Goal: Information Seeking & Learning: Learn about a topic

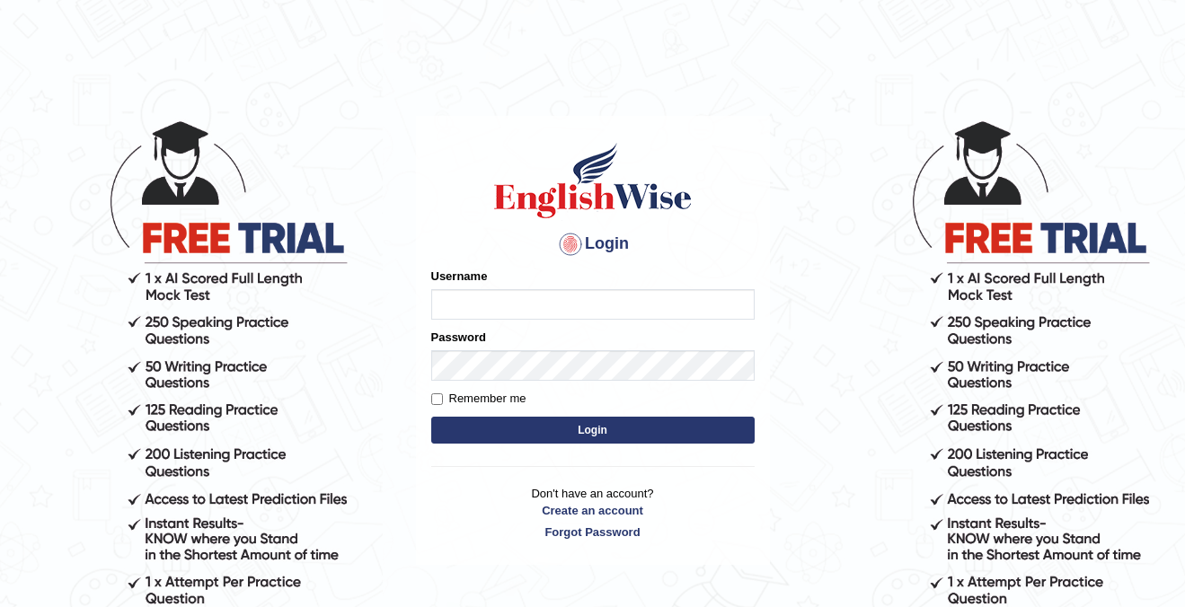
type input "cansu_parramatta"
click at [521, 428] on button "Login" at bounding box center [592, 430] width 323 height 27
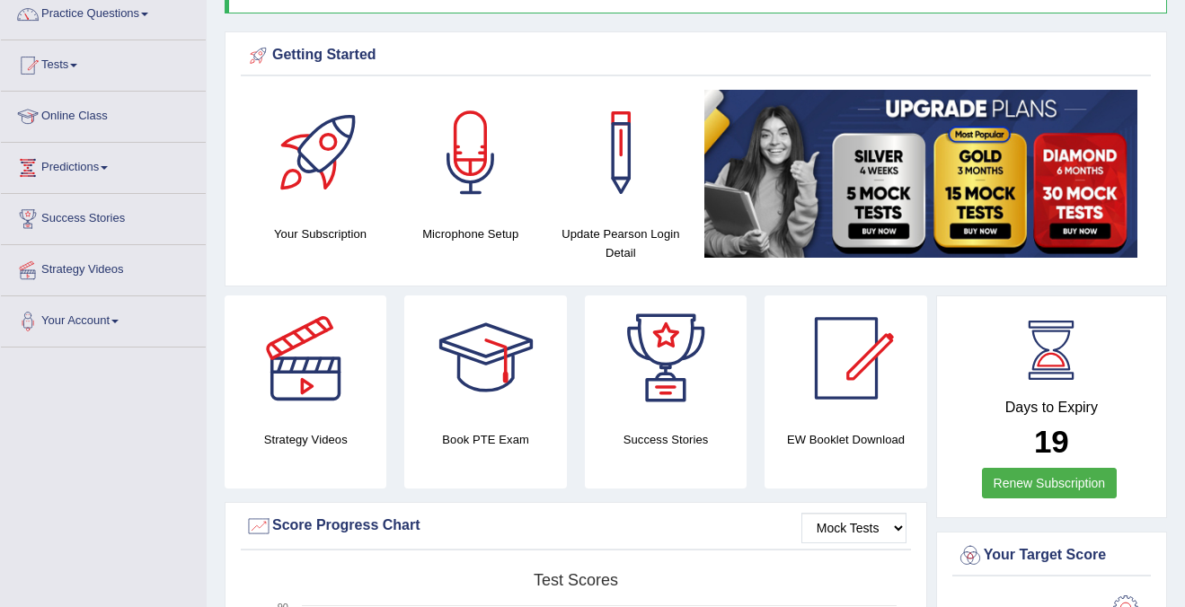
scroll to position [152, 0]
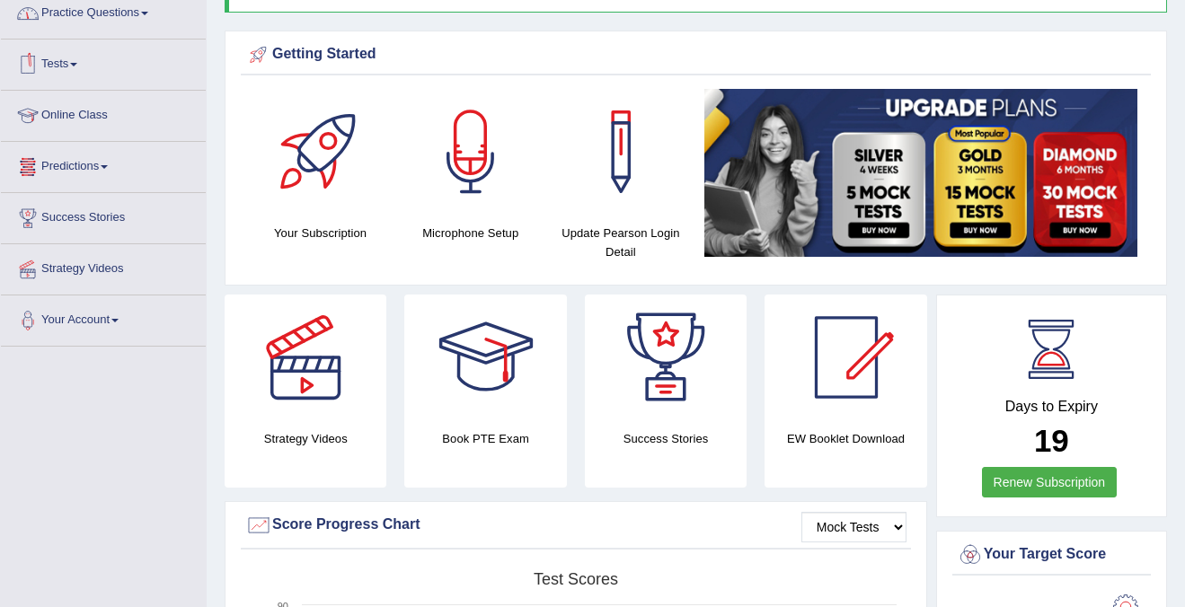
click at [128, 14] on link "Practice Questions" at bounding box center [103, 10] width 205 height 45
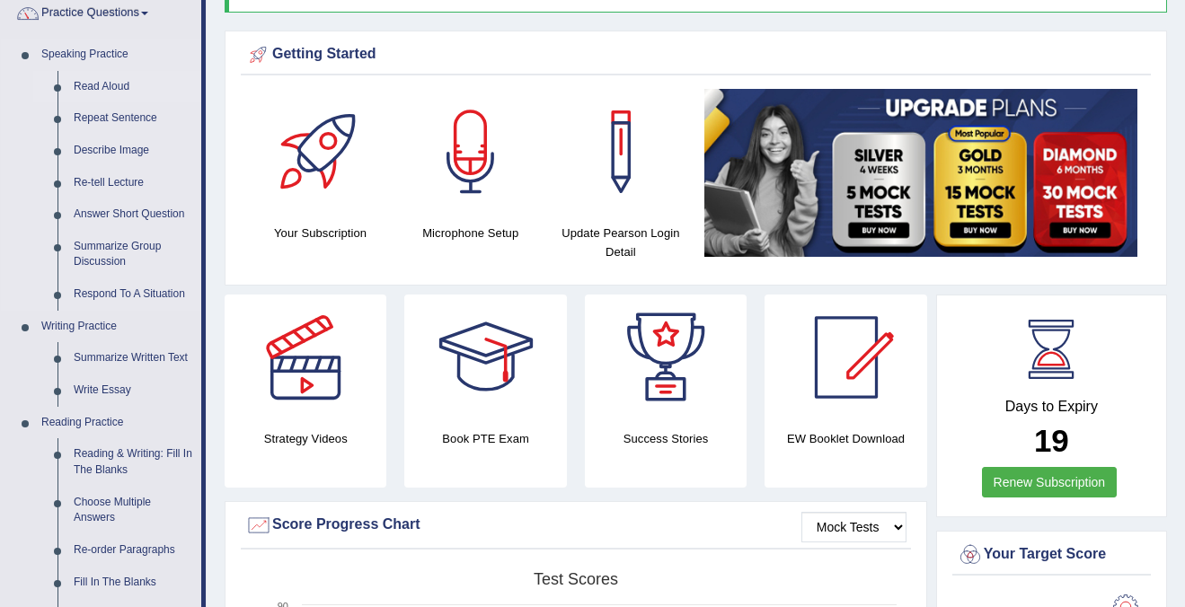
click at [104, 88] on link "Read Aloud" at bounding box center [134, 87] width 136 height 32
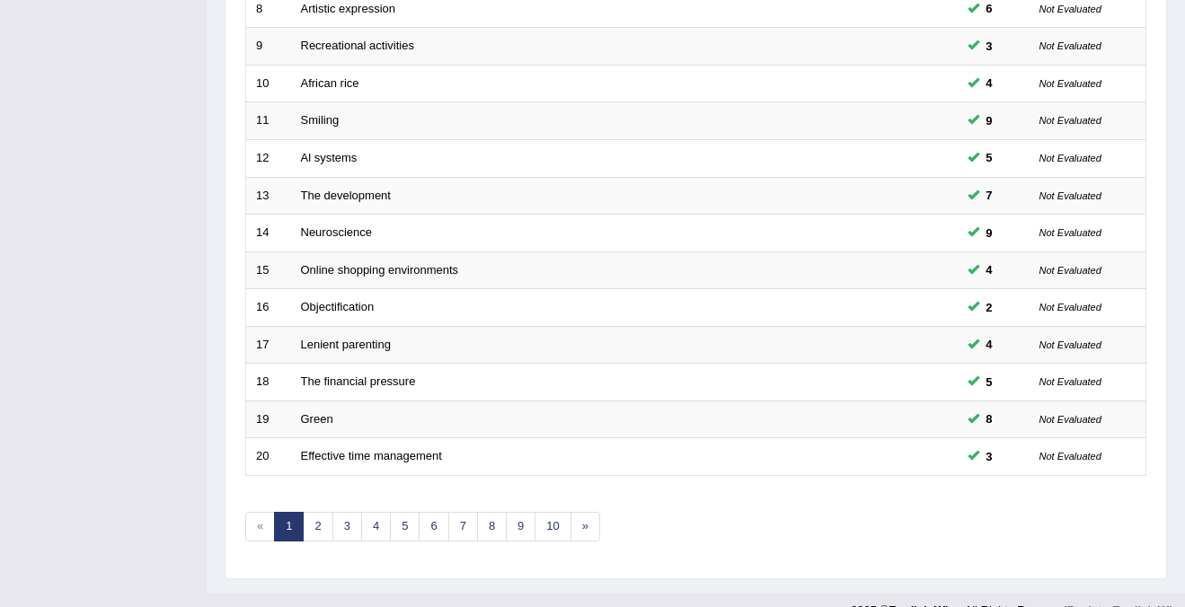
scroll to position [582, 0]
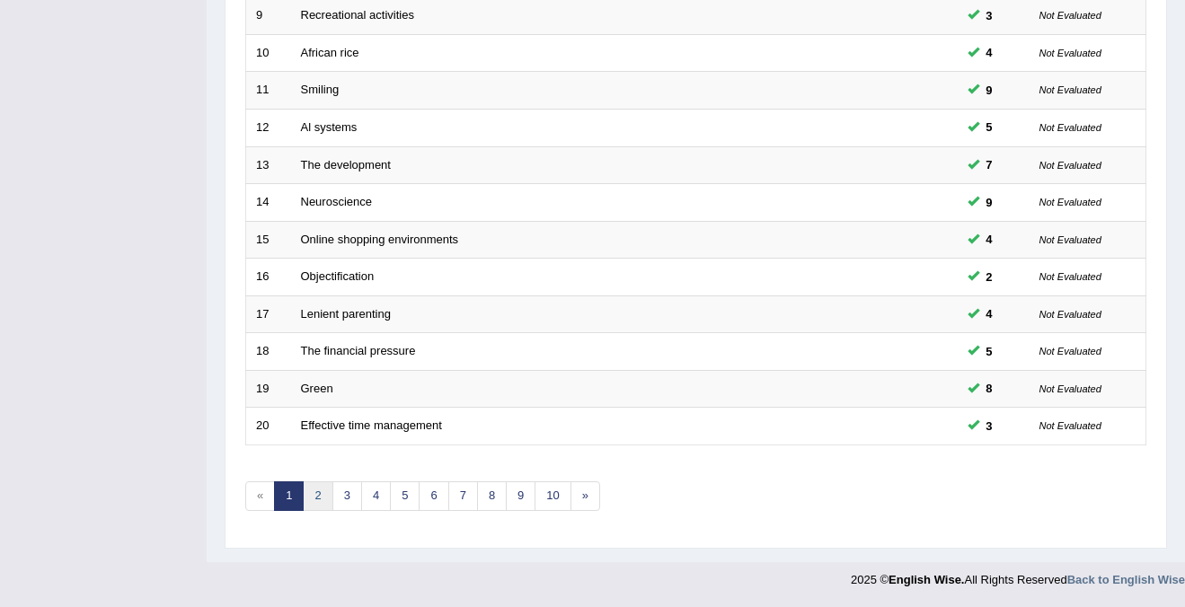
click at [313, 492] on link "2" at bounding box center [318, 496] width 30 height 30
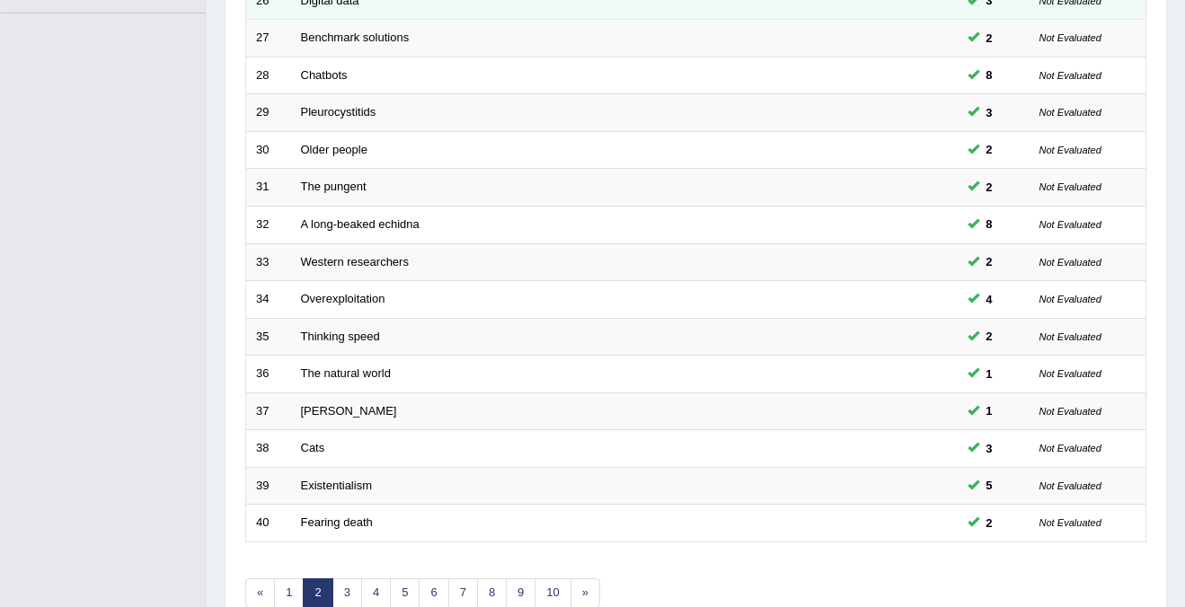
scroll to position [582, 0]
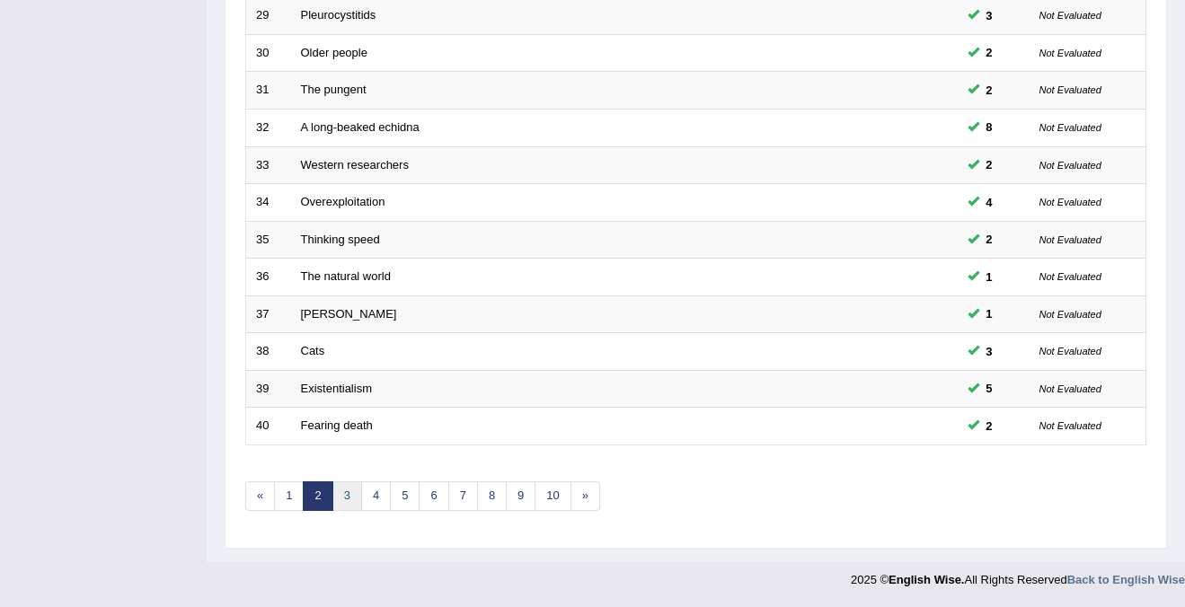
click at [343, 500] on link "3" at bounding box center [347, 496] width 30 height 30
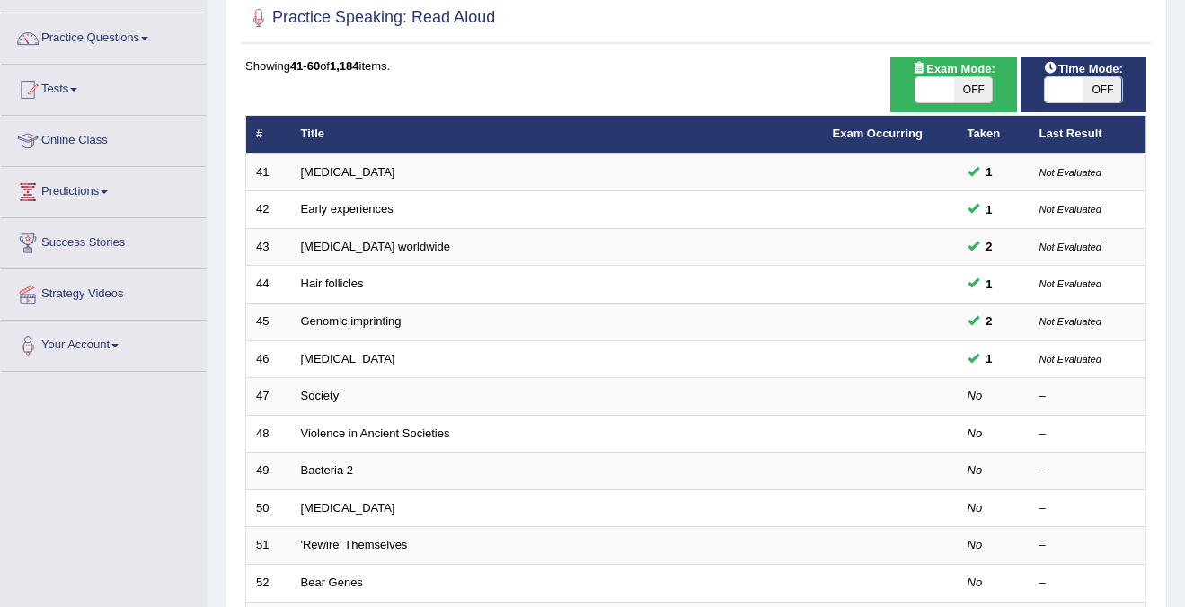
scroll to position [131, 0]
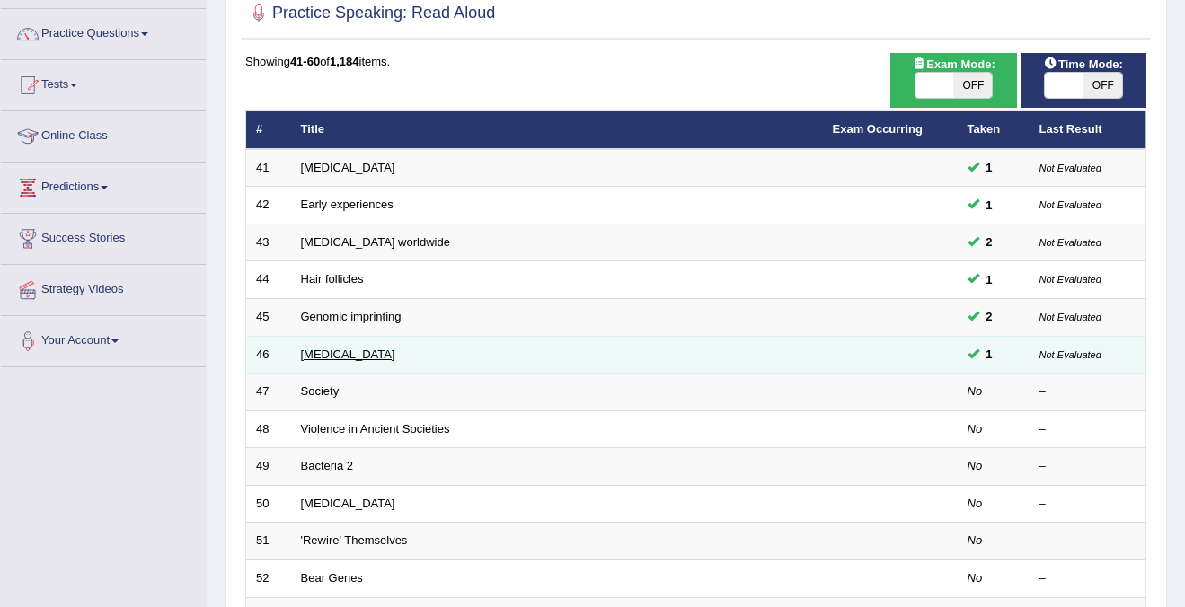
click at [348, 353] on link "[MEDICAL_DATA]" at bounding box center [348, 354] width 94 height 13
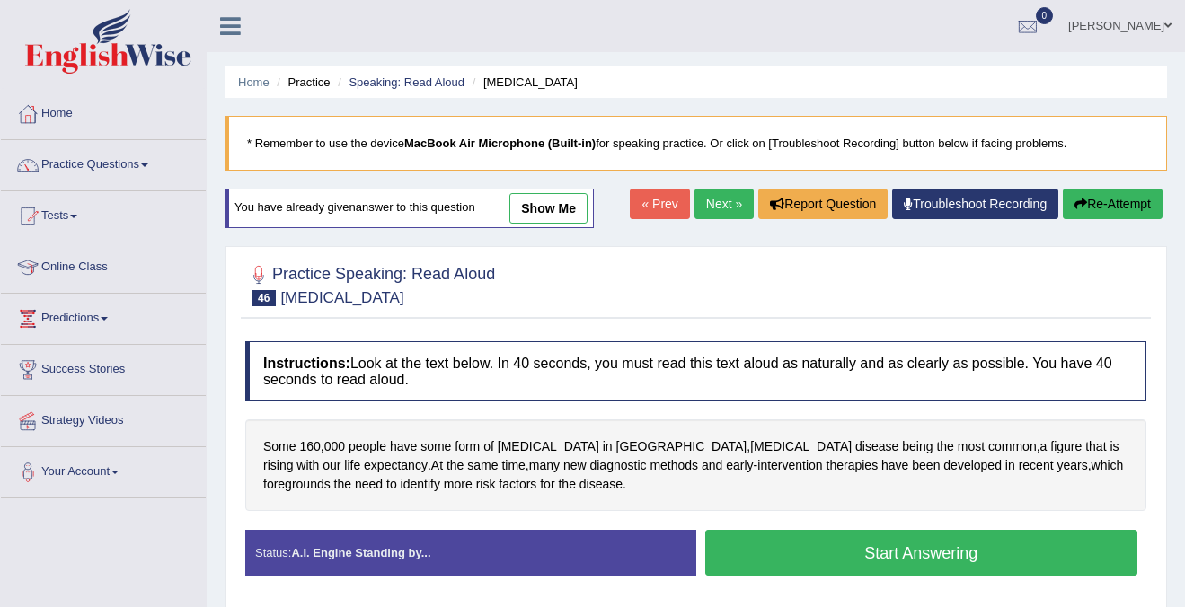
click at [950, 550] on button "Start Answering" at bounding box center [921, 553] width 433 height 46
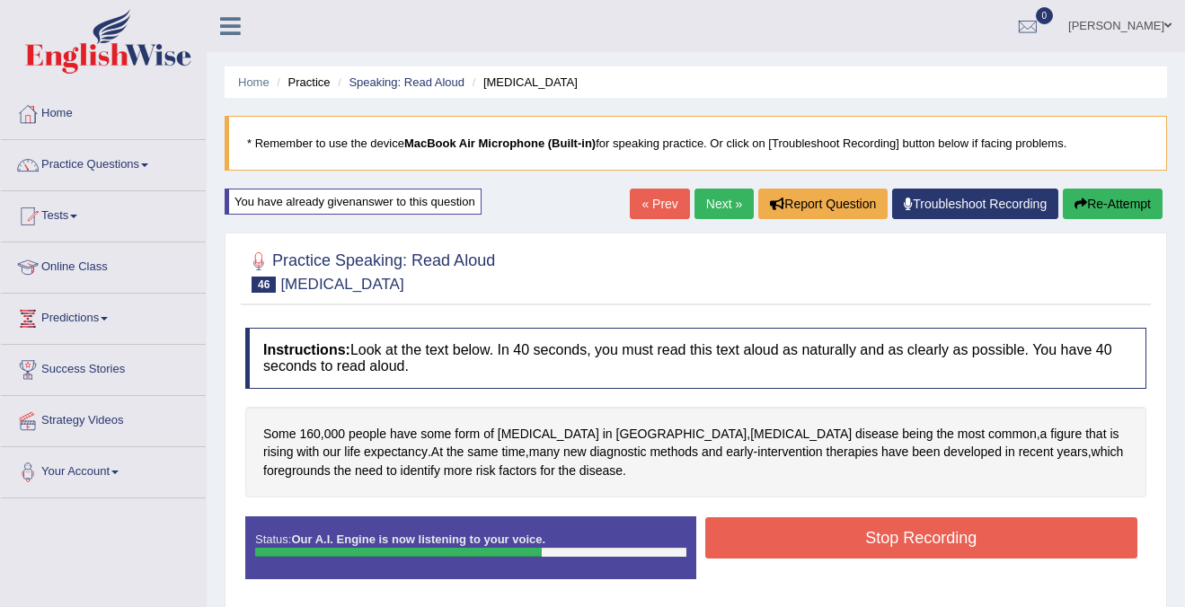
click at [950, 550] on button "Stop Recording" at bounding box center [921, 537] width 433 height 41
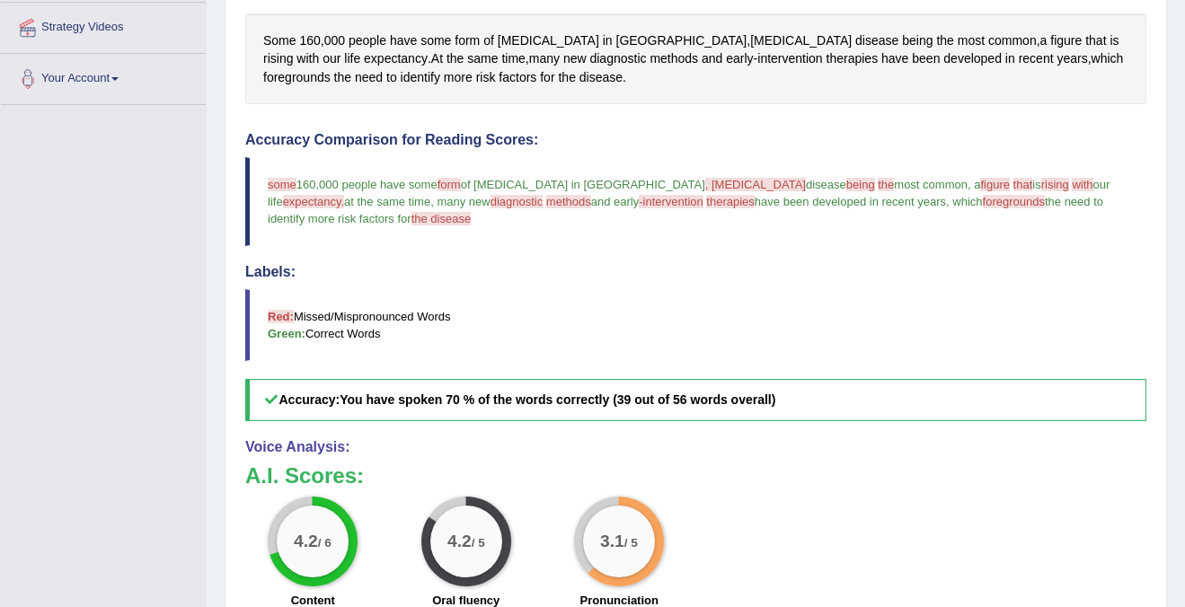
scroll to position [383, 0]
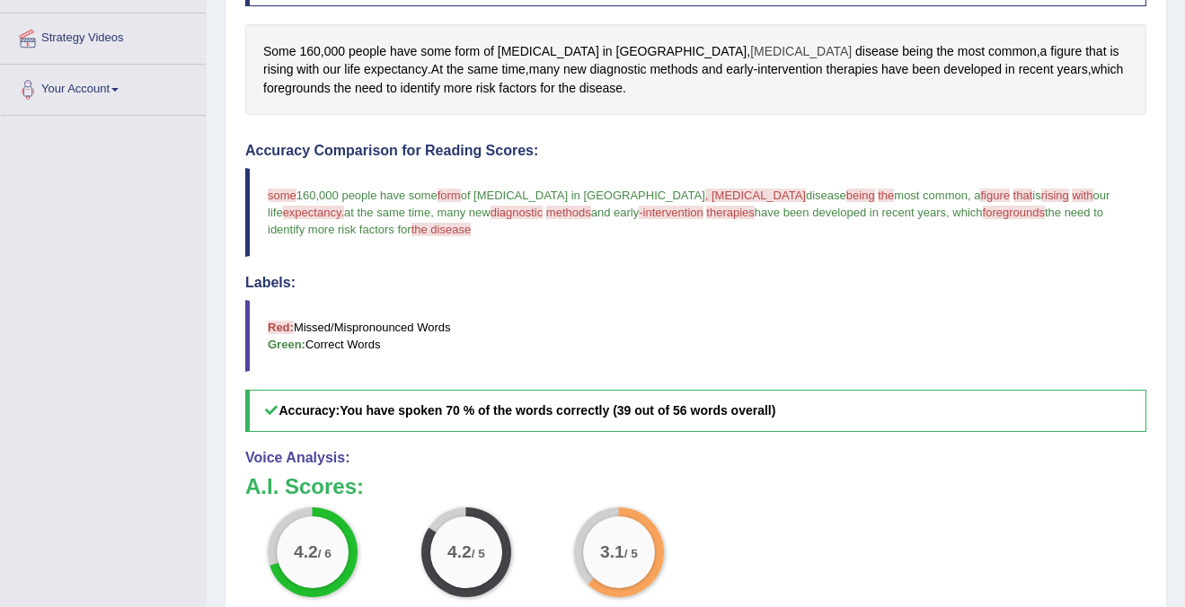
click at [750, 48] on span "[MEDICAL_DATA]" at bounding box center [800, 51] width 101 height 19
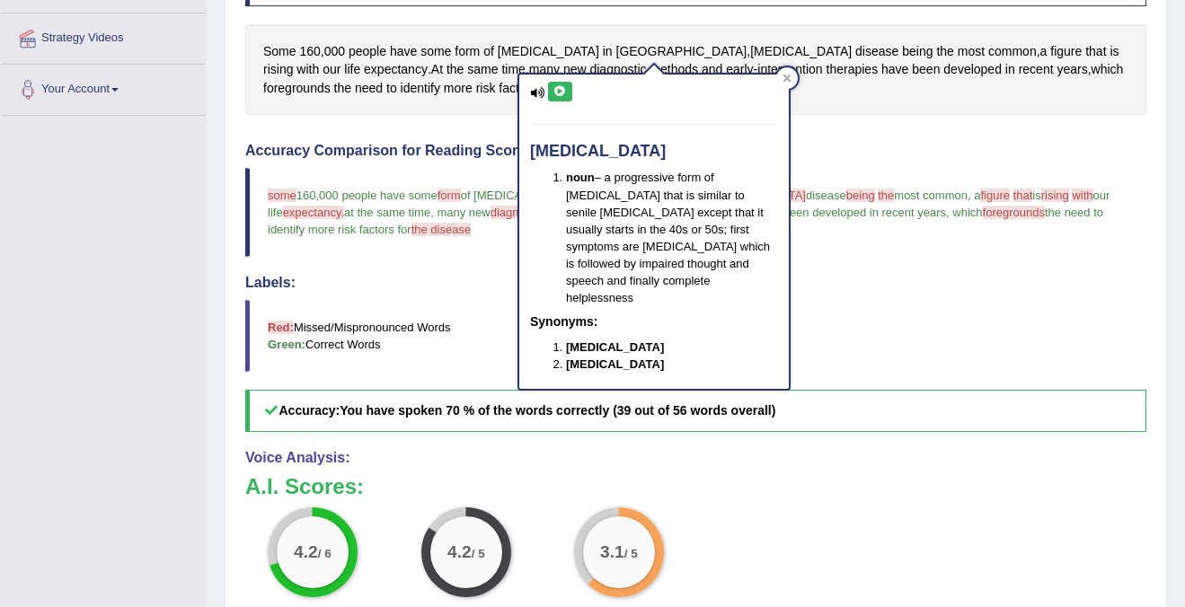
click at [565, 88] on icon at bounding box center [559, 91] width 13 height 11
click at [533, 94] on icon at bounding box center [537, 93] width 14 height 12
click at [563, 94] on icon at bounding box center [559, 91] width 13 height 11
click at [551, 91] on button at bounding box center [560, 92] width 24 height 20
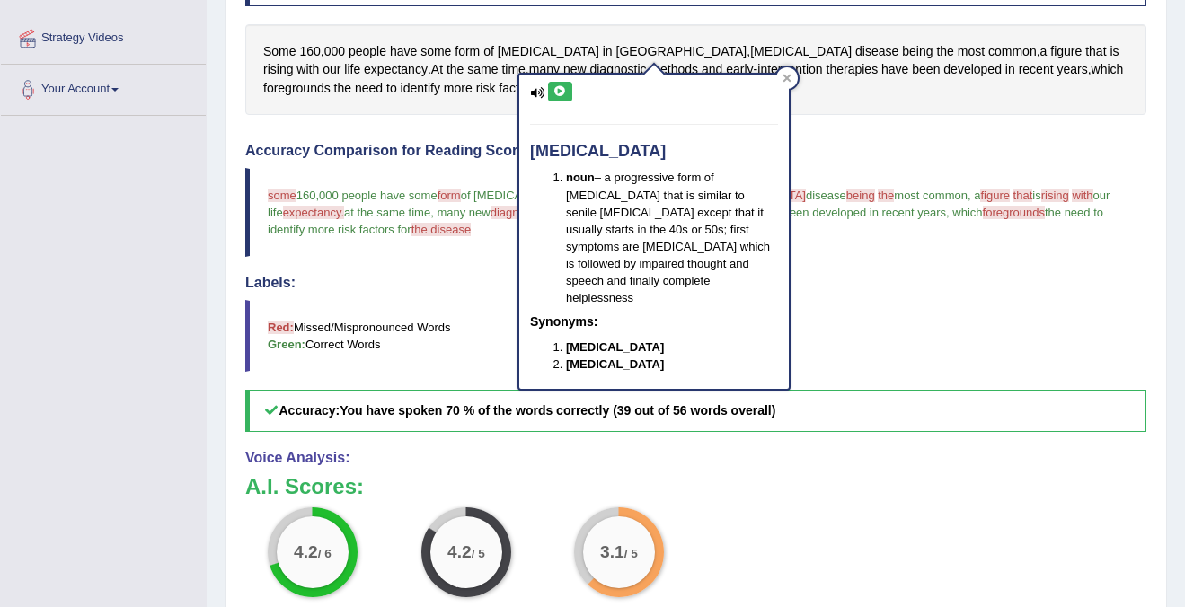
click at [401, 302] on blockquote "Red: Missed/Mispronounced Words Green: Correct Words" at bounding box center [695, 336] width 901 height 72
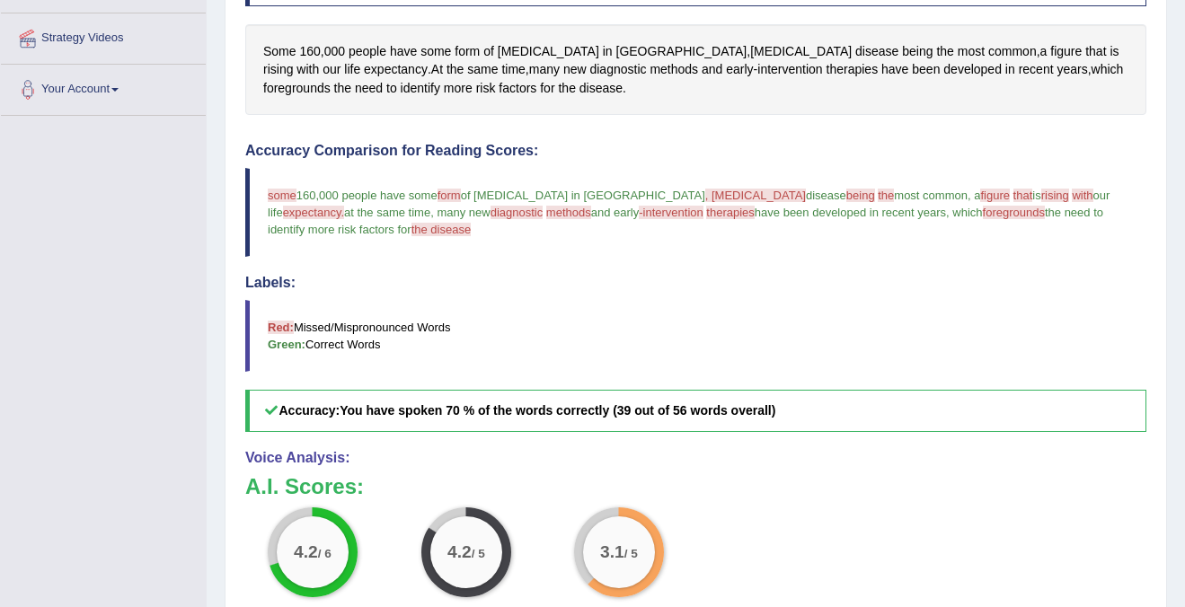
click at [980, 196] on span "figure" at bounding box center [995, 195] width 30 height 13
click at [980, 200] on span "figure" at bounding box center [995, 195] width 30 height 13
click at [1050, 49] on span "figure" at bounding box center [1065, 51] width 31 height 19
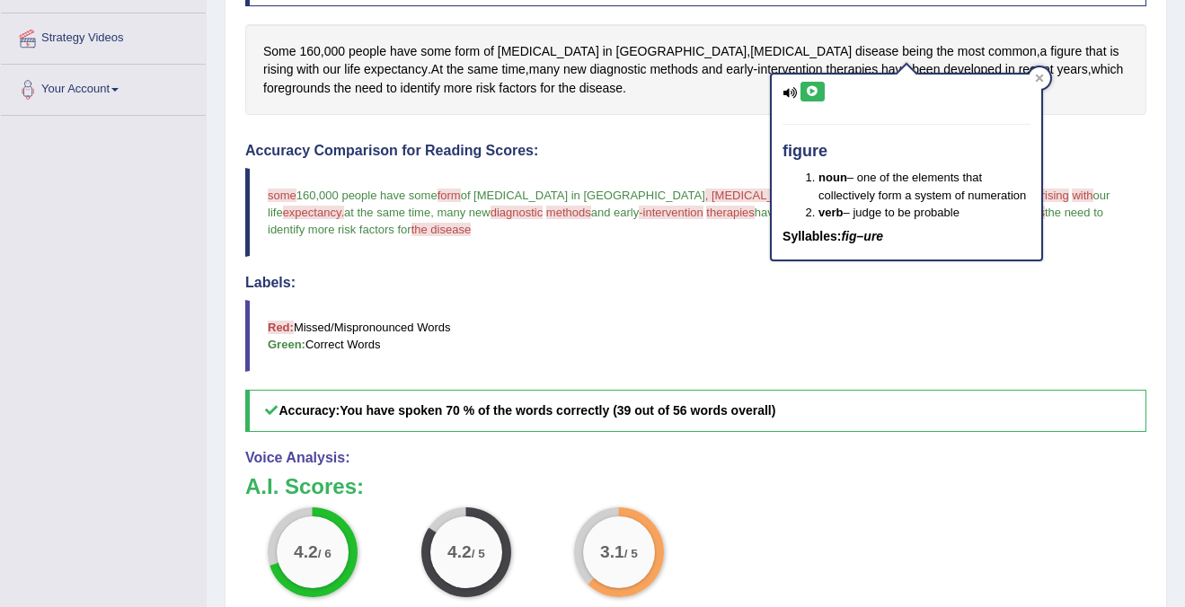
click at [818, 85] on button at bounding box center [812, 92] width 24 height 20
click at [791, 87] on icon at bounding box center [789, 93] width 14 height 12
click at [819, 88] on button at bounding box center [812, 92] width 24 height 20
click at [815, 90] on icon at bounding box center [812, 91] width 13 height 11
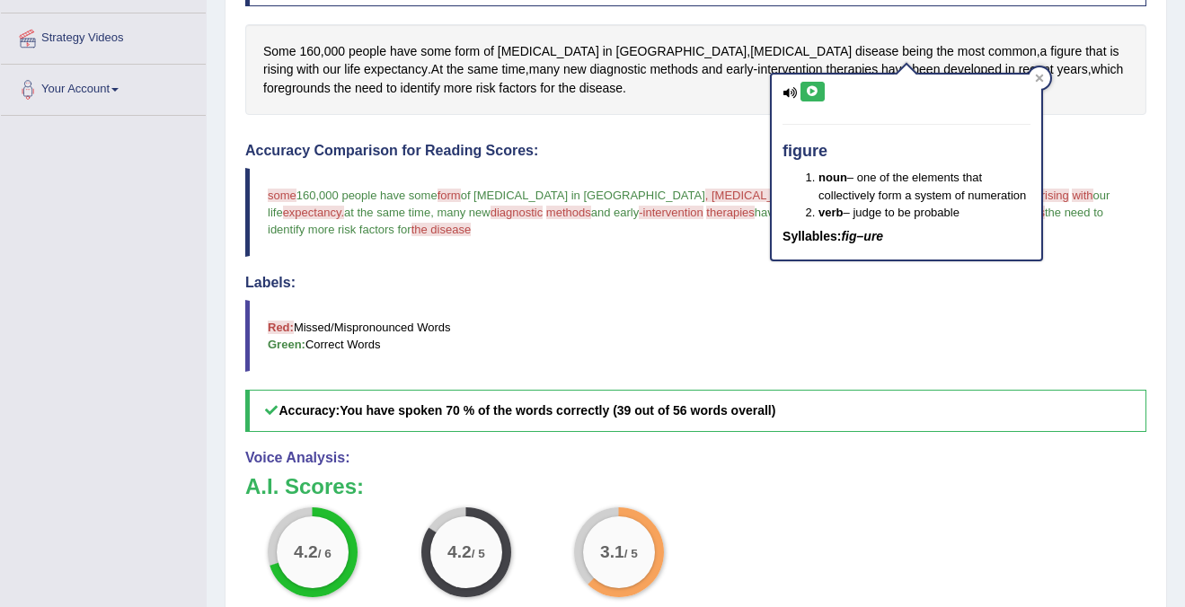
click at [810, 361] on blockquote "Red: Missed/Mispronounced Words Green: Correct Words" at bounding box center [695, 336] width 901 height 72
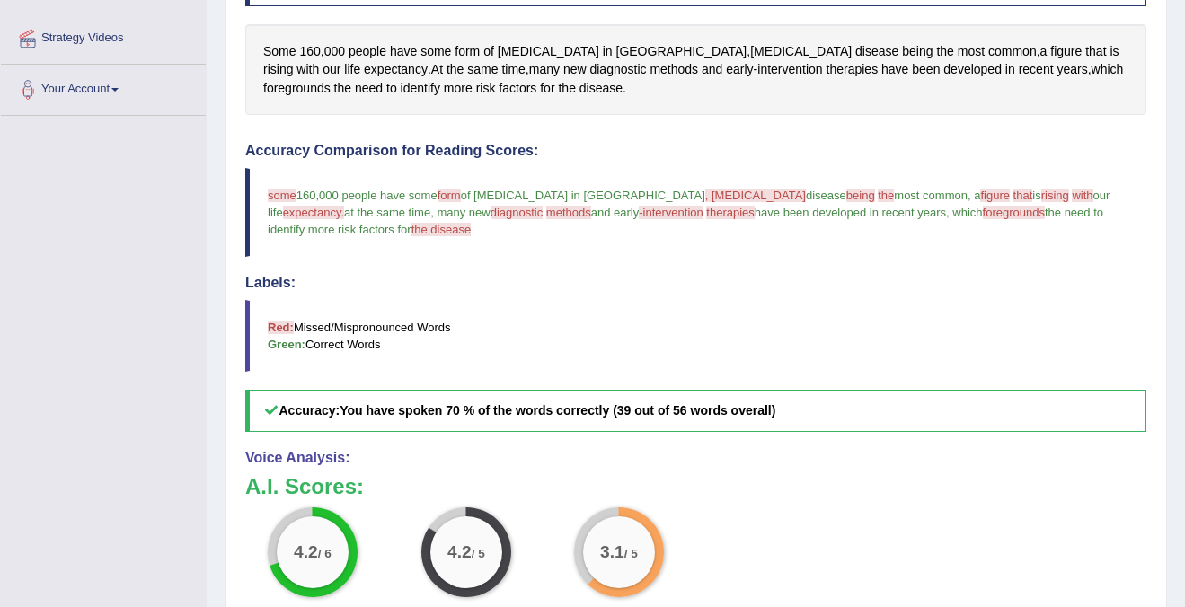
click at [930, 188] on blockquote "some someone who is 160,000 people have some form firm of dementia in sweden , …" at bounding box center [695, 212] width 901 height 89
click at [1041, 196] on span "rising" at bounding box center [1055, 195] width 28 height 13
click at [293, 60] on span "rising" at bounding box center [278, 69] width 30 height 19
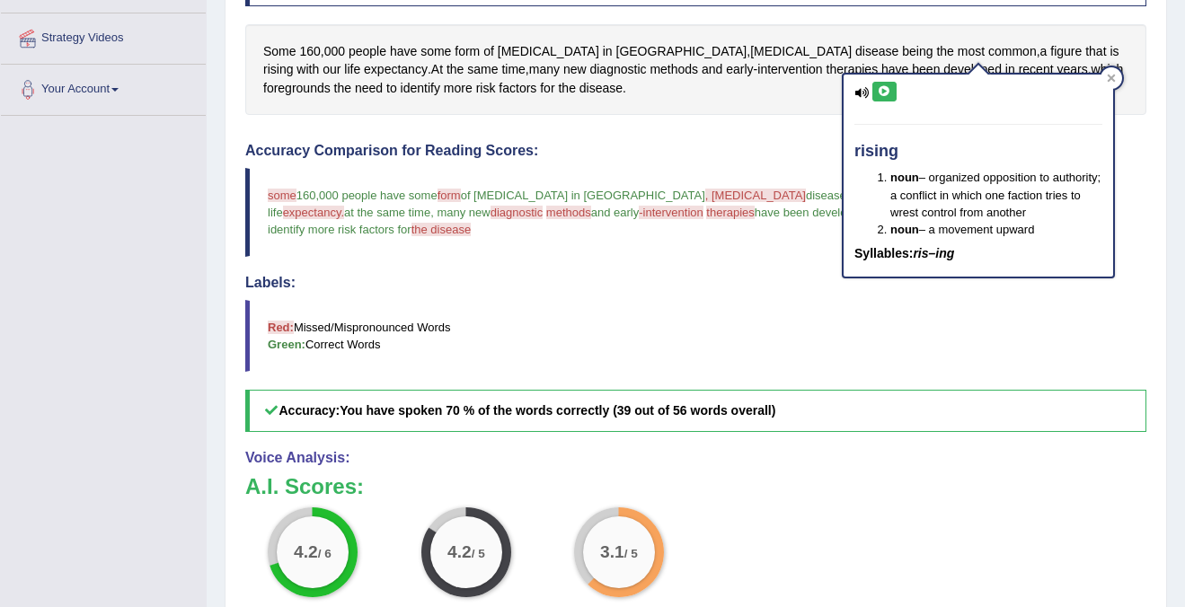
click at [864, 93] on icon at bounding box center [861, 93] width 14 height 12
click at [858, 88] on icon at bounding box center [861, 93] width 14 height 12
click at [867, 94] on icon at bounding box center [861, 93] width 14 height 12
click at [863, 93] on icon at bounding box center [861, 93] width 14 height 12
drag, startPoint x: 894, startPoint y: 196, endPoint x: 925, endPoint y: 197, distance: 31.4
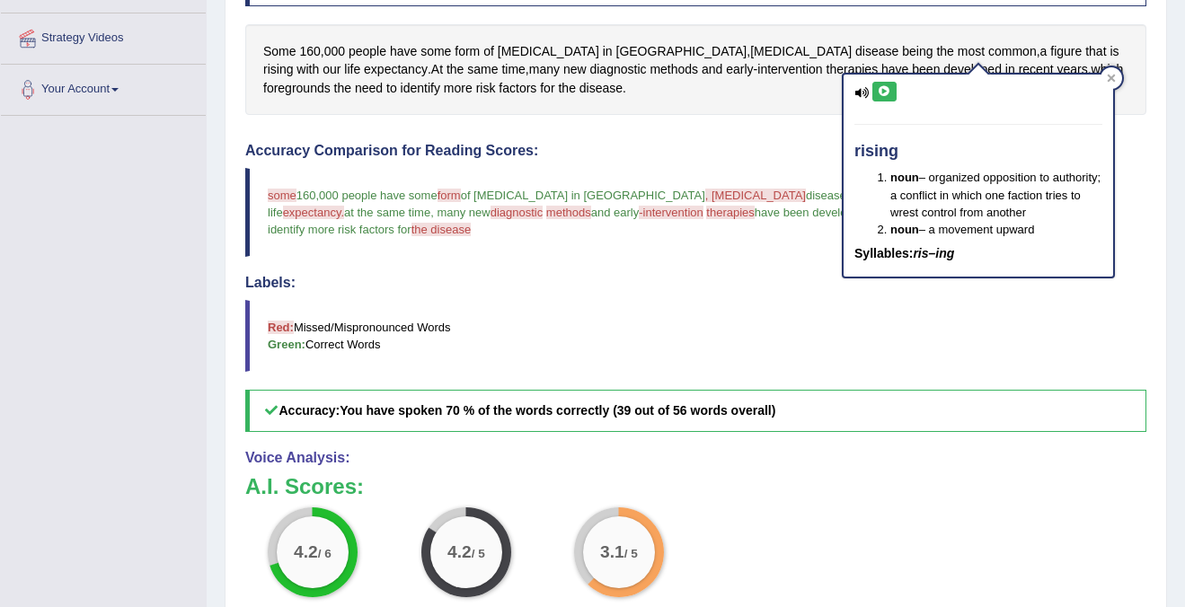
click at [925, 197] on li "noun – organized opposition to authority; a conflict in which one faction tries…" at bounding box center [996, 194] width 212 height 51
drag, startPoint x: 902, startPoint y: 196, endPoint x: 939, endPoint y: 196, distance: 36.8
click at [939, 196] on li "noun – organized opposition to authority; a conflict in which one faction tries…" at bounding box center [996, 194] width 212 height 51
click at [869, 87] on div "rising noun – organized opposition to authority; a conflict in which one factio…" at bounding box center [977, 176] width 269 height 203
click at [883, 90] on icon at bounding box center [883, 91] width 13 height 11
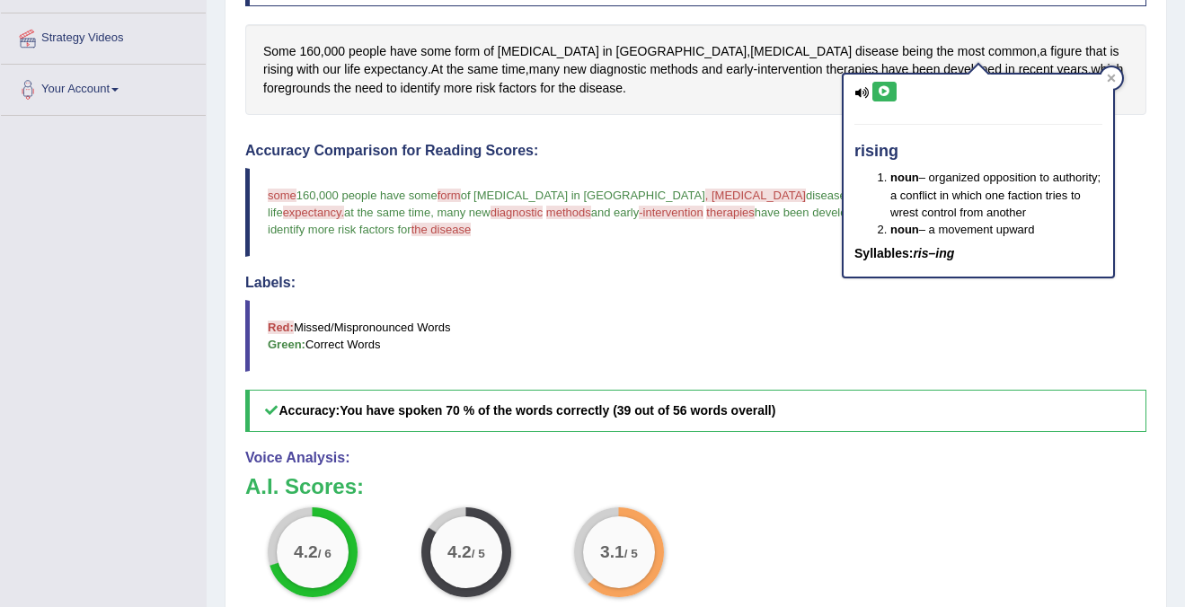
click at [886, 91] on icon at bounding box center [883, 91] width 13 height 11
click at [1114, 79] on icon at bounding box center [1111, 78] width 8 height 8
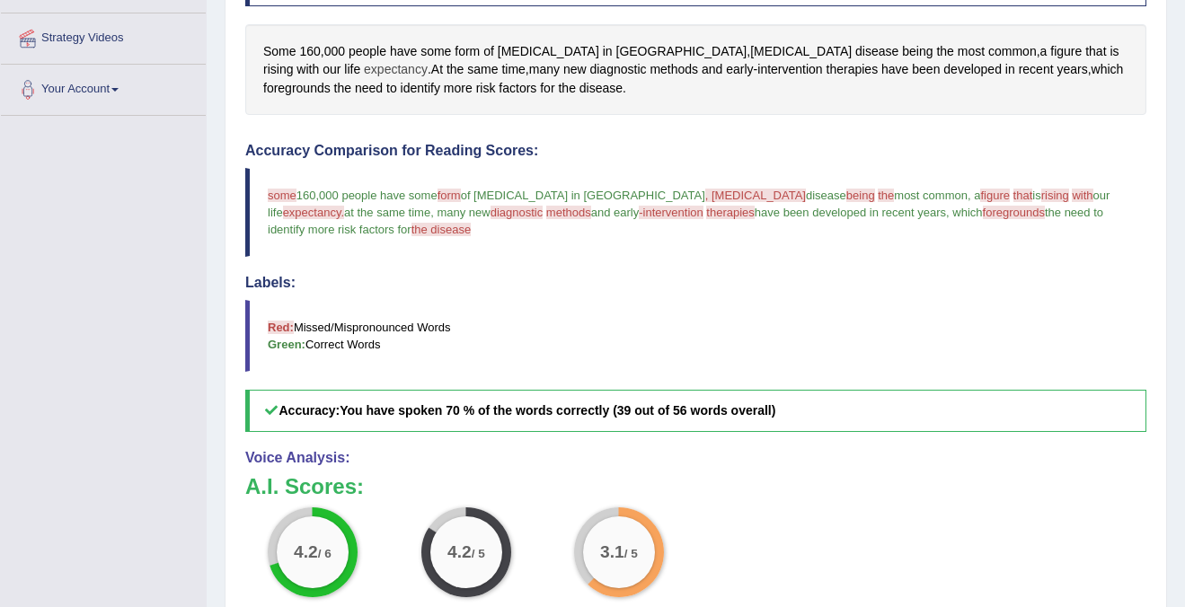
click at [364, 67] on span "expectancy" at bounding box center [396, 69] width 64 height 19
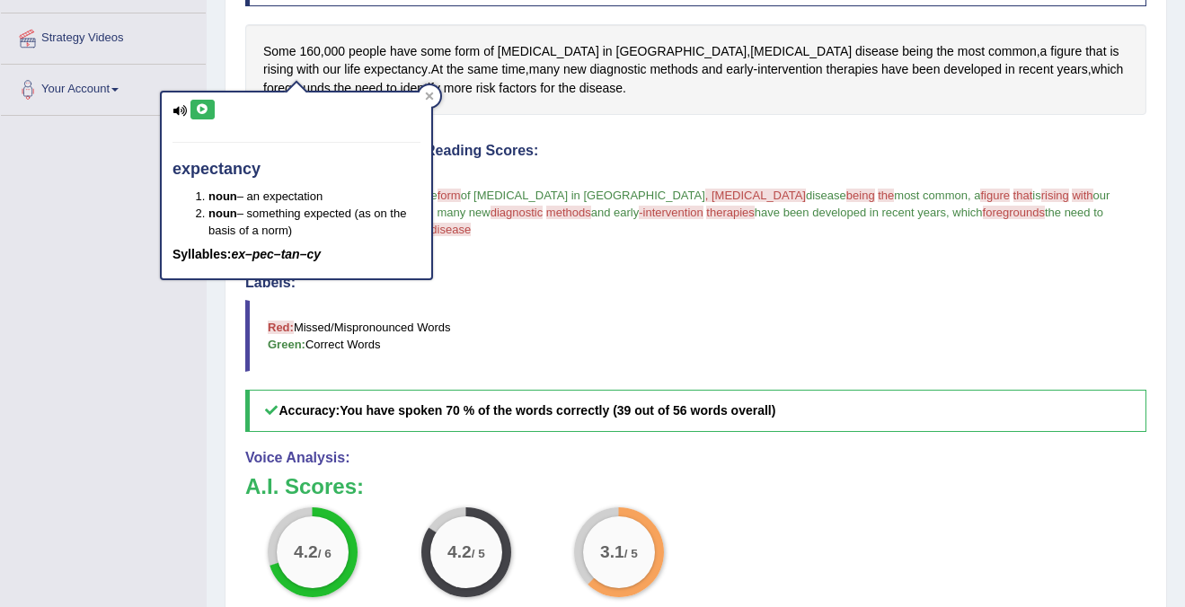
click at [193, 110] on button at bounding box center [202, 110] width 24 height 20
click at [498, 86] on span "factors" at bounding box center [517, 88] width 38 height 19
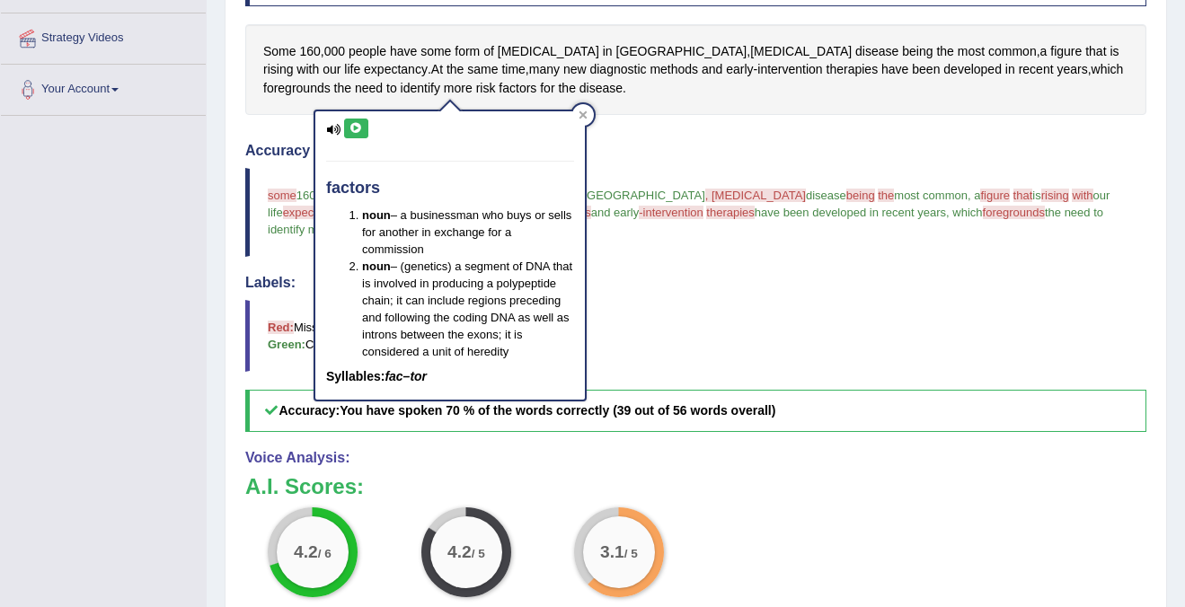
click at [669, 279] on h4 "Labels:" at bounding box center [695, 283] width 901 height 16
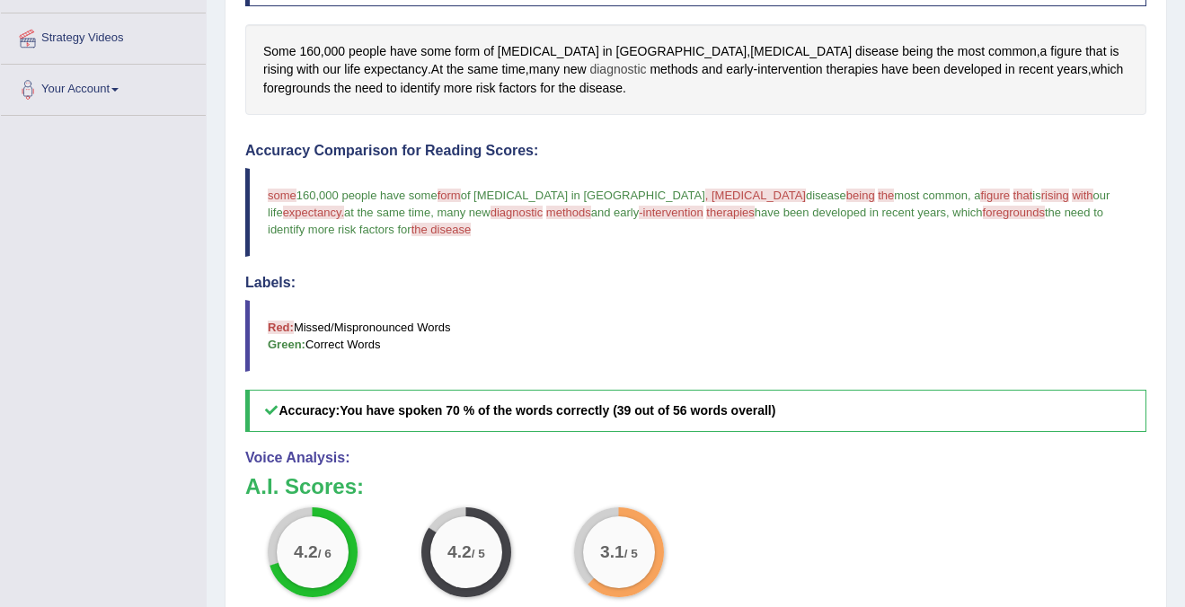
click at [589, 72] on span "diagnostic" at bounding box center [617, 69] width 57 height 19
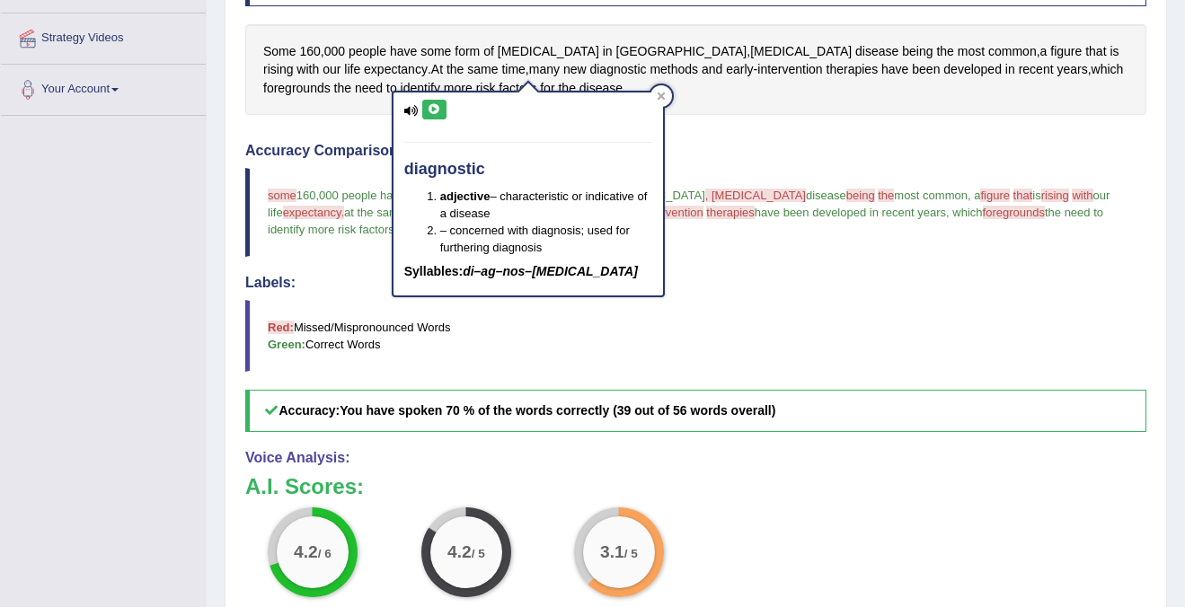
click at [445, 105] on div "diagnostic adjective – characteristic or indicative of a disease – concerned wi…" at bounding box center [527, 194] width 269 height 203
click at [436, 109] on icon at bounding box center [434, 109] width 13 height 11
click at [406, 110] on icon at bounding box center [411, 111] width 14 height 12
drag, startPoint x: 486, startPoint y: 169, endPoint x: 372, endPoint y: 169, distance: 114.1
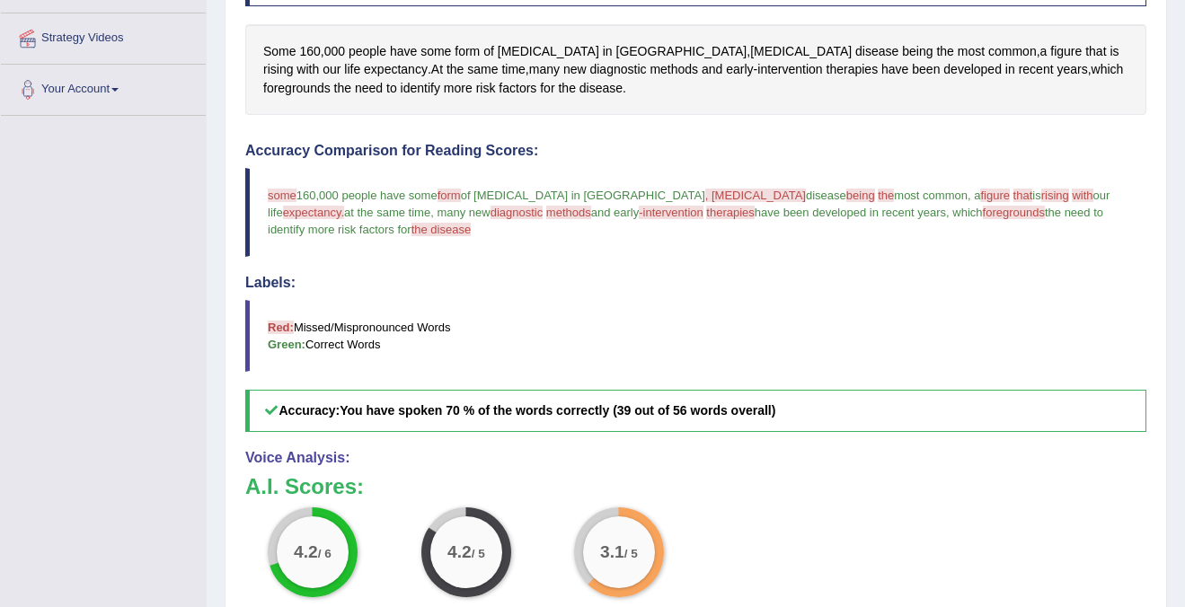
click at [546, 212] on span "methods" at bounding box center [568, 212] width 45 height 13
click at [649, 66] on span "methods" at bounding box center [673, 69] width 48 height 19
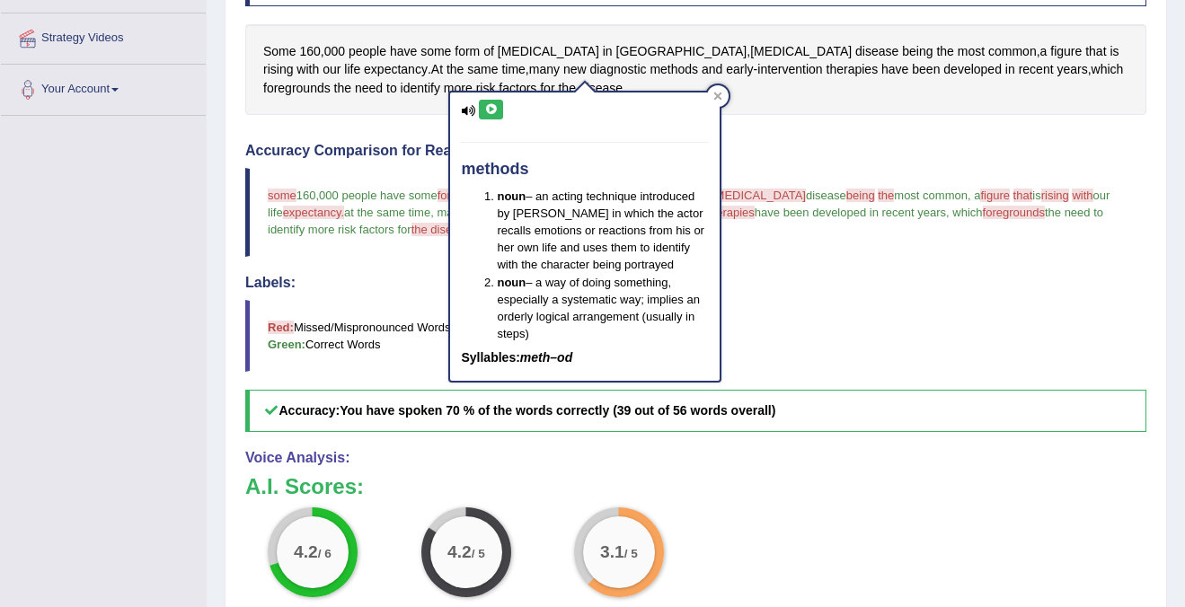
click at [484, 112] on icon at bounding box center [490, 109] width 13 height 11
click at [712, 95] on div at bounding box center [718, 96] width 22 height 22
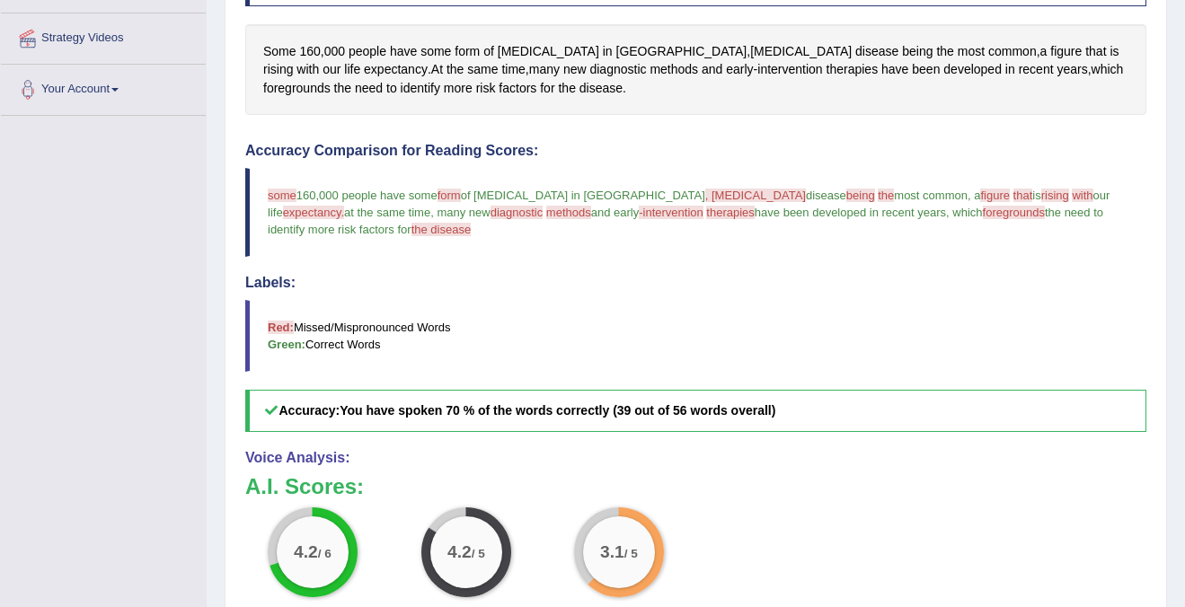
click at [706, 208] on span "therapies" at bounding box center [730, 212] width 48 height 13
click at [826, 70] on span "therapies" at bounding box center [852, 69] width 52 height 19
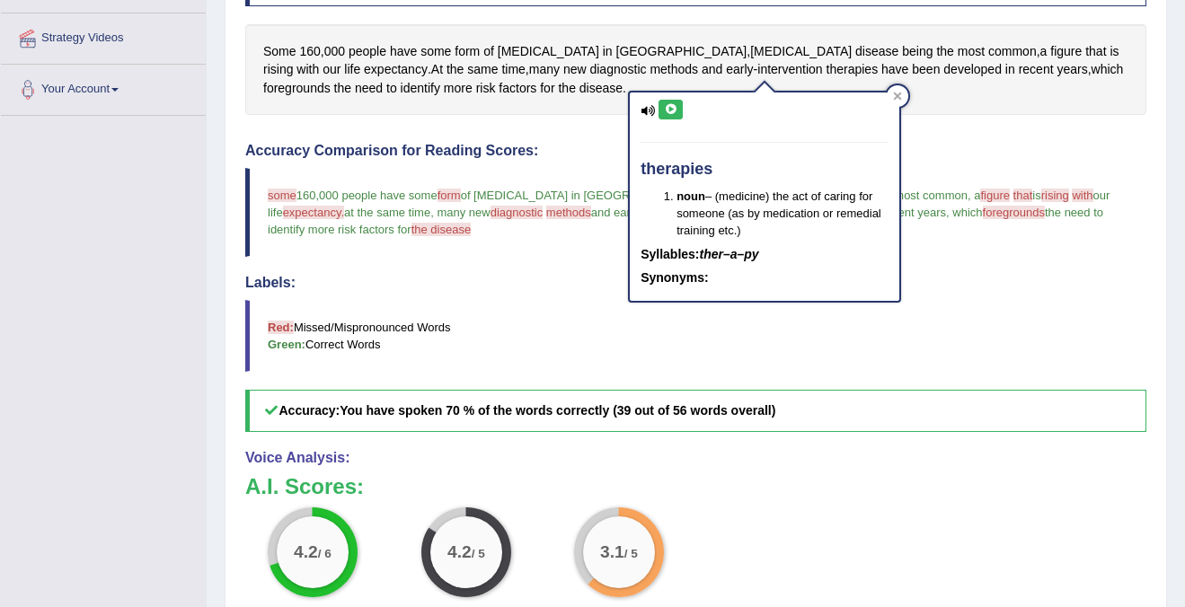
click at [673, 114] on icon at bounding box center [670, 109] width 13 height 11
click at [904, 101] on div at bounding box center [897, 96] width 22 height 22
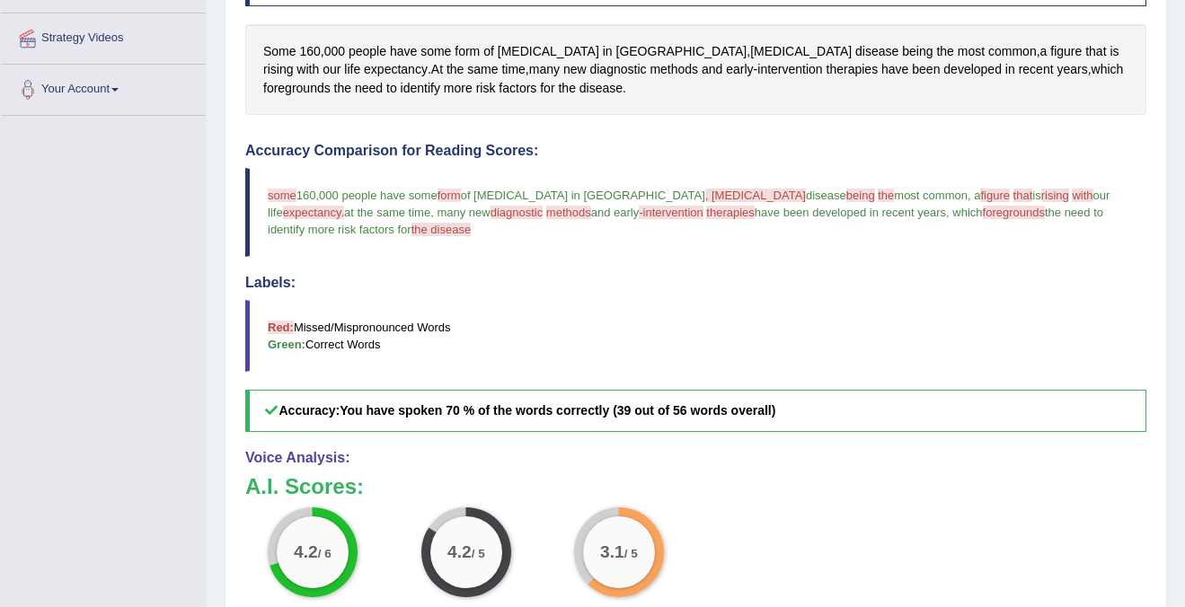
click at [983, 215] on span "foregrounds" at bounding box center [1014, 212] width 62 height 13
click at [331, 79] on span "foregrounds" at bounding box center [296, 88] width 67 height 19
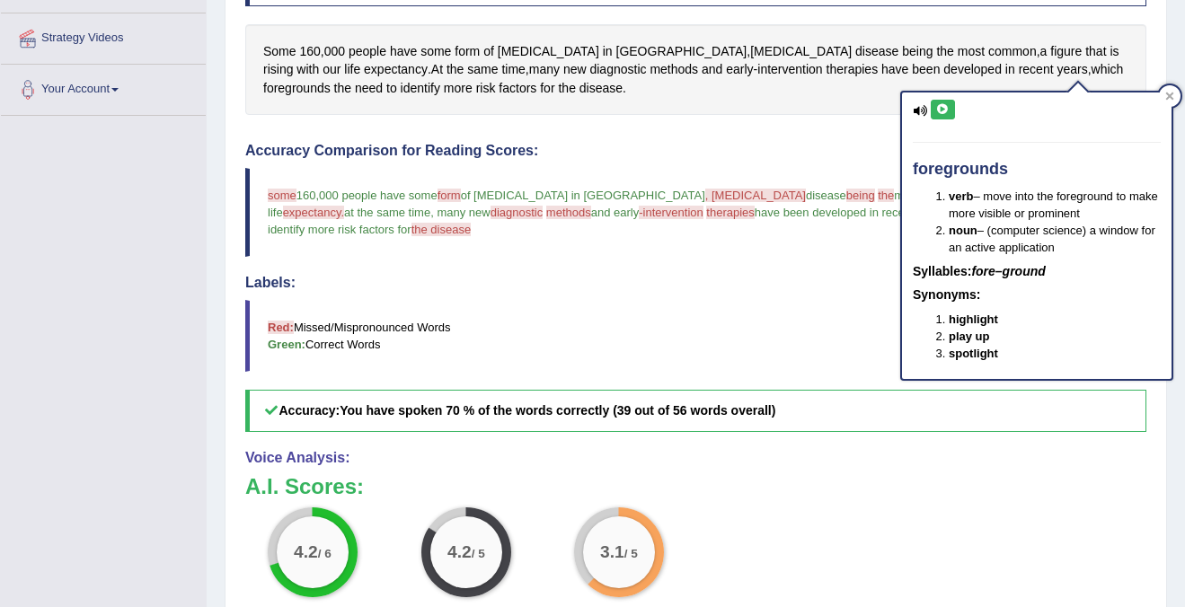
click at [946, 114] on icon at bounding box center [942, 109] width 13 height 11
click at [926, 113] on icon at bounding box center [919, 111] width 14 height 12
click at [1168, 99] on icon at bounding box center [1169, 96] width 9 height 9
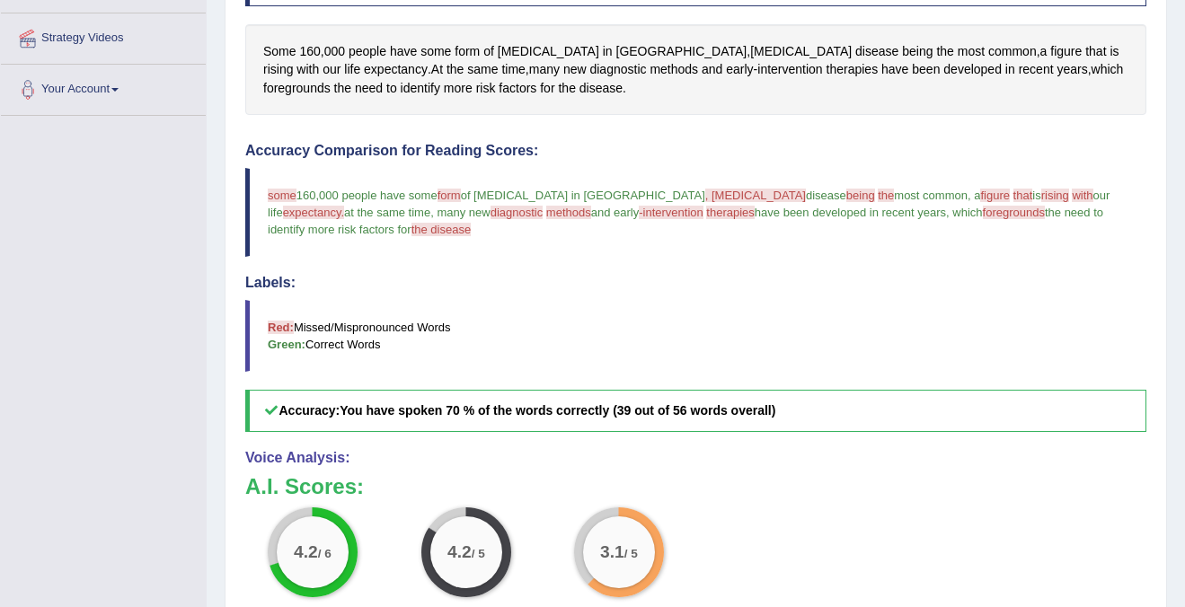
click at [411, 225] on span "the disease" at bounding box center [441, 229] width 60 height 13
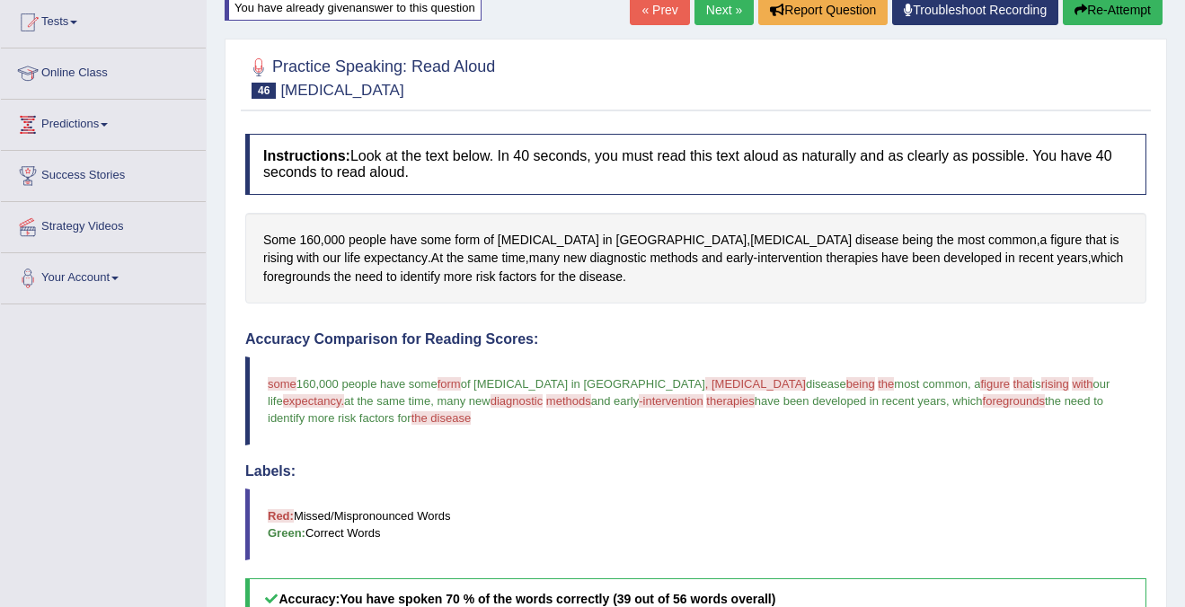
scroll to position [192, 0]
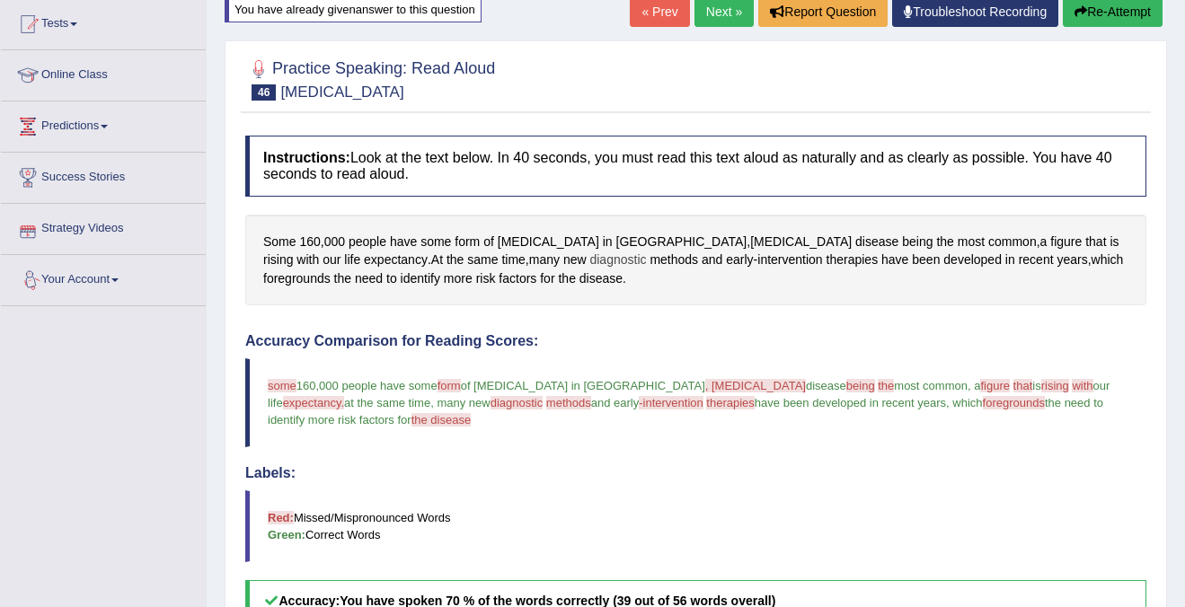
click at [589, 256] on span "diagnostic" at bounding box center [617, 260] width 57 height 19
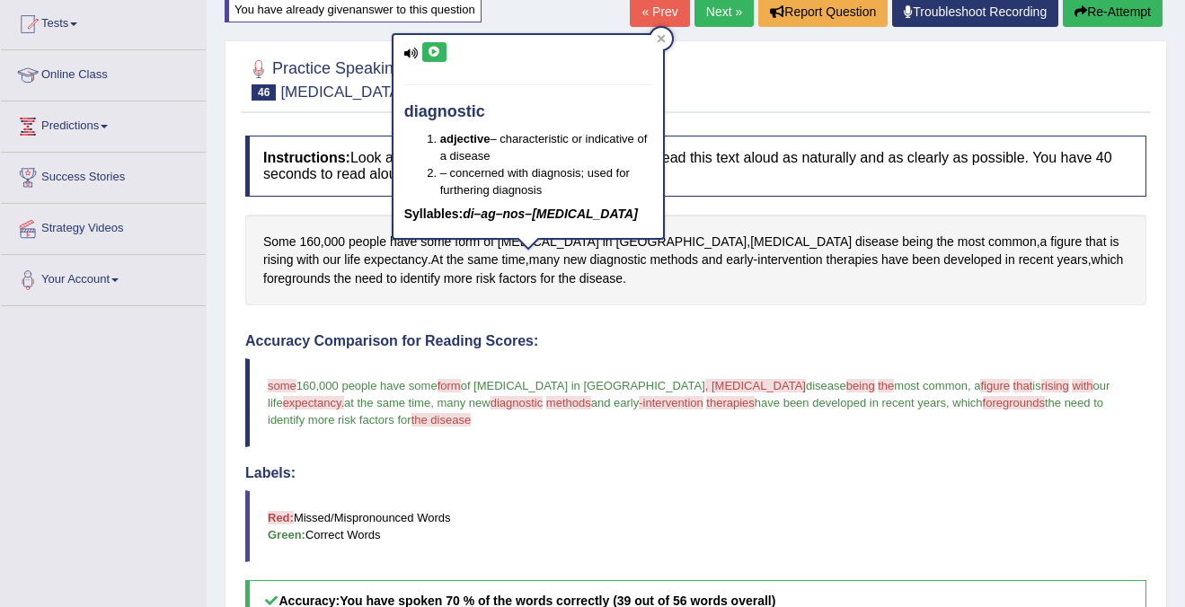
click at [436, 53] on icon at bounding box center [434, 52] width 13 height 11
click at [676, 34] on div "Home Practice Speaking: Read Aloud Alzheimer's Disease * Remember to use the de…" at bounding box center [696, 403] width 978 height 1191
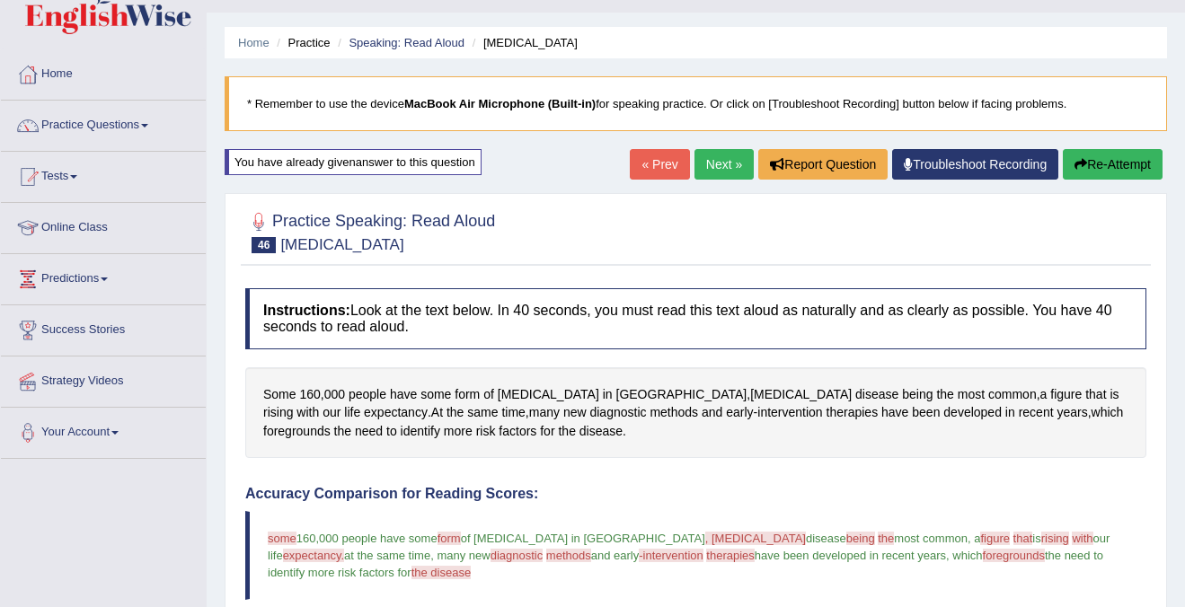
scroll to position [0, 0]
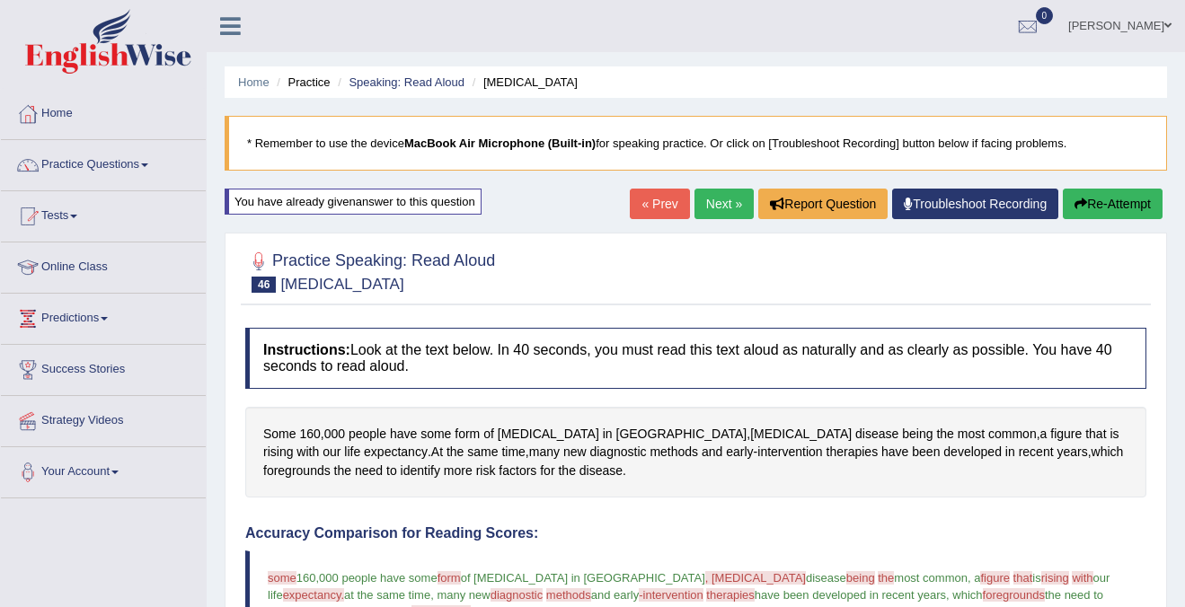
click at [1076, 205] on icon "button" at bounding box center [1080, 204] width 13 height 13
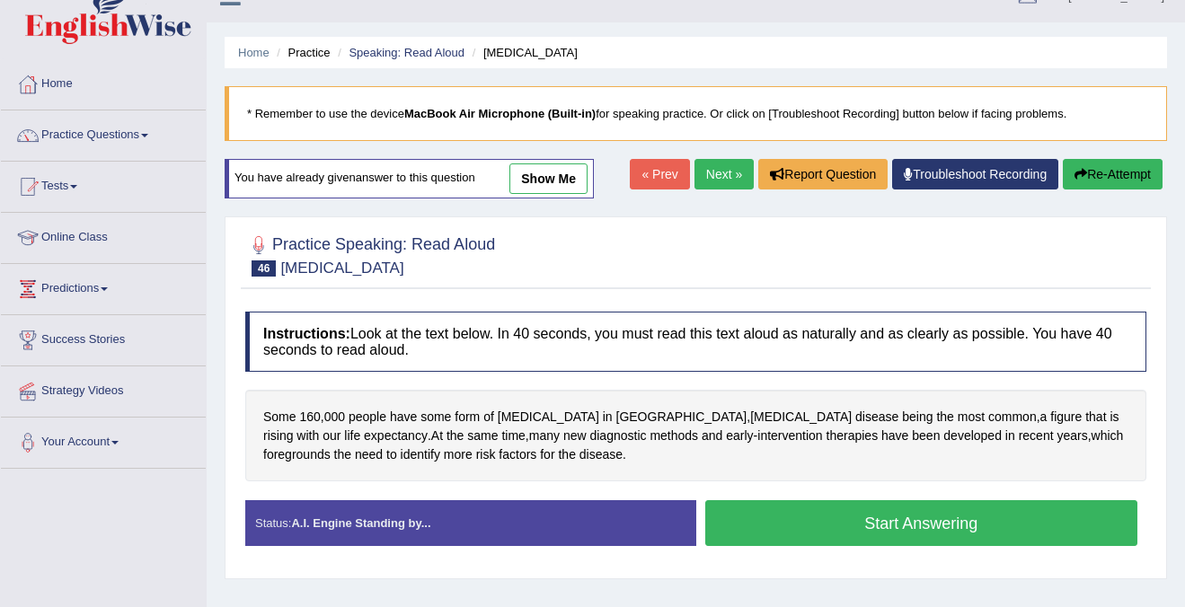
scroll to position [54, 0]
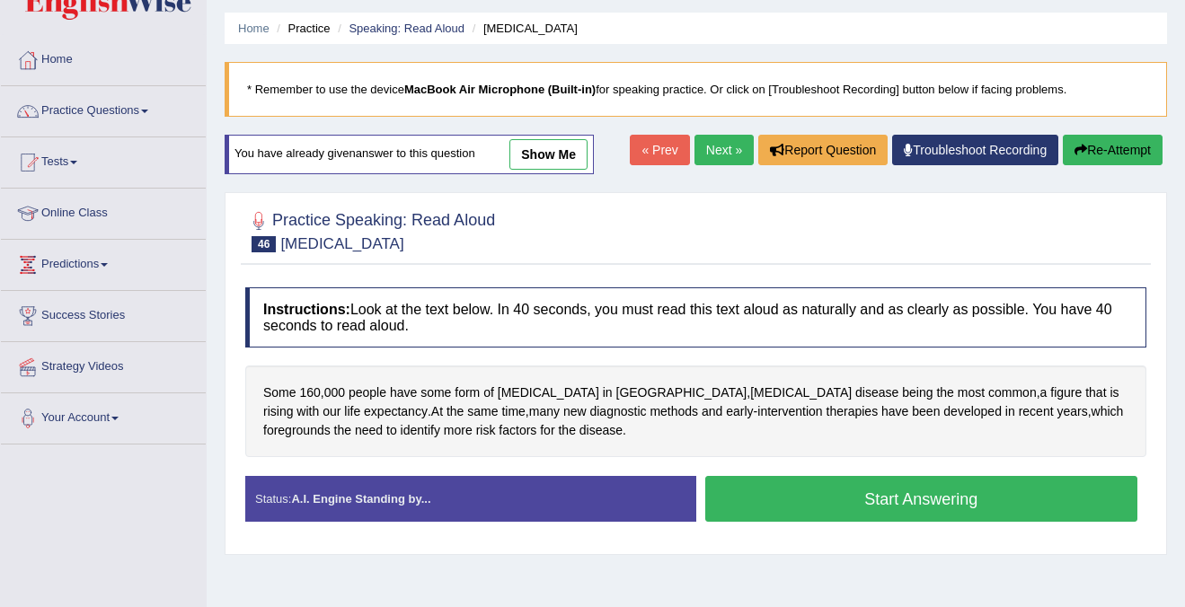
click at [835, 495] on button "Start Answering" at bounding box center [921, 499] width 433 height 46
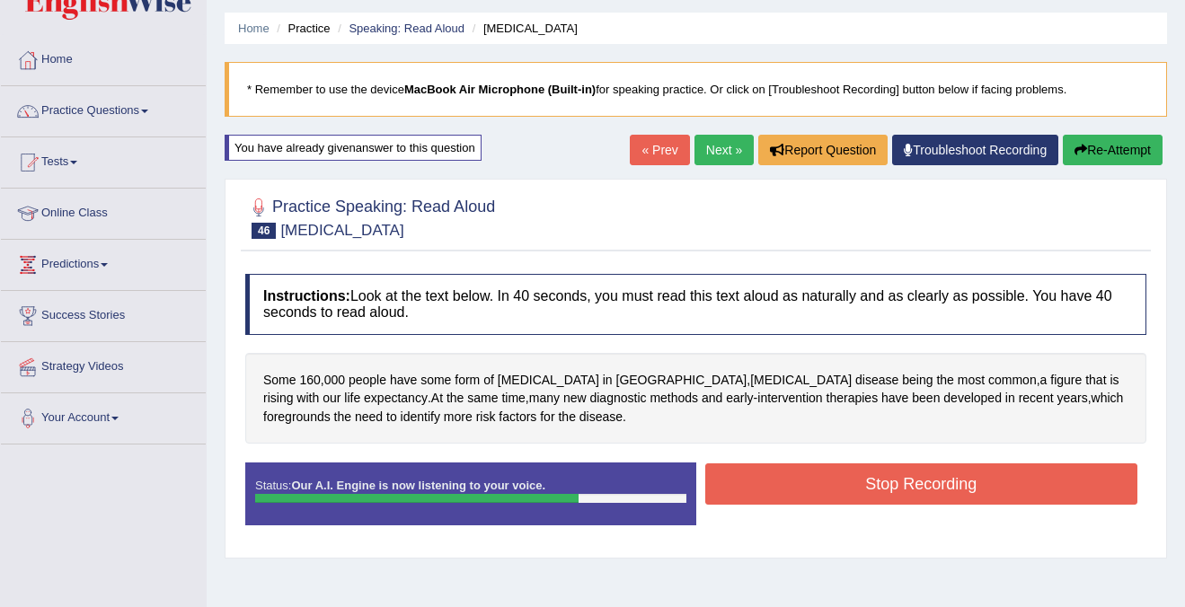
click at [850, 480] on button "Stop Recording" at bounding box center [921, 483] width 433 height 41
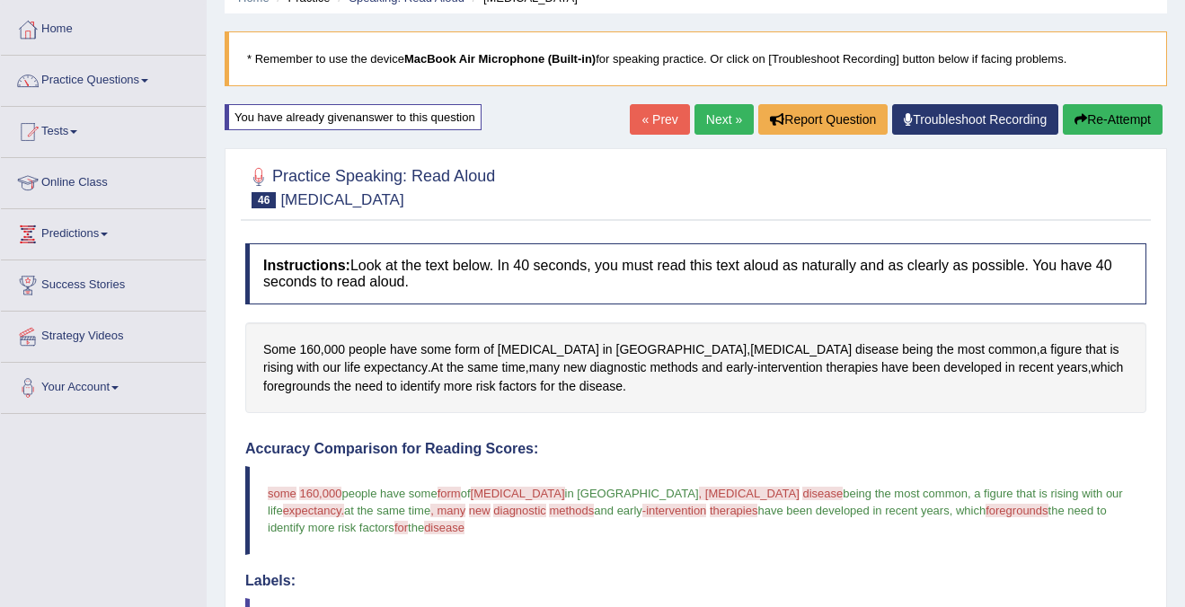
scroll to position [35, 0]
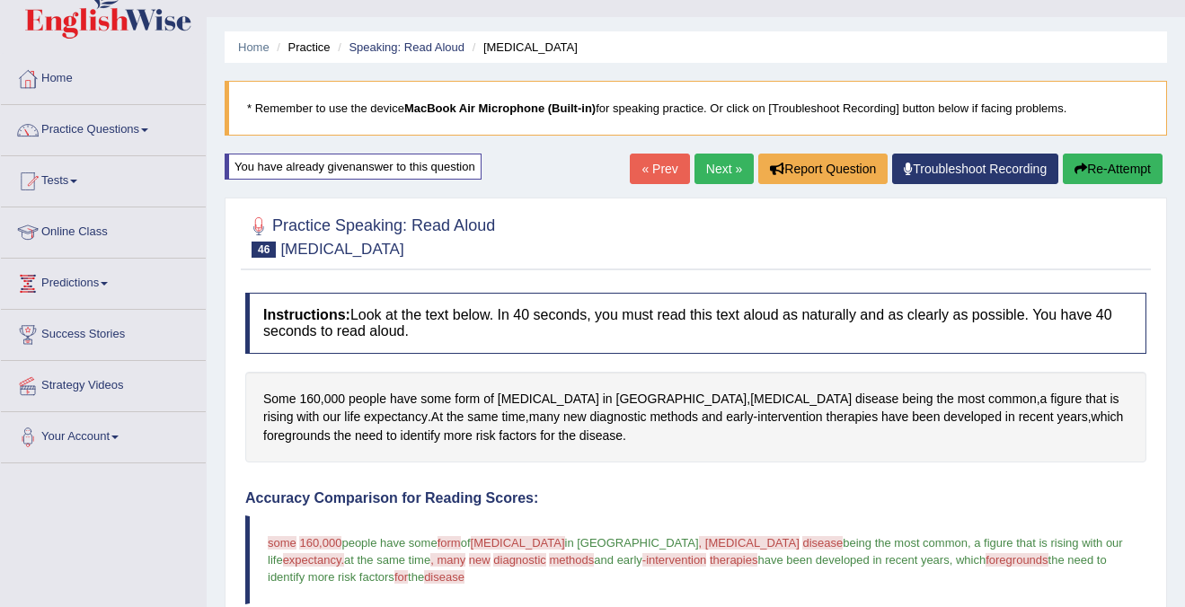
click at [1142, 178] on button "Re-Attempt" at bounding box center [1112, 169] width 100 height 31
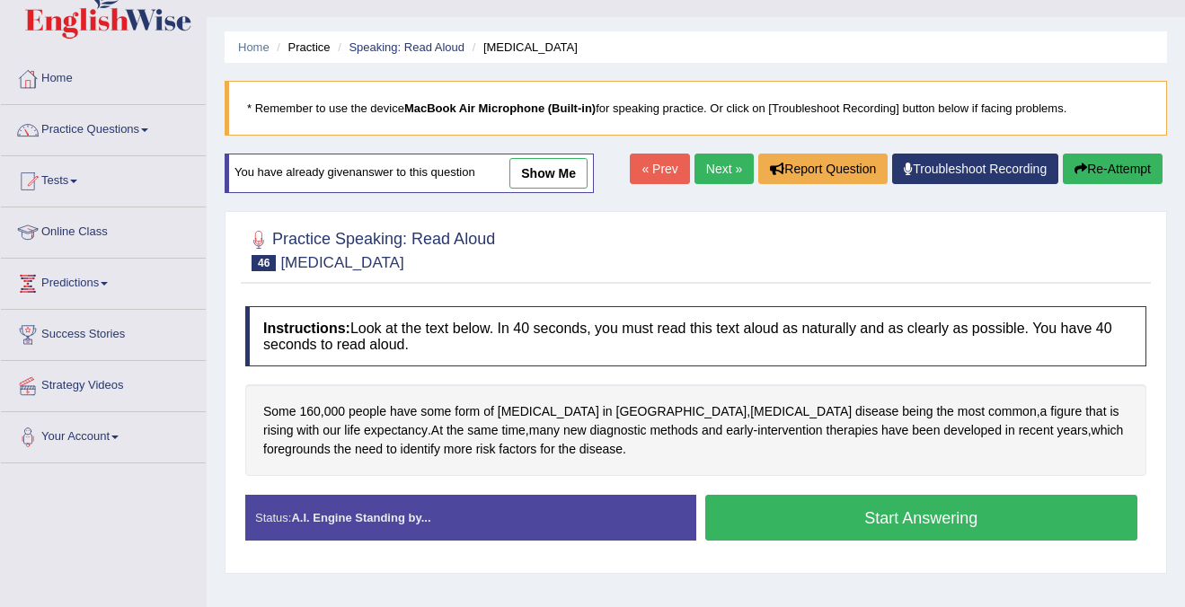
click at [893, 522] on button "Start Answering" at bounding box center [921, 518] width 433 height 46
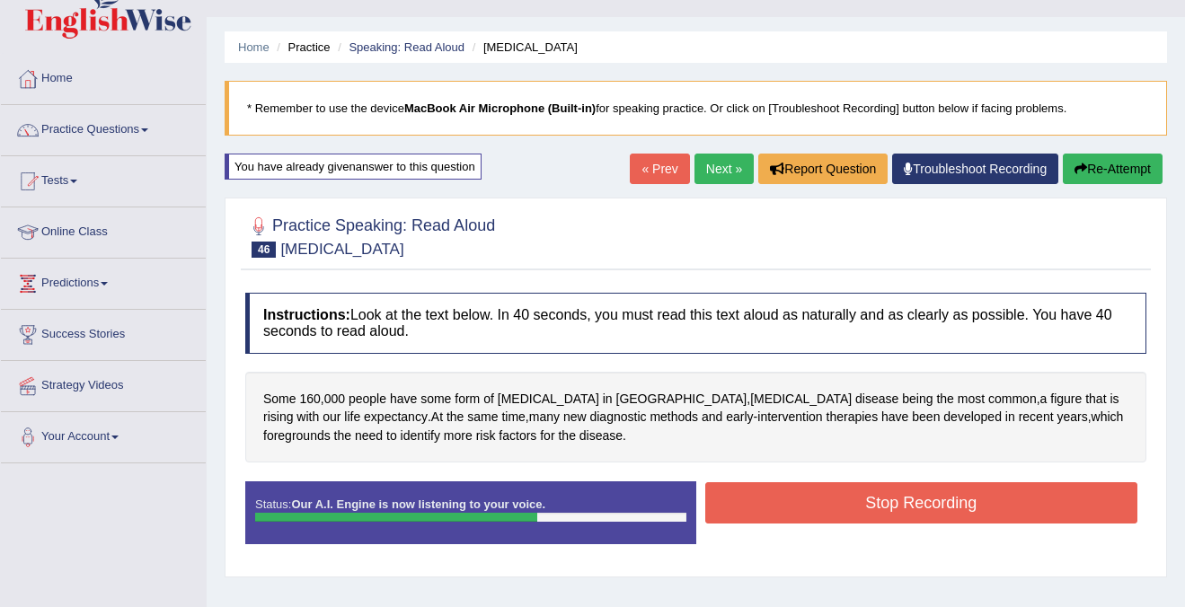
click at [904, 515] on button "Stop Recording" at bounding box center [921, 502] width 433 height 41
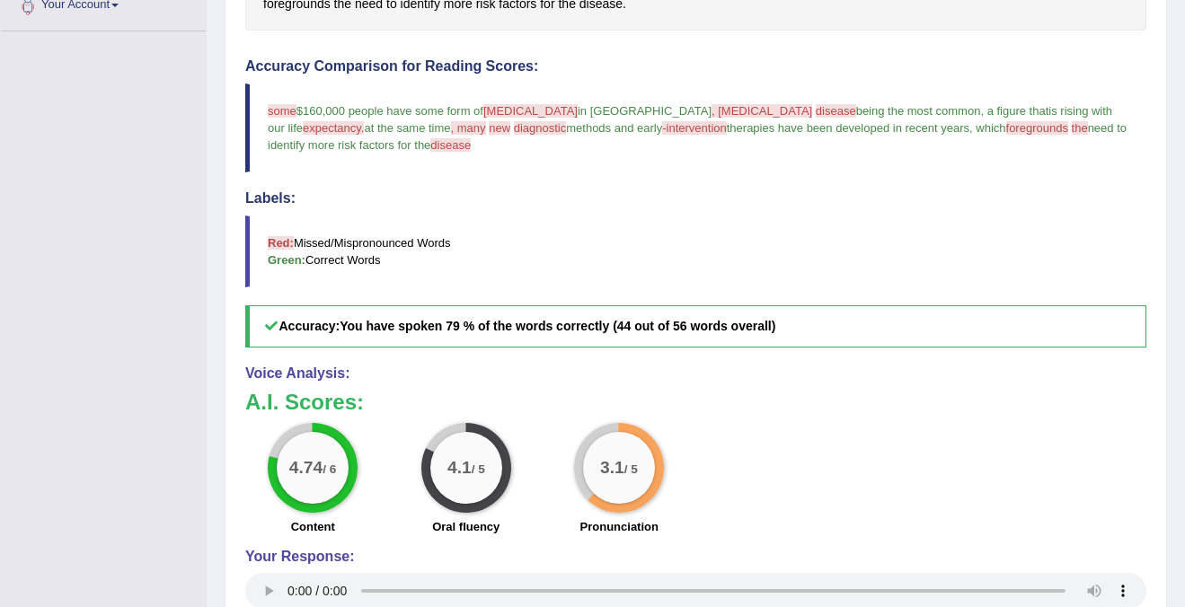
scroll to position [468, 0]
click at [364, 120] on span "expectancy." at bounding box center [333, 126] width 61 height 13
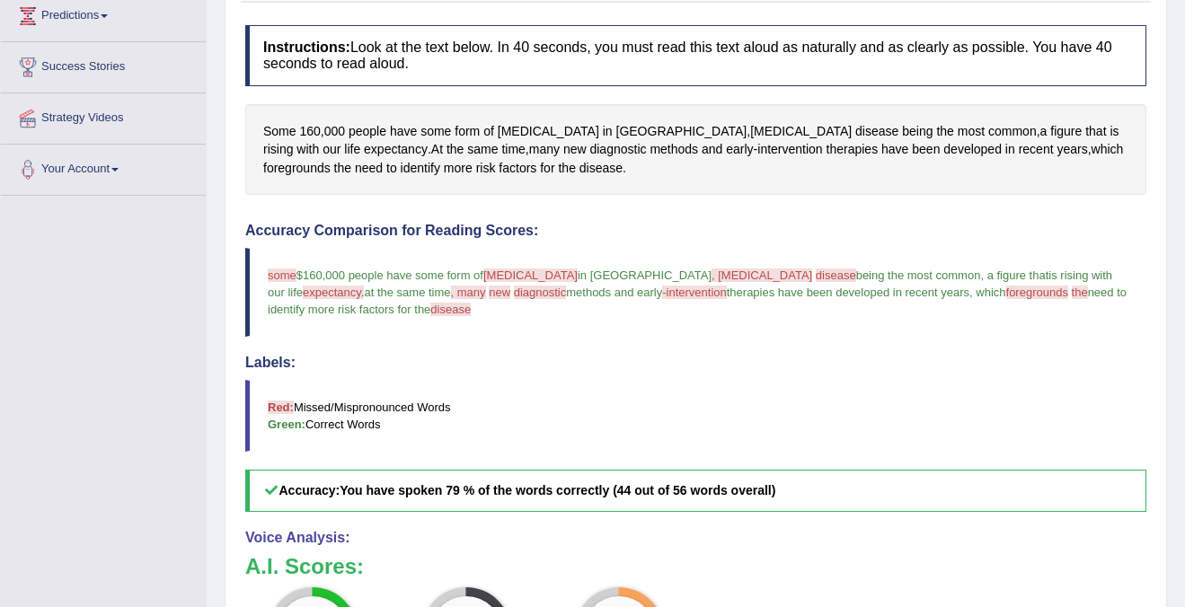
scroll to position [249, 0]
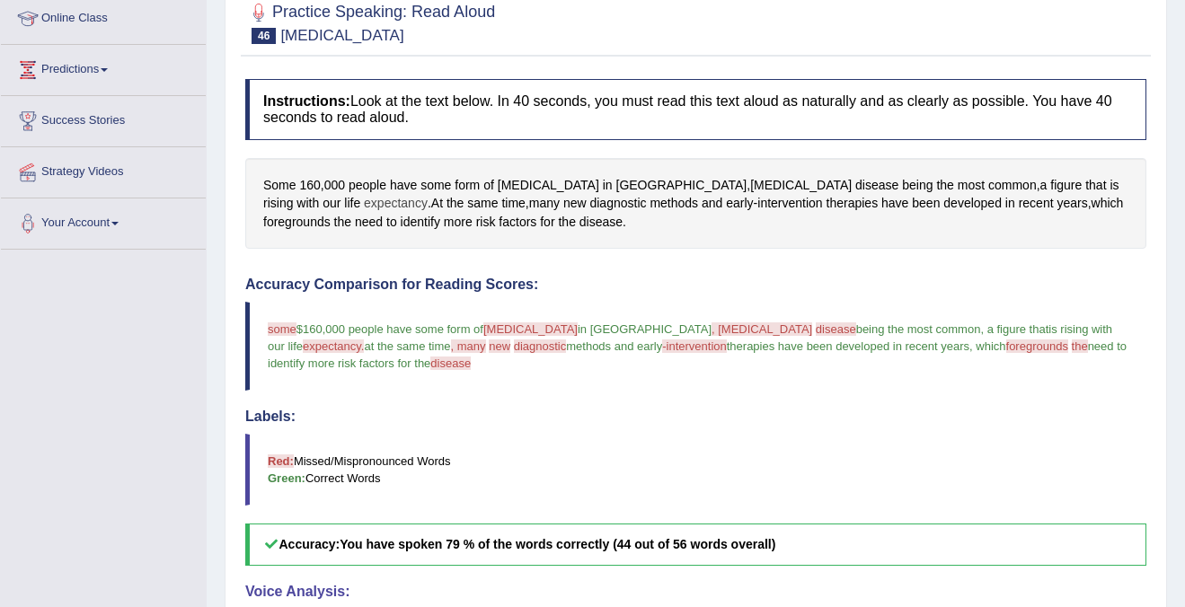
click at [364, 203] on span "expectancy" at bounding box center [396, 203] width 64 height 19
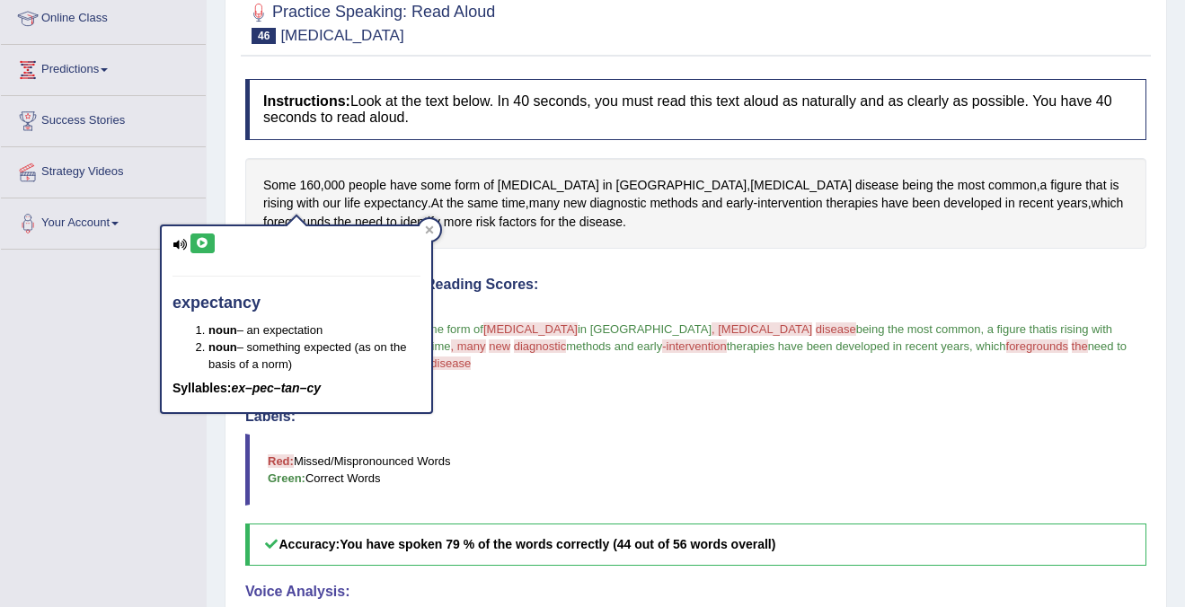
click at [201, 238] on icon at bounding box center [202, 243] width 13 height 11
click at [434, 228] on div at bounding box center [430, 230] width 22 height 22
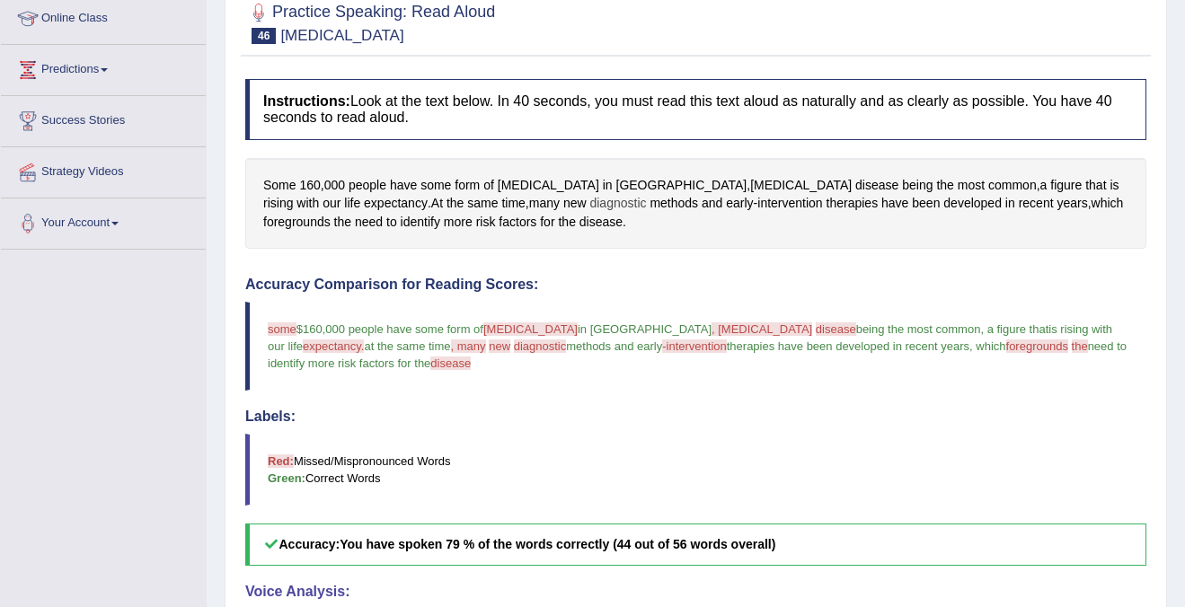
click at [589, 201] on span "diagnostic" at bounding box center [617, 203] width 57 height 19
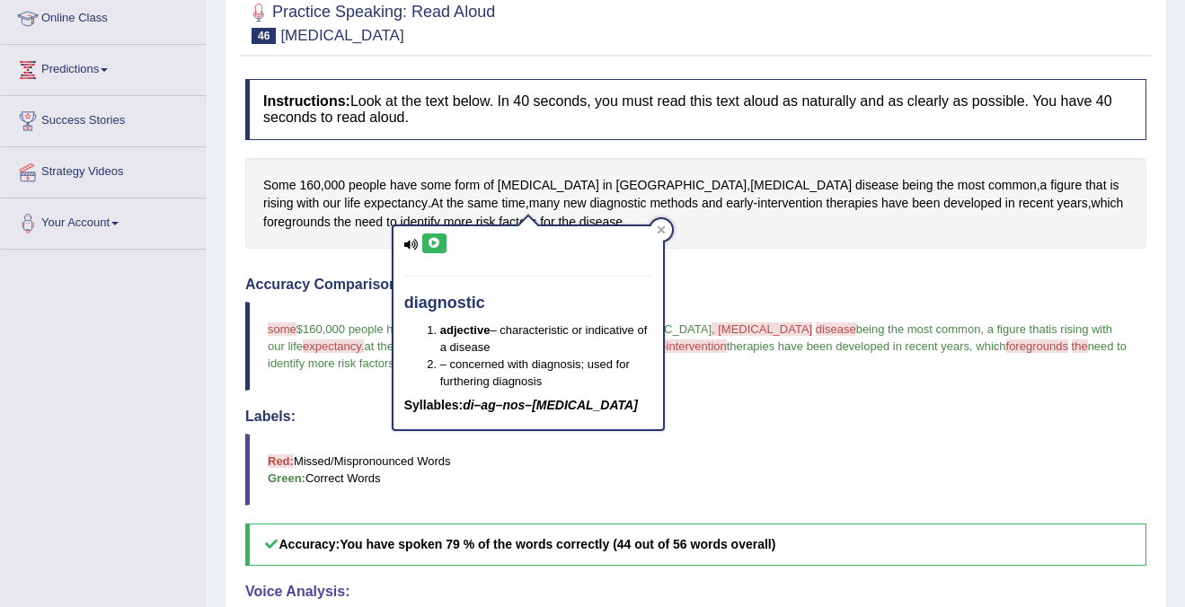
click at [432, 245] on icon at bounding box center [434, 243] width 13 height 11
click at [664, 236] on div at bounding box center [661, 230] width 22 height 22
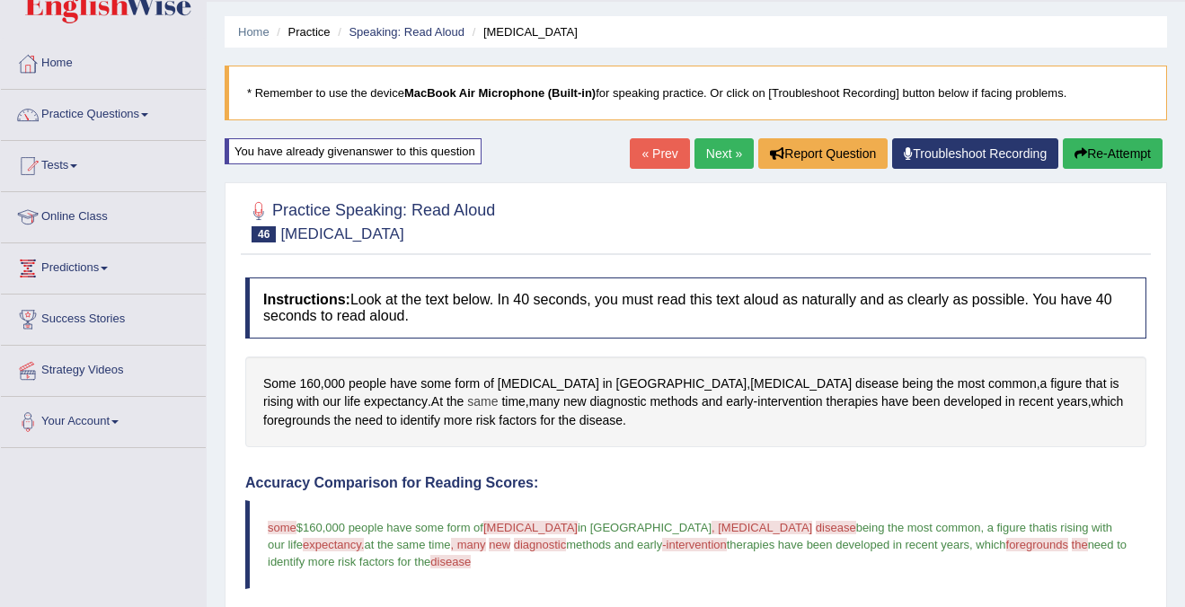
scroll to position [0, 0]
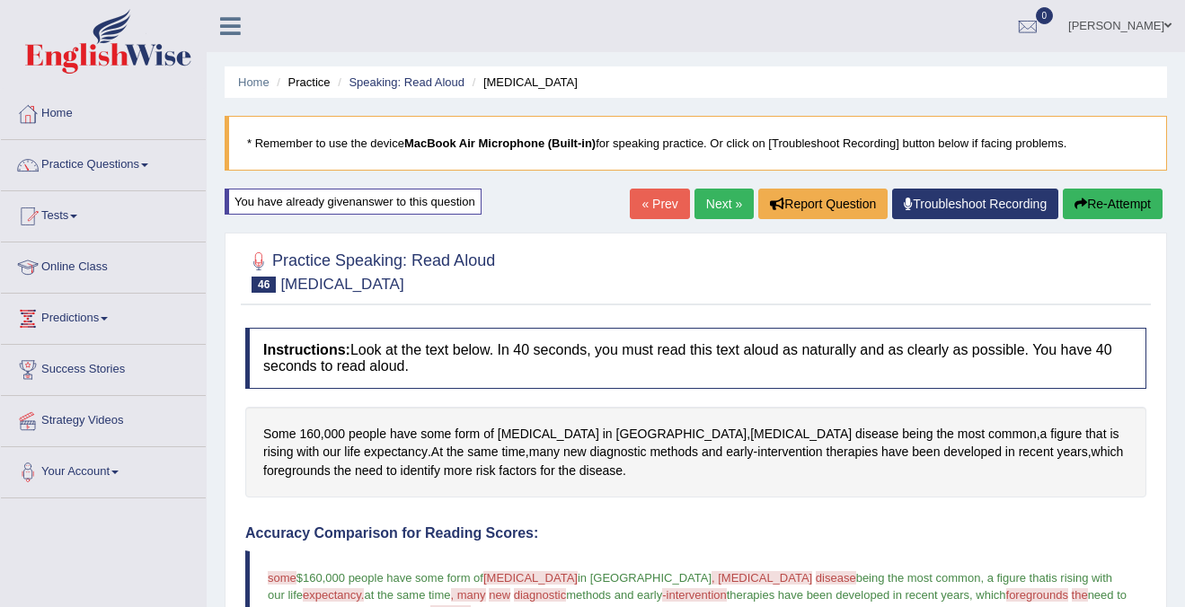
click at [720, 207] on link "Next »" at bounding box center [723, 204] width 59 height 31
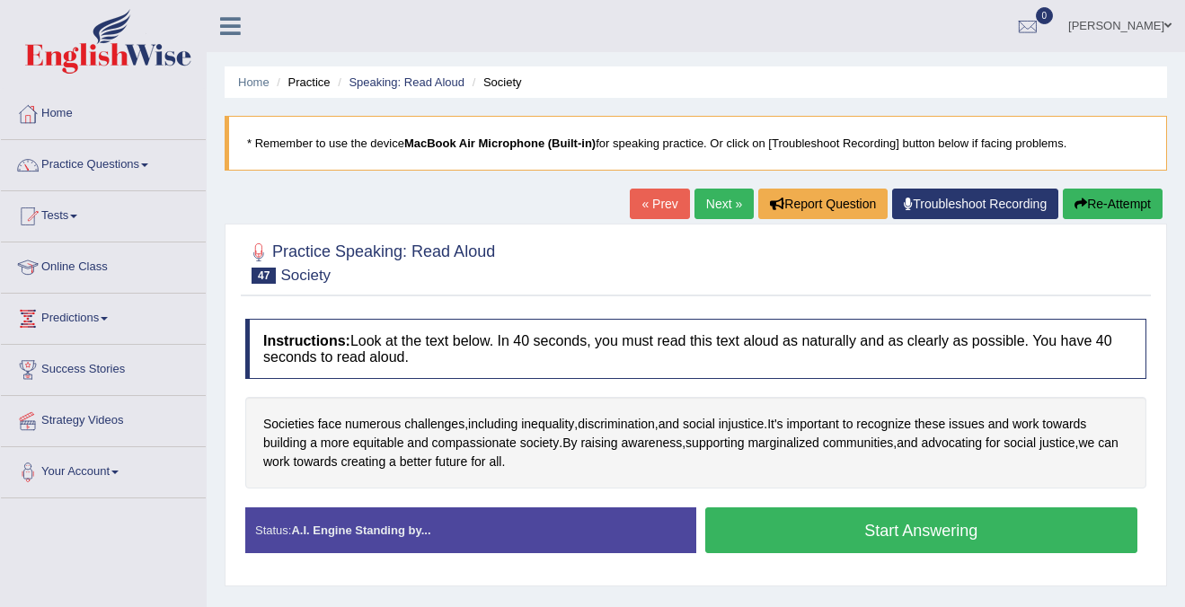
click at [849, 539] on button "Start Answering" at bounding box center [921, 530] width 433 height 46
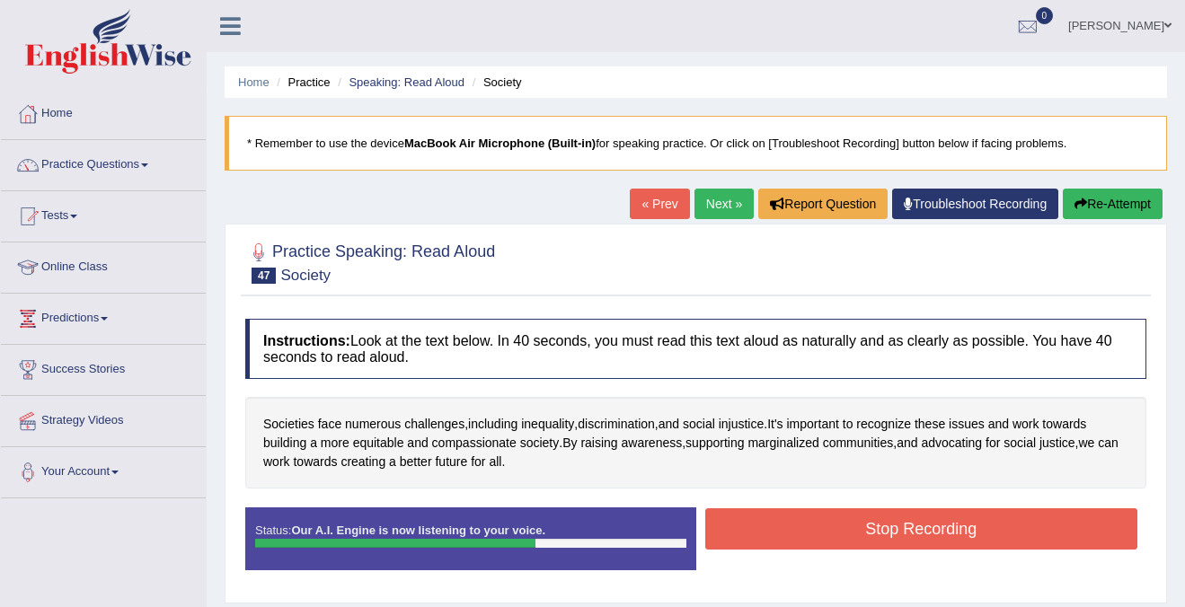
click at [873, 536] on button "Stop Recording" at bounding box center [921, 528] width 433 height 41
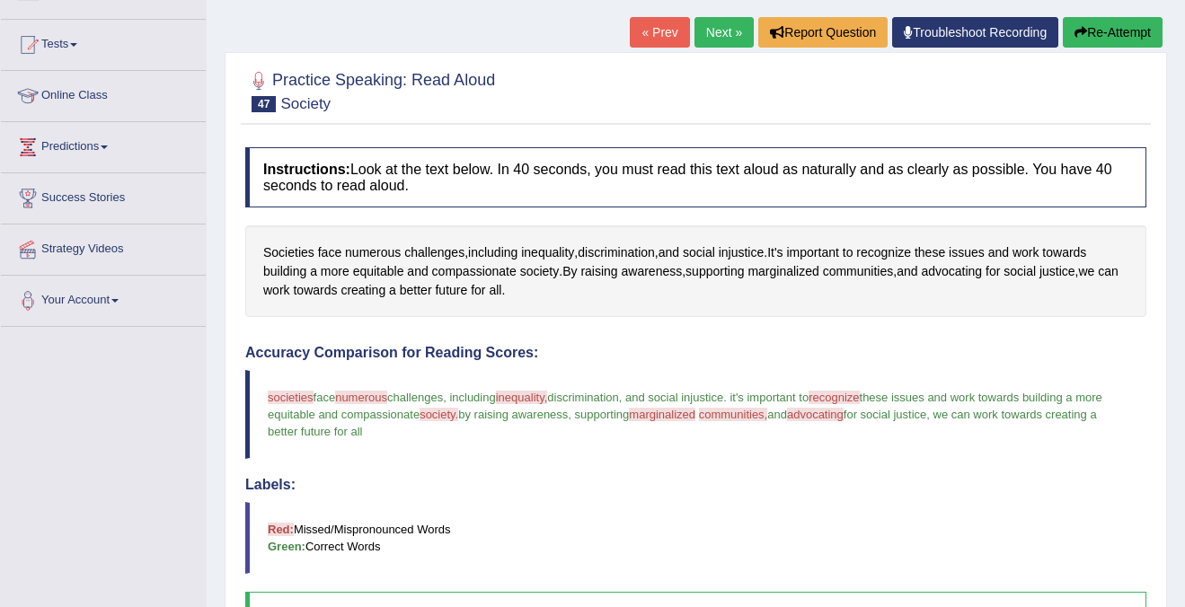
scroll to position [163, 0]
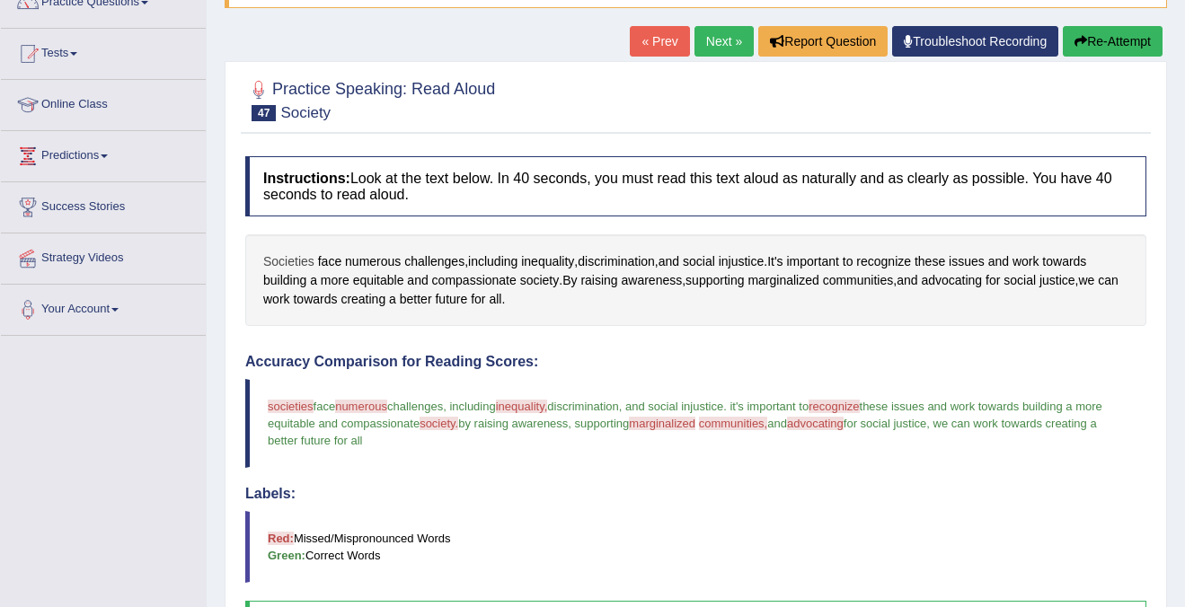
click at [284, 263] on span "Societies" at bounding box center [288, 261] width 51 height 19
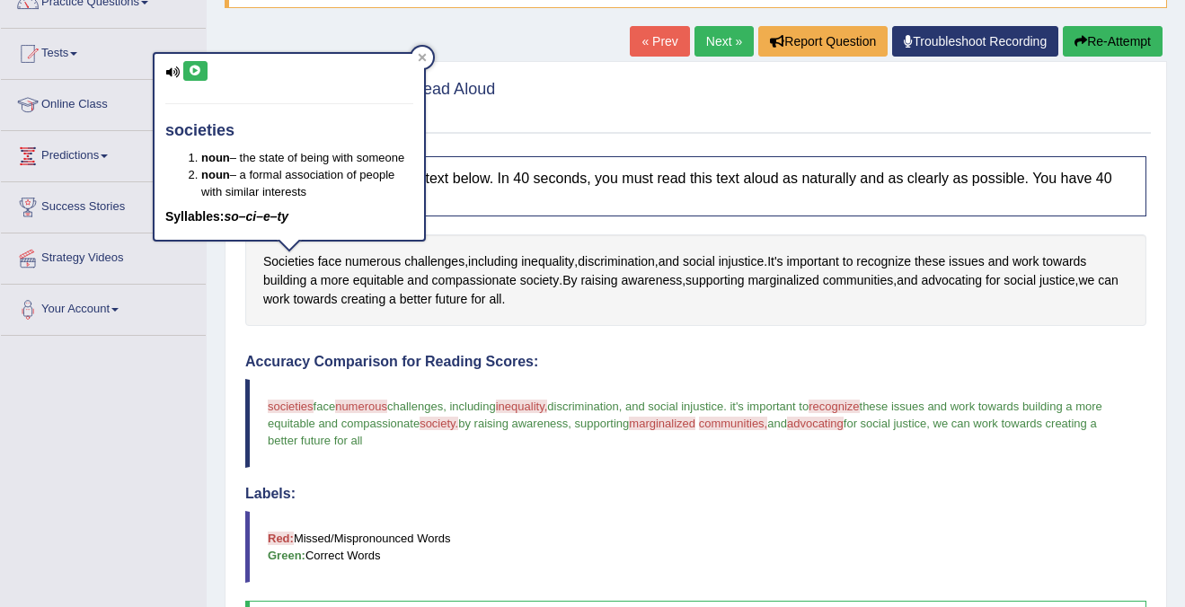
click at [192, 68] on icon at bounding box center [195, 71] width 13 height 11
click at [422, 55] on icon at bounding box center [422, 57] width 9 height 9
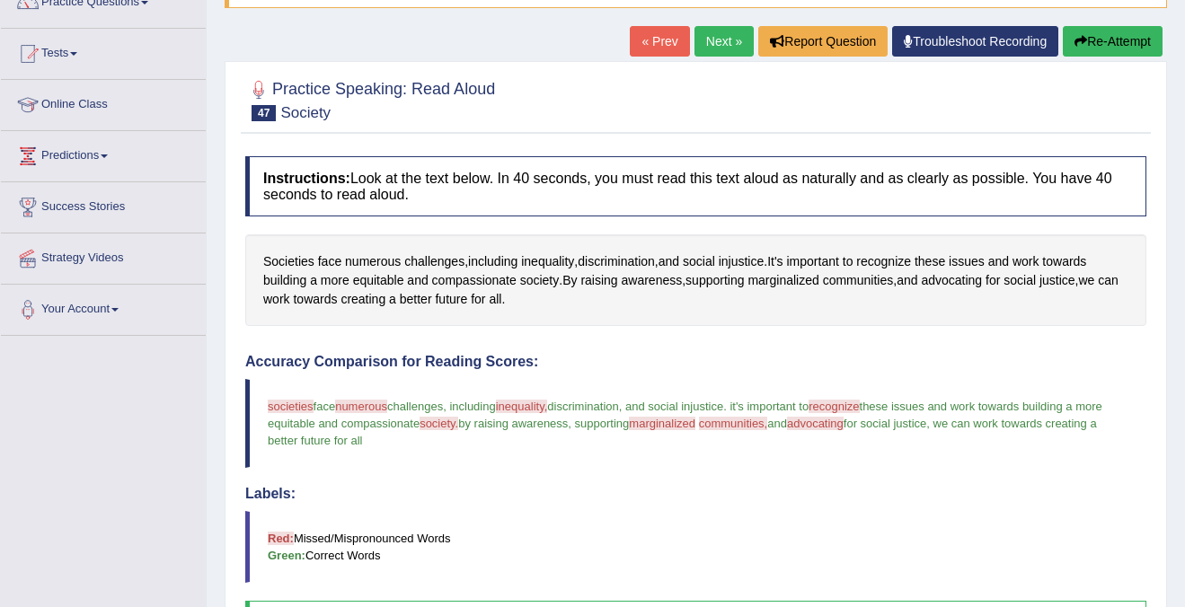
click at [366, 423] on span "these issues and work towards building a more equitable and compassionate" at bounding box center [686, 415] width 837 height 31
click at [286, 407] on span "societies" at bounding box center [291, 406] width 46 height 13
click at [300, 260] on span "Societies" at bounding box center [288, 261] width 51 height 19
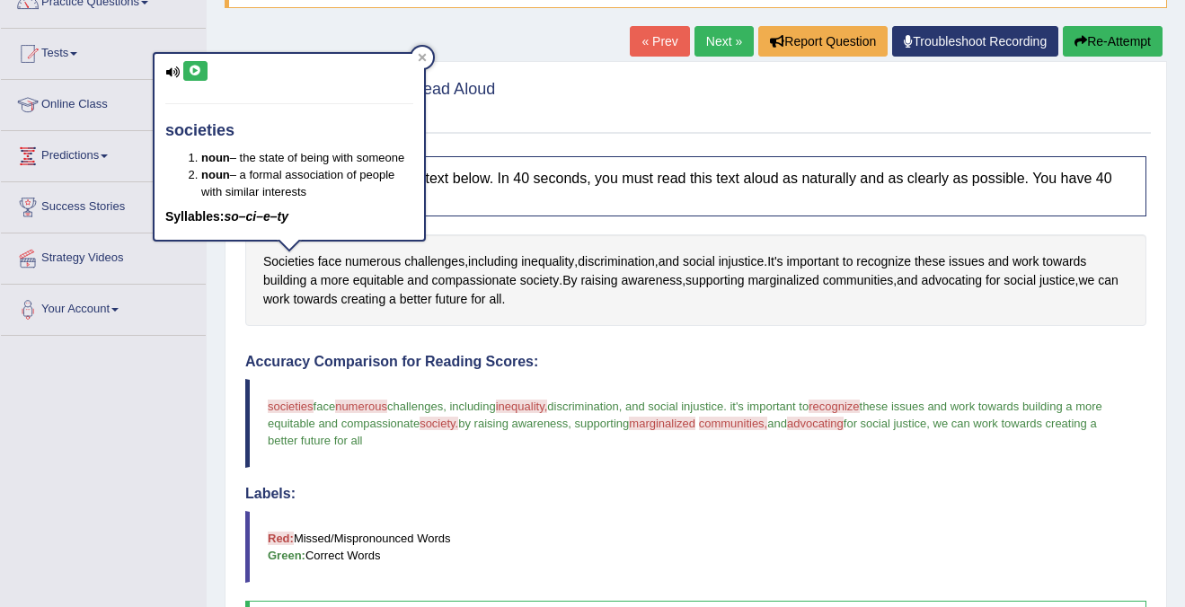
click at [351, 396] on blockquote "societies society's face numerous numerals challenges , including inequality, a…" at bounding box center [695, 423] width 901 height 89
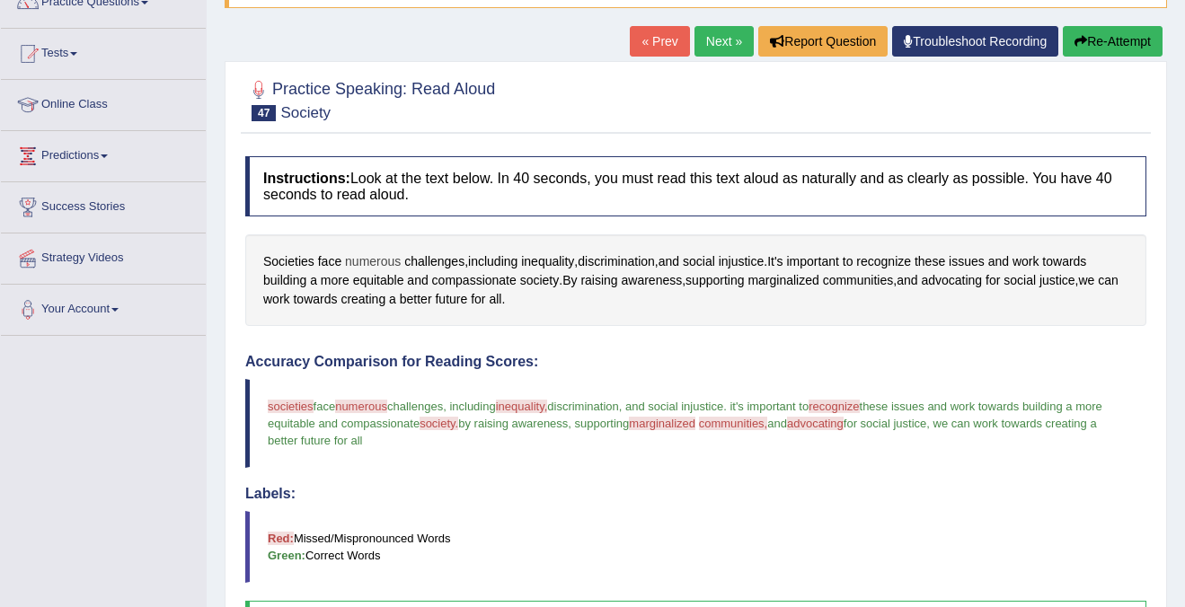
click at [375, 265] on span "numerous" at bounding box center [373, 261] width 56 height 19
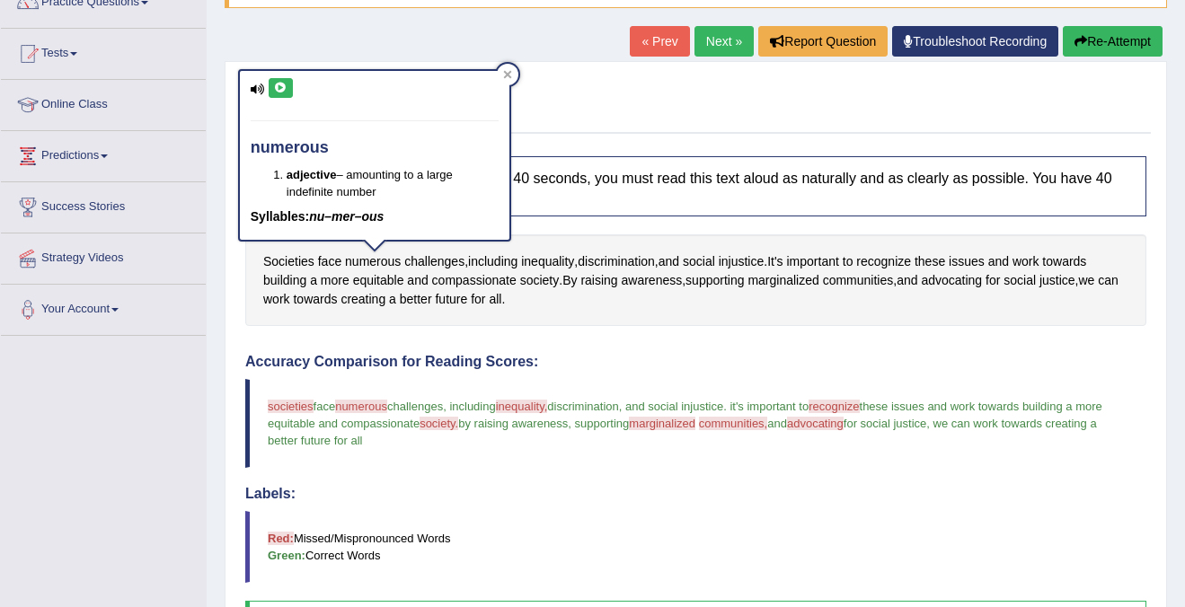
click at [278, 88] on icon at bounding box center [280, 88] width 13 height 11
click at [506, 74] on icon at bounding box center [507, 75] width 8 height 8
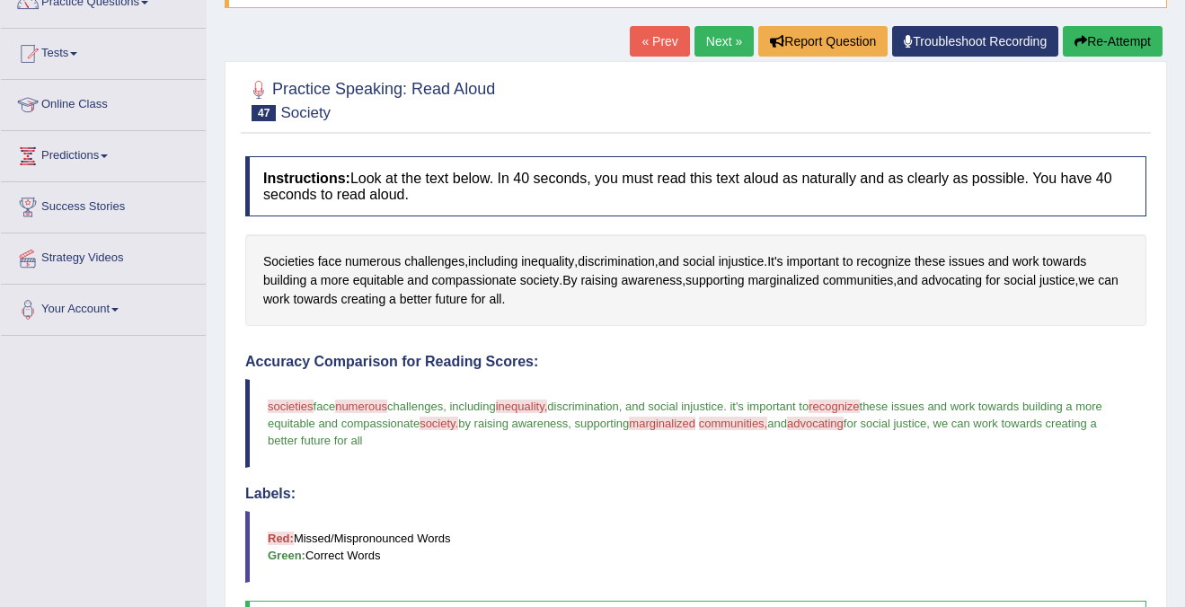
click at [365, 413] on blockquote "societies society's face numerous numerals challenges , including inequality, a…" at bounding box center [695, 423] width 901 height 89
click at [357, 251] on div "Societies face numerous challenges , including inequality , discrimination , an…" at bounding box center [695, 280] width 901 height 92
click at [361, 267] on span "numerous" at bounding box center [373, 261] width 56 height 19
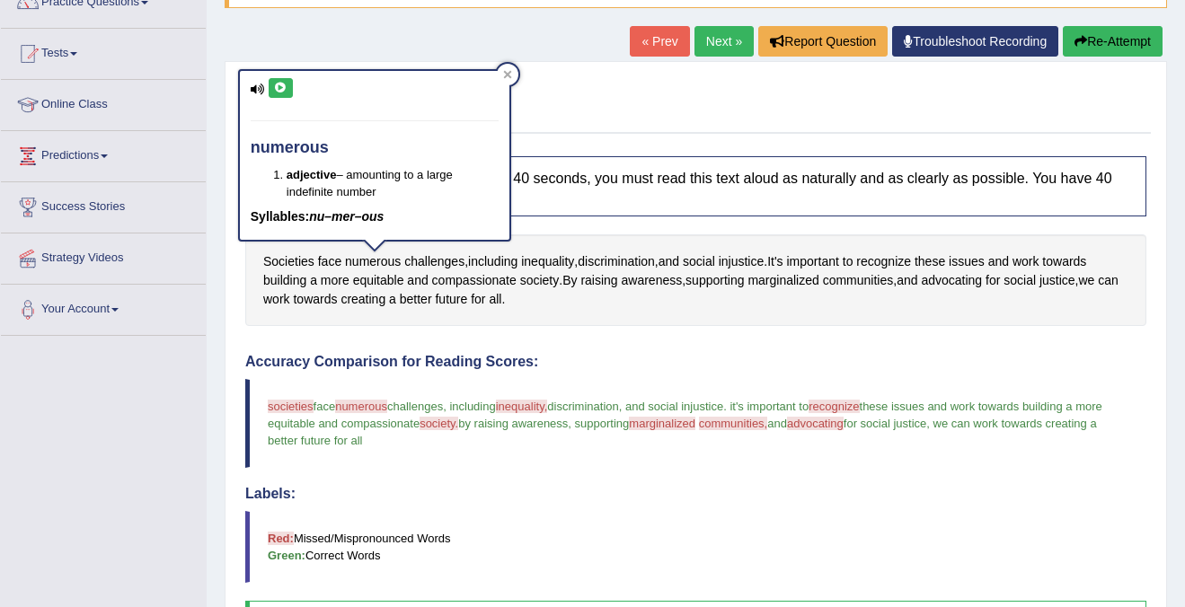
click at [278, 85] on icon at bounding box center [280, 88] width 13 height 11
click at [516, 72] on div at bounding box center [508, 75] width 22 height 22
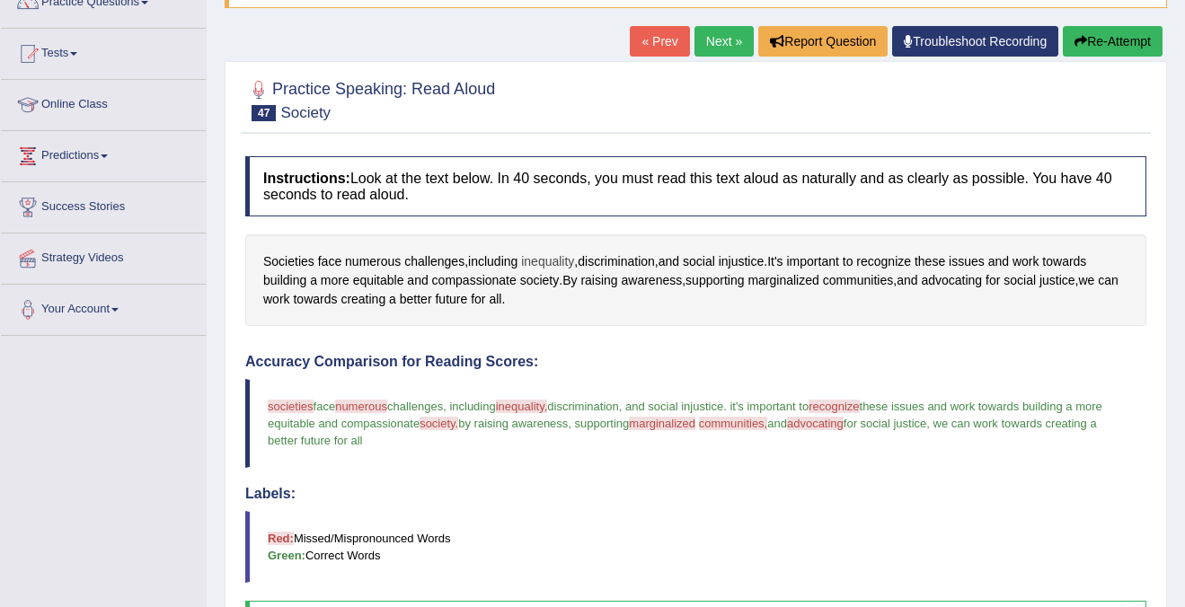
click at [551, 261] on span "inequality" at bounding box center [547, 261] width 53 height 19
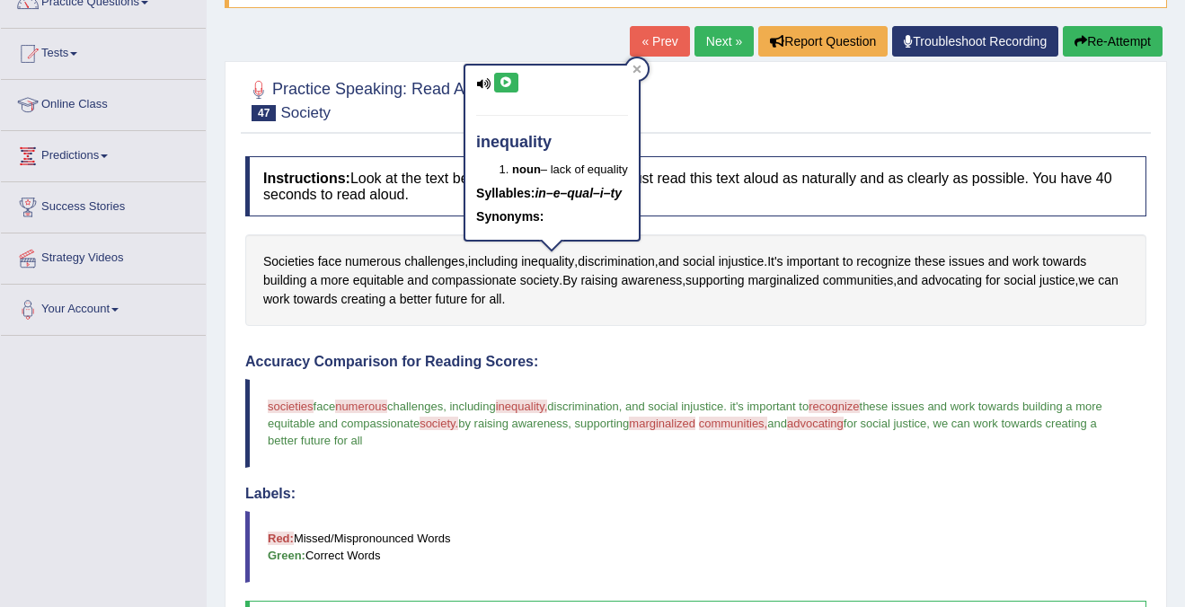
click at [514, 82] on button at bounding box center [506, 83] width 24 height 20
click at [490, 83] on div "inequality noun – lack of equality Syllables: in–e–qual–i–ty Synonyms:" at bounding box center [551, 153] width 173 height 174
click at [648, 66] on div at bounding box center [637, 69] width 22 height 22
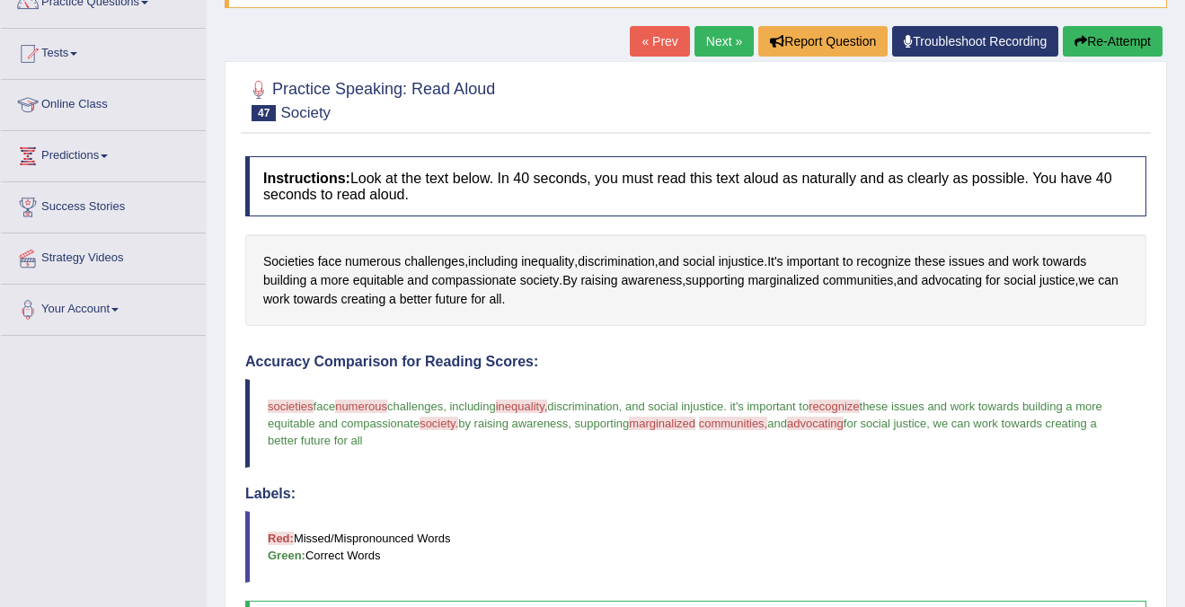
click at [865, 415] on blockquote "societies society's face numerous numerals challenges , including inequality, a…" at bounding box center [695, 423] width 901 height 89
click at [904, 265] on span "recognize" at bounding box center [883, 261] width 55 height 19
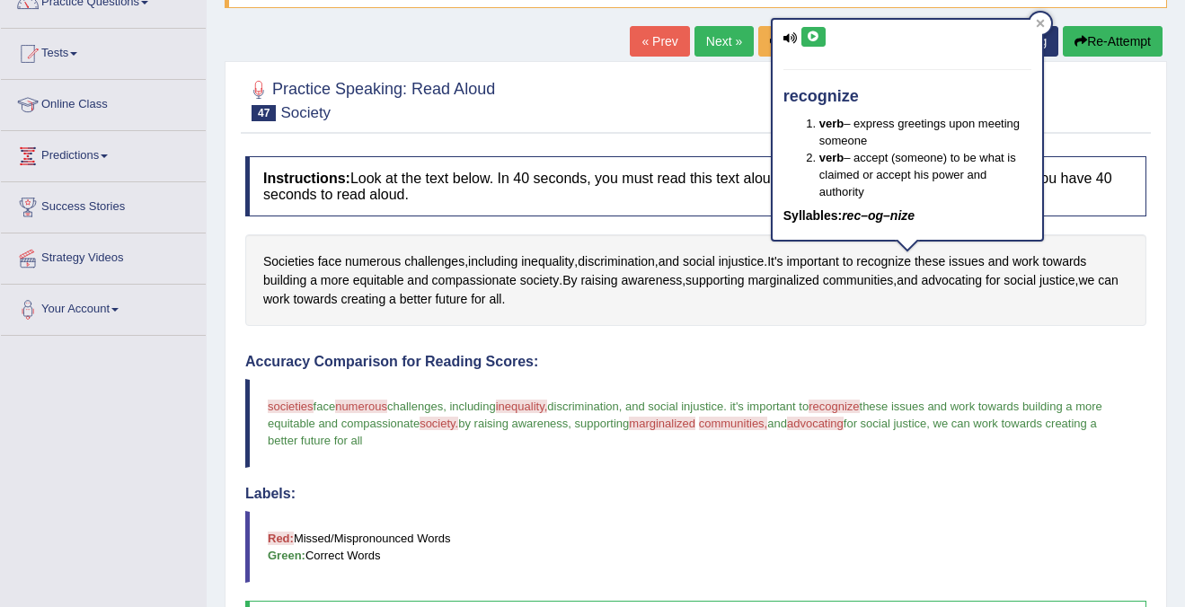
click at [813, 32] on icon at bounding box center [813, 36] width 13 height 11
click at [1043, 20] on icon at bounding box center [1040, 24] width 8 height 8
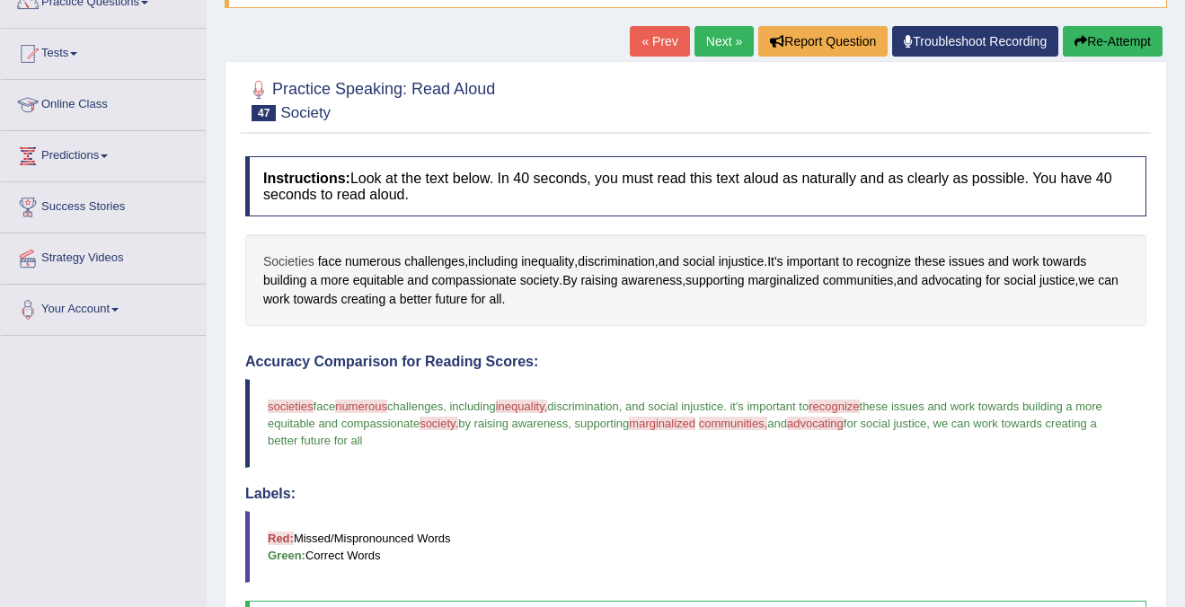
click at [292, 260] on span "Societies" at bounding box center [288, 261] width 51 height 19
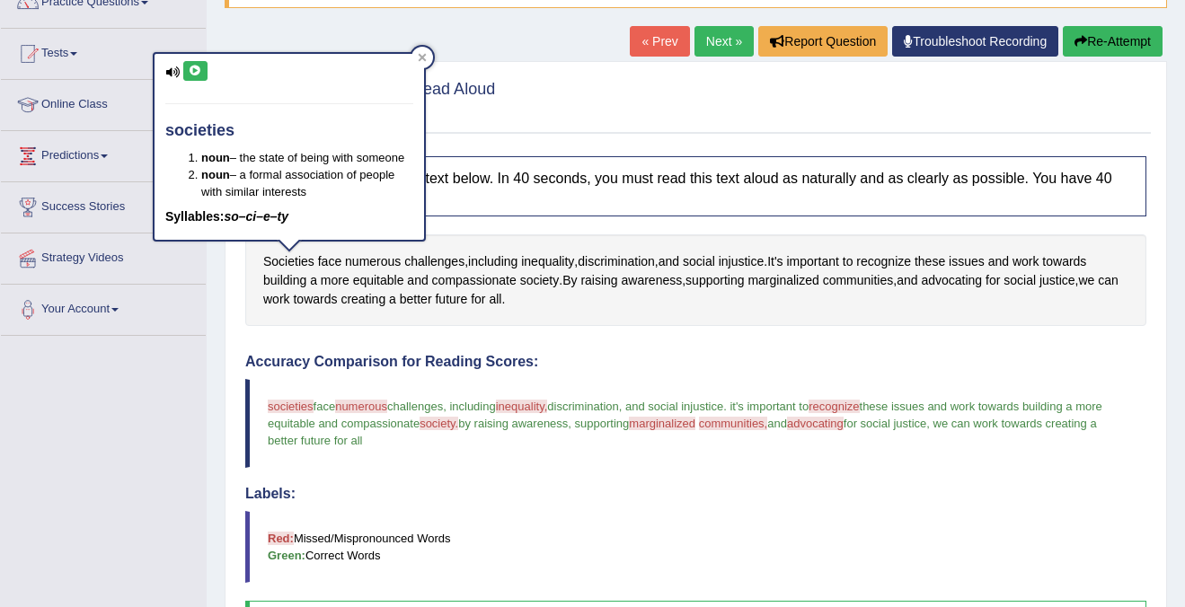
click at [191, 66] on icon at bounding box center [195, 71] width 13 height 11
click at [421, 56] on icon at bounding box center [422, 57] width 9 height 9
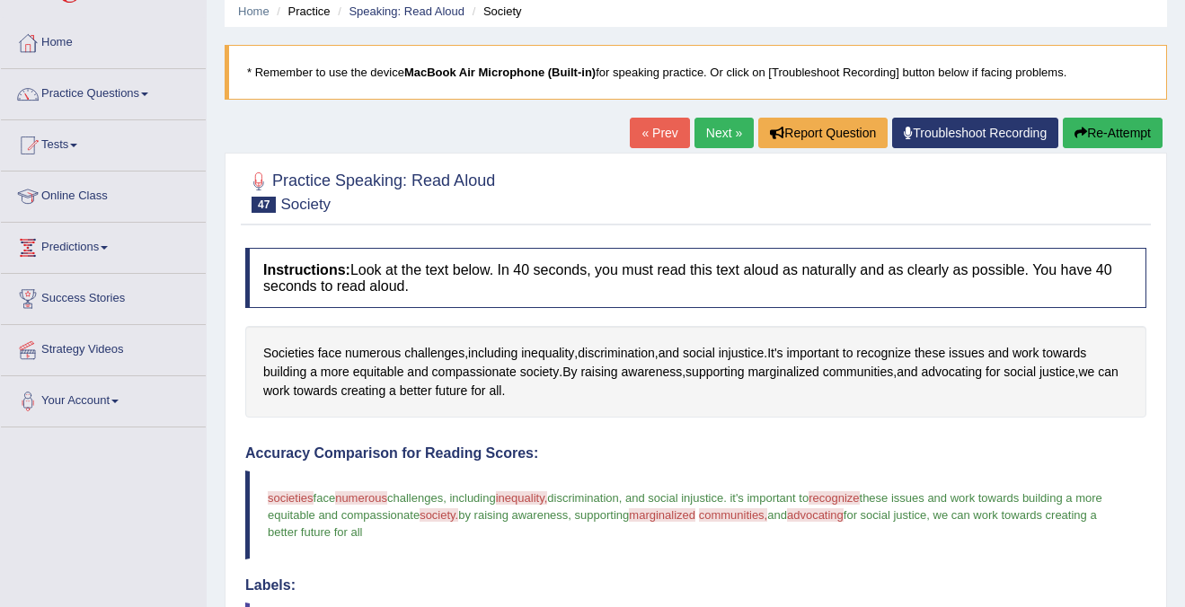
scroll to position [42, 0]
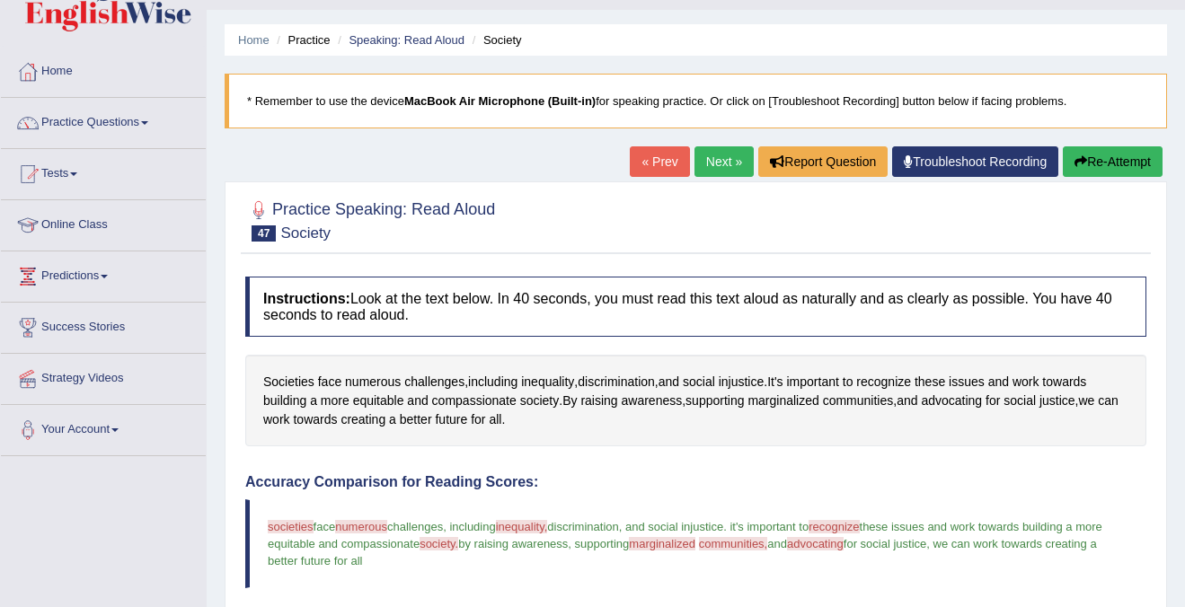
click at [1086, 164] on button "Re-Attempt" at bounding box center [1112, 161] width 100 height 31
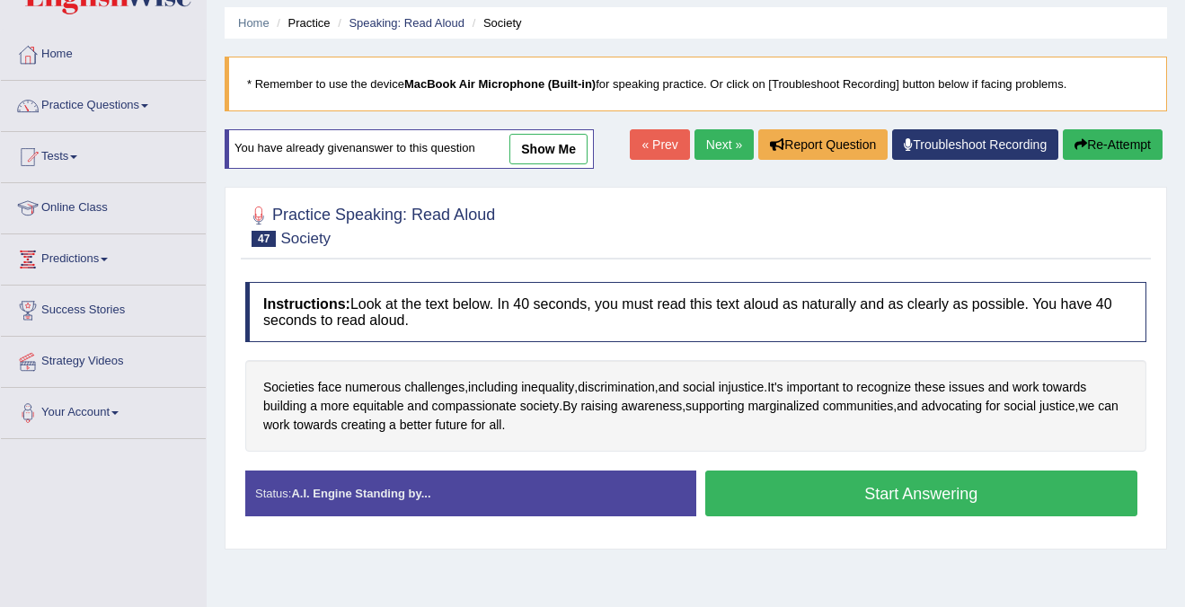
click at [854, 496] on button "Start Answering" at bounding box center [921, 494] width 433 height 46
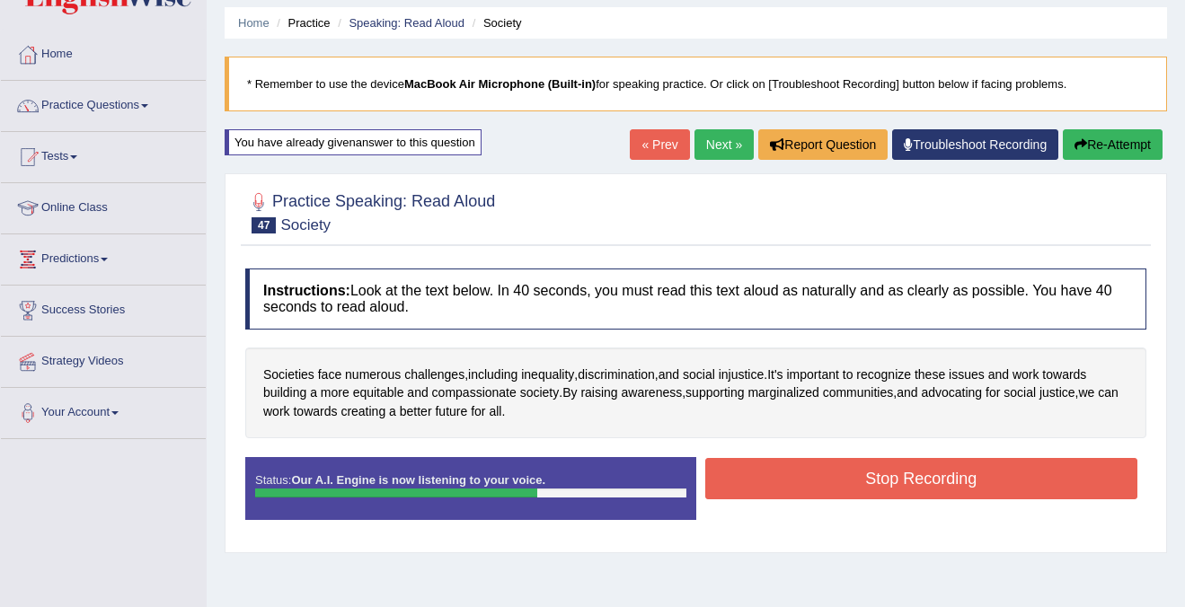
click at [871, 484] on button "Stop Recording" at bounding box center [921, 478] width 433 height 41
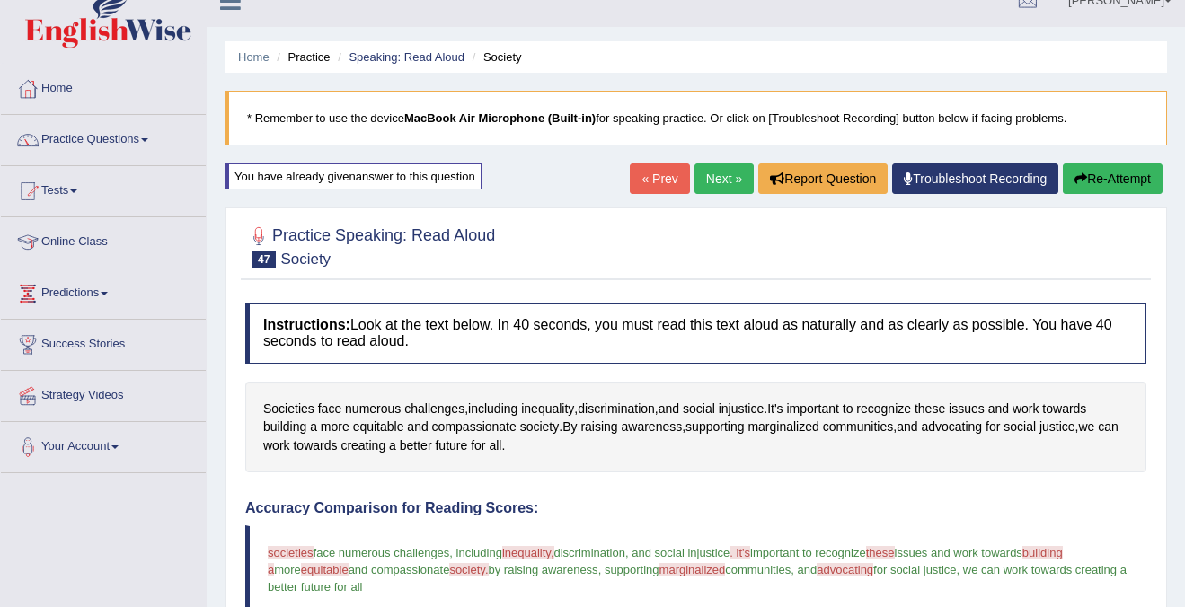
scroll to position [17, 0]
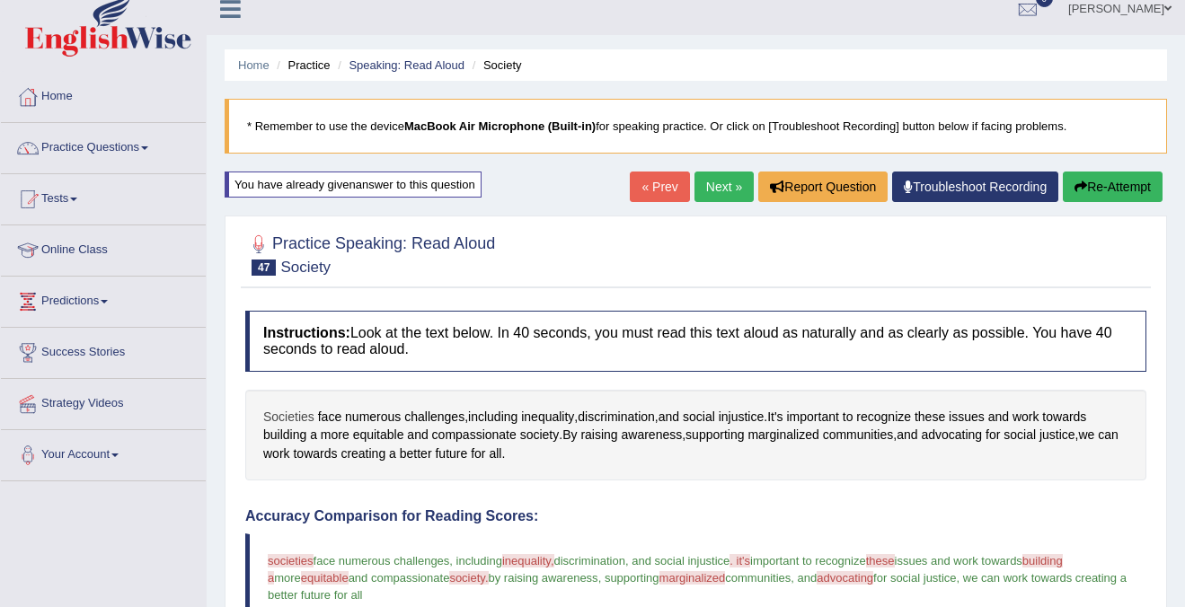
click at [299, 418] on span "Societies" at bounding box center [288, 417] width 51 height 19
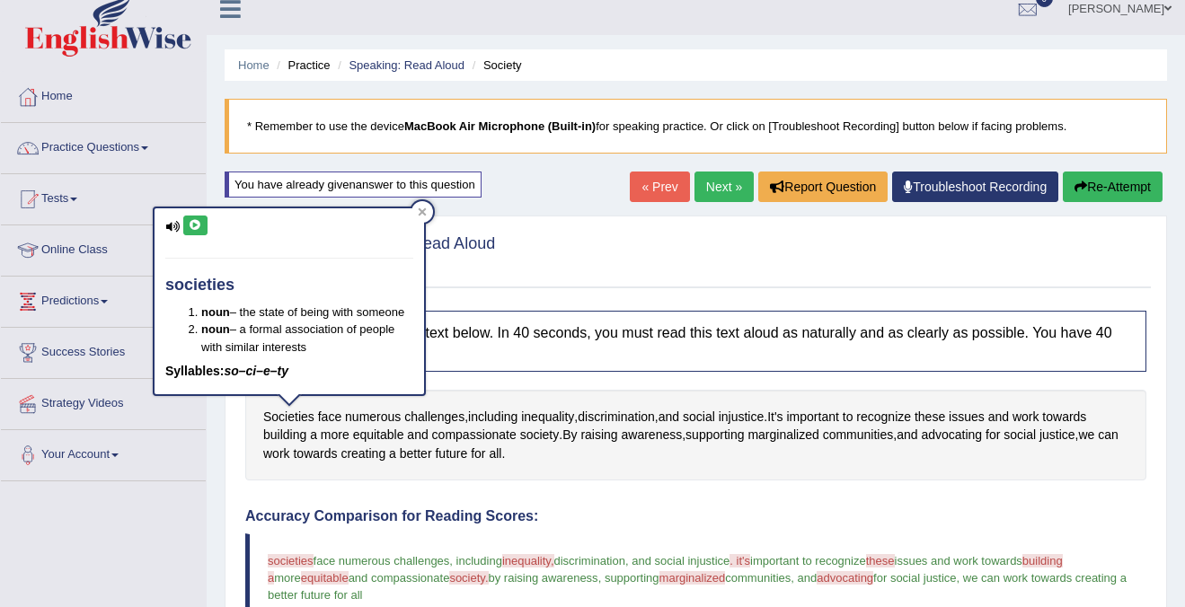
click at [196, 227] on icon at bounding box center [195, 225] width 13 height 11
click at [415, 216] on div at bounding box center [422, 212] width 22 height 22
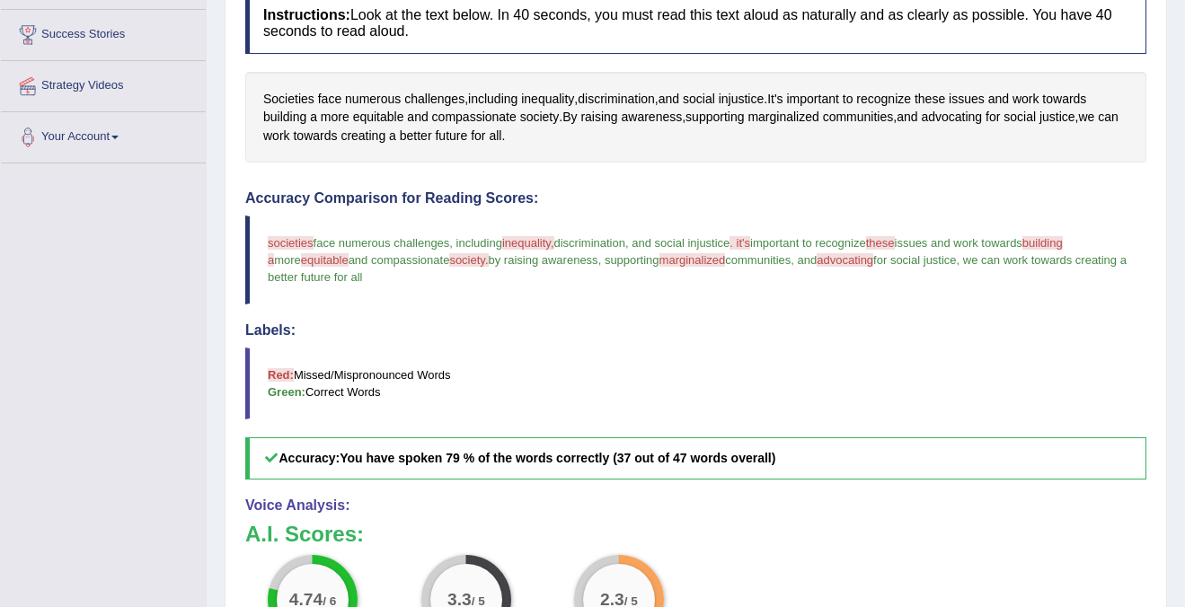
scroll to position [348, 0]
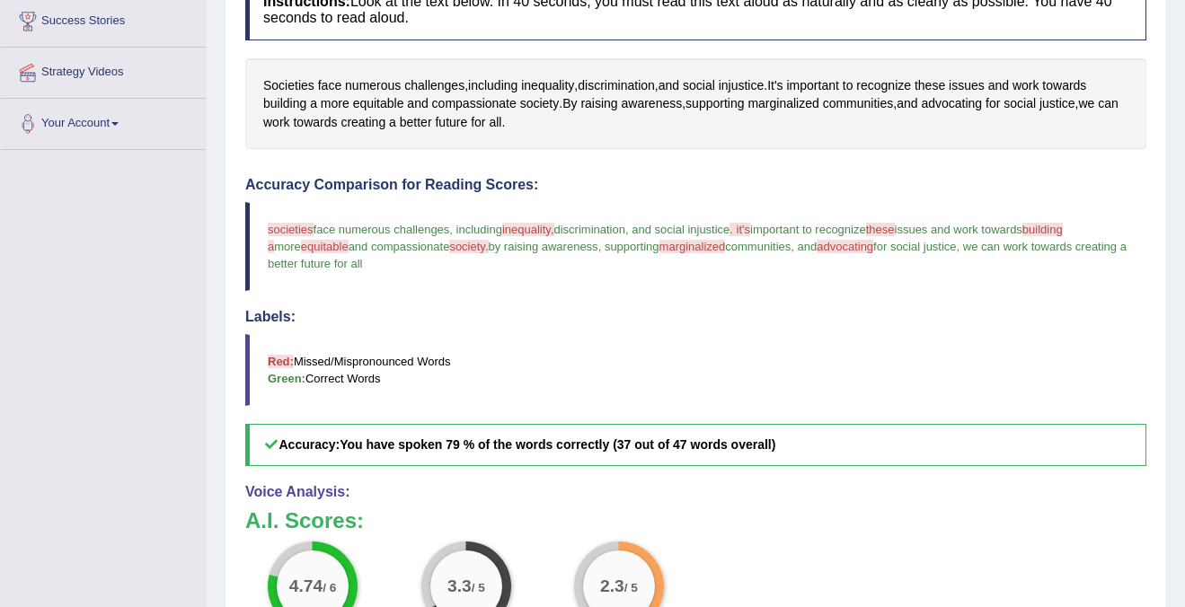
click at [525, 227] on span "inequality," at bounding box center [528, 229] width 52 height 13
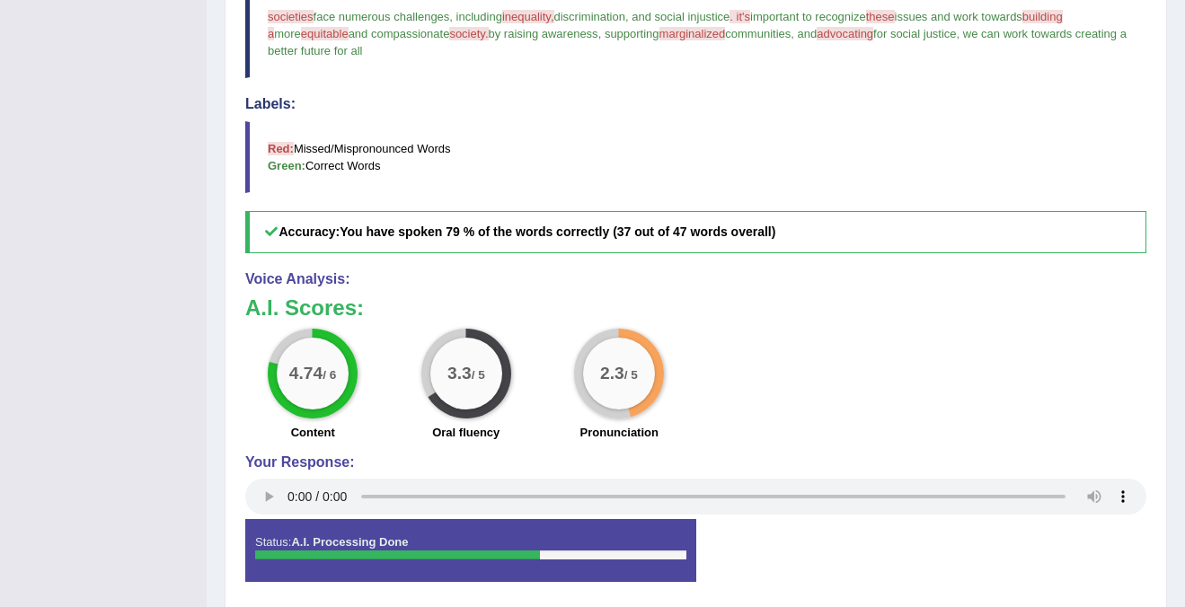
scroll to position [582, 0]
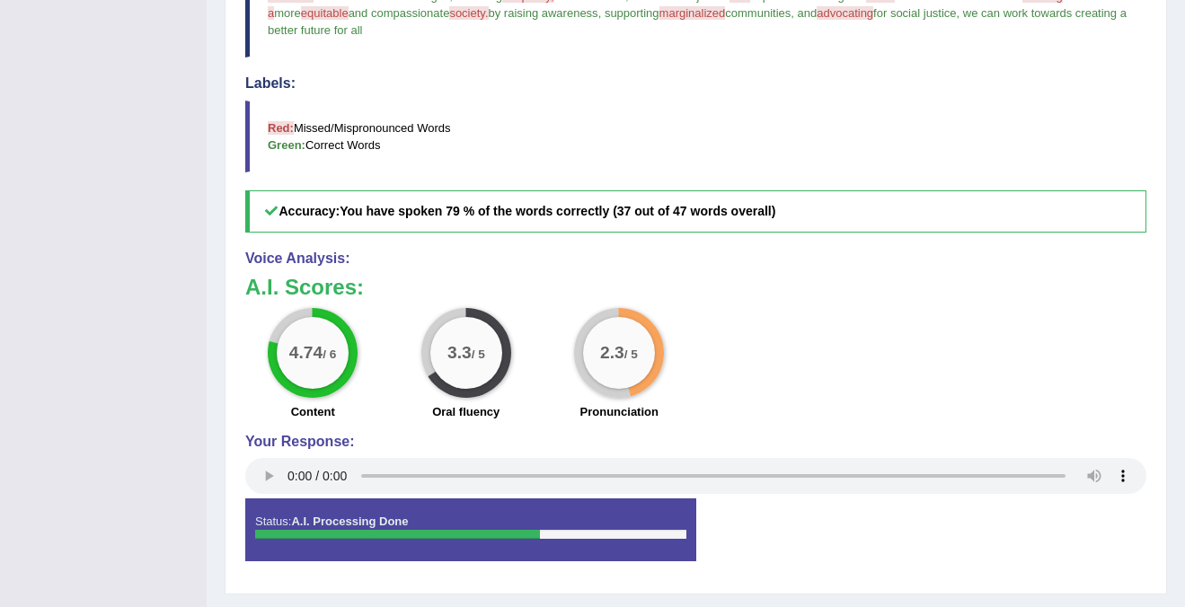
click at [269, 457] on div "Your Response:" at bounding box center [695, 467] width 901 height 66
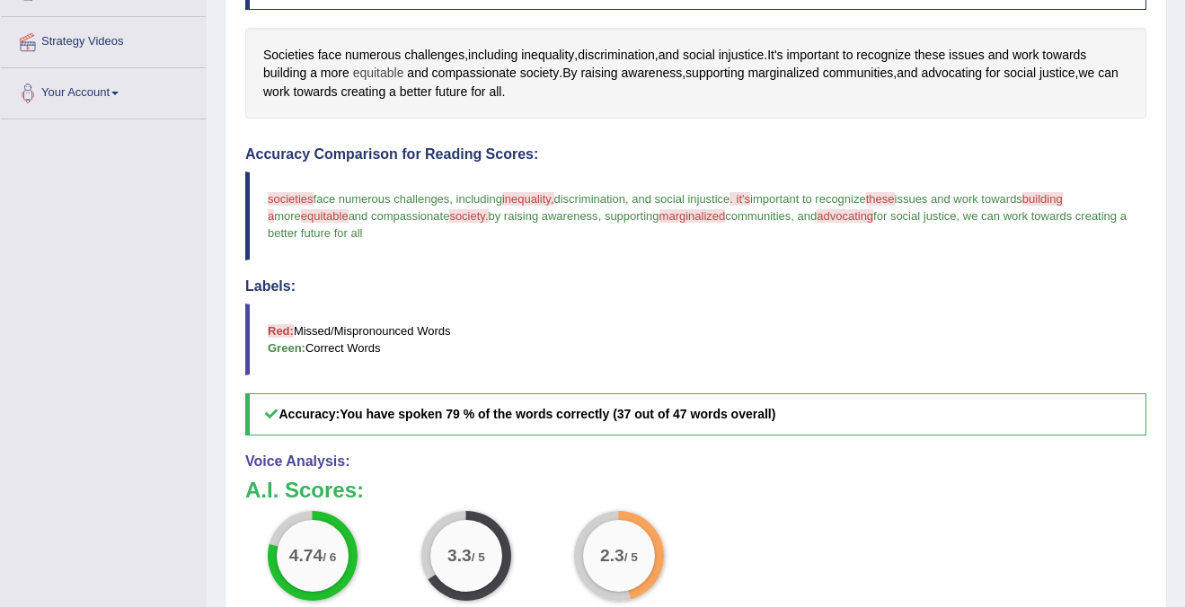
scroll to position [377, 0]
click at [387, 72] on span "equitable" at bounding box center [378, 75] width 51 height 19
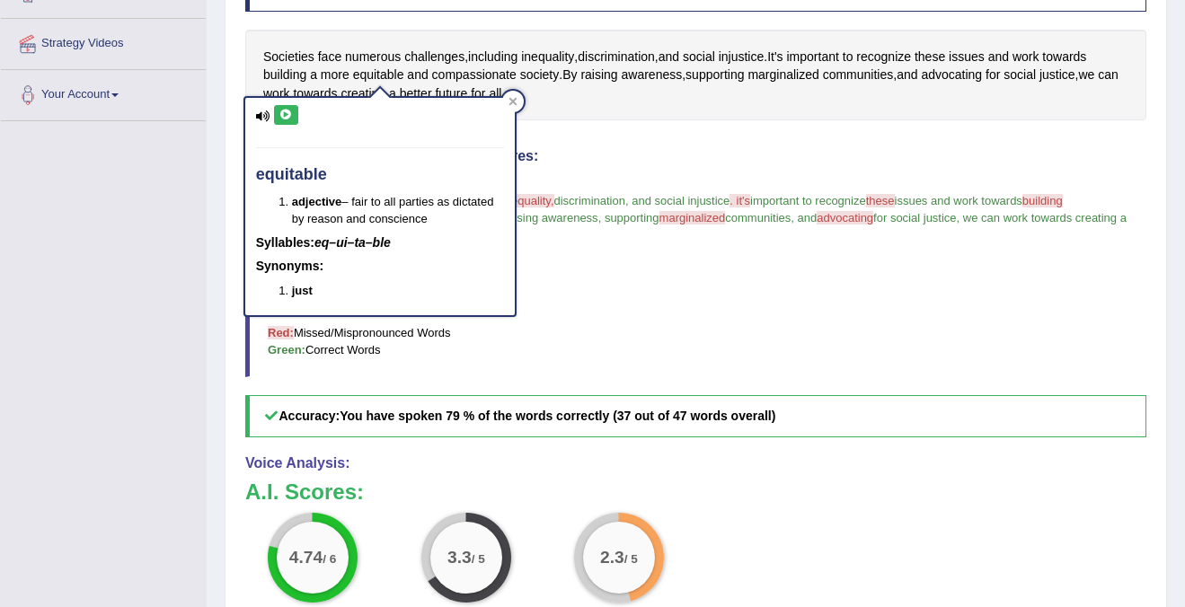
click at [283, 122] on button at bounding box center [286, 115] width 24 height 20
click at [288, 110] on icon at bounding box center [285, 115] width 13 height 11
click at [517, 106] on div at bounding box center [513, 102] width 22 height 22
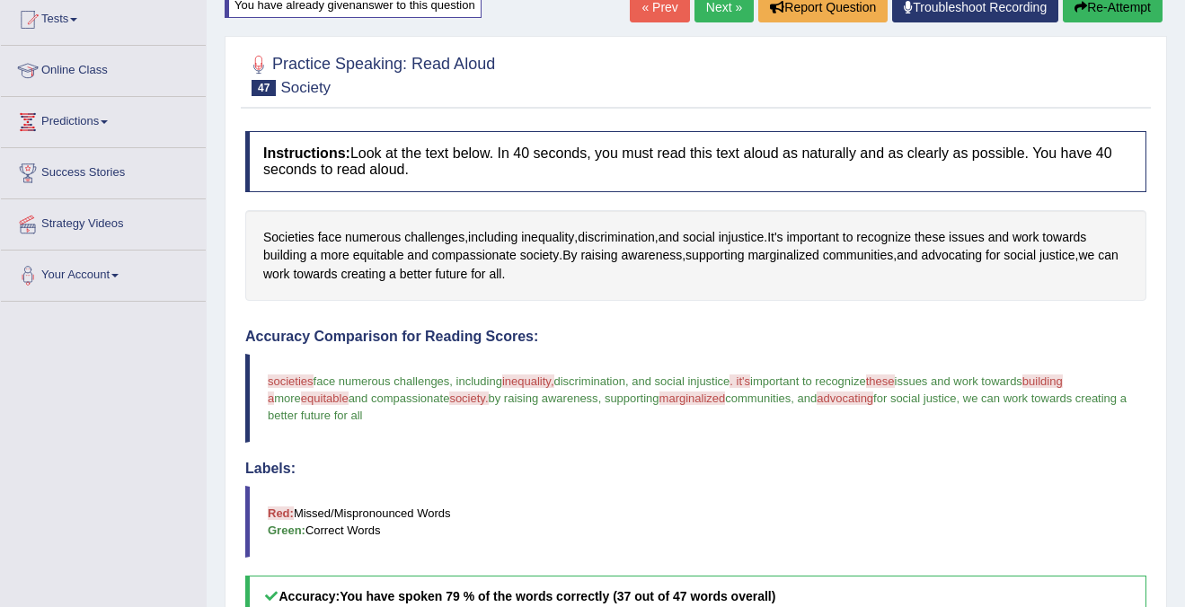
scroll to position [78, 0]
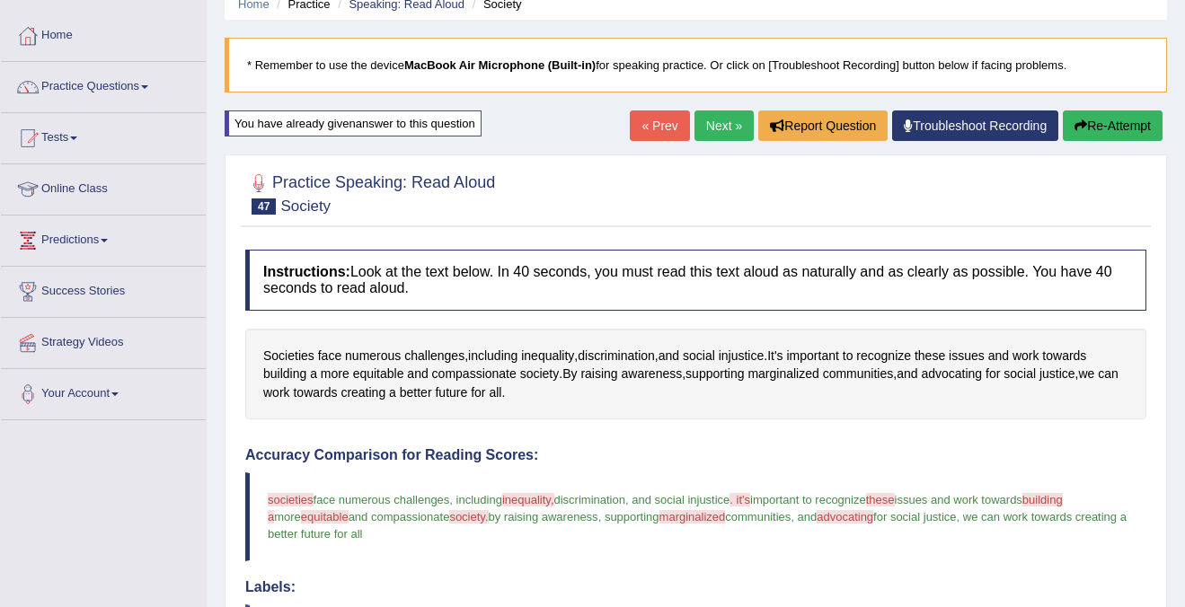
click at [1104, 130] on button "Re-Attempt" at bounding box center [1112, 125] width 100 height 31
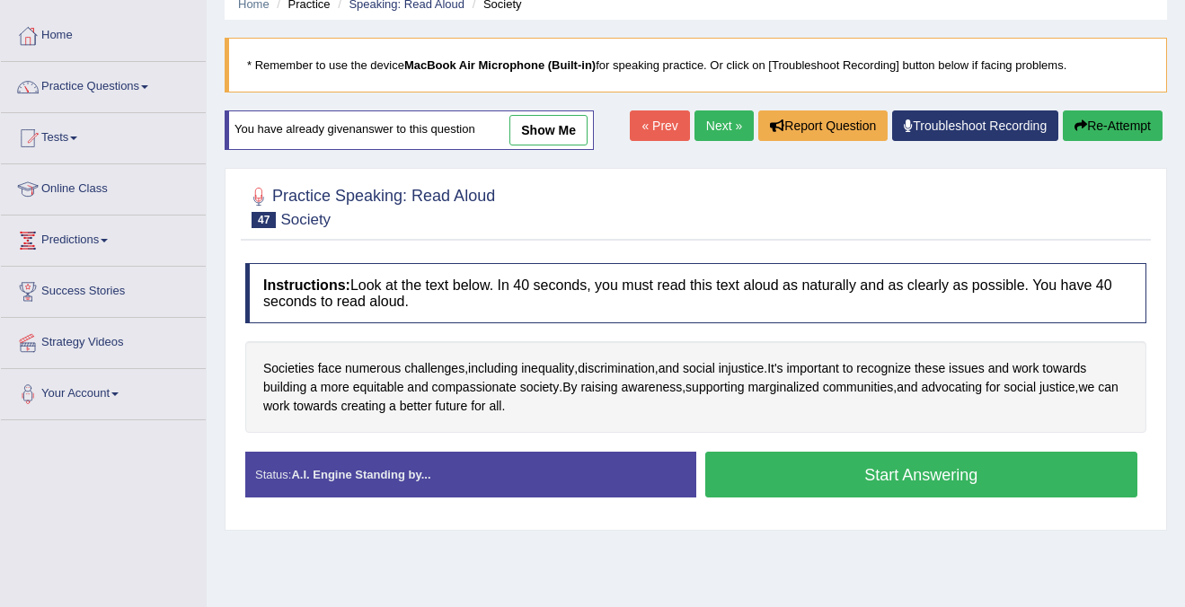
click at [886, 487] on button "Start Answering" at bounding box center [921, 475] width 433 height 46
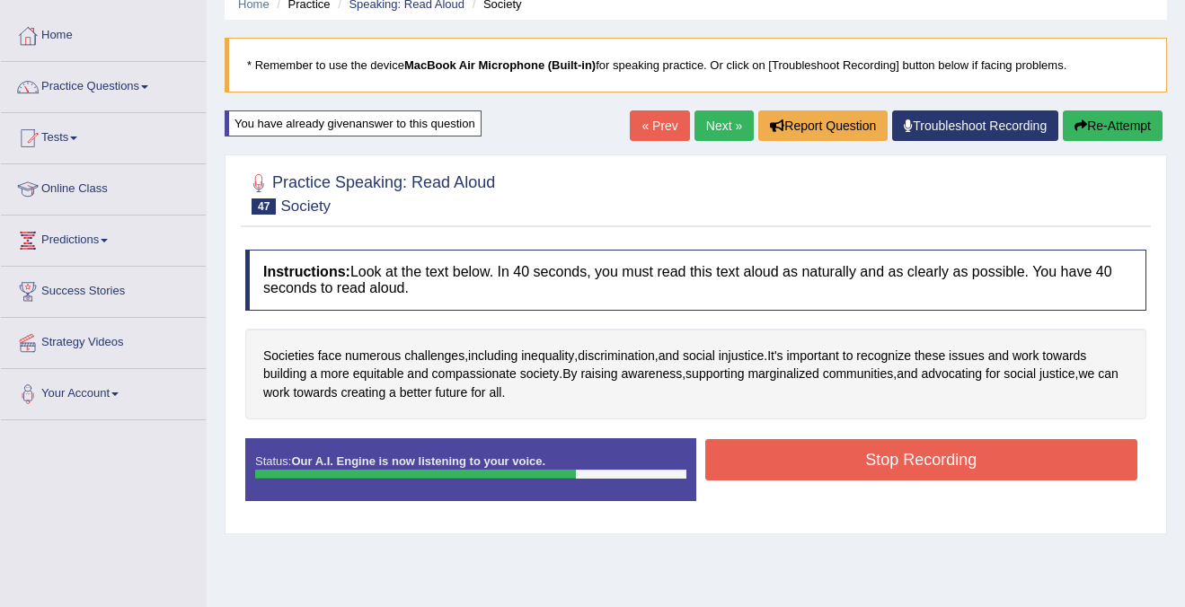
click at [912, 462] on button "Stop Recording" at bounding box center [921, 459] width 433 height 41
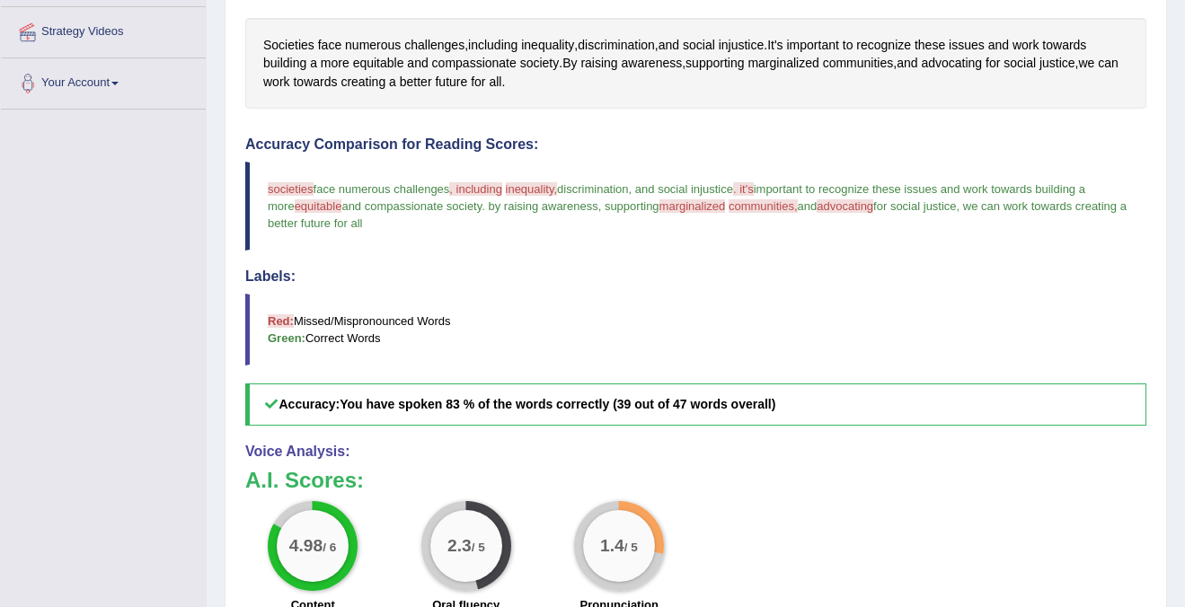
scroll to position [386, 0]
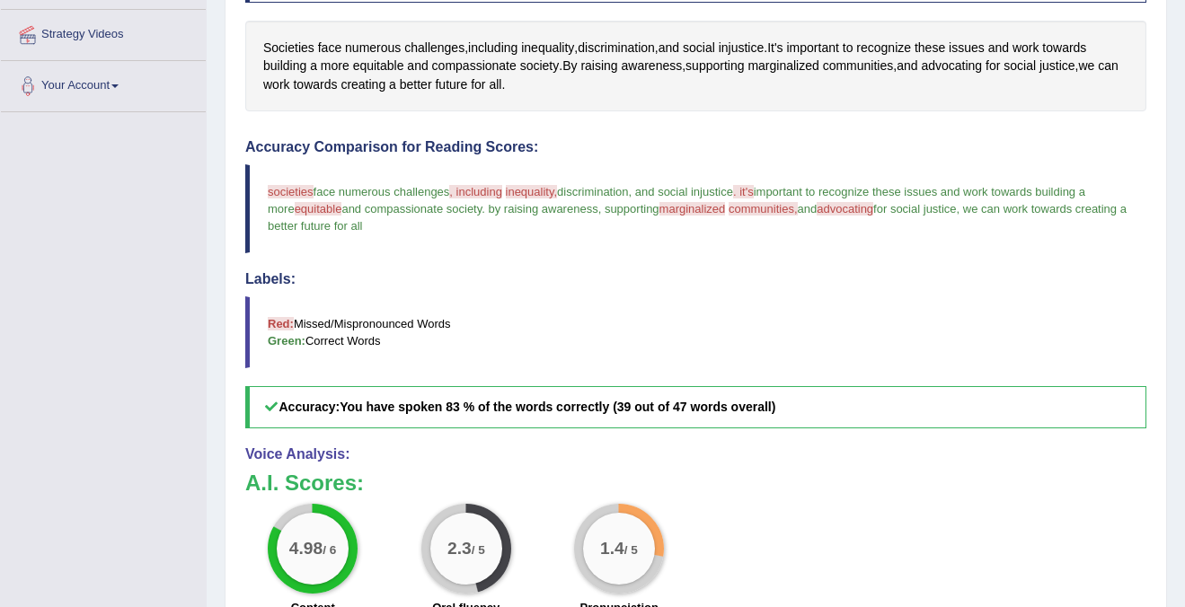
click at [335, 207] on span "equitable" at bounding box center [319, 208] width 48 height 13
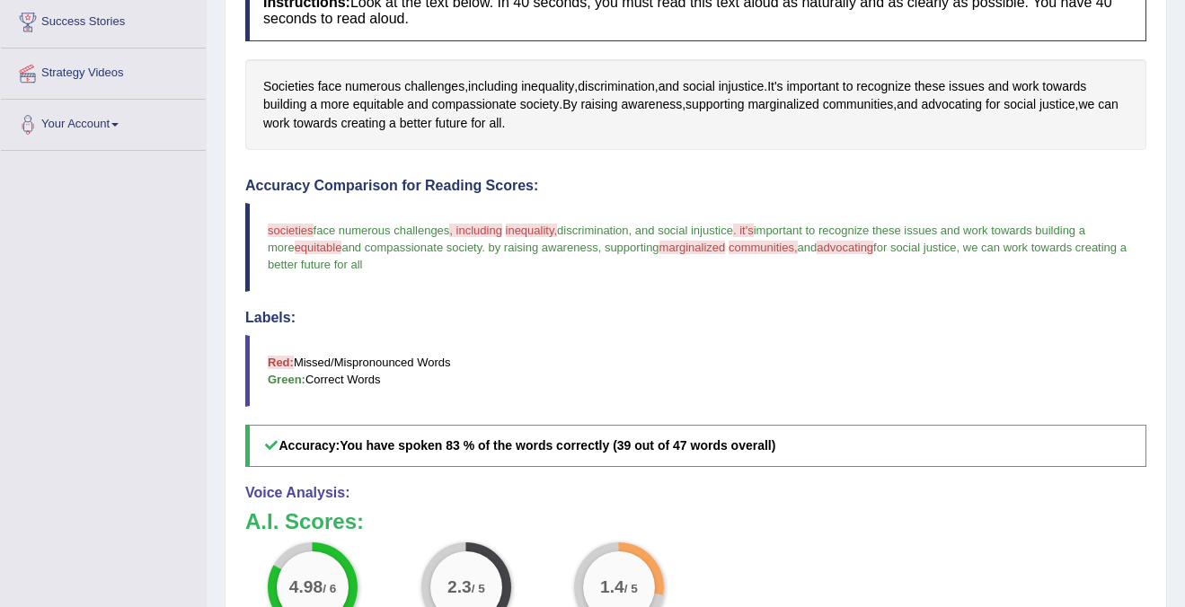
scroll to position [345, 0]
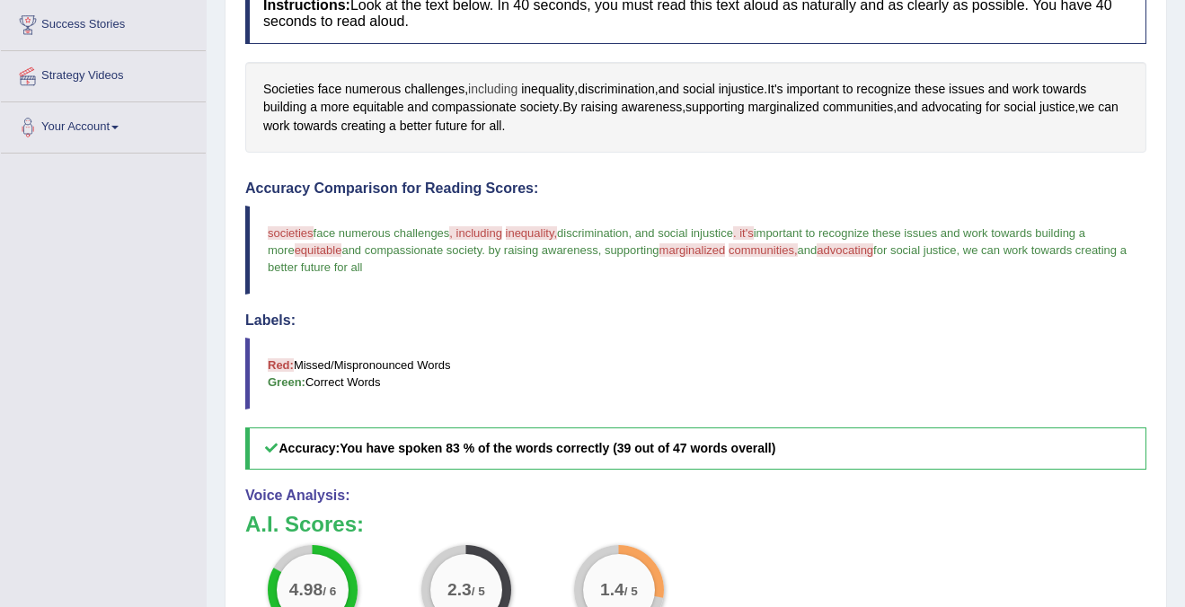
click at [501, 91] on span "including" at bounding box center [492, 89] width 49 height 19
click at [551, 113] on div at bounding box center [544, 116] width 22 height 22
click at [552, 86] on span "inequality" at bounding box center [547, 89] width 53 height 19
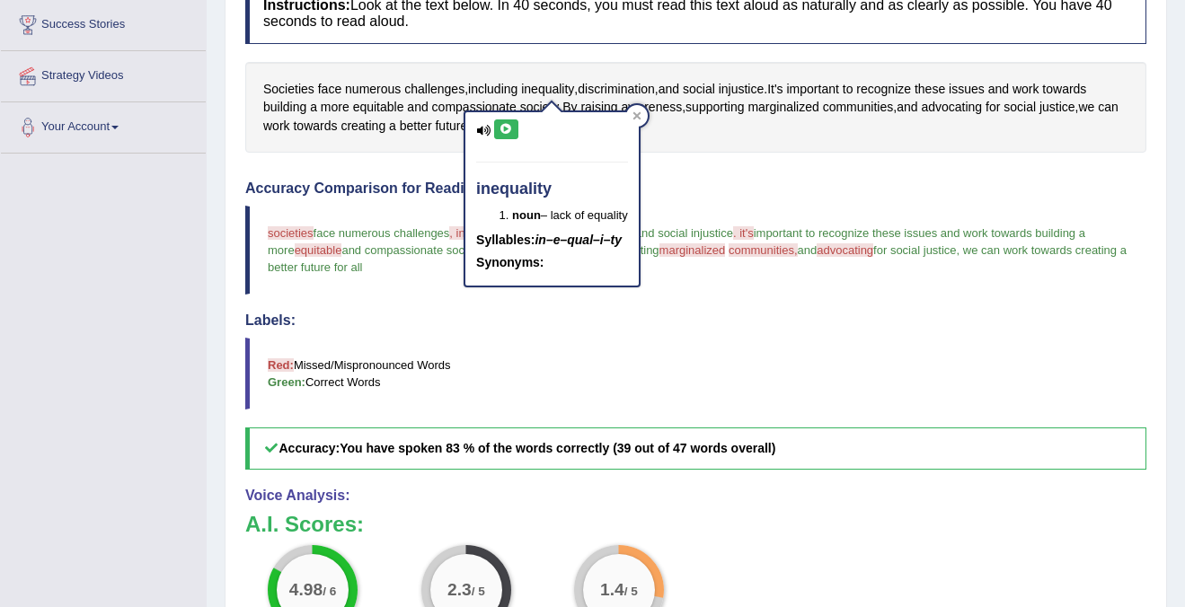
click at [508, 129] on icon at bounding box center [505, 129] width 13 height 11
click at [638, 112] on icon at bounding box center [636, 115] width 9 height 9
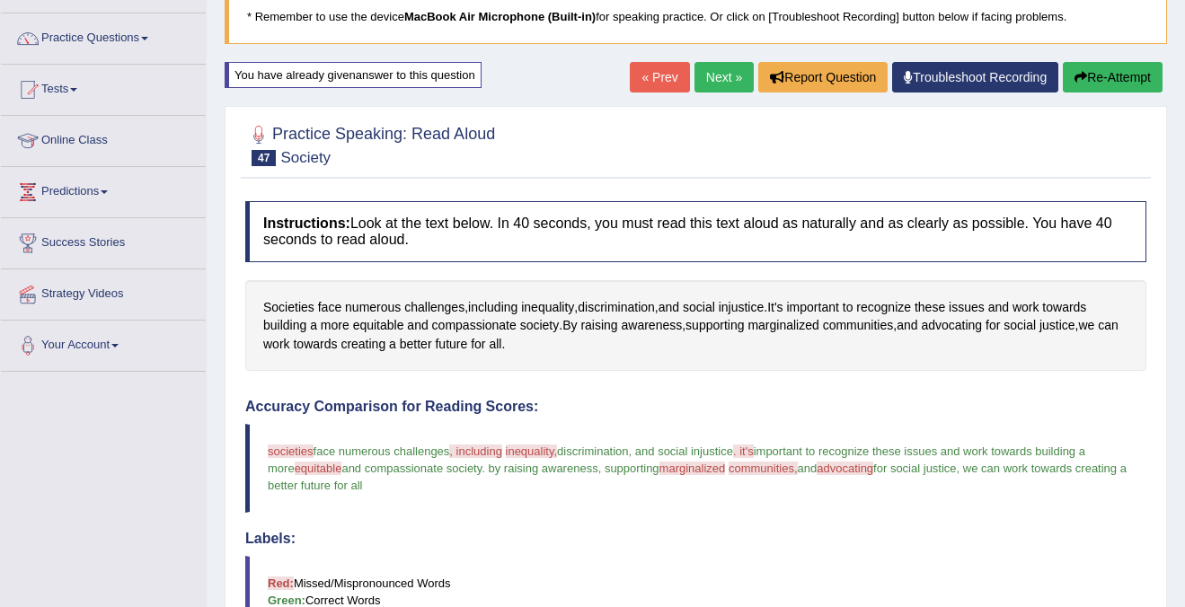
scroll to position [0, 0]
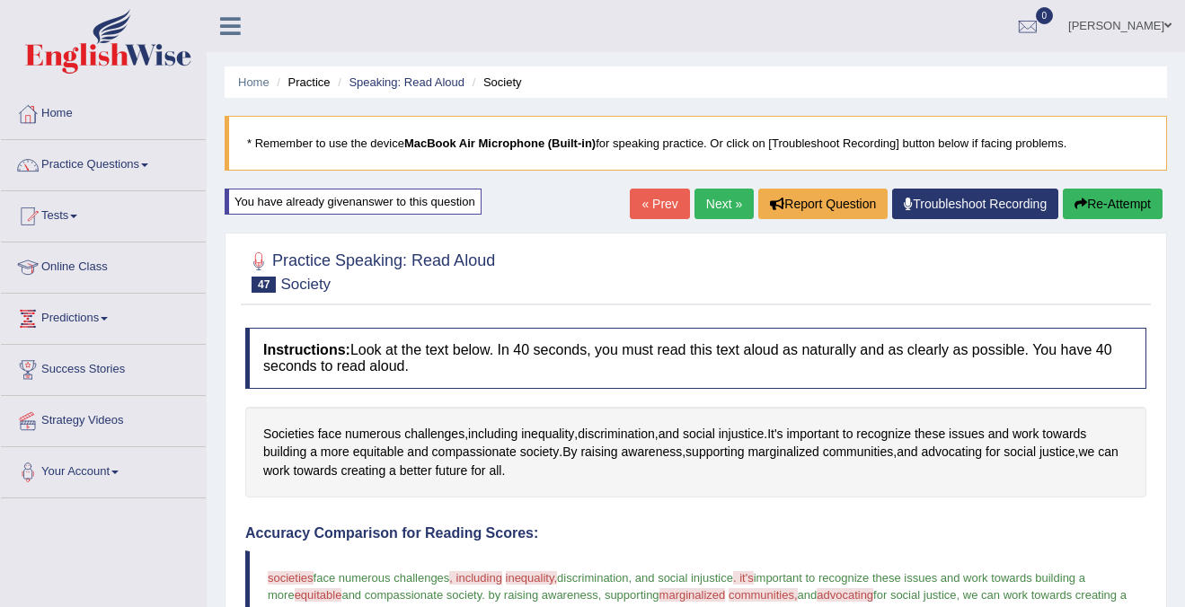
click at [1114, 202] on button "Re-Attempt" at bounding box center [1112, 204] width 100 height 31
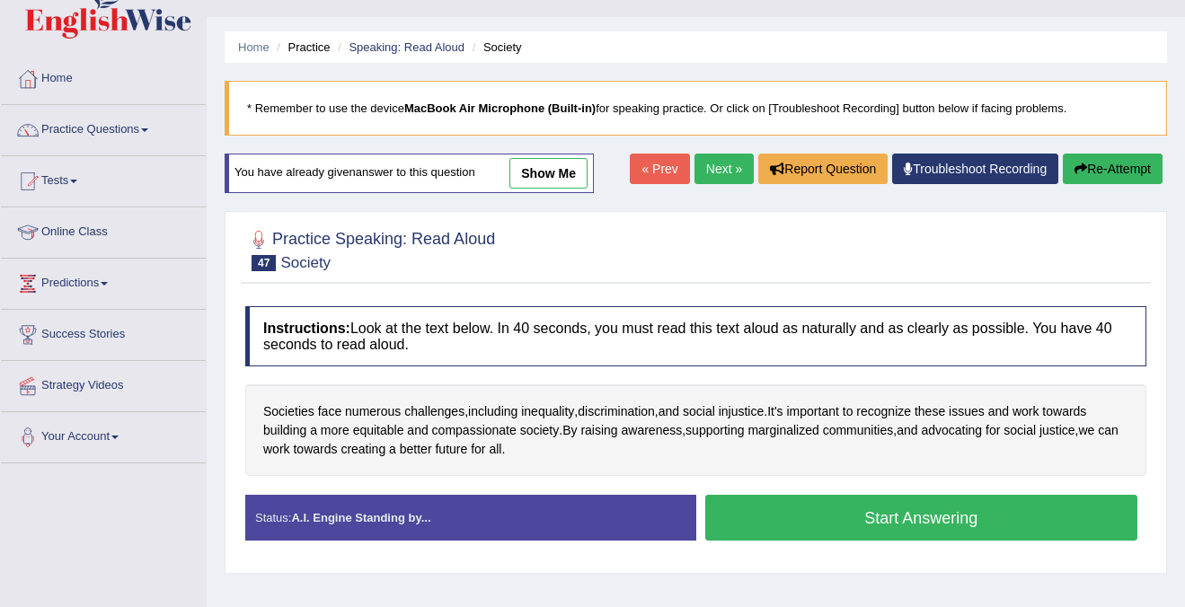
scroll to position [35, 0]
click at [290, 409] on span "Societies" at bounding box center [288, 411] width 51 height 19
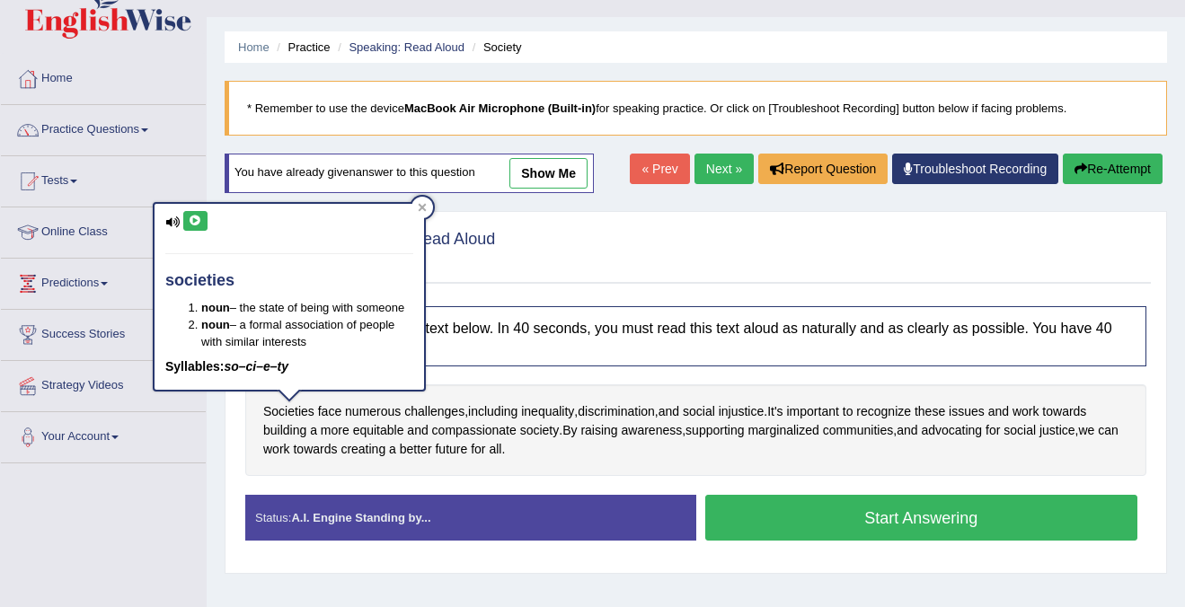
click at [191, 231] on div "societies noun – the state of being with someone noun – a formal association of…" at bounding box center [288, 297] width 269 height 186
click at [208, 216] on div "societies noun – the state of being with someone noun – a formal association of…" at bounding box center [288, 297] width 269 height 186
click at [198, 222] on icon at bounding box center [195, 221] width 13 height 11
click at [163, 221] on div "societies noun – the state of being with someone noun – a formal association of…" at bounding box center [288, 297] width 269 height 186
click at [173, 221] on icon at bounding box center [172, 222] width 14 height 12
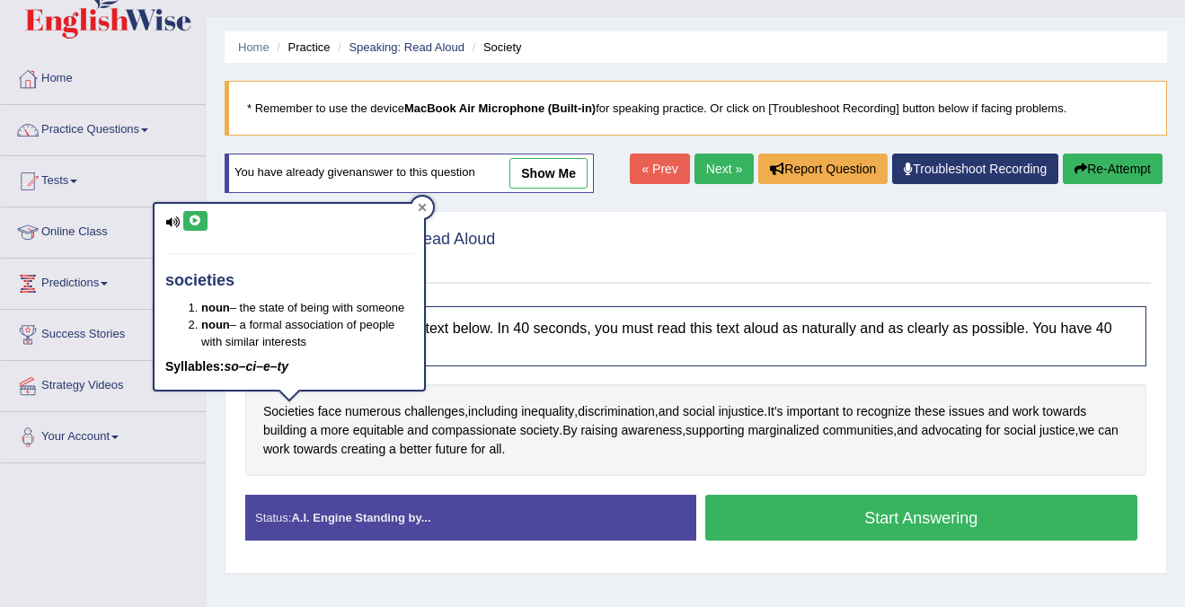
click at [422, 215] on div at bounding box center [422, 208] width 22 height 22
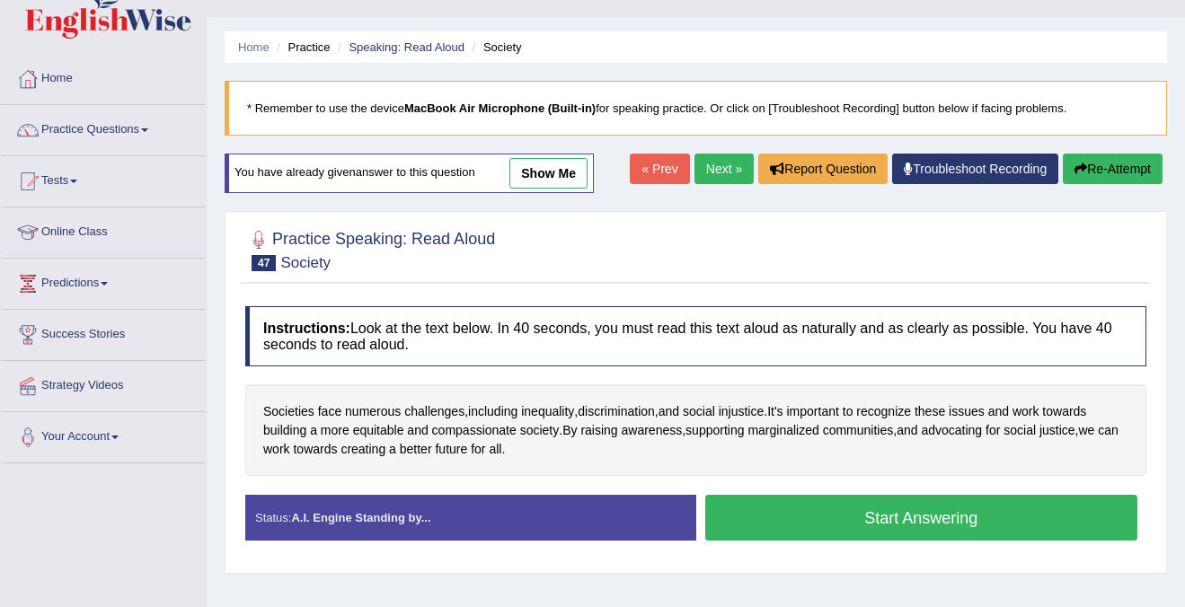
click at [824, 512] on button "Start Answering" at bounding box center [921, 518] width 433 height 46
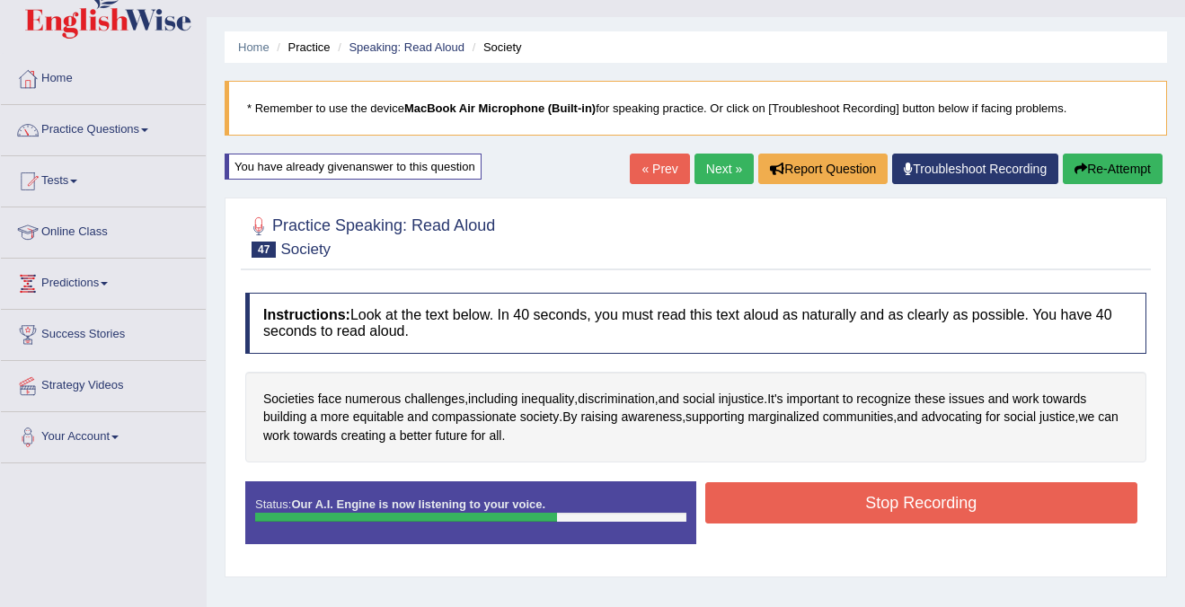
click at [835, 502] on button "Stop Recording" at bounding box center [921, 502] width 433 height 41
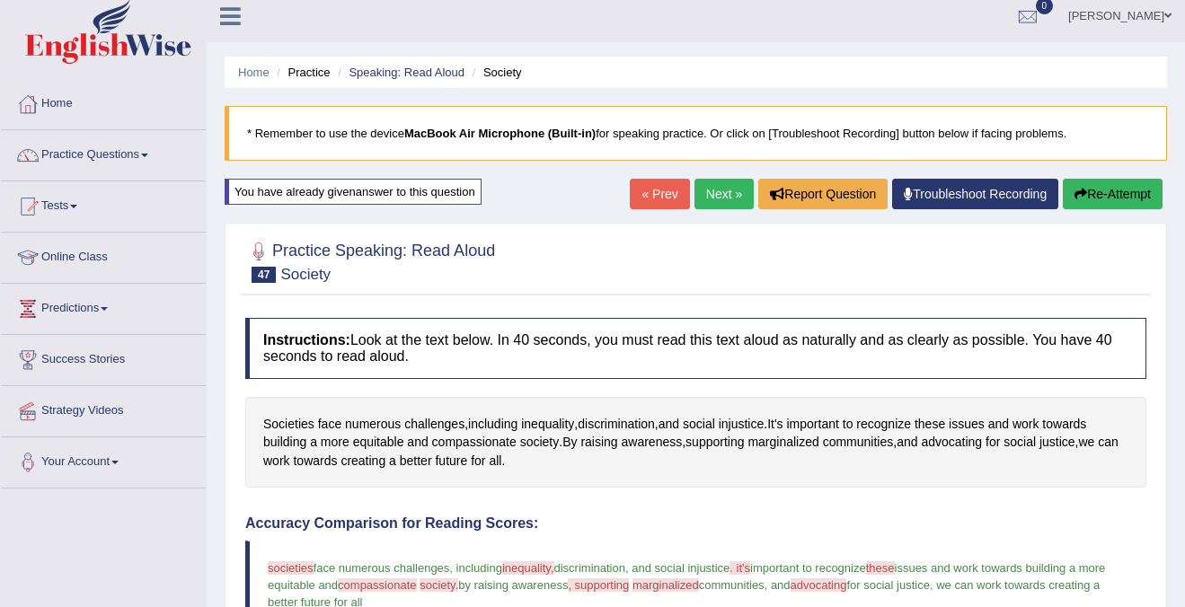
scroll to position [0, 0]
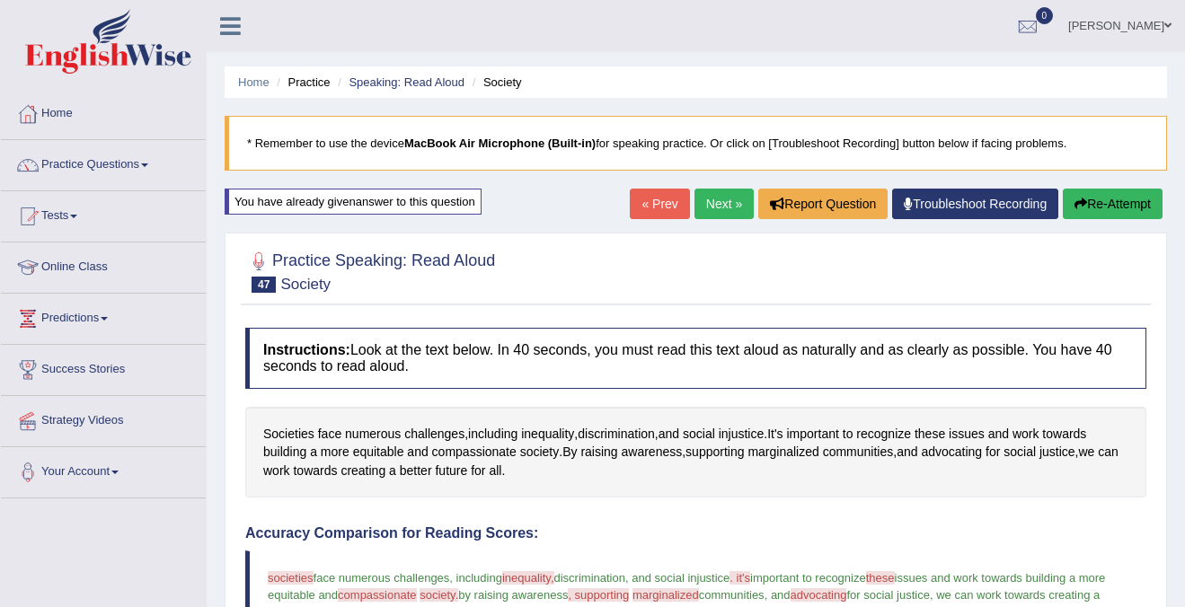
click at [719, 196] on link "Next »" at bounding box center [723, 204] width 59 height 31
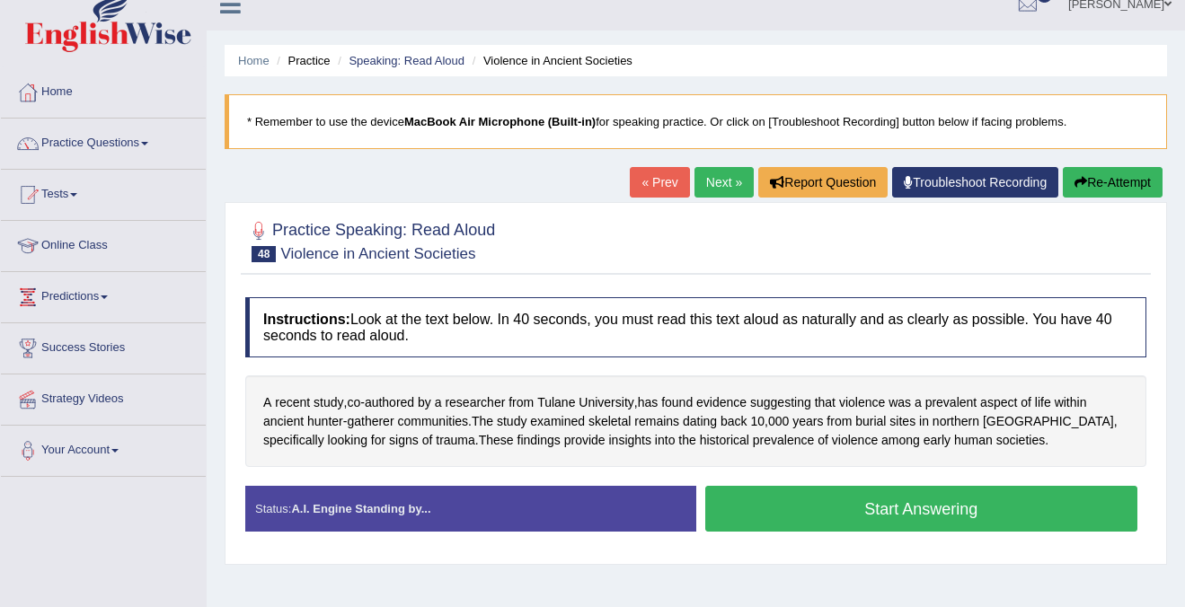
click at [870, 498] on button "Start Answering" at bounding box center [921, 509] width 433 height 46
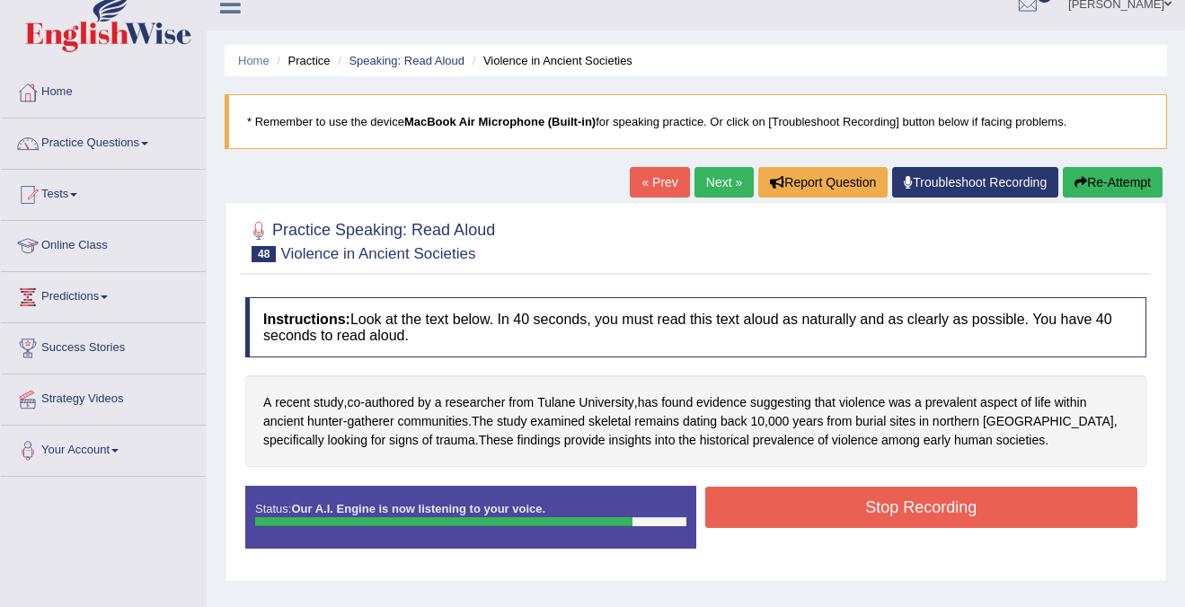
click at [903, 499] on button "Stop Recording" at bounding box center [921, 507] width 433 height 41
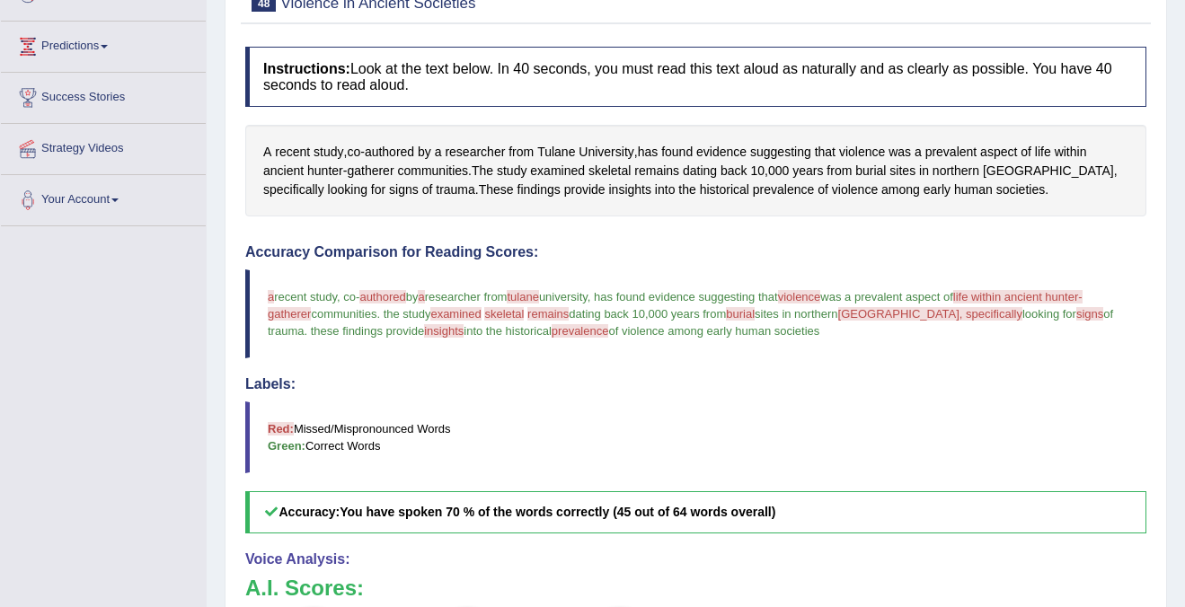
scroll to position [221, 0]
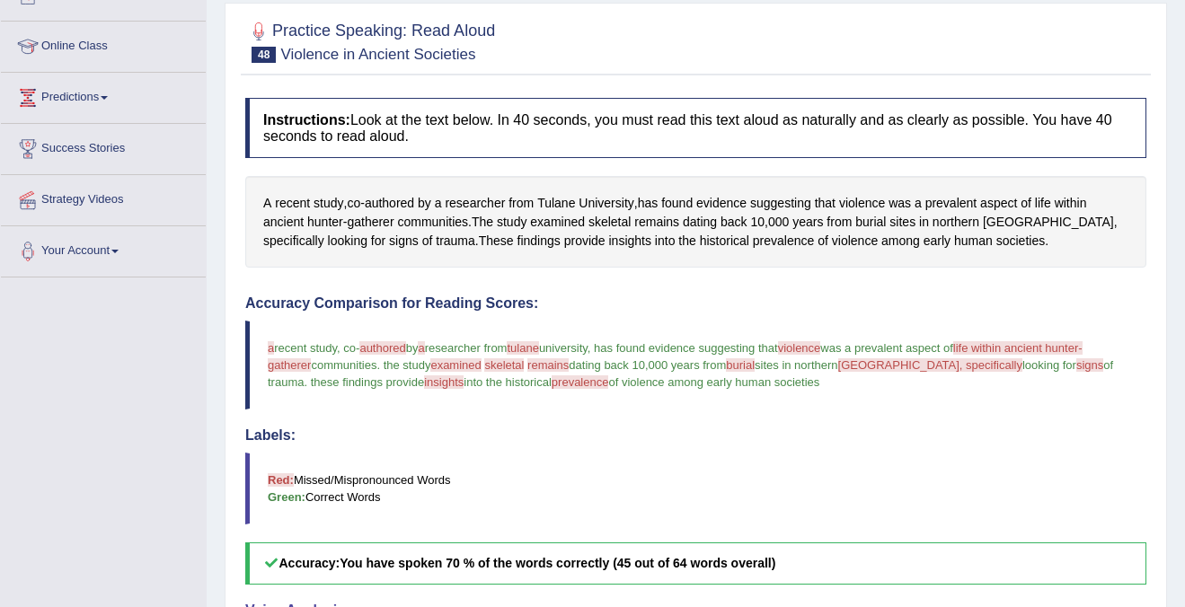
drag, startPoint x: 287, startPoint y: 339, endPoint x: 512, endPoint y: 346, distance: 224.6
click at [512, 345] on blockquote "a recent study , co- authored truth by a researcher from [GEOGRAPHIC_DATA] , ha…" at bounding box center [695, 365] width 901 height 89
click at [445, 439] on h4 "Labels:" at bounding box center [695, 436] width 901 height 16
click at [821, 347] on span "violence" at bounding box center [799, 347] width 43 height 13
click at [881, 207] on span "violence" at bounding box center [862, 203] width 46 height 19
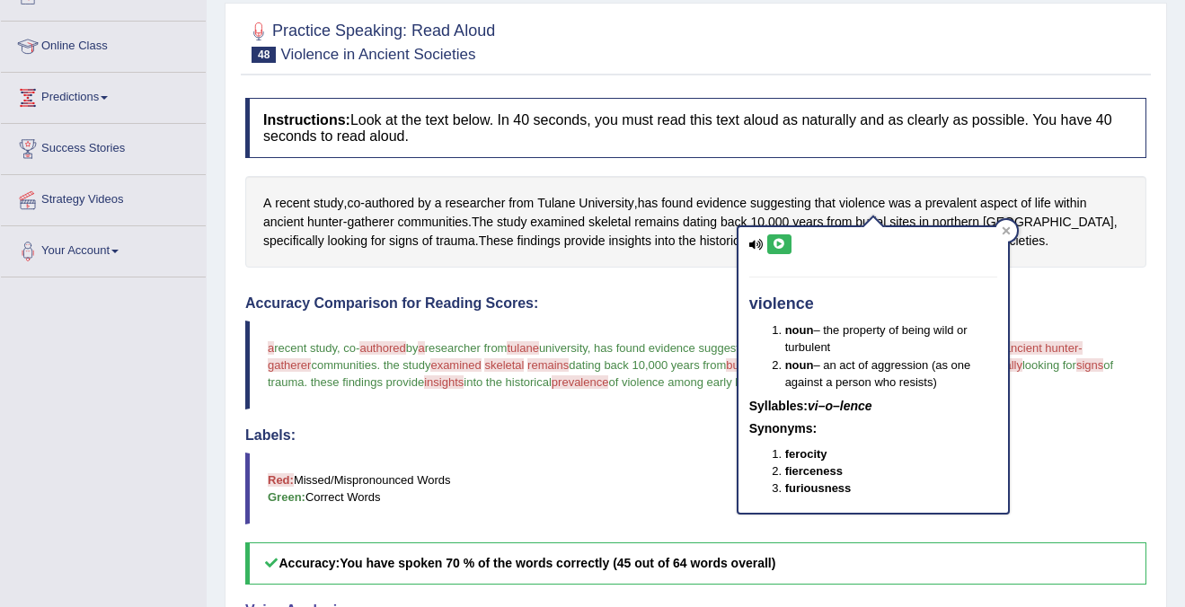
click at [758, 243] on icon at bounding box center [756, 245] width 14 height 12
click at [780, 246] on icon at bounding box center [778, 244] width 13 height 11
click at [1007, 232] on icon at bounding box center [1005, 230] width 8 height 8
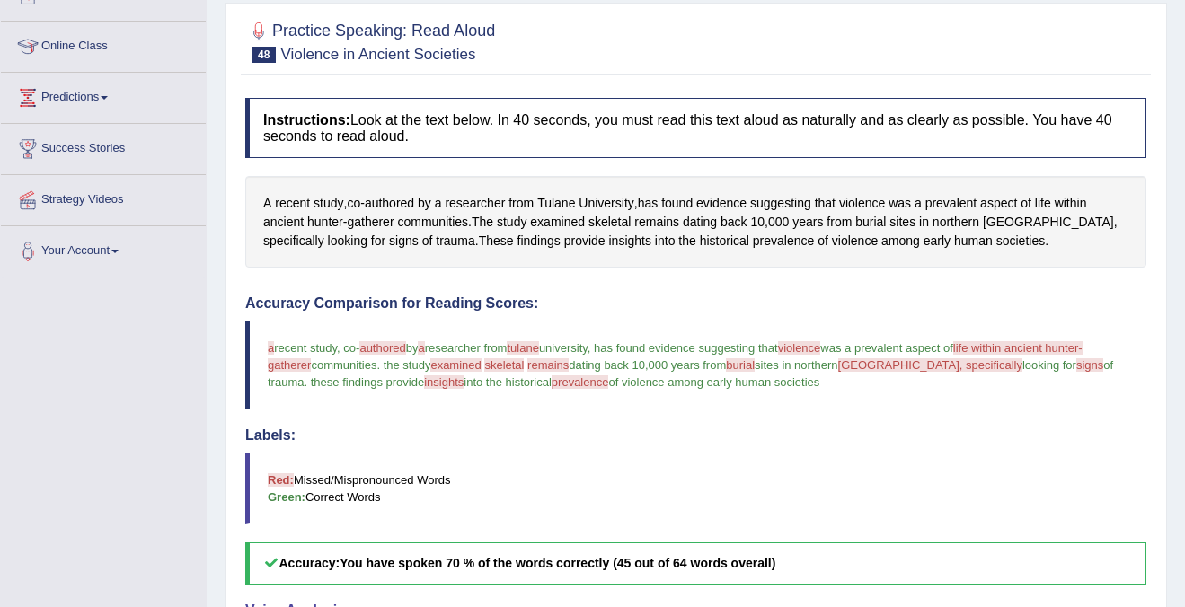
click at [924, 366] on span "[GEOGRAPHIC_DATA], specifically" at bounding box center [930, 364] width 184 height 13
click at [939, 361] on span "[GEOGRAPHIC_DATA], specifically" at bounding box center [930, 364] width 184 height 13
click at [1009, 346] on span "life within ancient hunter-gatherer" at bounding box center [675, 356] width 815 height 31
click at [1067, 343] on span "life within ancient hunter-gatherer" at bounding box center [675, 356] width 815 height 31
click at [283, 220] on span "ancient" at bounding box center [283, 222] width 40 height 19
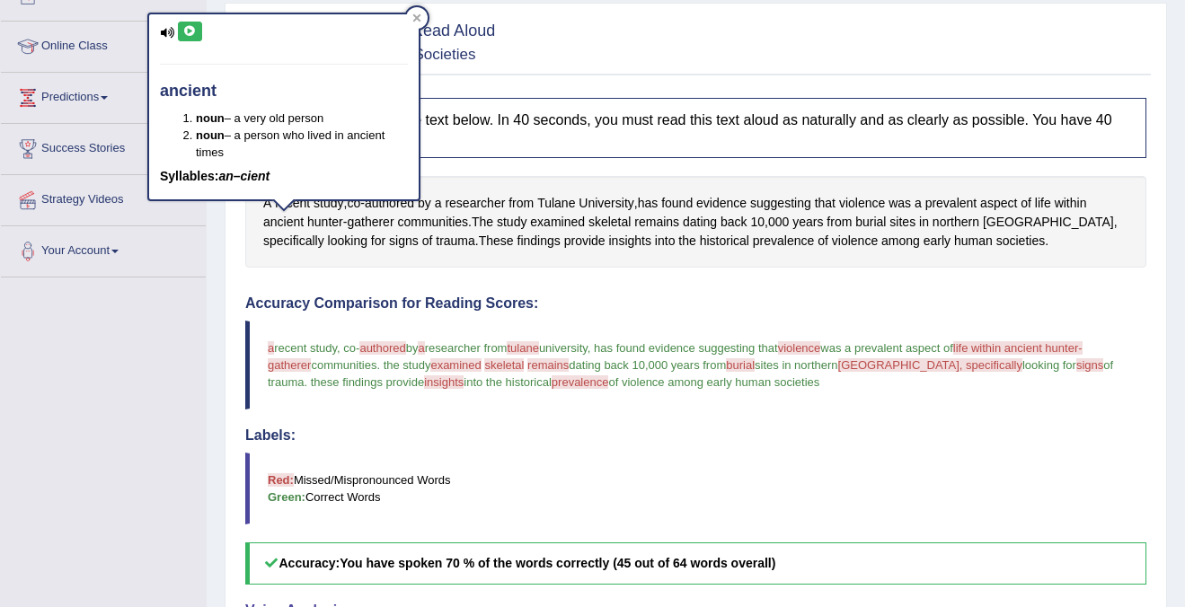
click at [186, 31] on icon at bounding box center [189, 31] width 13 height 11
drag, startPoint x: 227, startPoint y: 126, endPoint x: 324, endPoint y: 128, distance: 97.0
click at [324, 128] on ol "noun – a very old person noun – a person who lived in ancient times" at bounding box center [284, 135] width 248 height 51
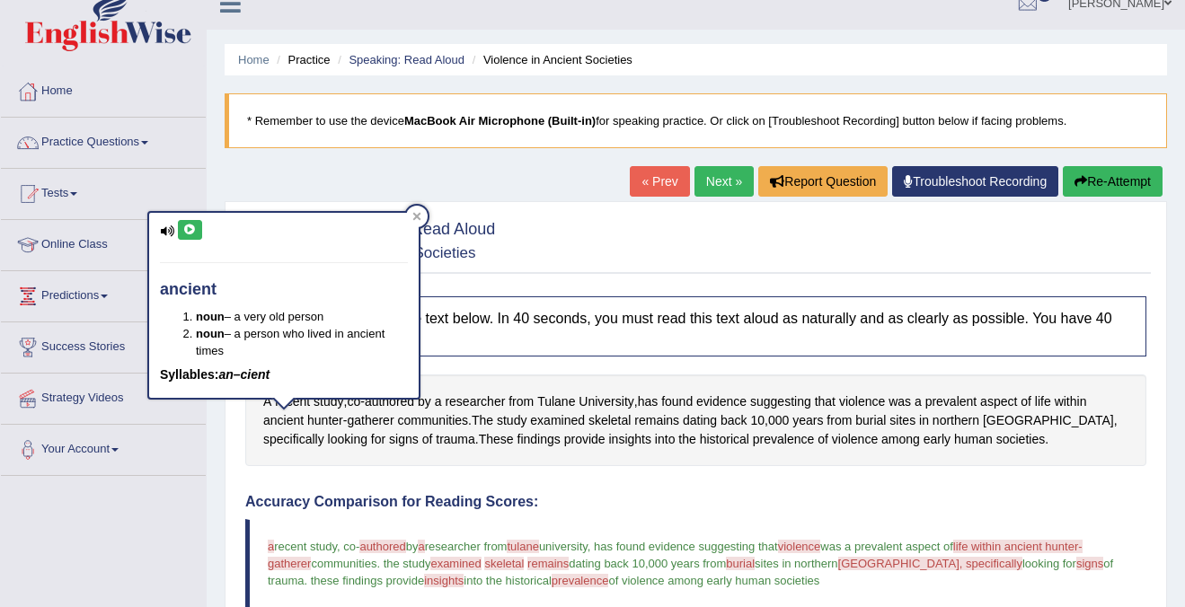
scroll to position [0, 0]
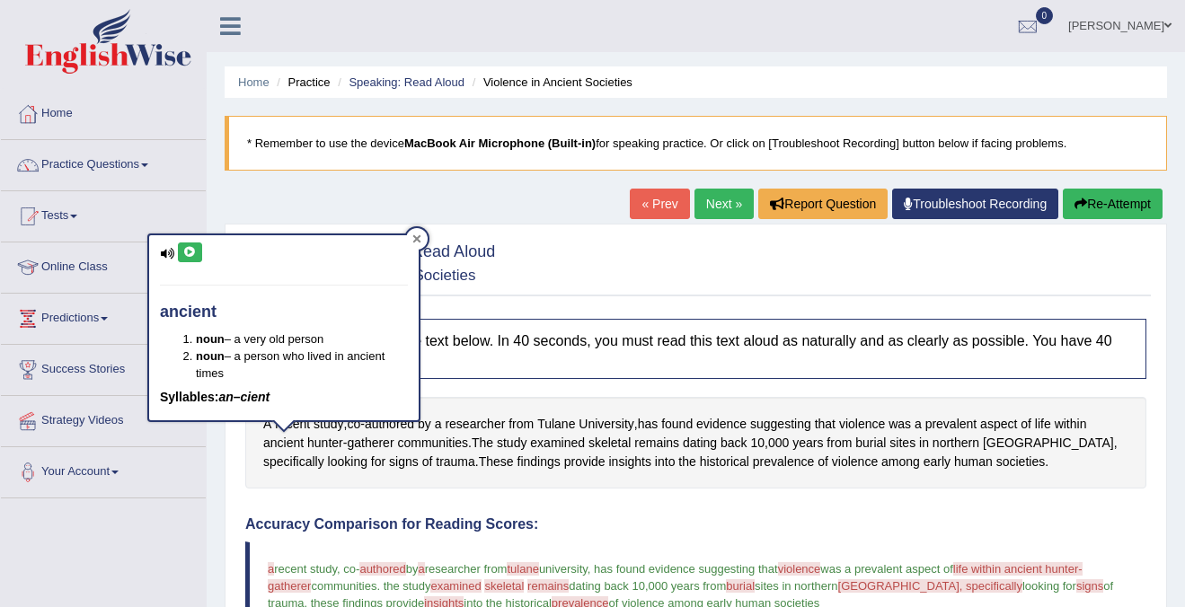
click at [418, 248] on div at bounding box center [417, 239] width 22 height 22
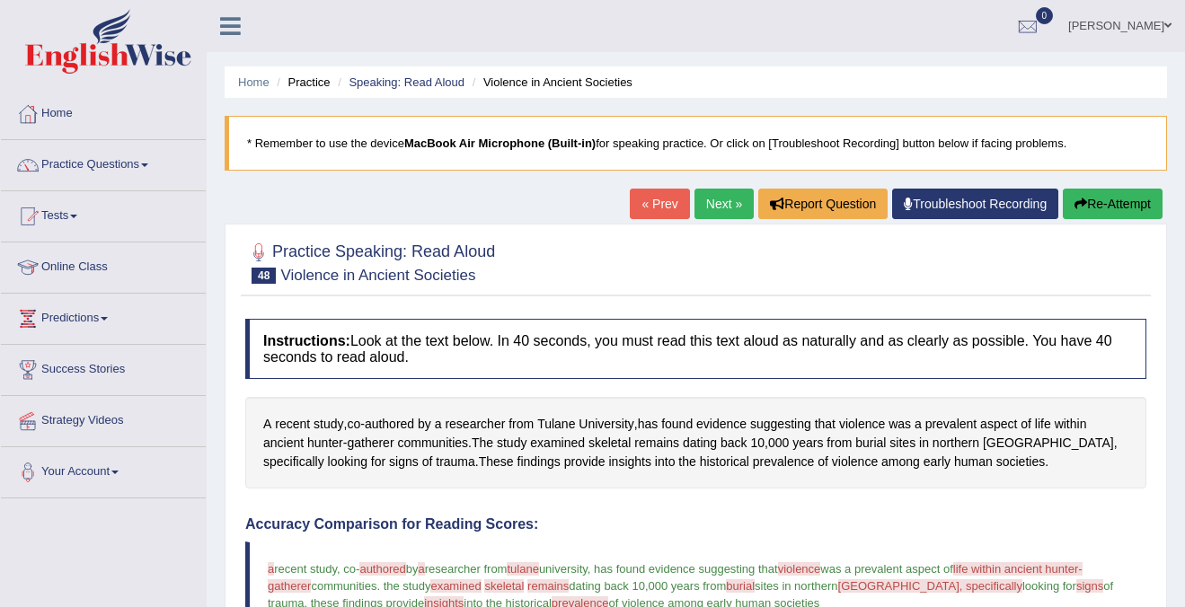
click at [1108, 202] on button "Re-Attempt" at bounding box center [1112, 204] width 100 height 31
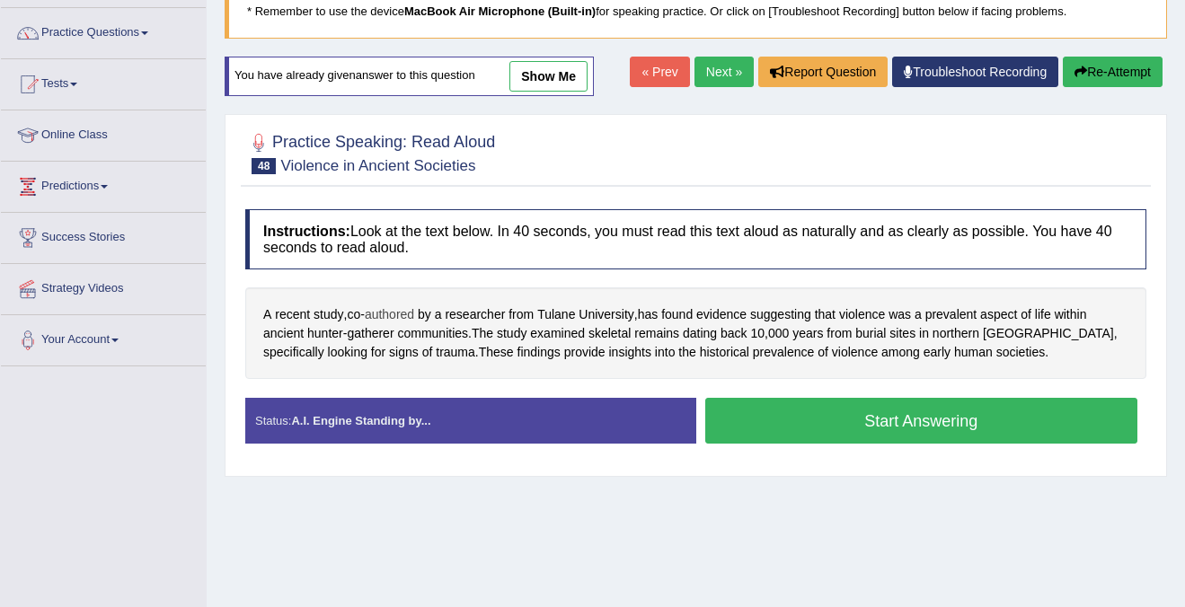
click at [396, 310] on span "authored" at bounding box center [389, 314] width 49 height 19
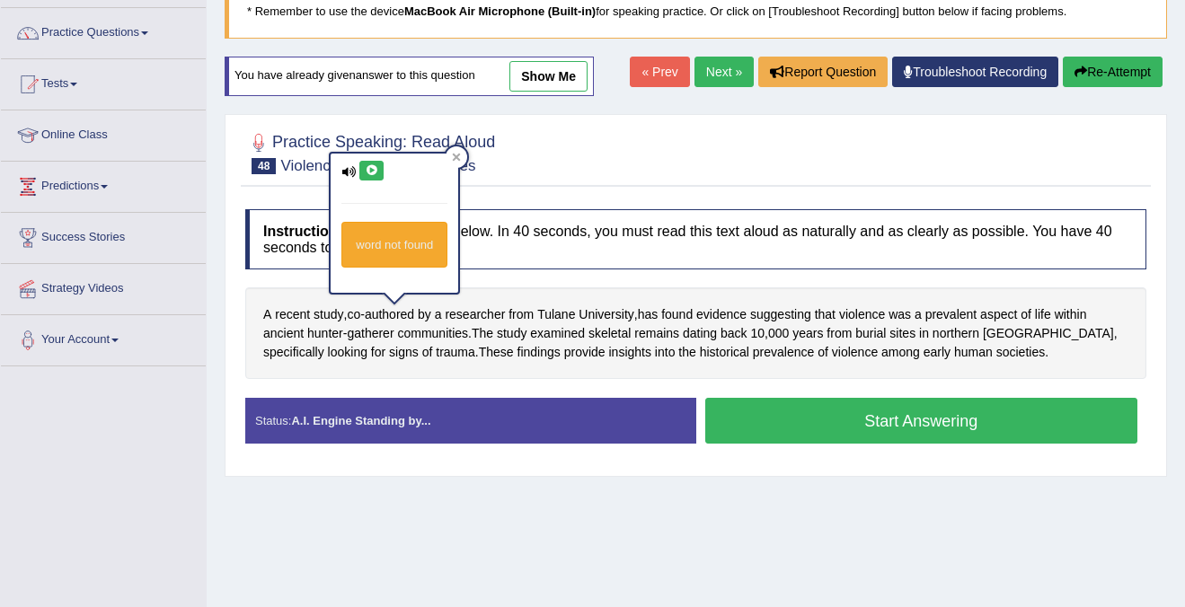
click at [385, 235] on div "word not found" at bounding box center [394, 245] width 106 height 46
click at [376, 183] on div "word not found" at bounding box center [395, 223] width 128 height 139
click at [459, 163] on div at bounding box center [456, 157] width 22 height 22
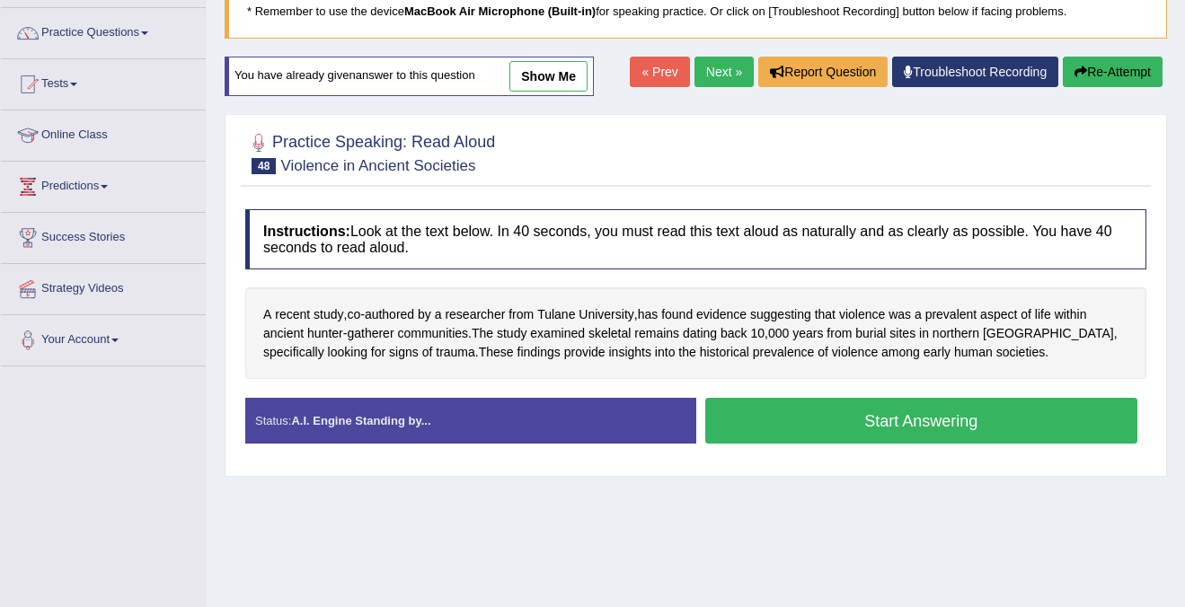
click at [805, 436] on button "Start Answering" at bounding box center [921, 421] width 433 height 46
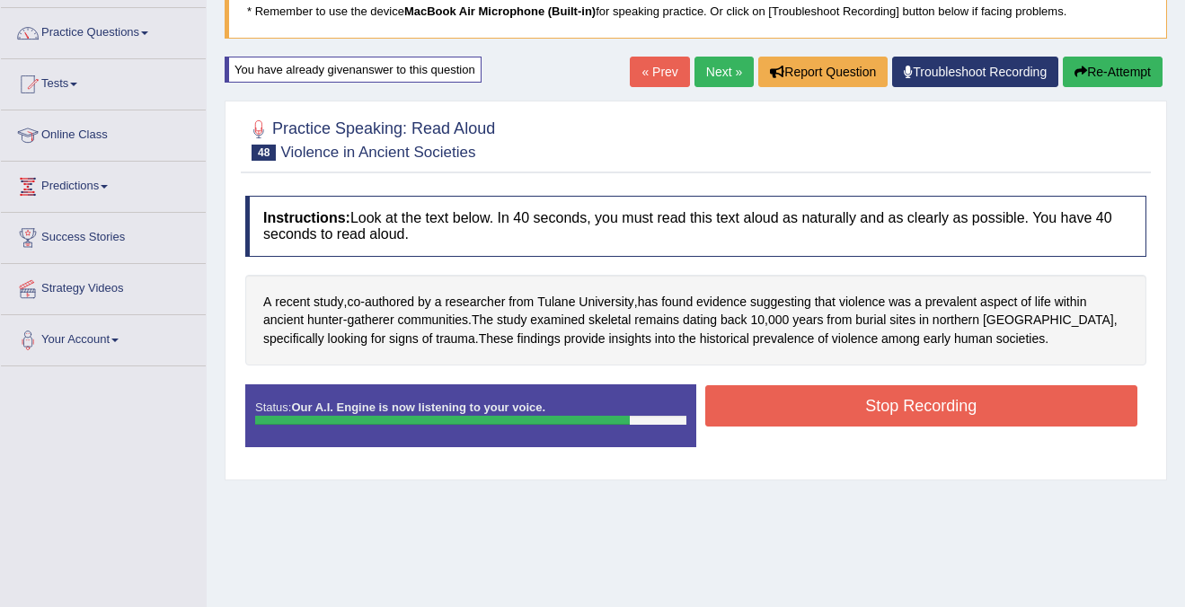
click at [842, 403] on button "Stop Recording" at bounding box center [921, 405] width 433 height 41
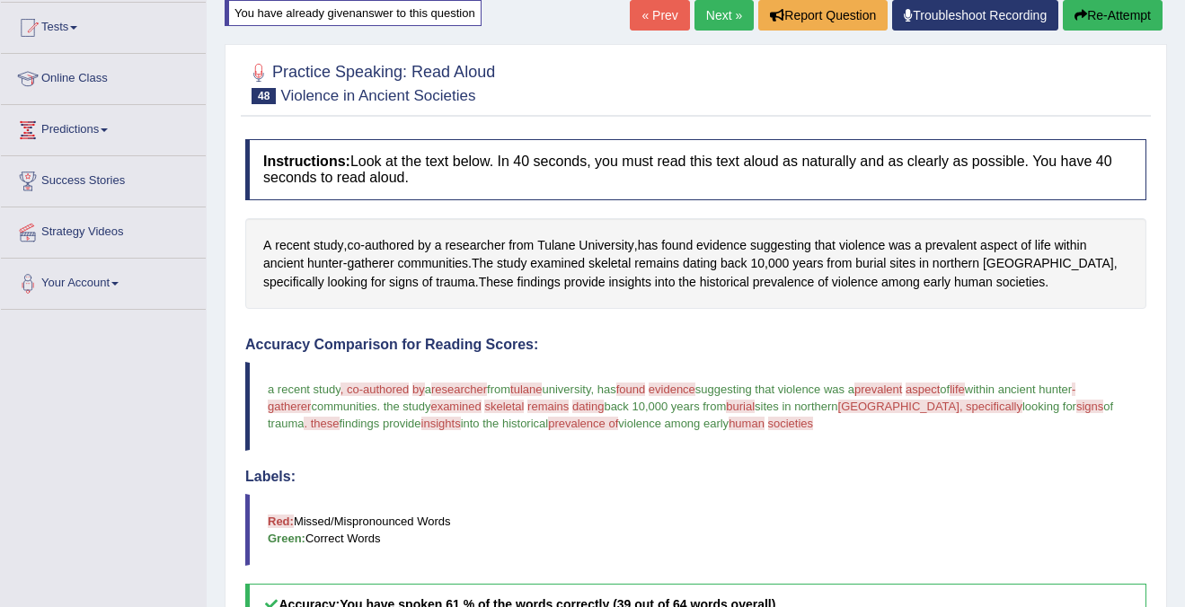
scroll to position [201, 0]
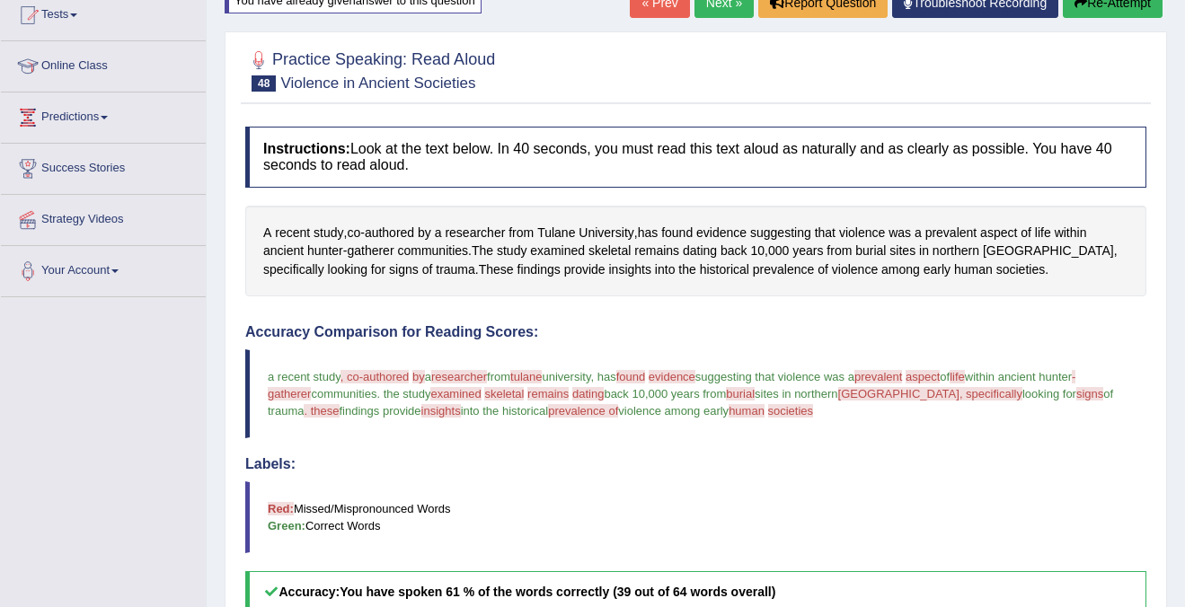
click at [471, 374] on span "researcher" at bounding box center [459, 376] width 56 height 13
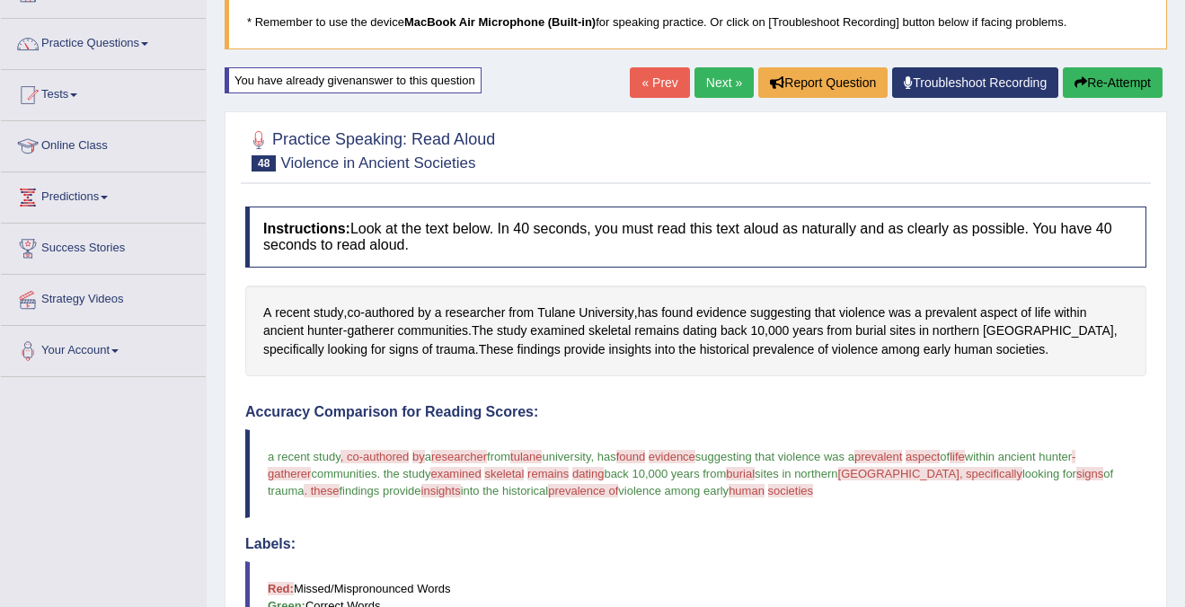
scroll to position [119, 0]
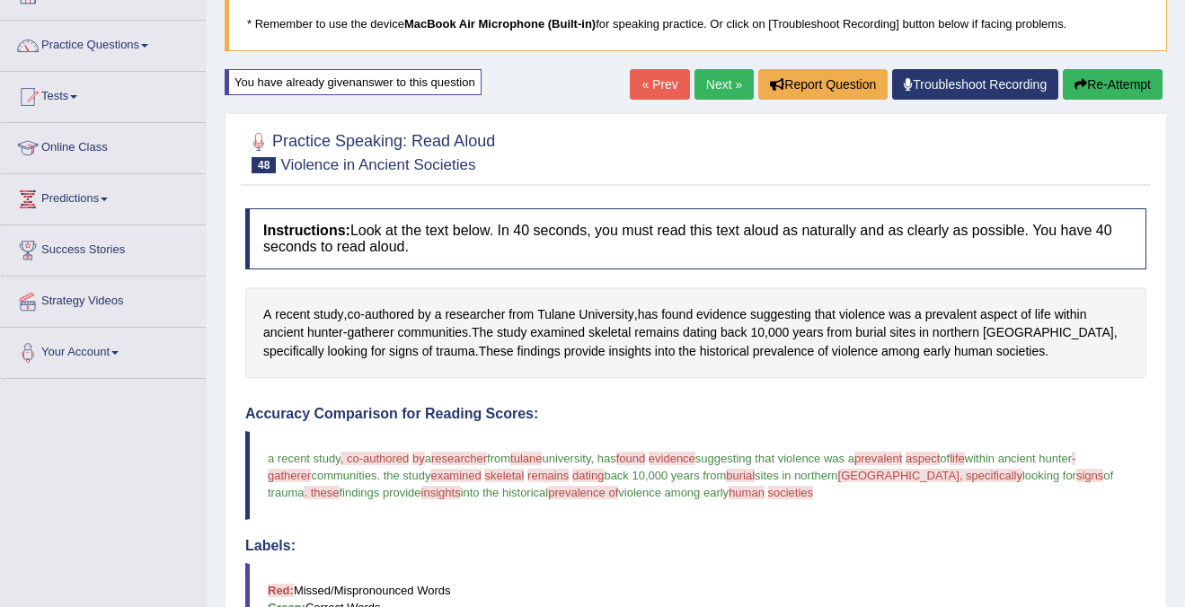
click at [695, 461] on span "evidence" at bounding box center [671, 458] width 47 height 13
click at [734, 311] on span "evidence" at bounding box center [721, 314] width 50 height 19
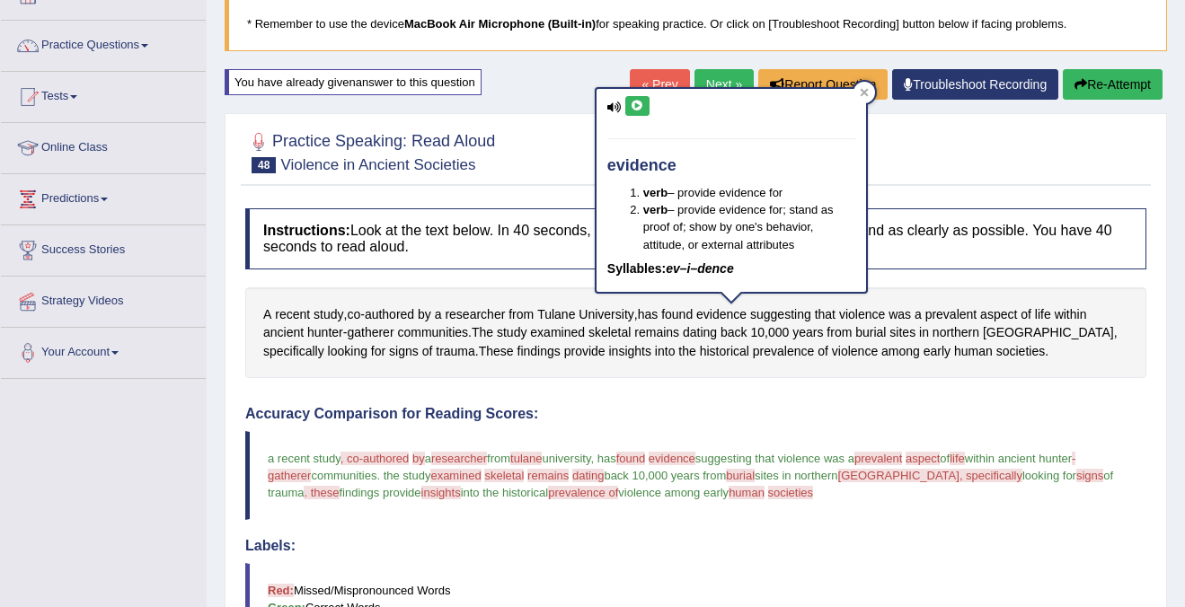
click at [637, 110] on icon at bounding box center [636, 106] width 13 height 11
click at [617, 104] on icon at bounding box center [614, 107] width 14 height 12
click at [865, 93] on icon at bounding box center [864, 93] width 8 height 8
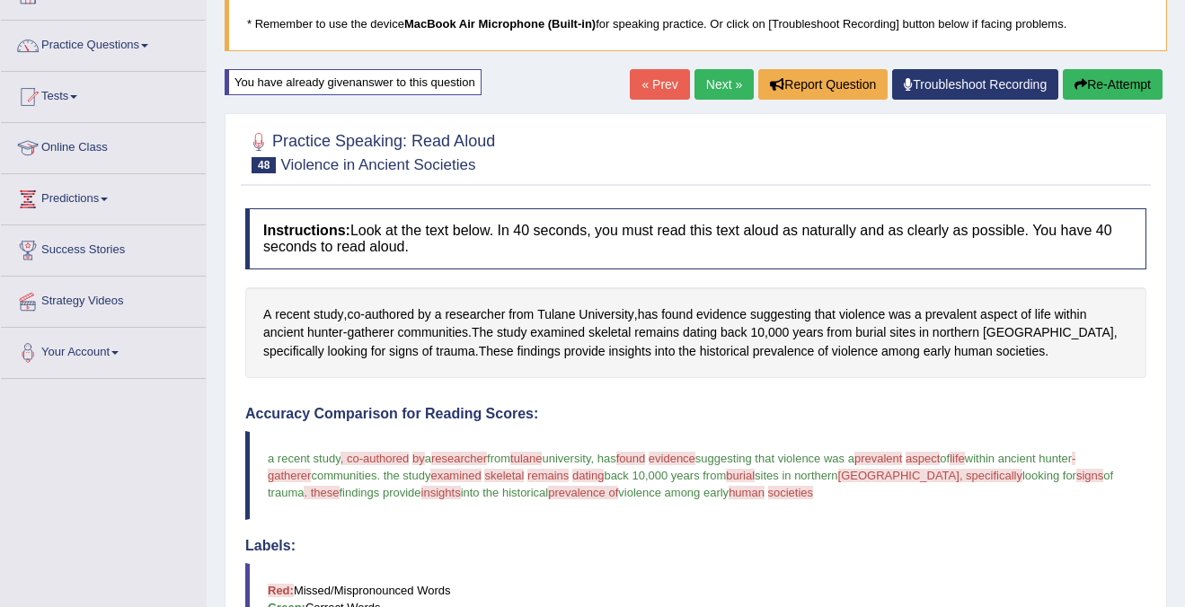
click at [646, 461] on span "found" at bounding box center [631, 458] width 30 height 13
click at [685, 316] on span "found" at bounding box center [676, 314] width 31 height 19
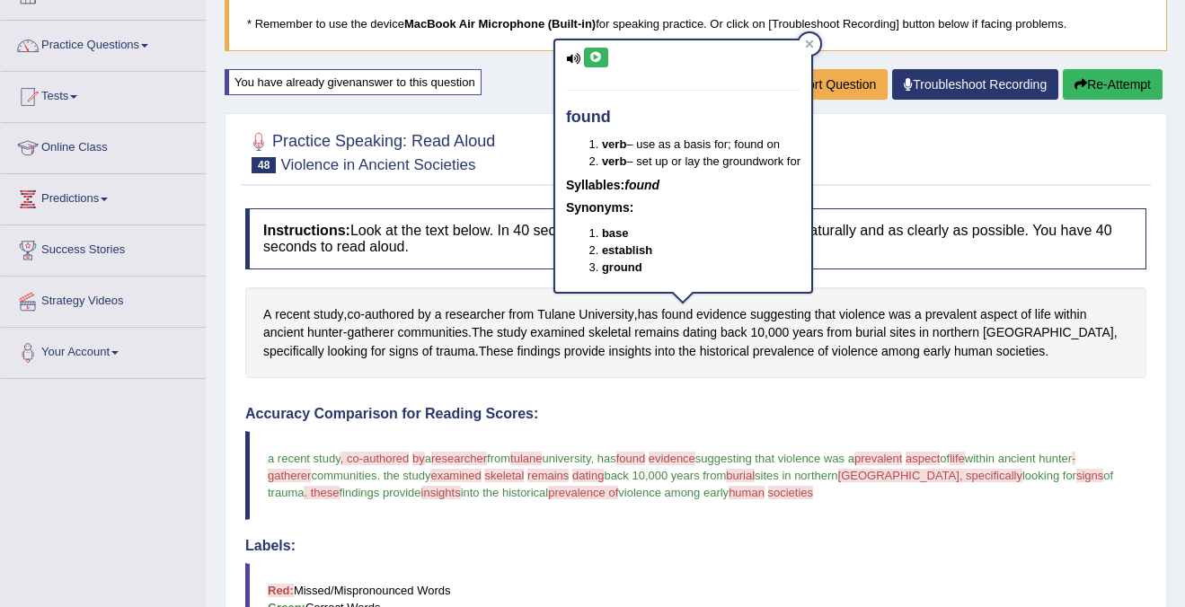
click at [596, 58] on icon at bounding box center [595, 57] width 13 height 11
click at [819, 40] on div at bounding box center [809, 44] width 22 height 22
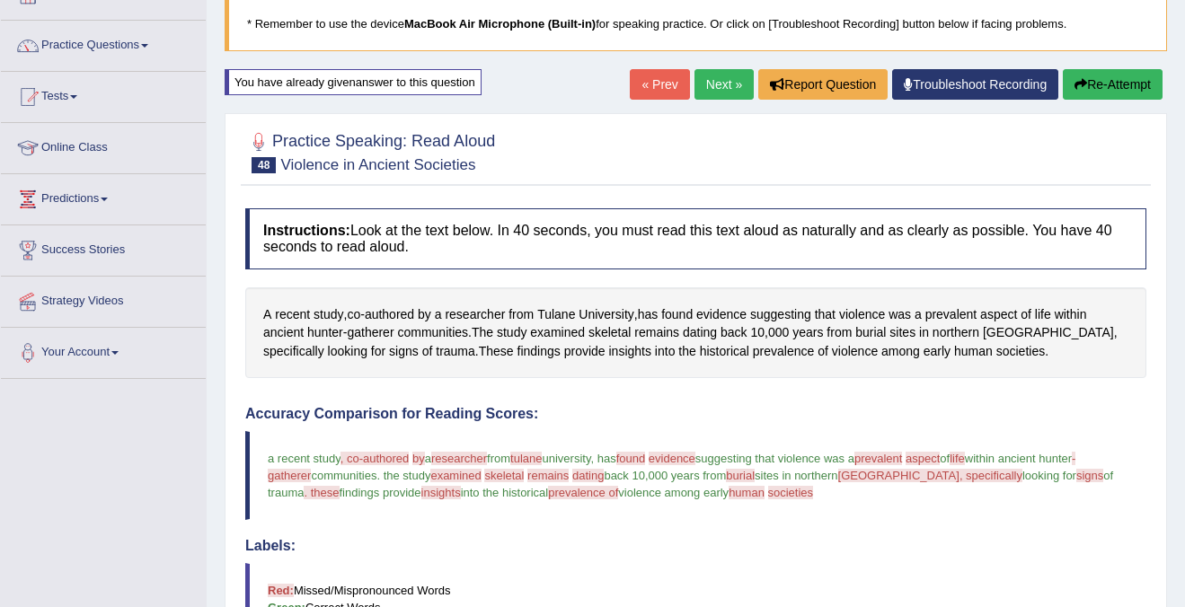
click at [542, 458] on span "tulane" at bounding box center [525, 458] width 31 height 13
click at [569, 312] on span "Tulane" at bounding box center [556, 314] width 38 height 19
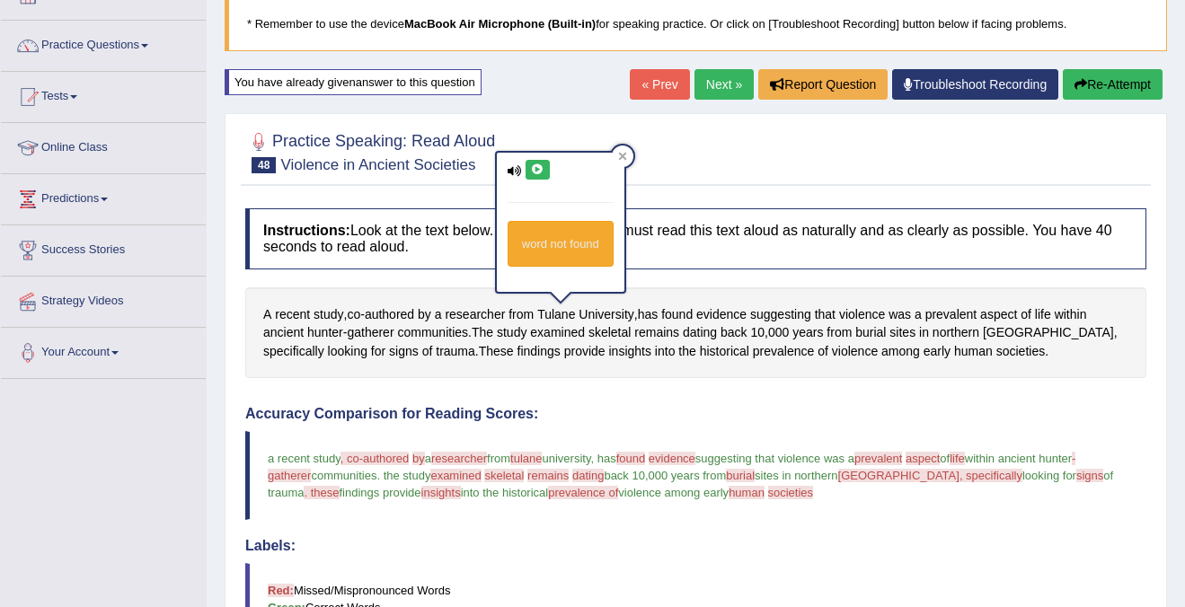
click at [535, 173] on icon at bounding box center [537, 169] width 13 height 11
click at [627, 154] on icon at bounding box center [622, 156] width 9 height 9
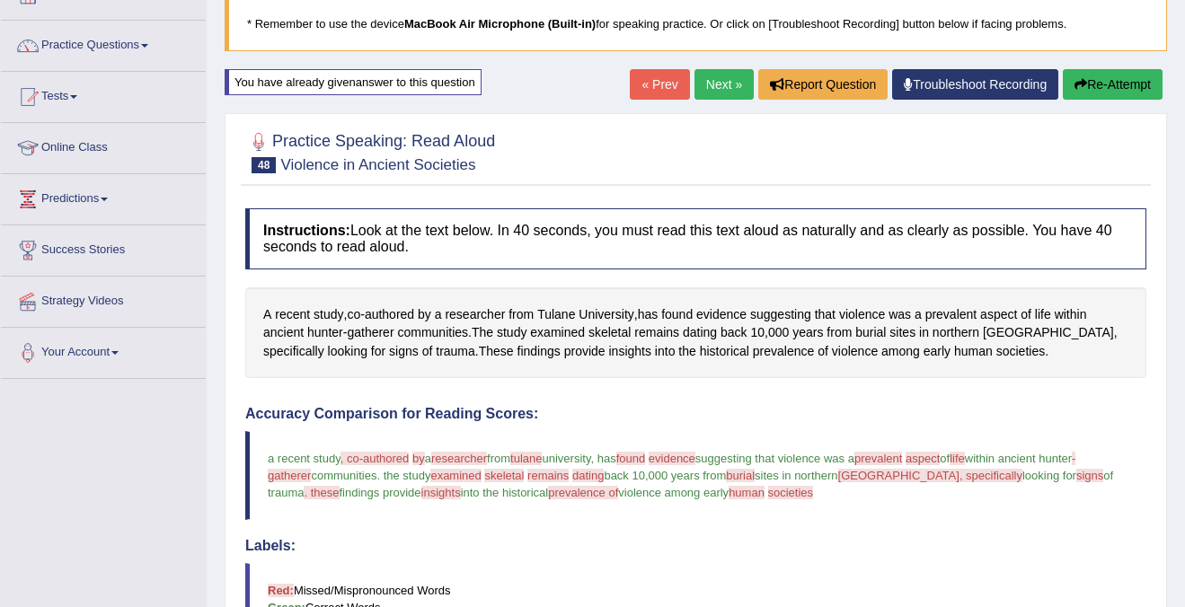
click at [464, 454] on span "researcher" at bounding box center [459, 458] width 56 height 13
click at [476, 311] on span "researcher" at bounding box center [475, 314] width 60 height 19
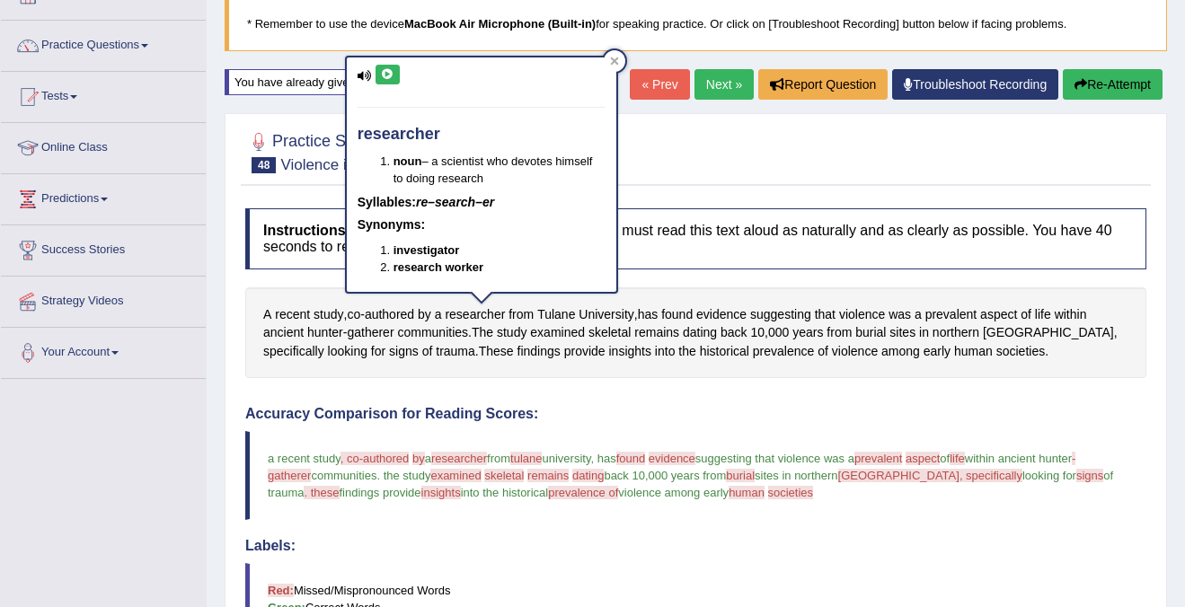
click at [390, 71] on icon at bounding box center [387, 74] width 13 height 11
click at [620, 58] on div at bounding box center [615, 61] width 22 height 22
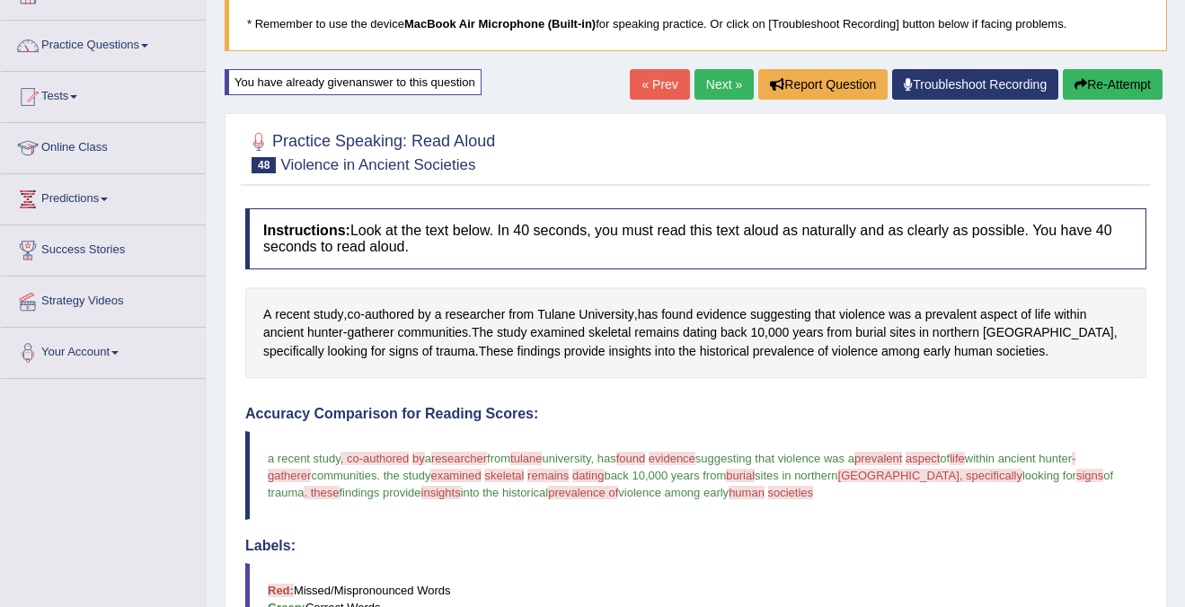
click at [395, 456] on span ", co-authored" at bounding box center [374, 458] width 69 height 13
click at [387, 313] on span "authored" at bounding box center [389, 314] width 49 height 19
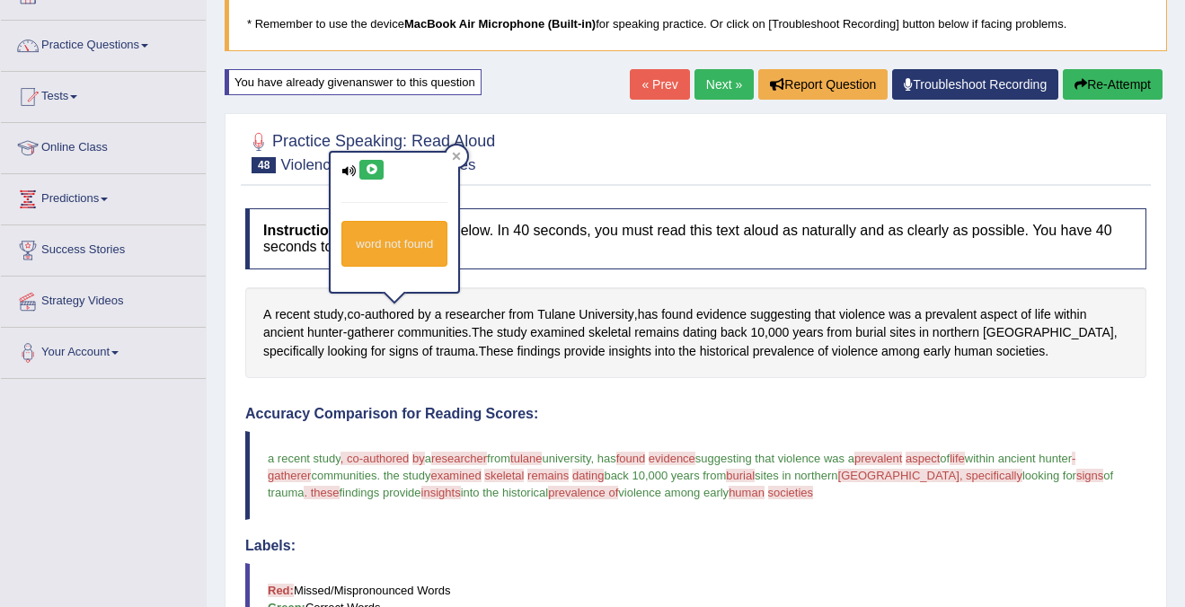
click at [370, 174] on button at bounding box center [371, 170] width 24 height 20
click at [349, 171] on icon at bounding box center [348, 171] width 14 height 12
click at [460, 156] on icon at bounding box center [457, 157] width 8 height 8
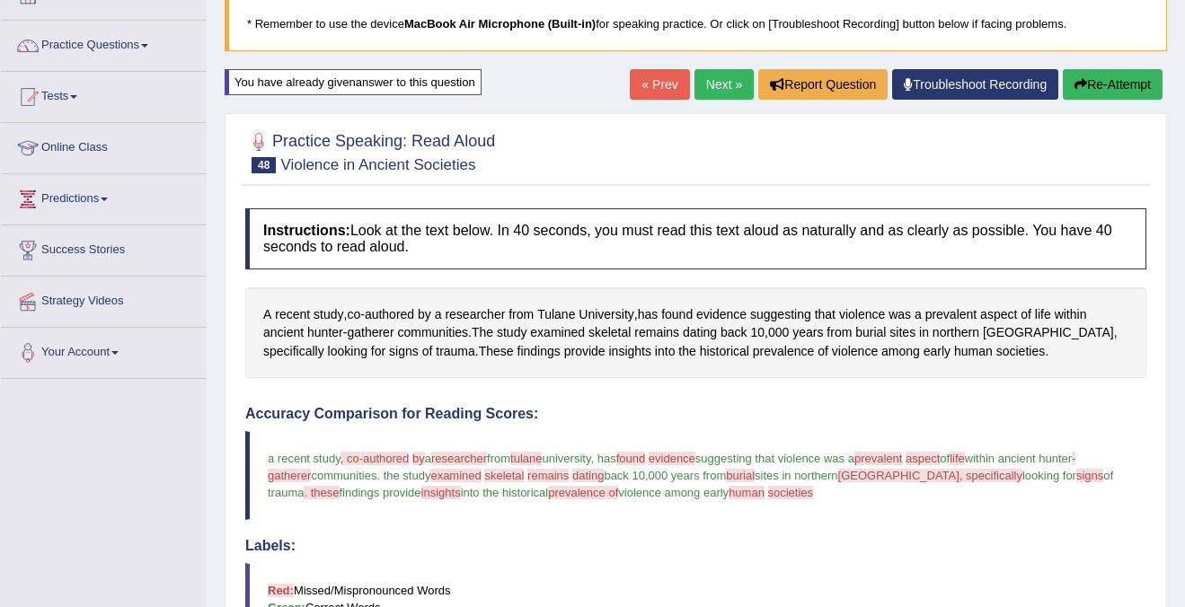
click at [465, 486] on span "into the historical" at bounding box center [505, 492] width 88 height 13
click at [466, 475] on span "examined" at bounding box center [455, 475] width 50 height 13
click at [563, 339] on span "examined" at bounding box center [557, 332] width 55 height 19
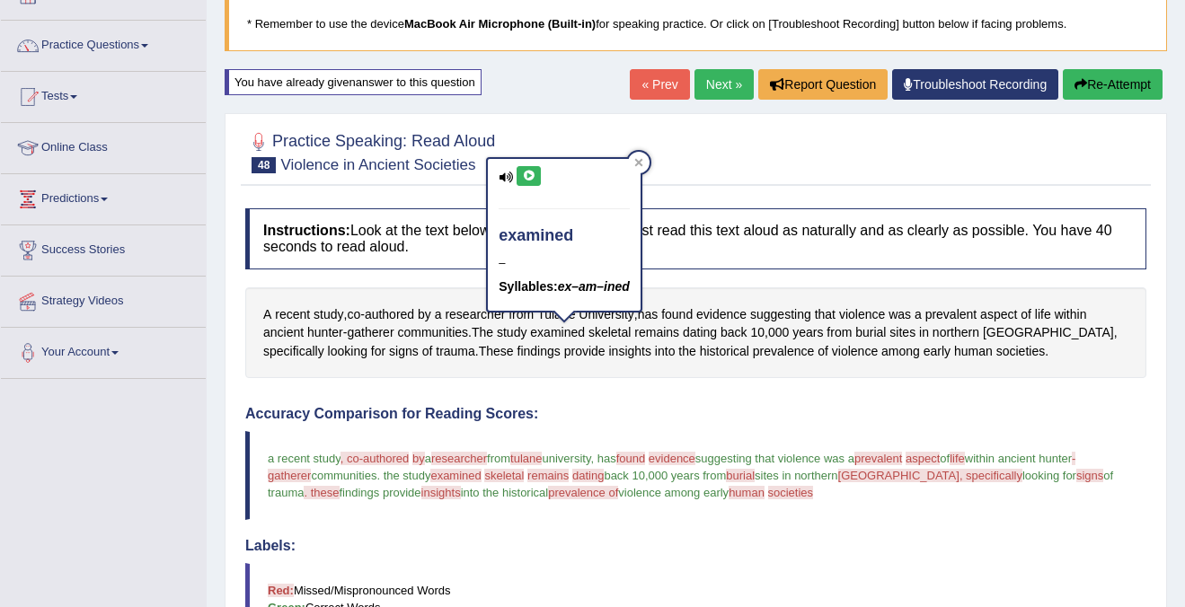
click at [530, 173] on icon at bounding box center [528, 176] width 13 height 11
click at [642, 157] on div at bounding box center [639, 163] width 22 height 22
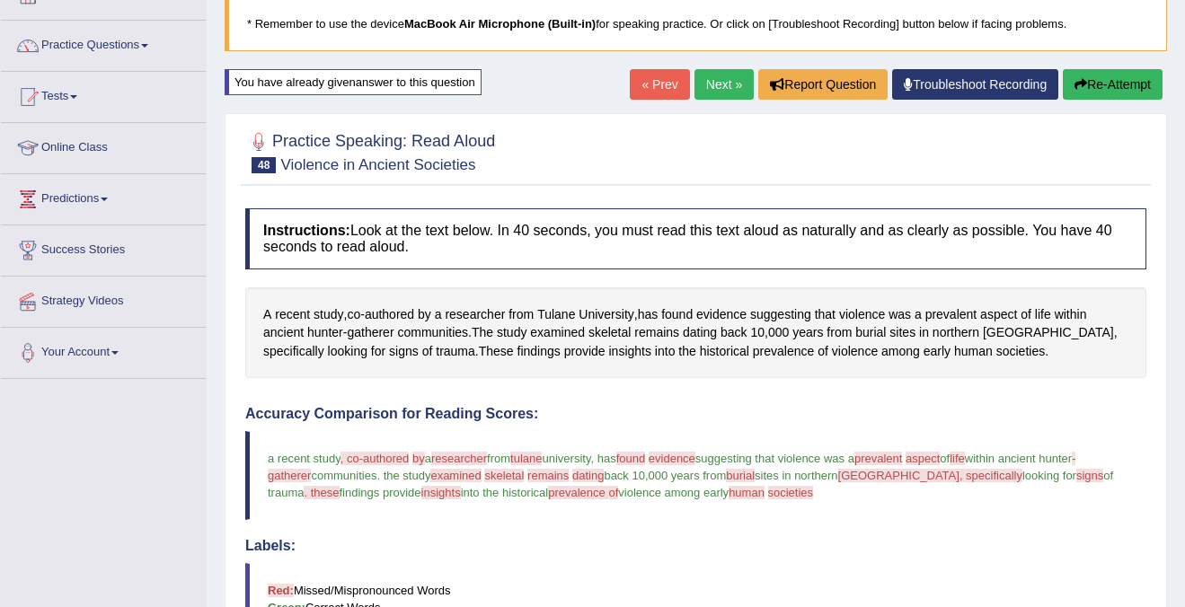
click at [538, 506] on blockquote "a recent study , co-authored by called a researcher truth by research from tula…" at bounding box center [695, 475] width 901 height 89
click at [539, 505] on blockquote "a recent study , co-authored by called a researcher truth by research from tula…" at bounding box center [695, 475] width 901 height 89
click at [564, 345] on span "provide" at bounding box center [584, 351] width 41 height 19
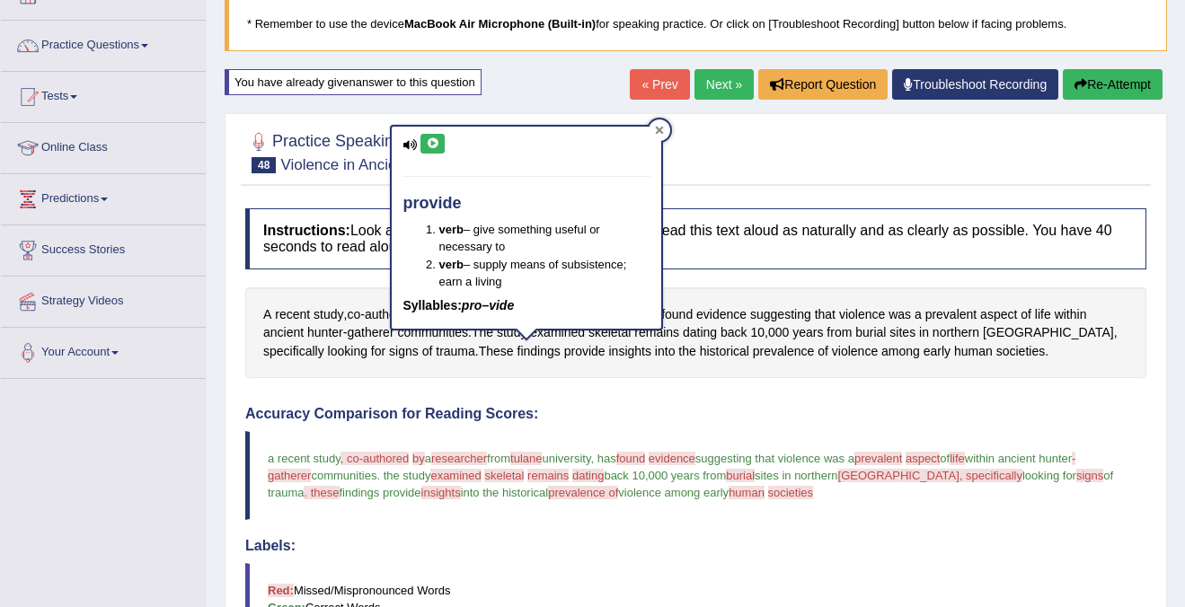
click at [658, 133] on icon at bounding box center [659, 130] width 9 height 9
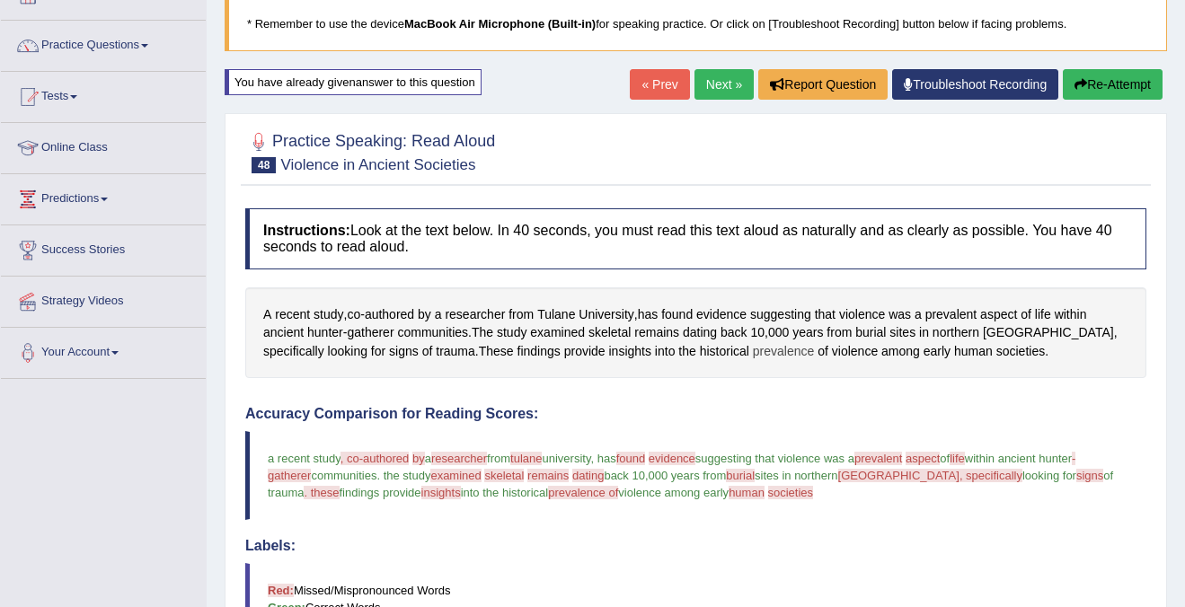
click at [753, 357] on span "prevalence" at bounding box center [784, 351] width 62 height 19
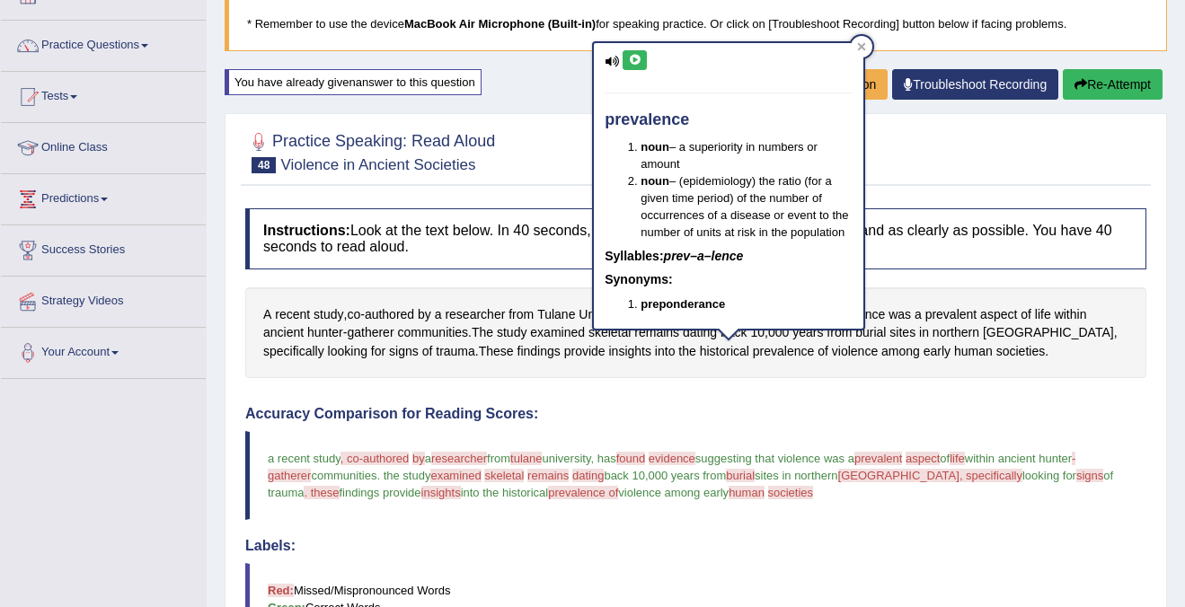
click at [637, 64] on icon at bounding box center [634, 60] width 13 height 11
click at [860, 40] on div at bounding box center [862, 47] width 22 height 22
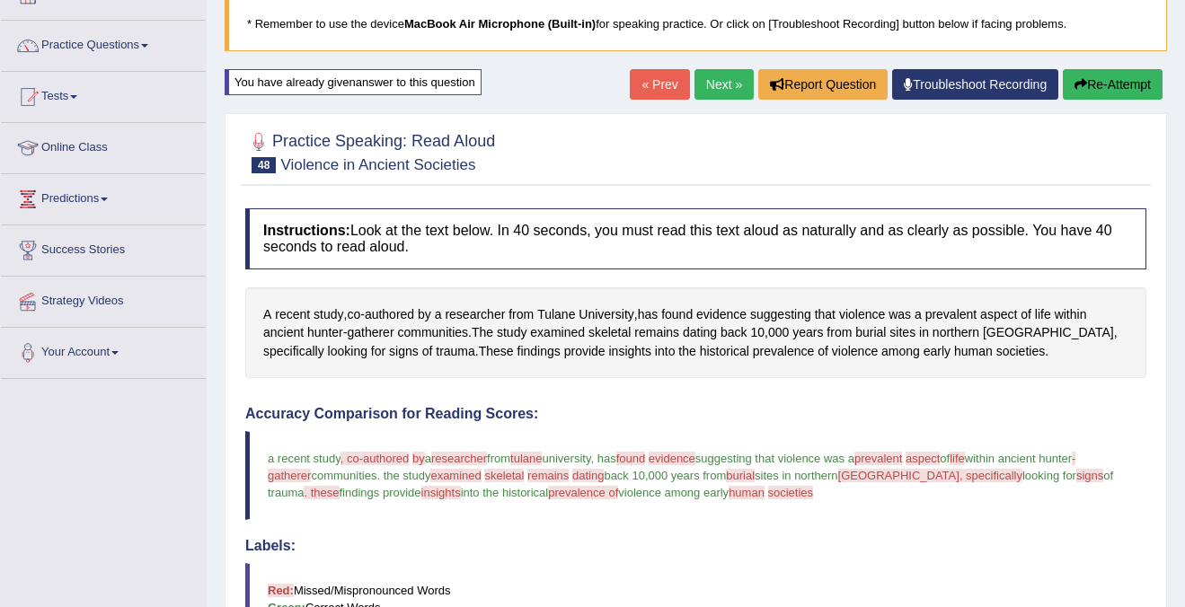
click at [290, 481] on span "-gatherer" at bounding box center [671, 467] width 807 height 31
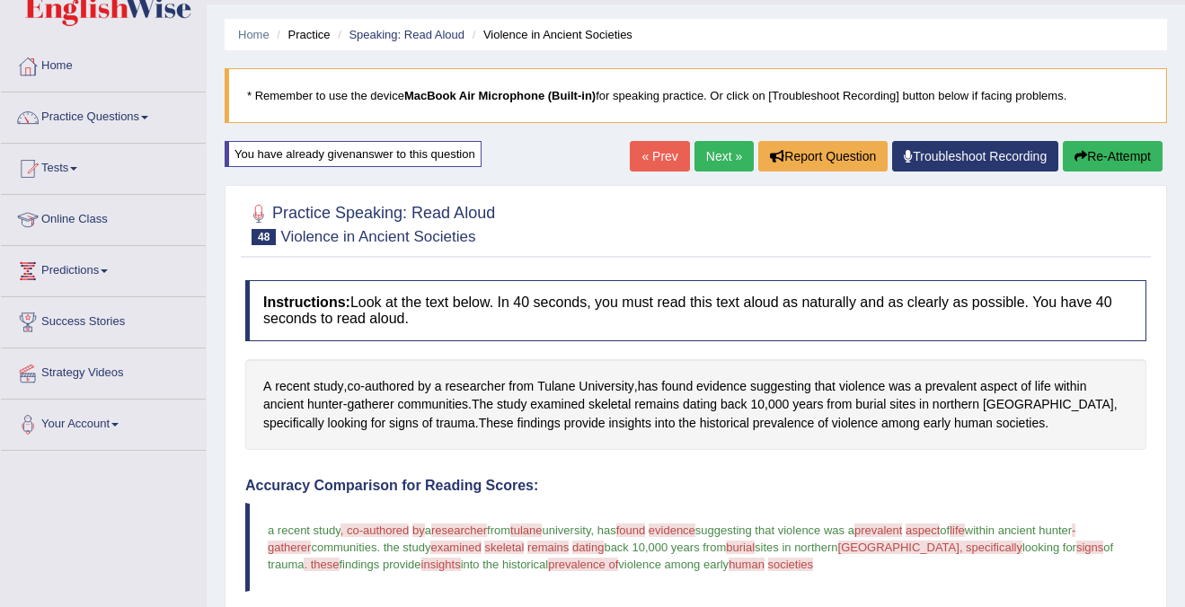
scroll to position [0, 0]
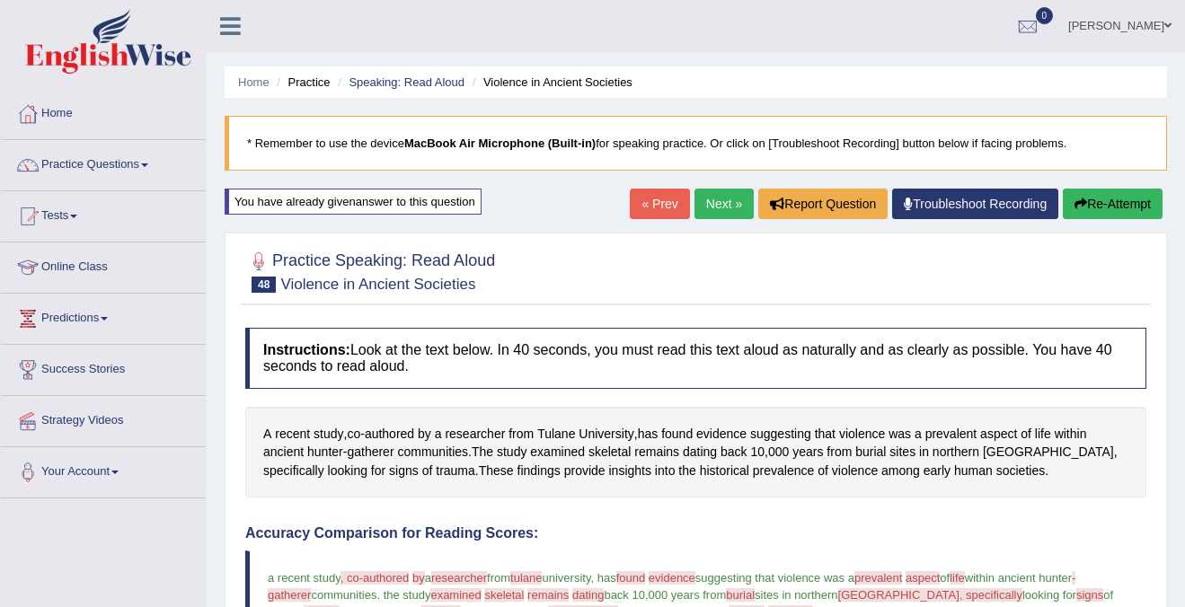
click at [1116, 207] on button "Re-Attempt" at bounding box center [1112, 204] width 100 height 31
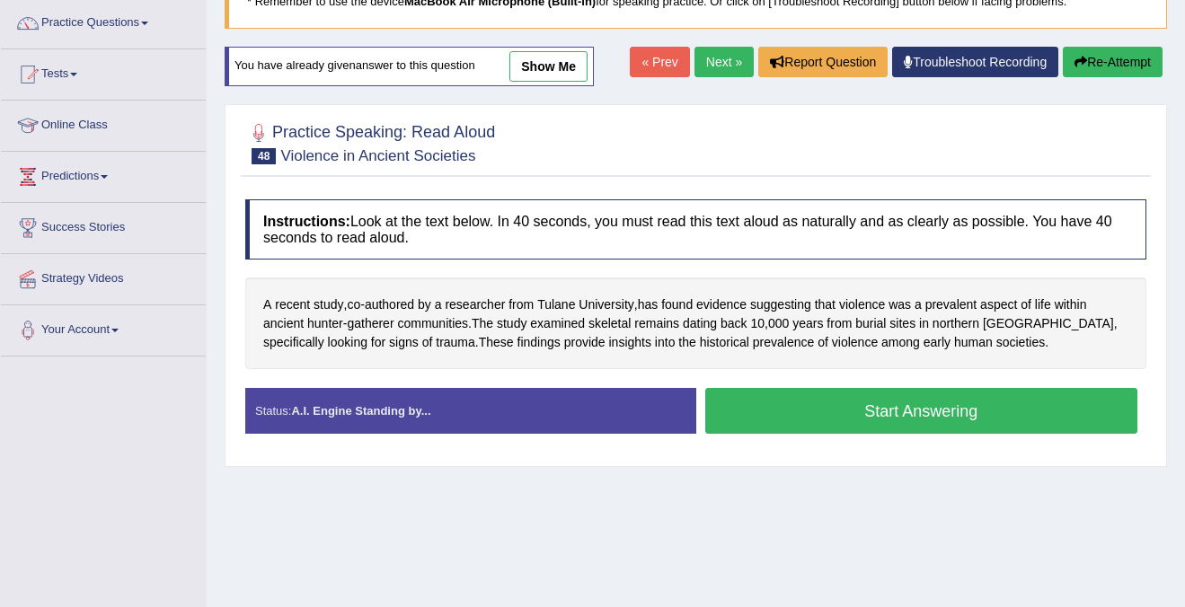
scroll to position [237, 0]
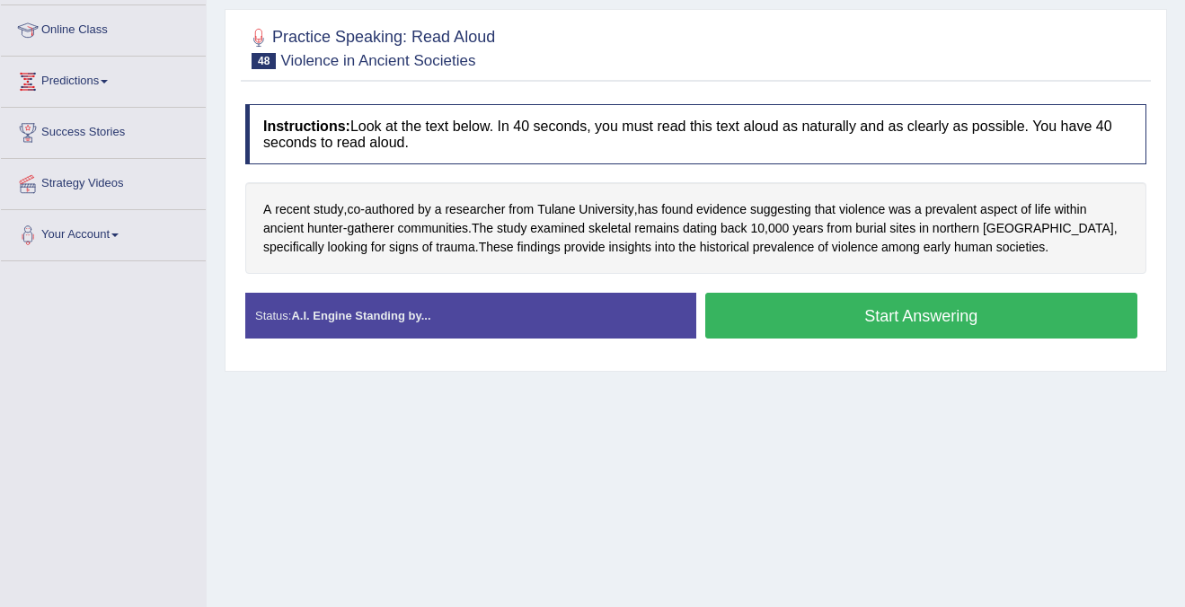
click at [858, 319] on button "Start Answering" at bounding box center [921, 316] width 433 height 46
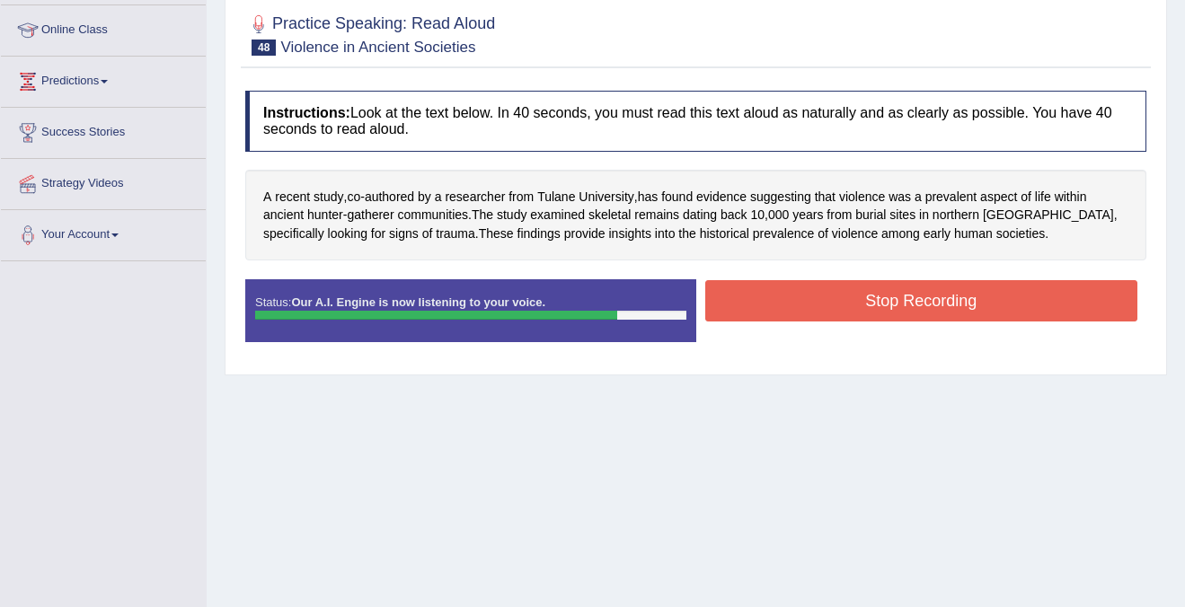
click at [898, 296] on button "Stop Recording" at bounding box center [921, 300] width 433 height 41
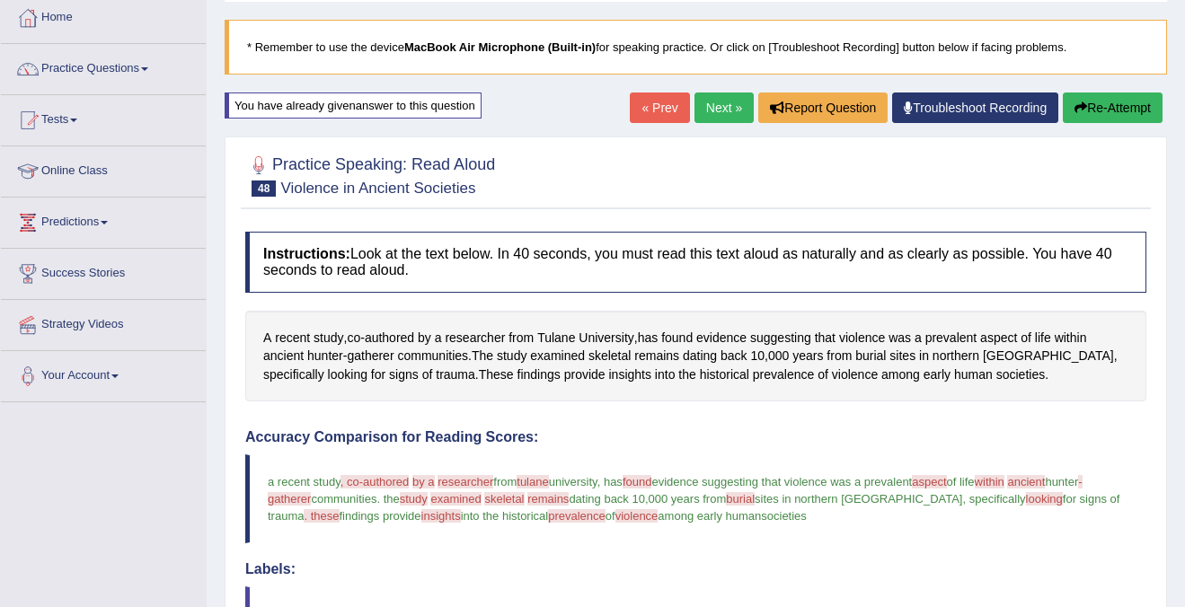
scroll to position [0, 0]
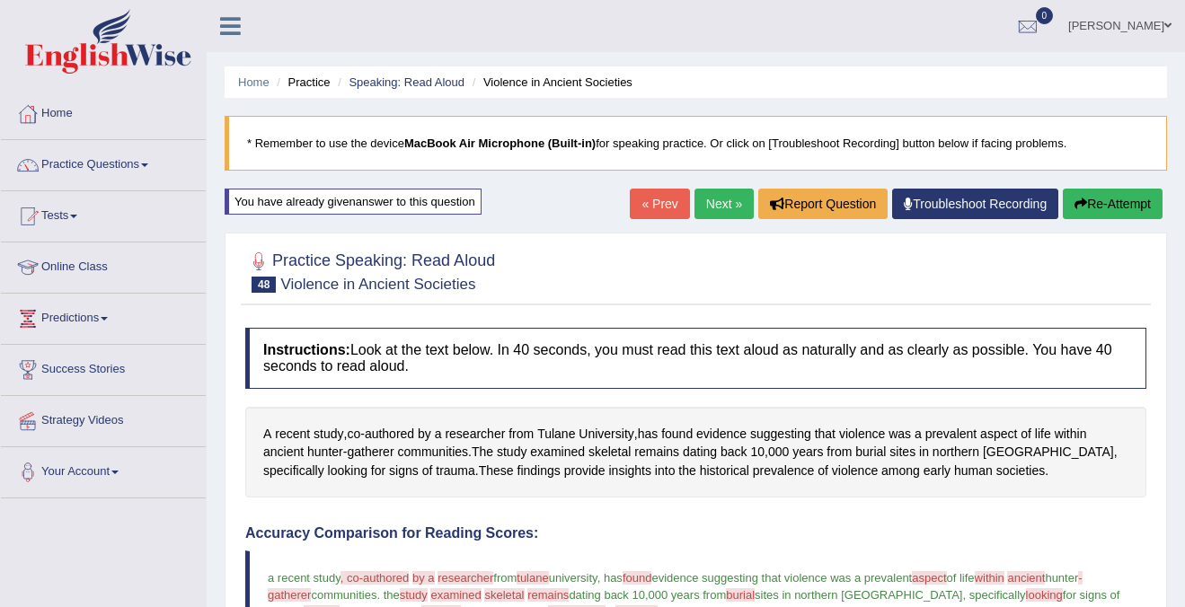
click at [655, 203] on link "« Prev" at bounding box center [659, 204] width 59 height 31
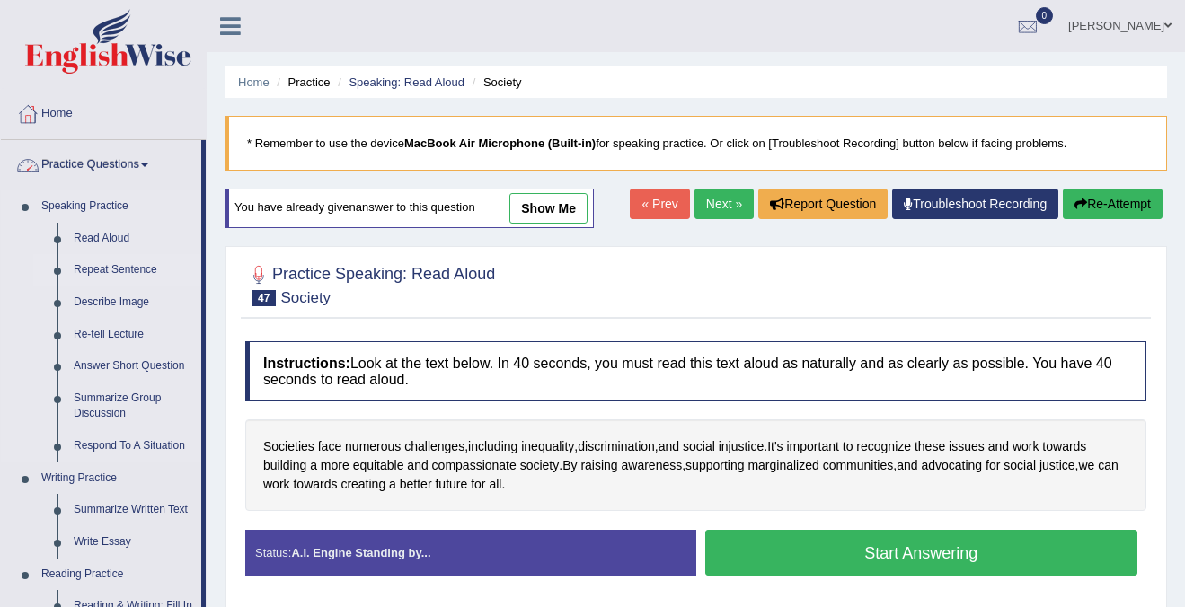
click at [110, 266] on link "Repeat Sentence" at bounding box center [134, 270] width 136 height 32
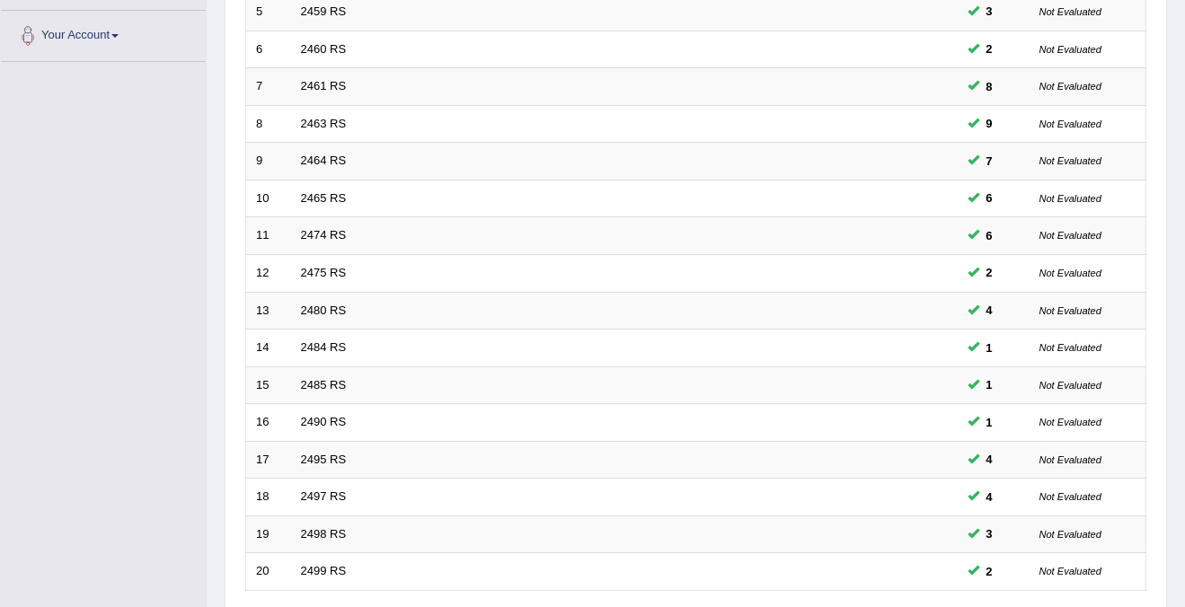
scroll to position [582, 0]
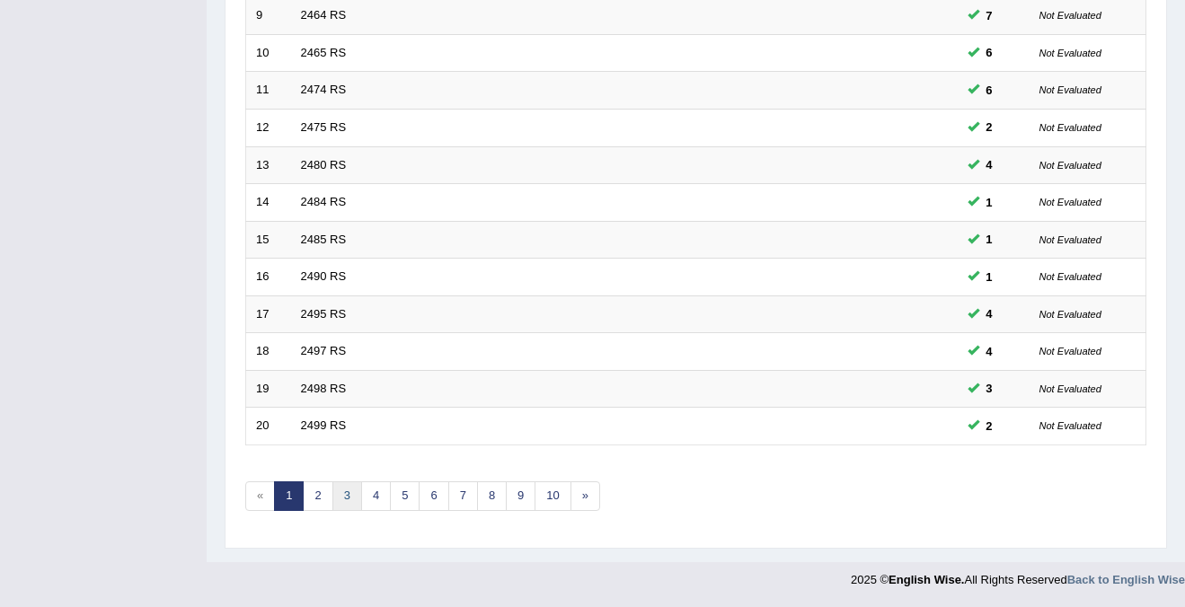
click at [347, 499] on link "3" at bounding box center [347, 496] width 30 height 30
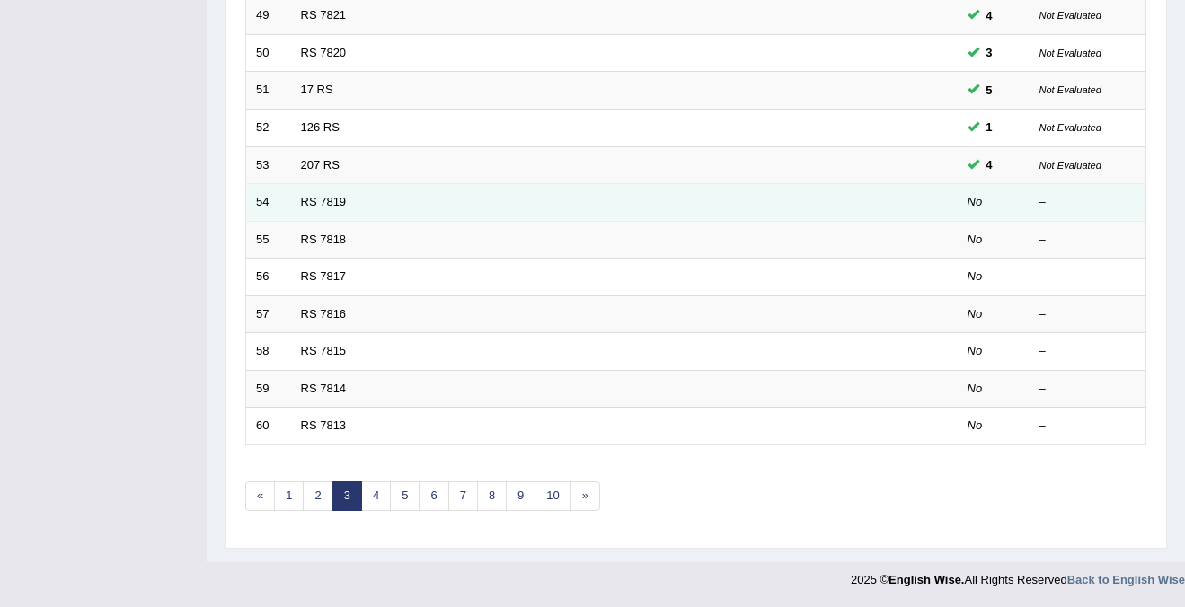
click at [337, 205] on link "RS 7819" at bounding box center [324, 201] width 46 height 13
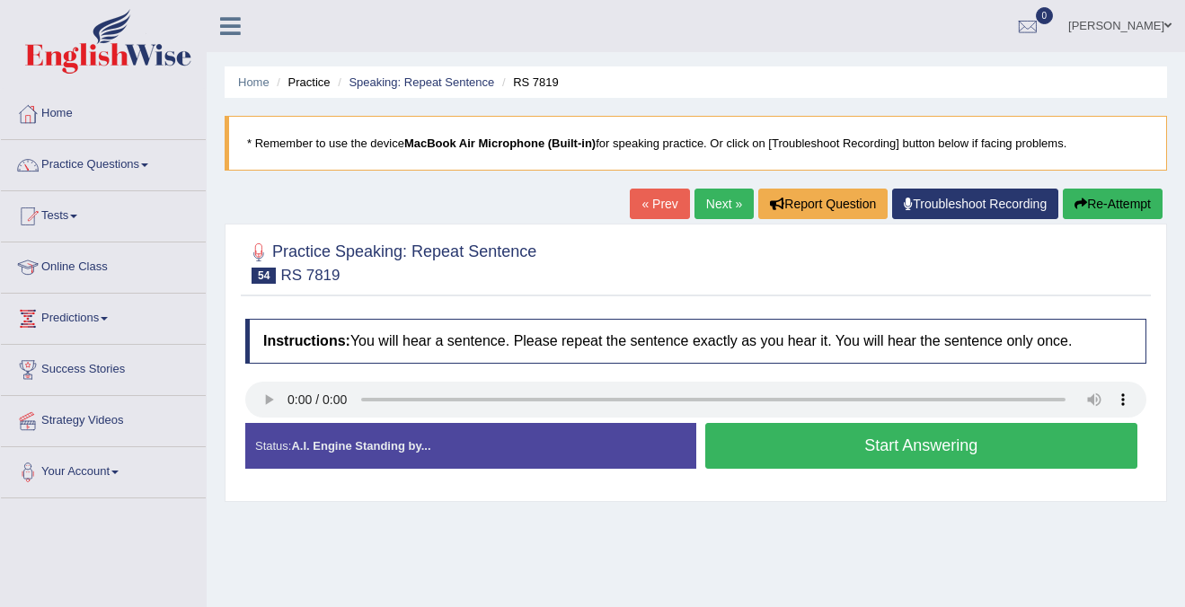
click at [956, 436] on button "Start Answering" at bounding box center [921, 446] width 433 height 46
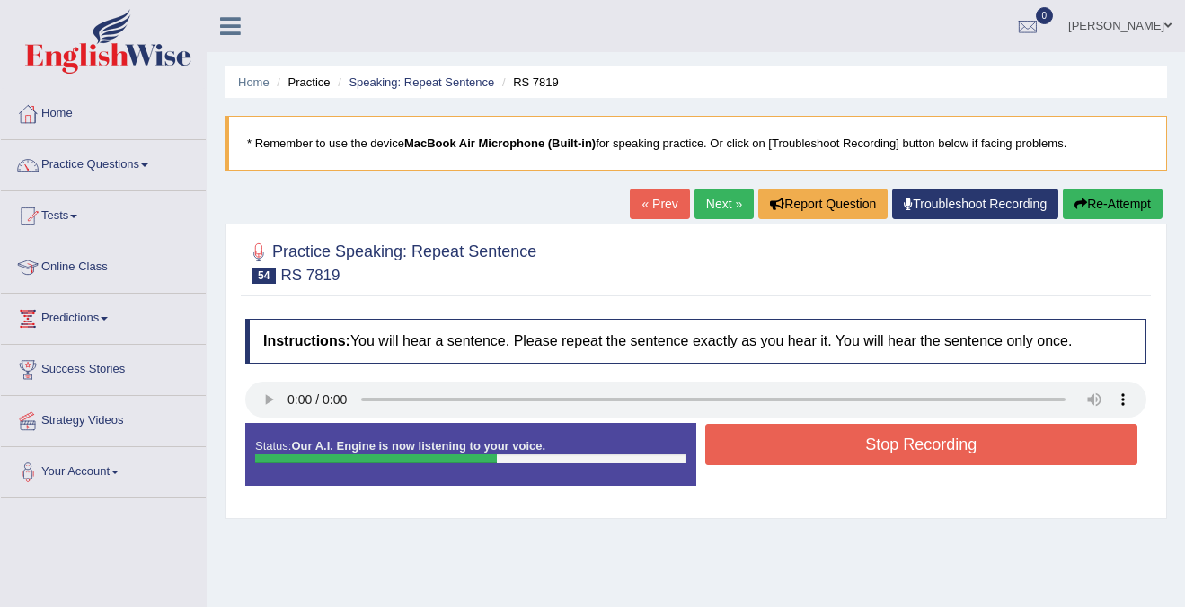
click at [956, 436] on button "Stop Recording" at bounding box center [921, 444] width 433 height 41
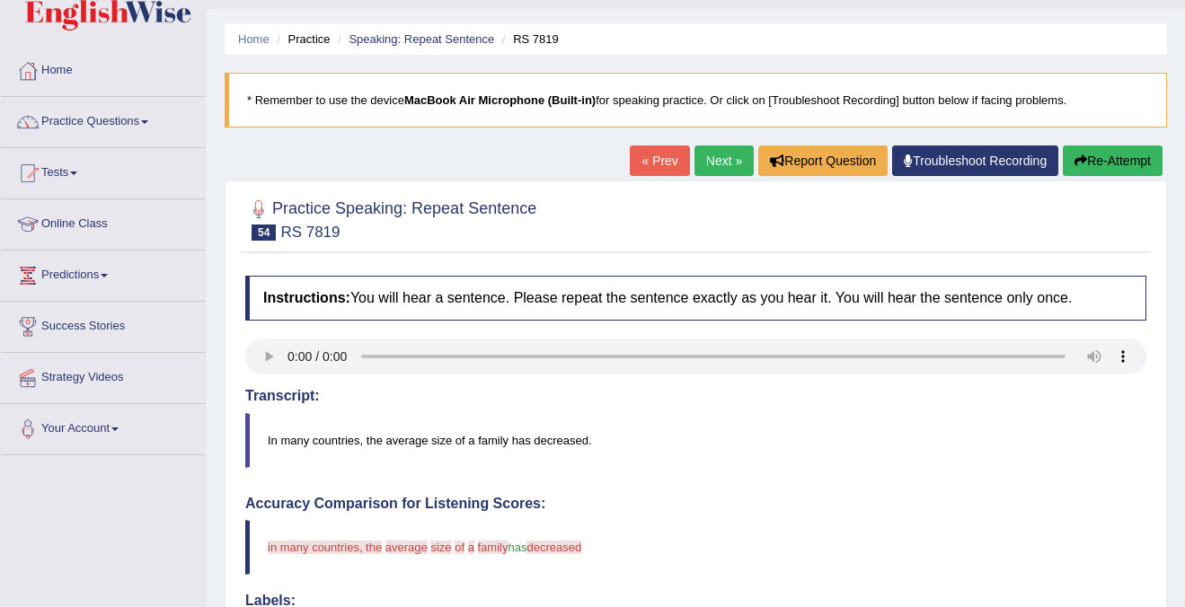
scroll to position [45, 0]
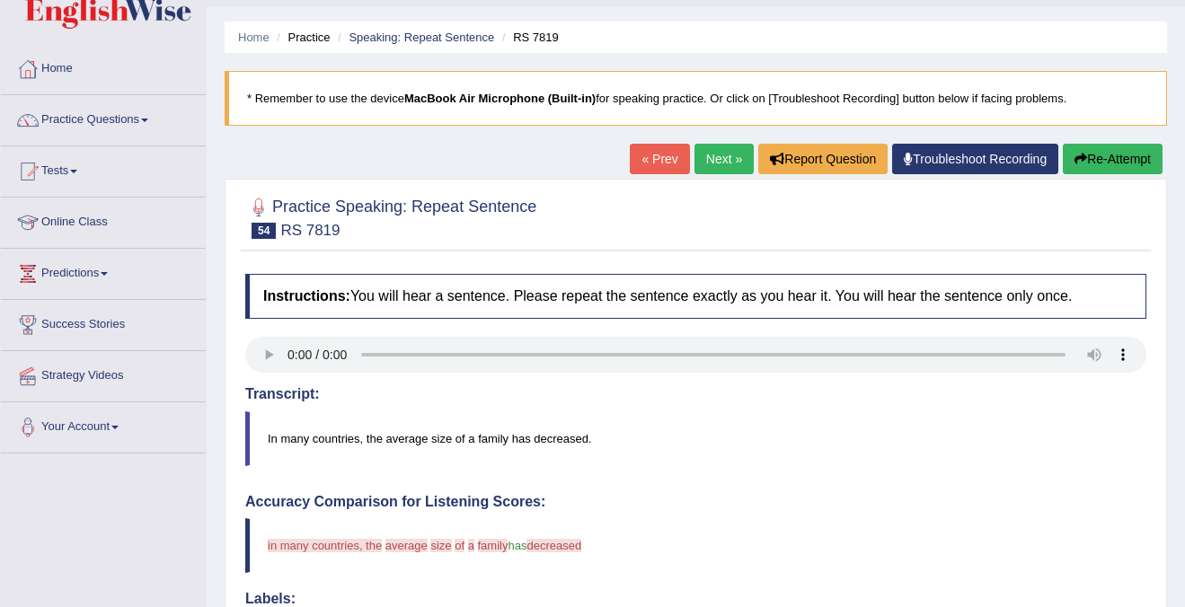
click at [1132, 163] on button "Re-Attempt" at bounding box center [1112, 159] width 100 height 31
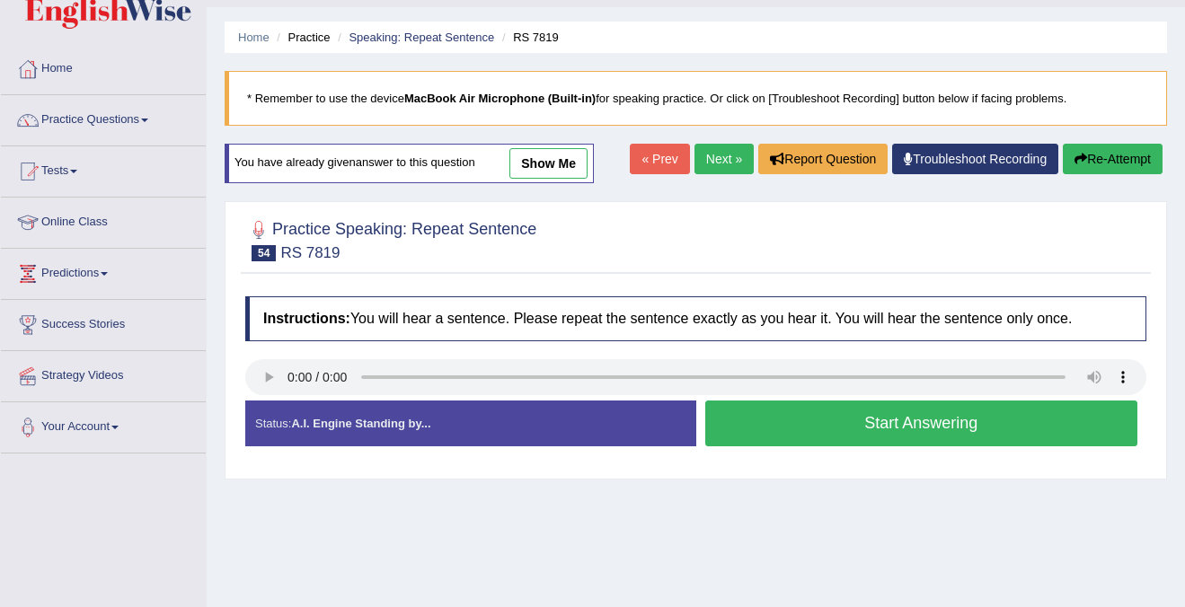
click at [882, 444] on button "Start Answering" at bounding box center [921, 424] width 433 height 46
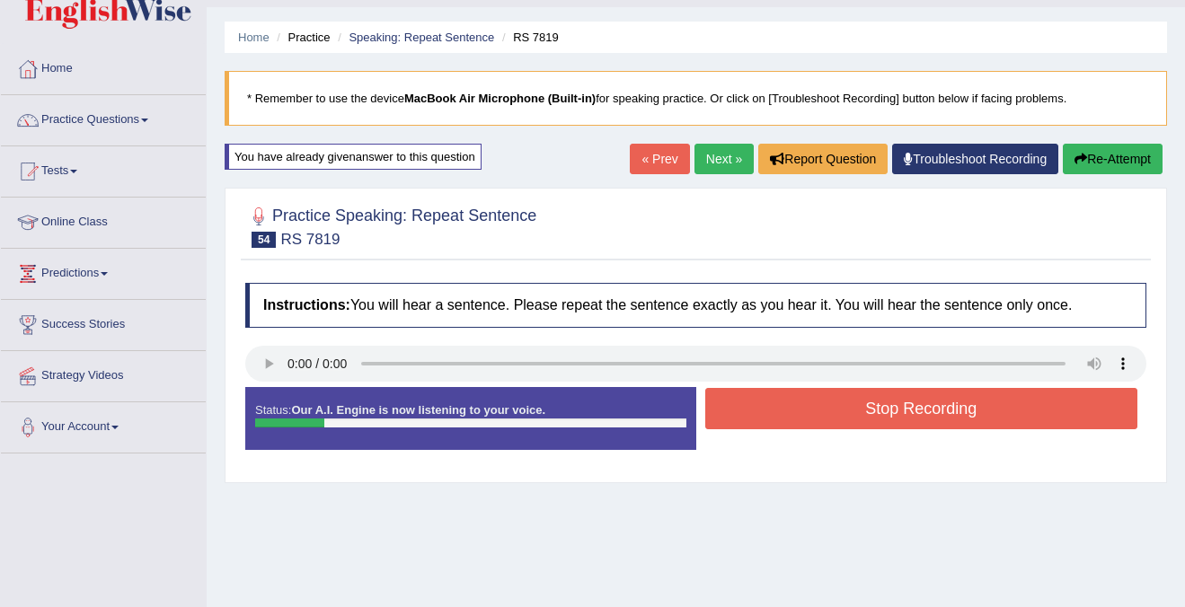
click at [880, 400] on button "Stop Recording" at bounding box center [921, 408] width 433 height 41
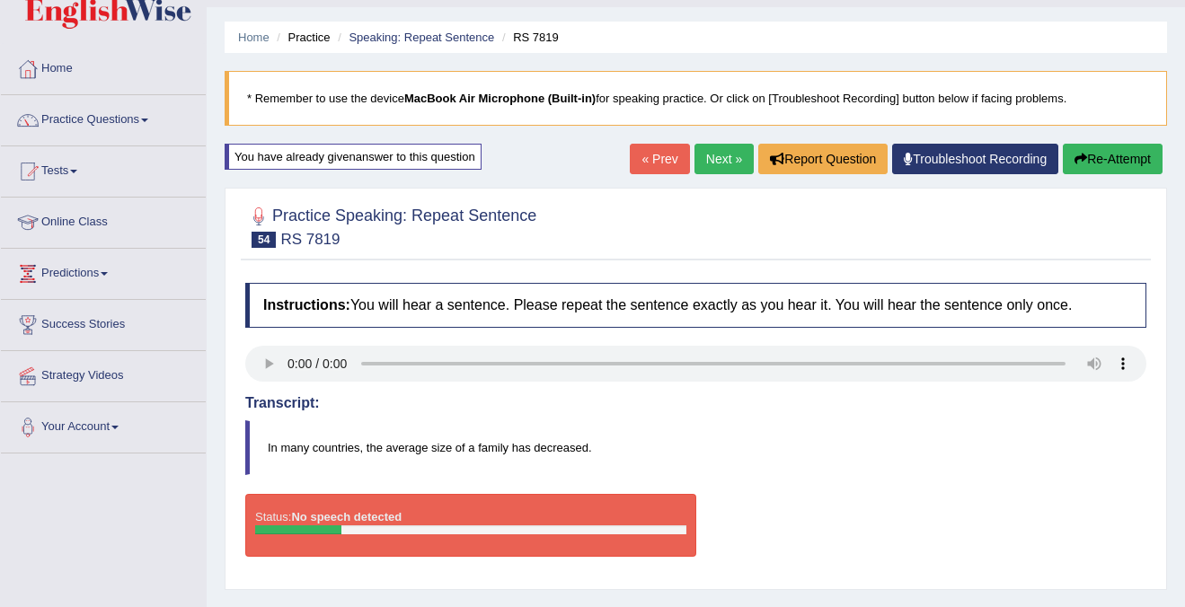
click at [1133, 152] on button "Re-Attempt" at bounding box center [1112, 159] width 100 height 31
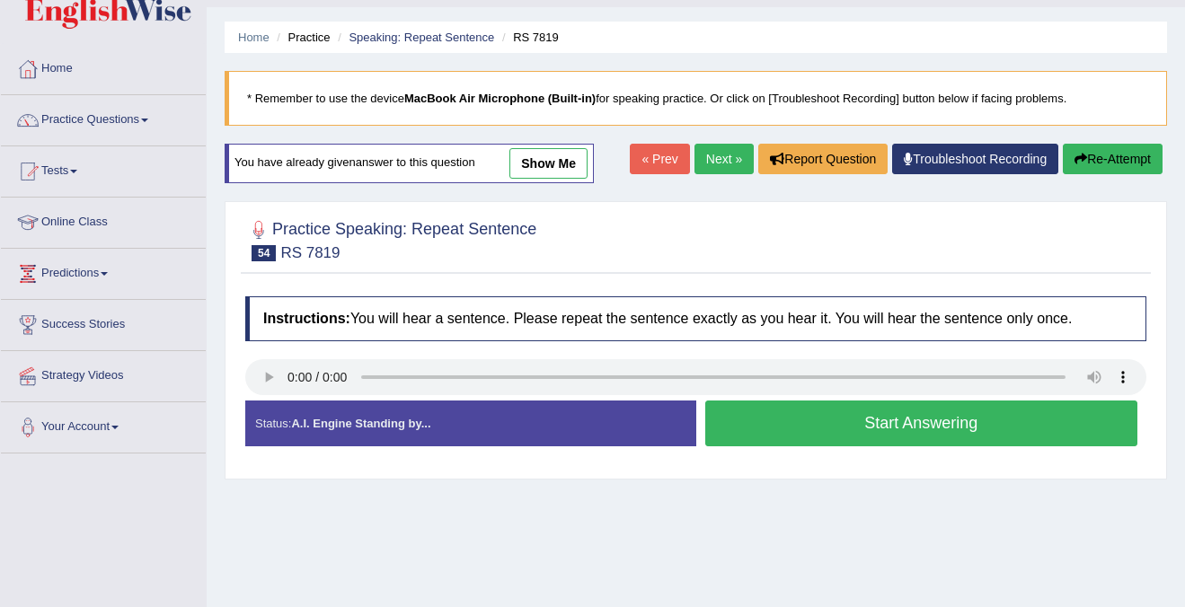
scroll to position [45, 0]
click at [853, 431] on button "Start Answering" at bounding box center [921, 424] width 433 height 46
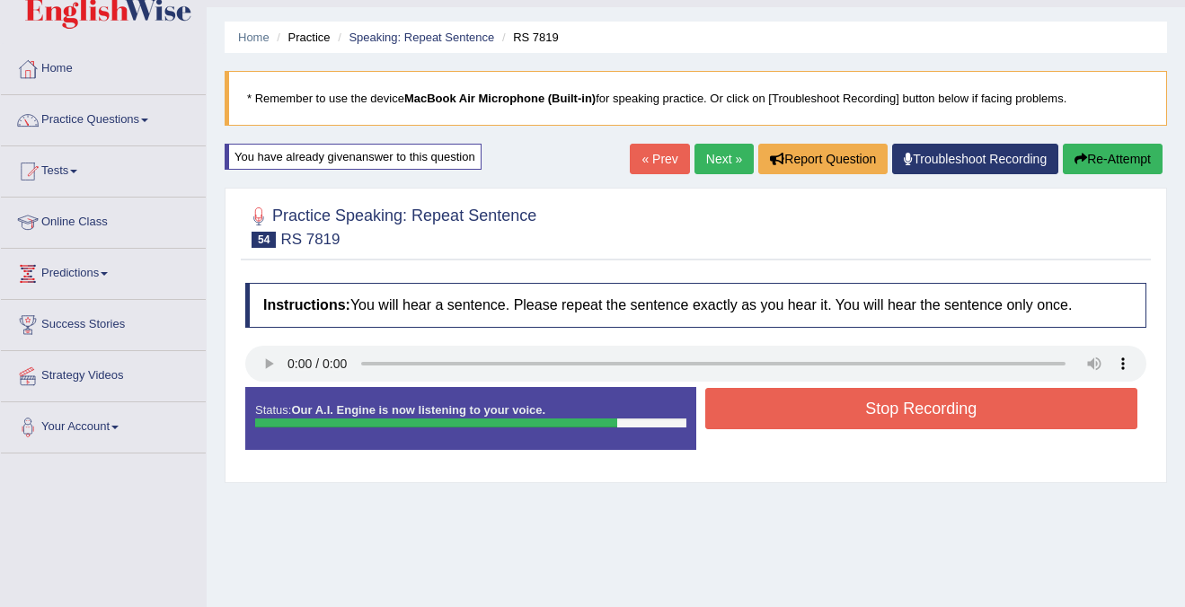
click at [835, 393] on button "Stop Recording" at bounding box center [921, 408] width 433 height 41
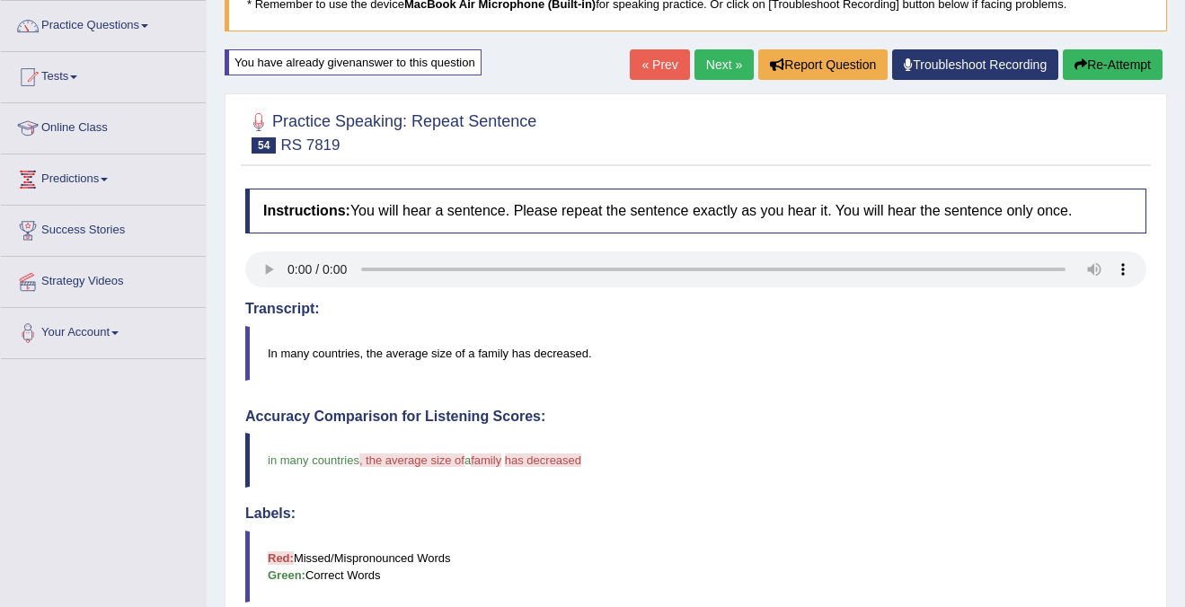
scroll to position [0, 0]
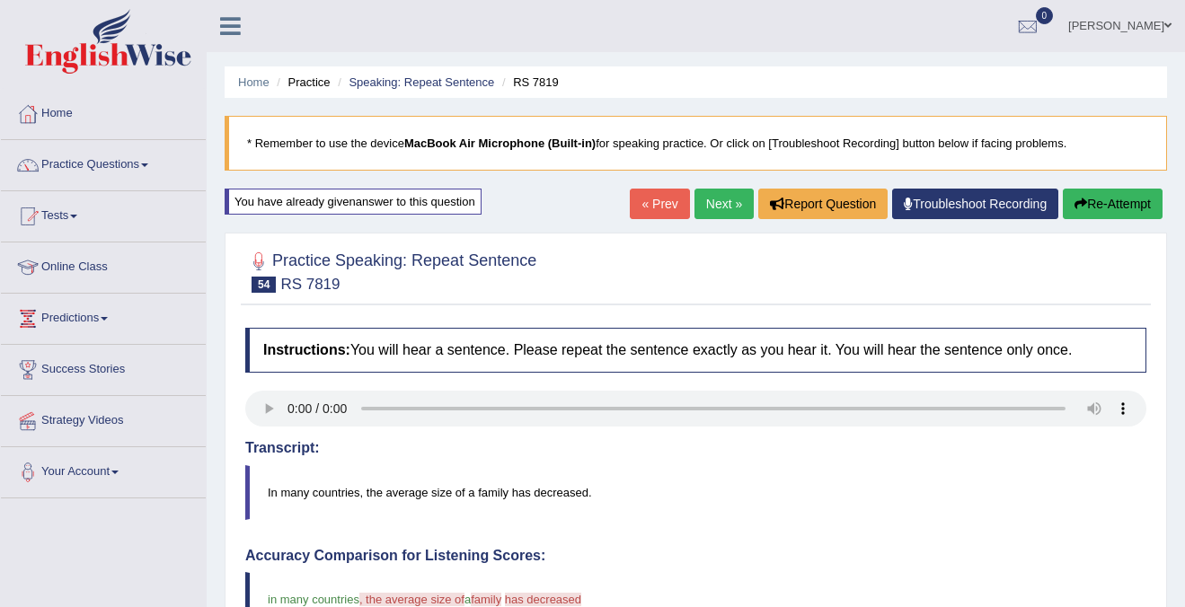
click at [1147, 199] on button "Re-Attempt" at bounding box center [1112, 204] width 100 height 31
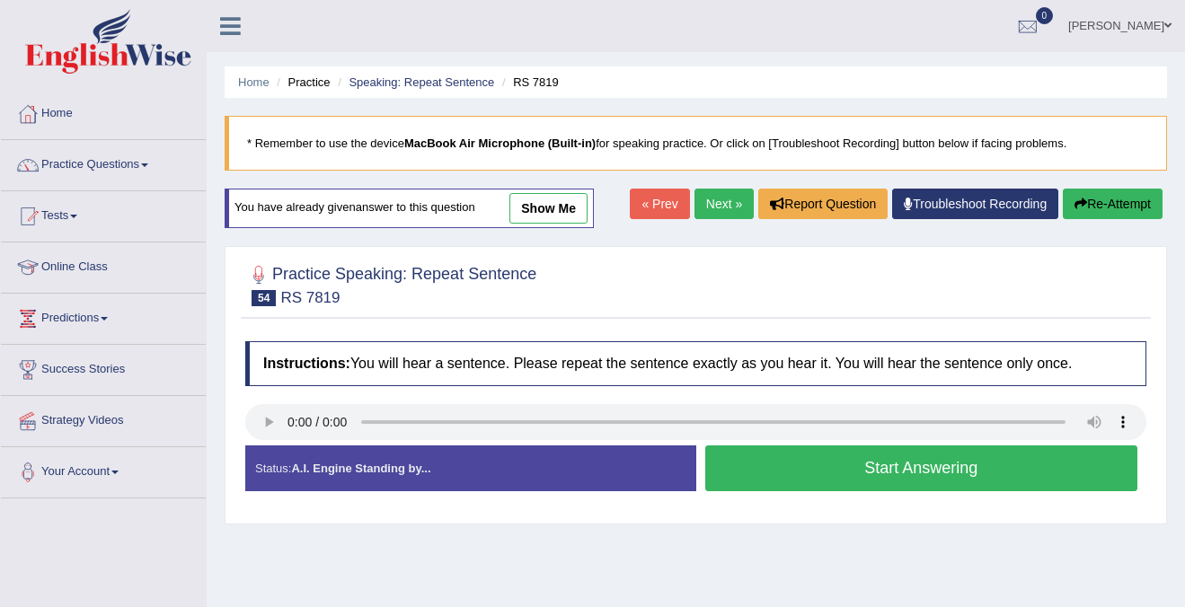
click at [911, 472] on button "Start Answering" at bounding box center [921, 468] width 433 height 46
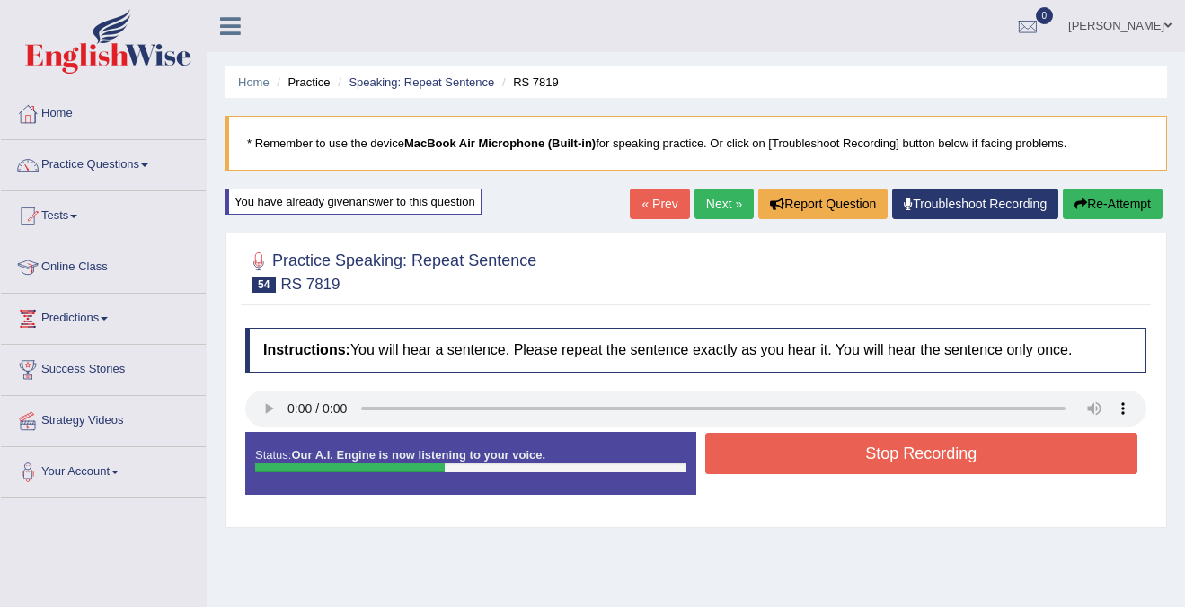
click at [923, 452] on button "Stop Recording" at bounding box center [921, 453] width 433 height 41
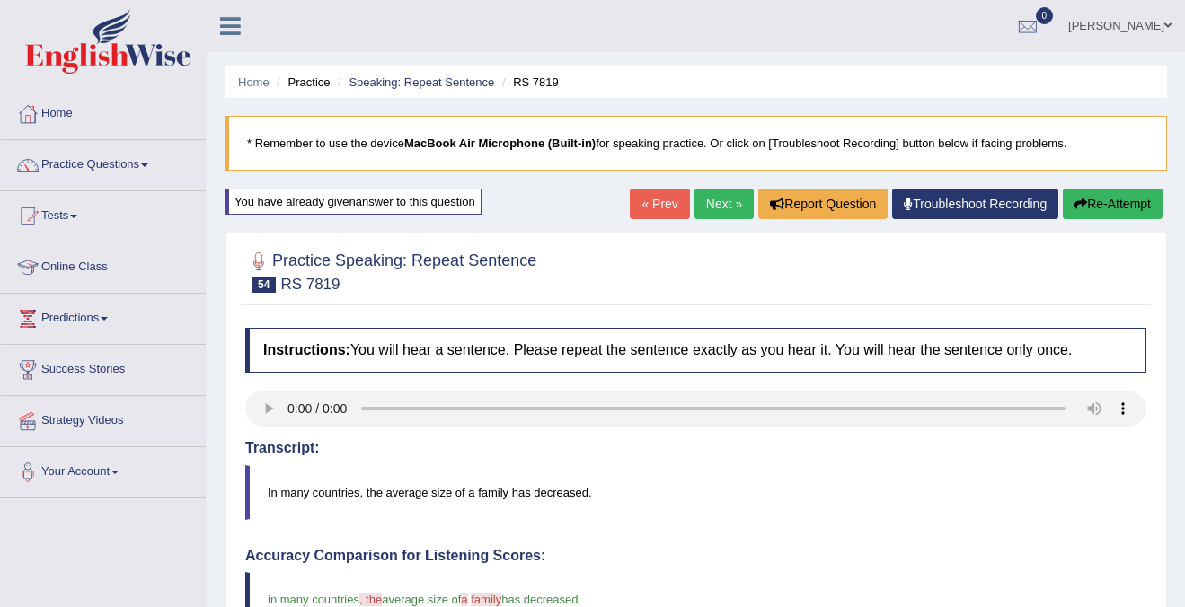
click at [694, 201] on link "Next »" at bounding box center [723, 204] width 59 height 31
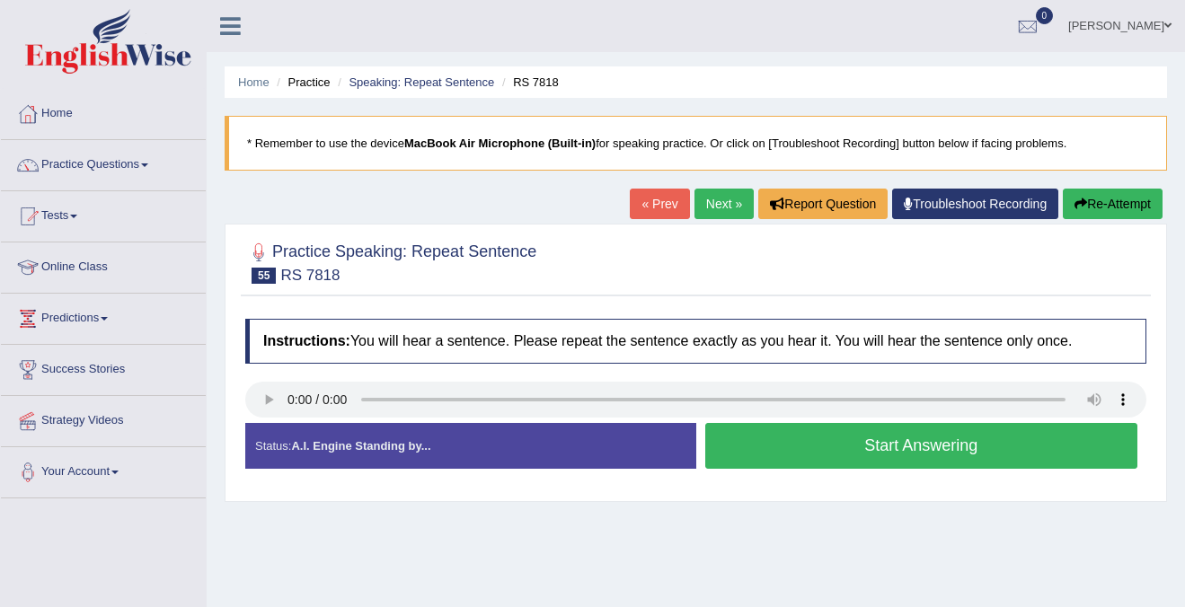
click at [950, 445] on button "Start Answering" at bounding box center [921, 446] width 433 height 46
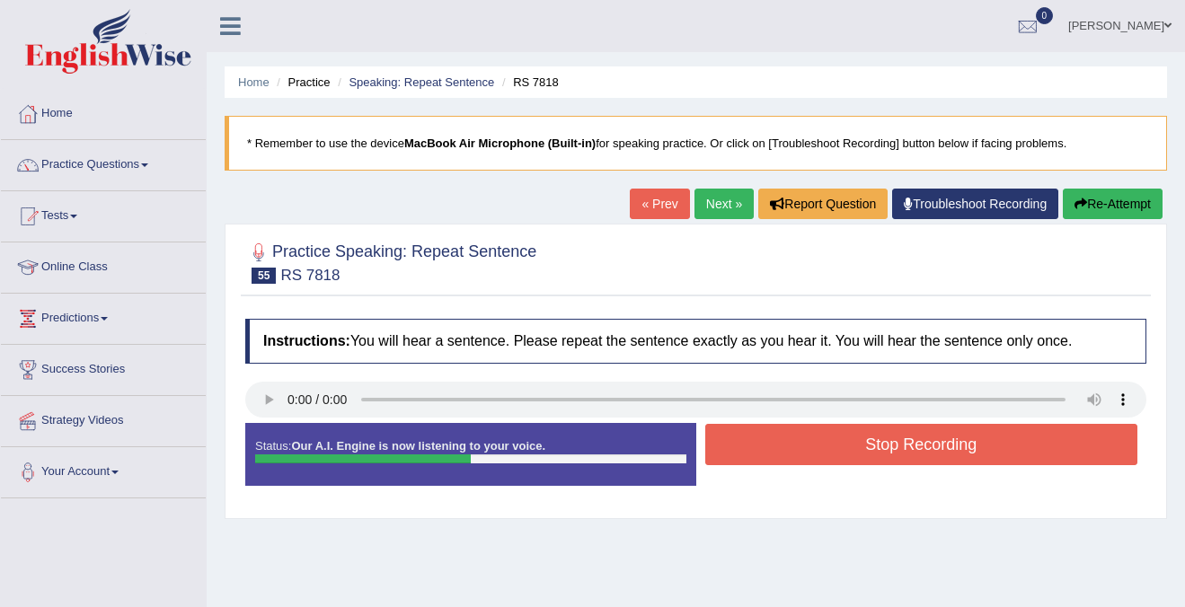
click at [950, 445] on button "Stop Recording" at bounding box center [921, 444] width 433 height 41
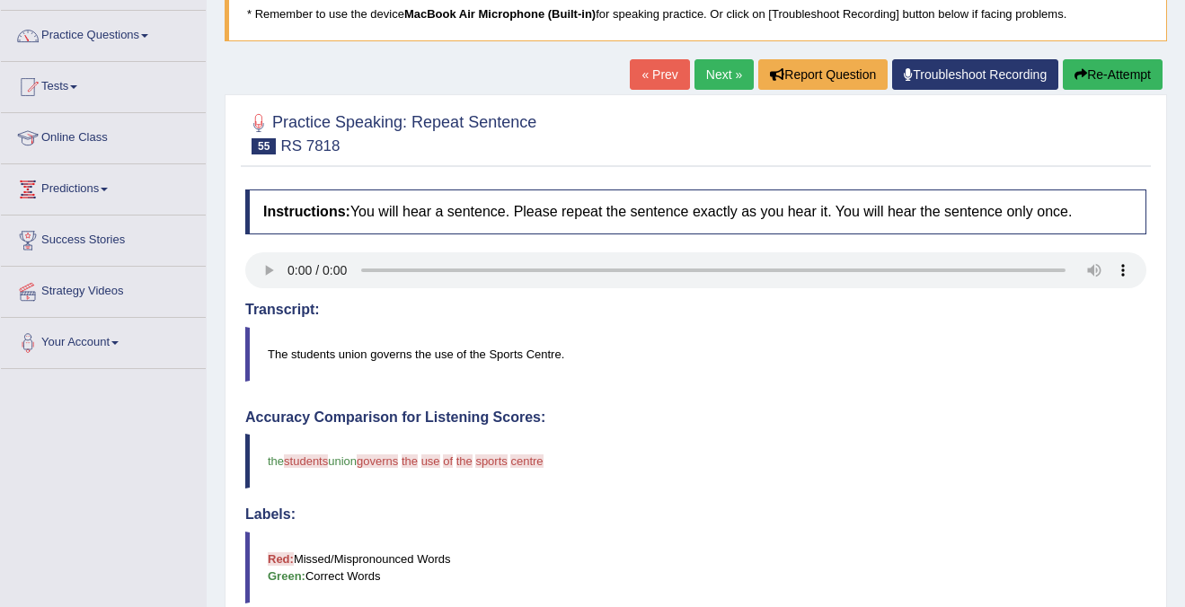
scroll to position [128, 0]
click at [1113, 83] on button "Re-Attempt" at bounding box center [1112, 75] width 100 height 31
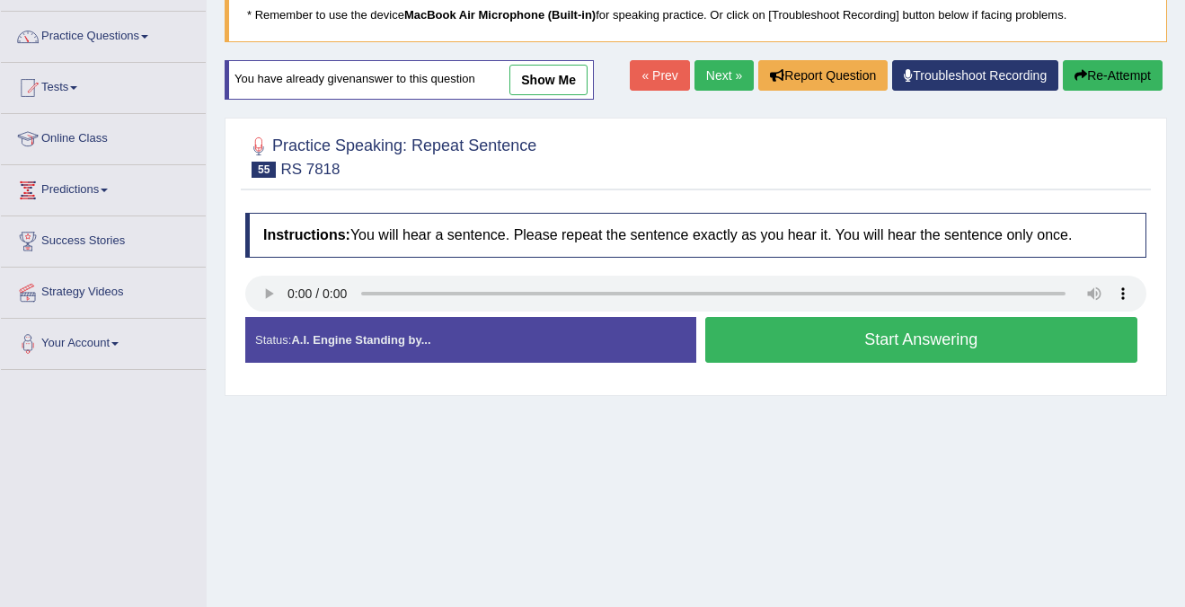
click at [830, 328] on button "Start Answering" at bounding box center [921, 340] width 433 height 46
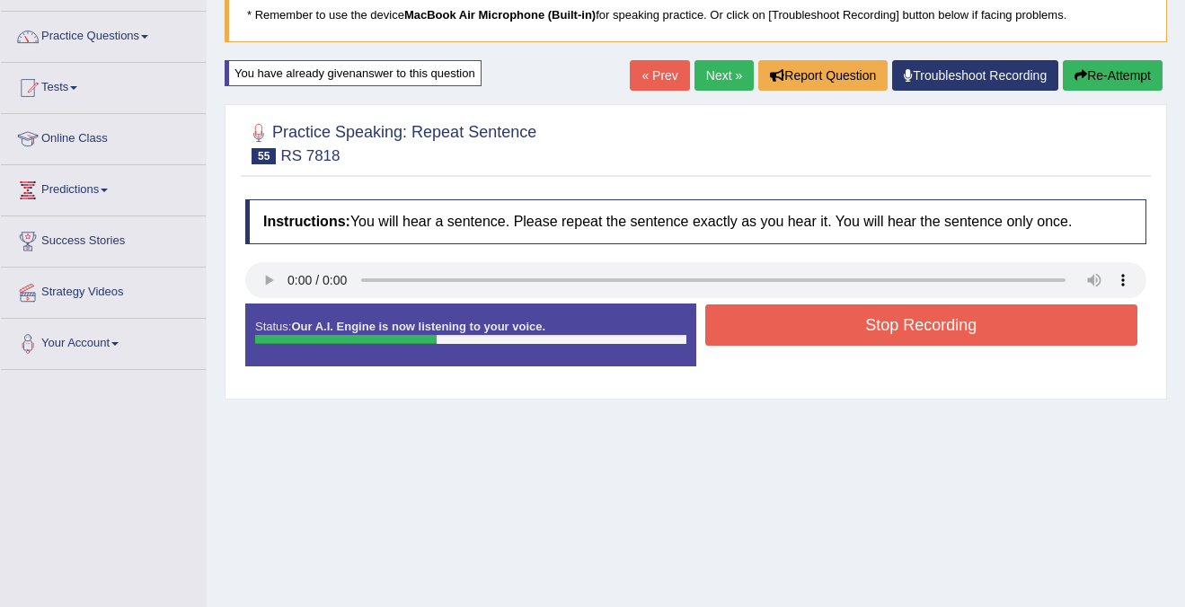
click at [830, 328] on button "Stop Recording" at bounding box center [921, 324] width 433 height 41
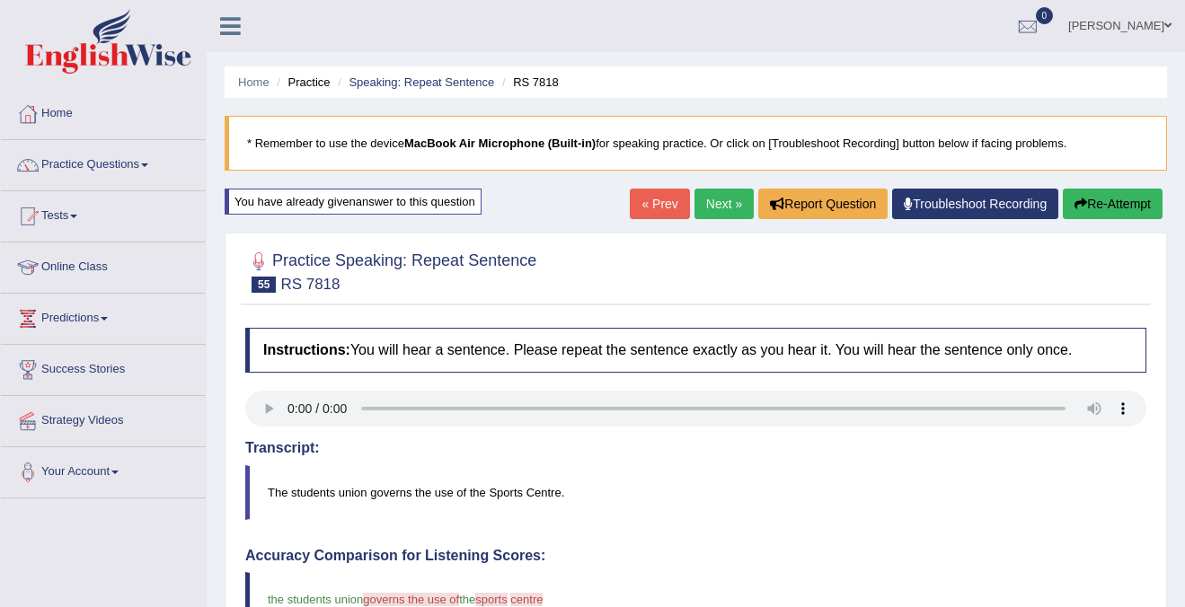
click at [702, 210] on link "Next »" at bounding box center [723, 204] width 59 height 31
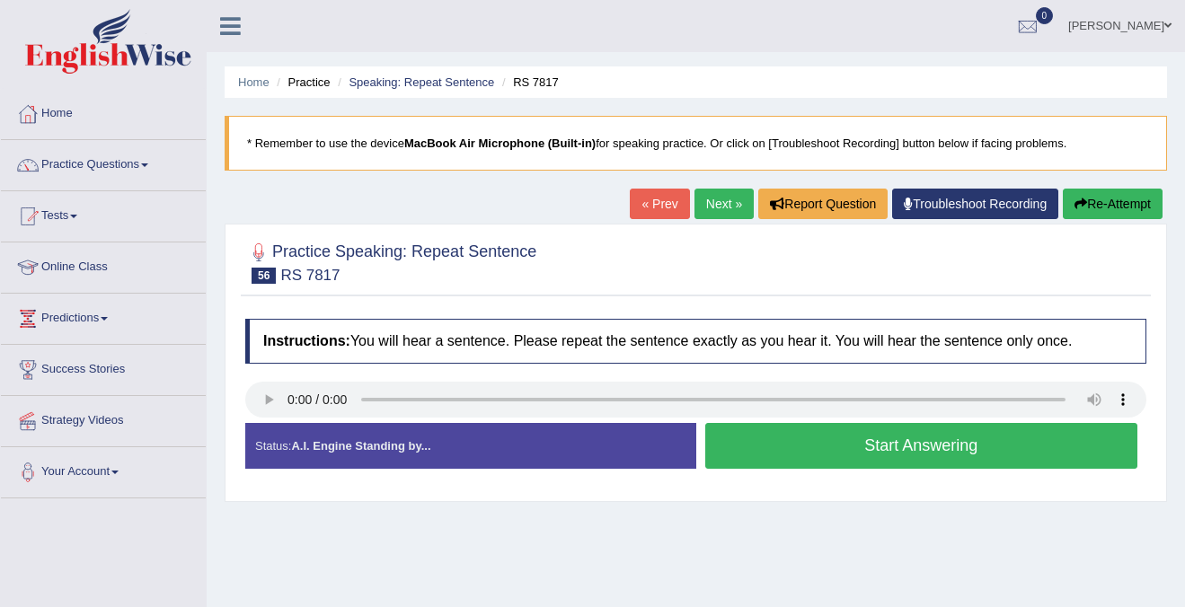
click at [786, 445] on button "Start Answering" at bounding box center [921, 446] width 433 height 46
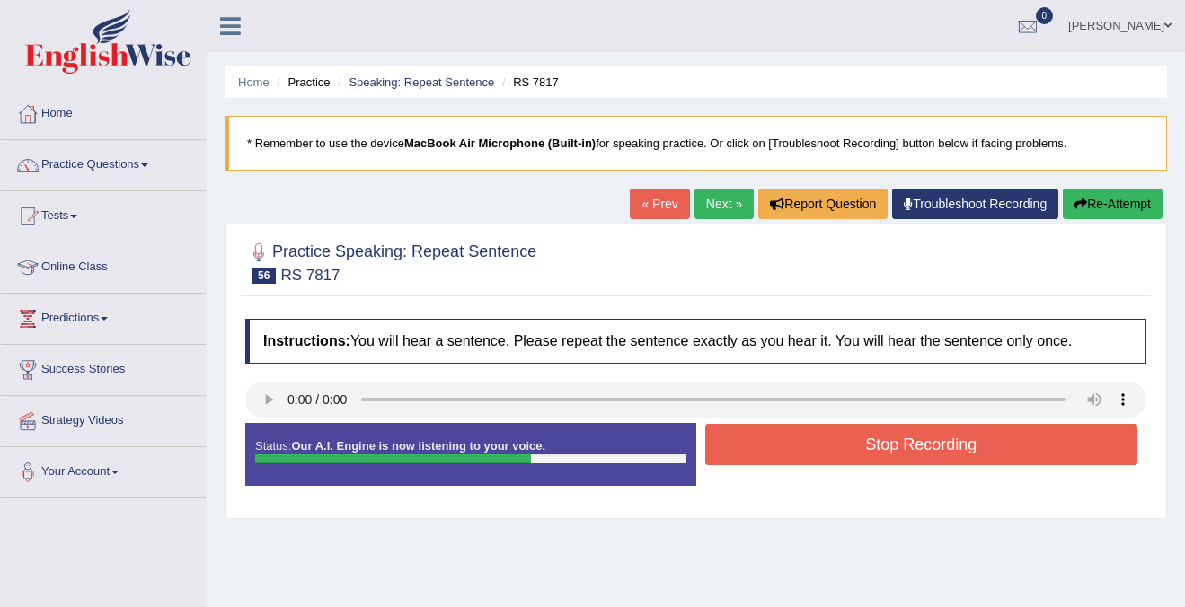
click at [786, 445] on button "Stop Recording" at bounding box center [921, 444] width 433 height 41
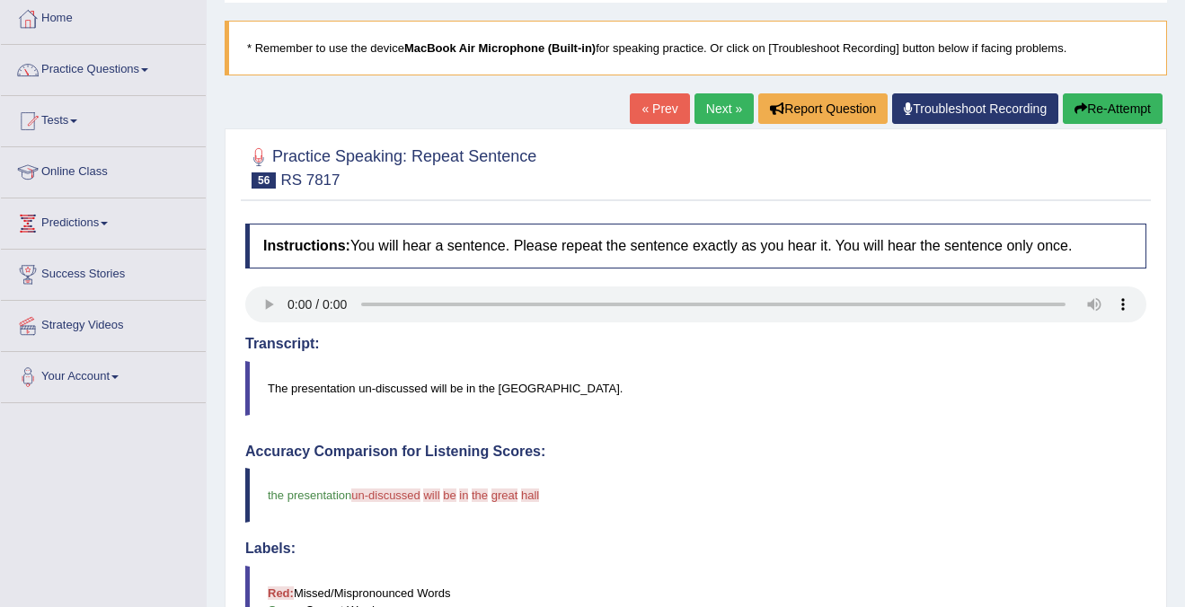
scroll to position [37, 0]
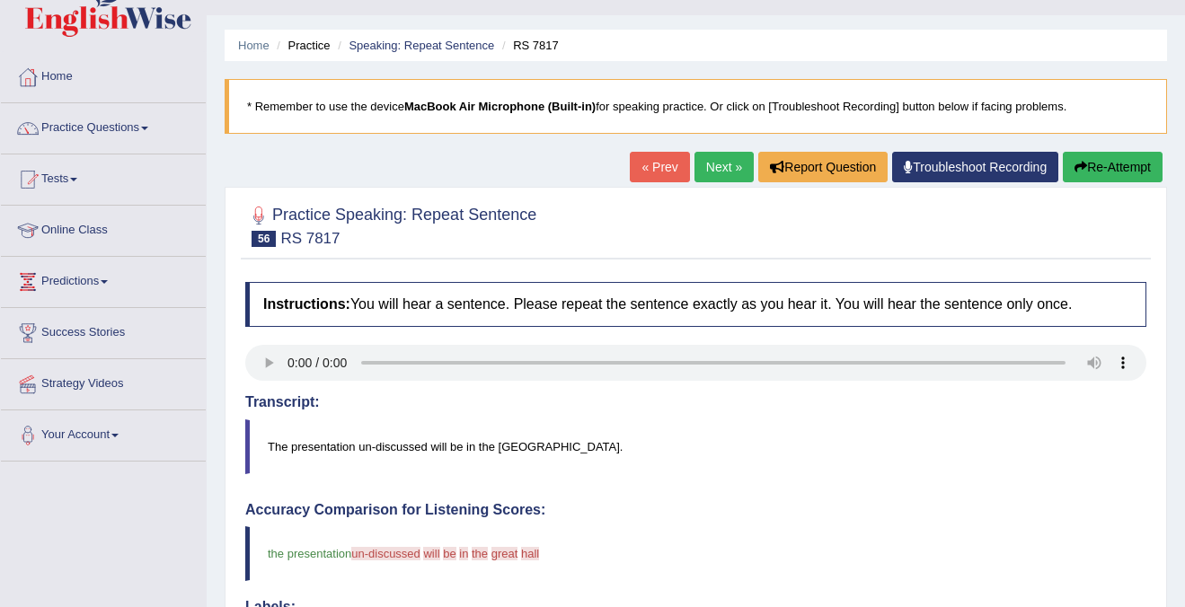
click at [1082, 173] on button "Re-Attempt" at bounding box center [1112, 167] width 100 height 31
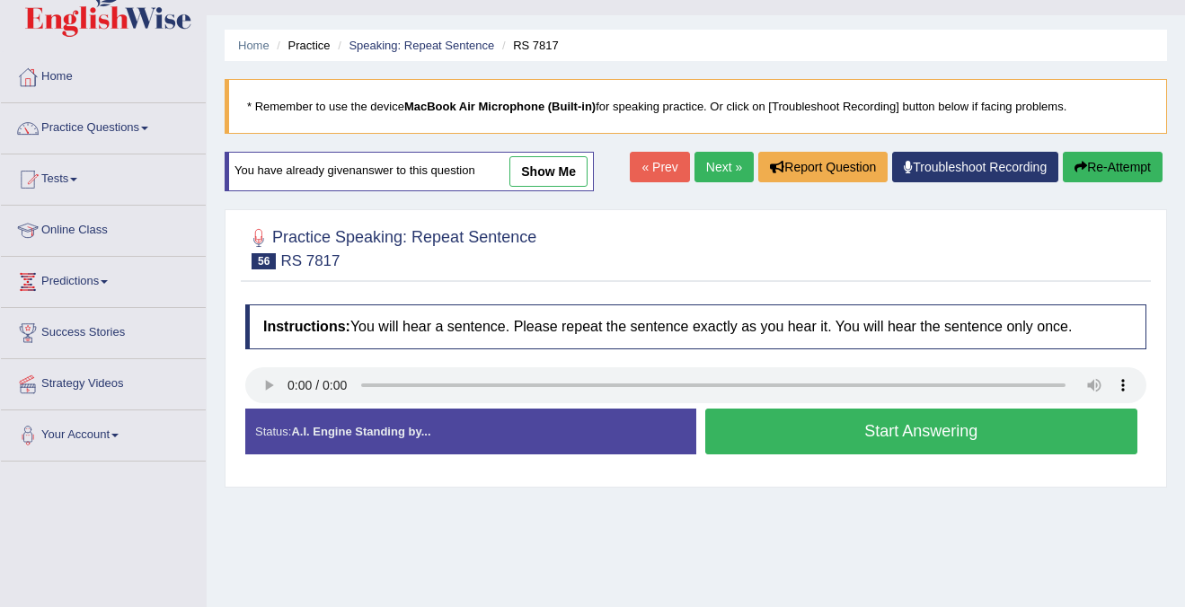
click at [954, 433] on button "Start Answering" at bounding box center [921, 432] width 433 height 46
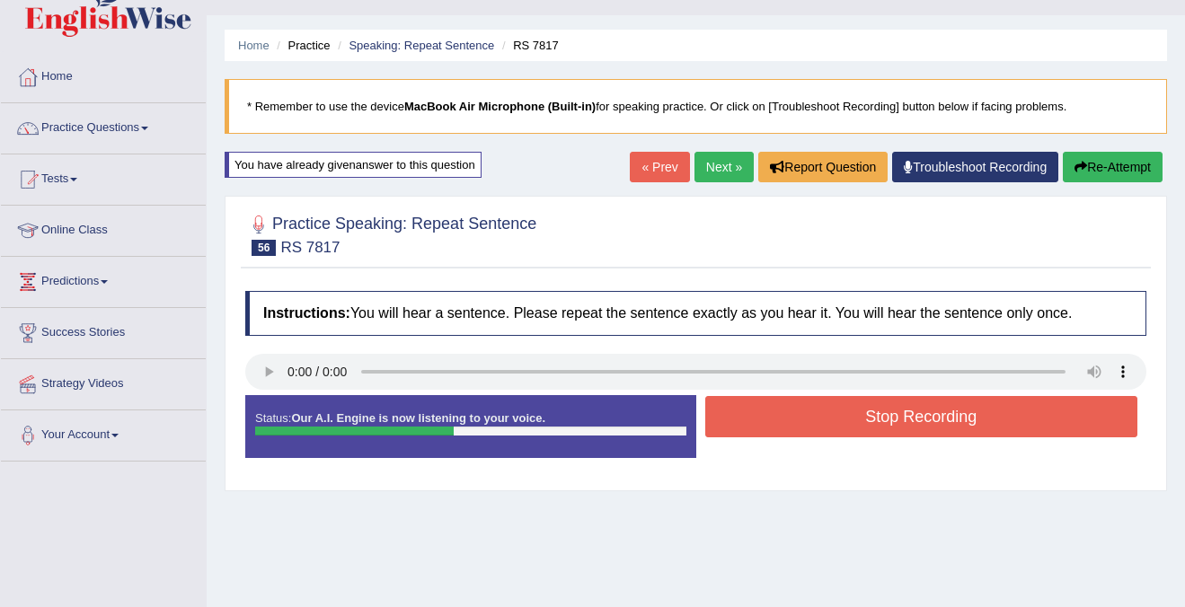
click at [954, 433] on button "Stop Recording" at bounding box center [921, 416] width 433 height 41
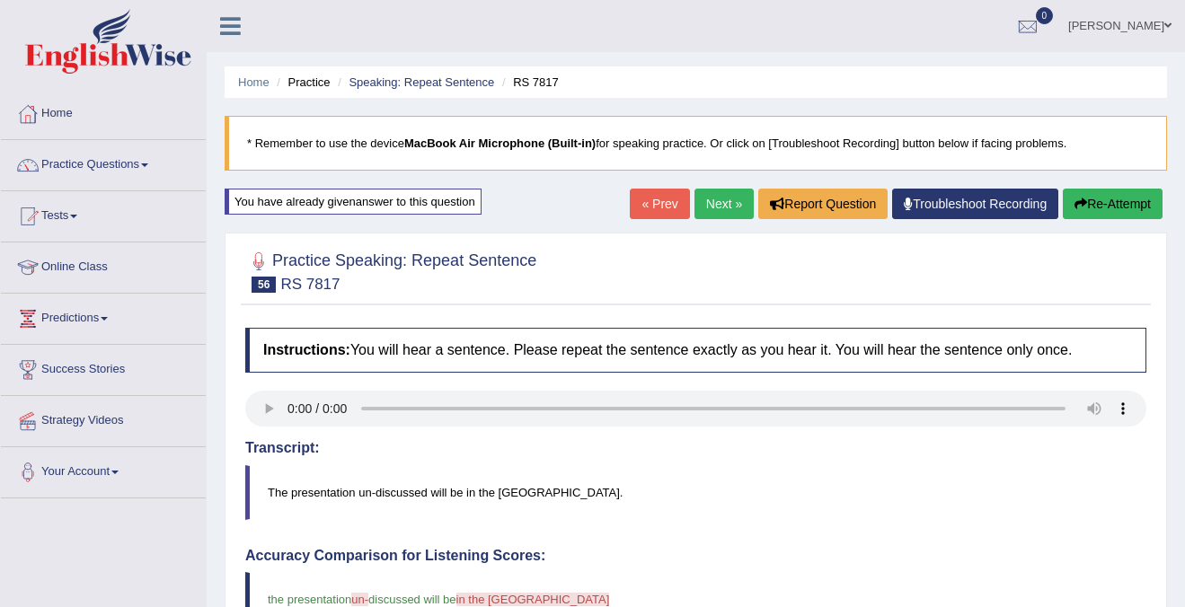
click at [717, 200] on link "Next »" at bounding box center [723, 204] width 59 height 31
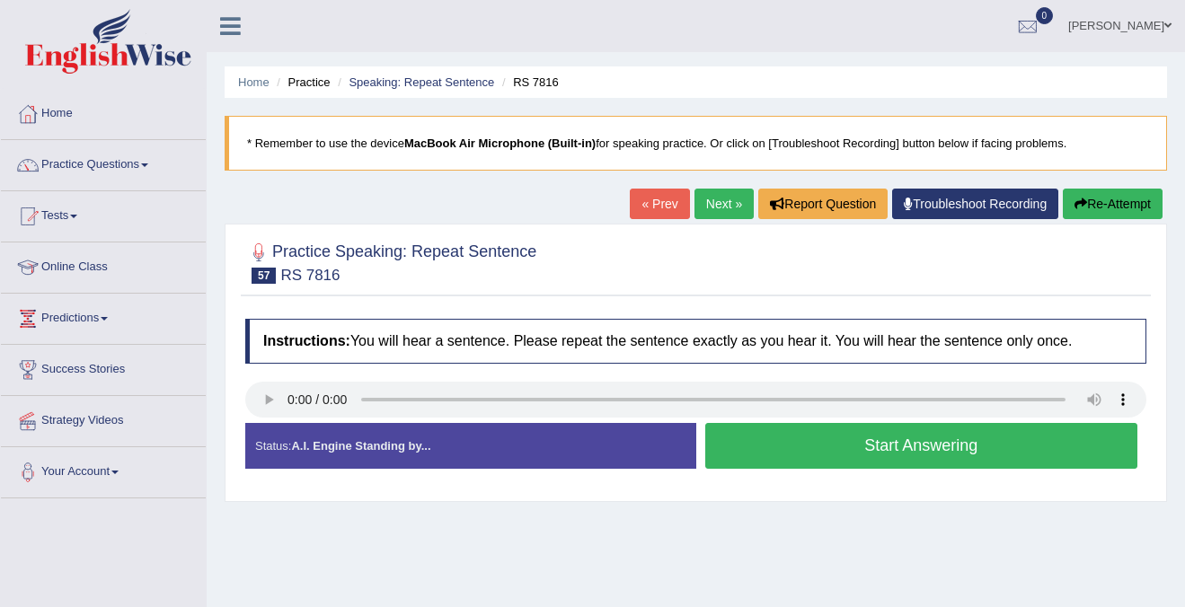
click at [816, 451] on button "Start Answering" at bounding box center [921, 446] width 433 height 46
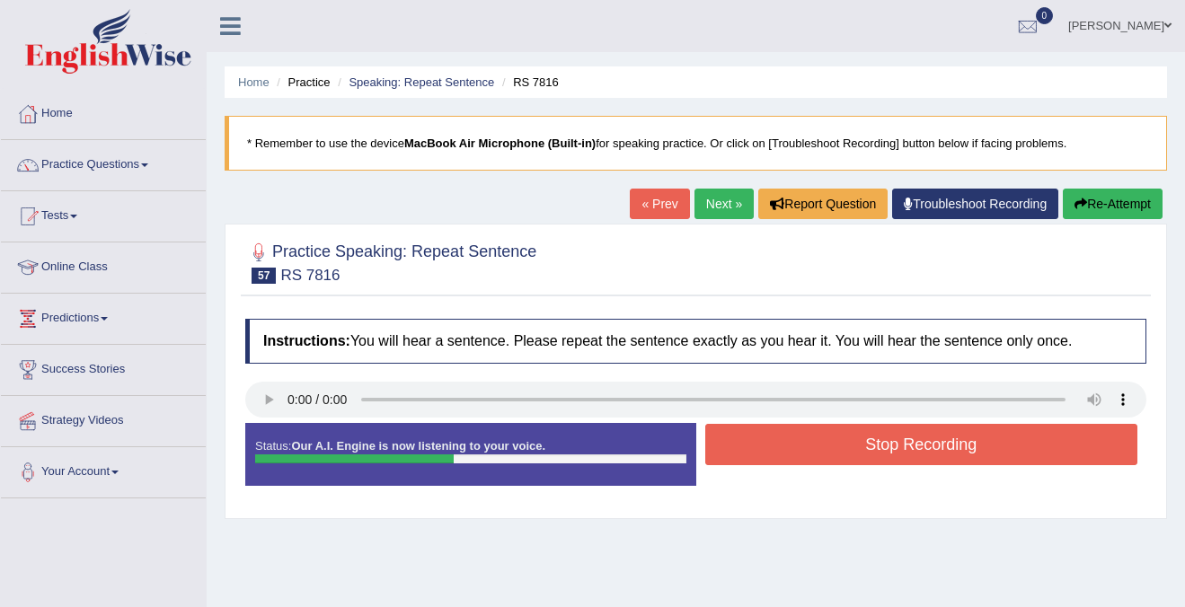
click at [816, 451] on button "Stop Recording" at bounding box center [921, 444] width 433 height 41
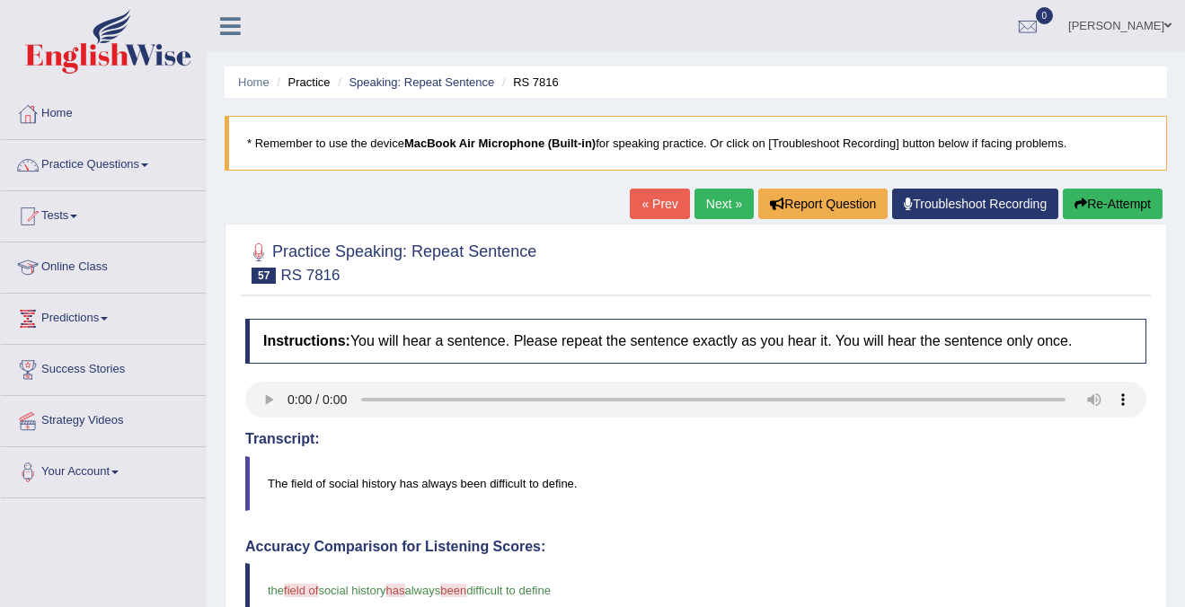
click at [718, 193] on link "Next »" at bounding box center [723, 204] width 59 height 31
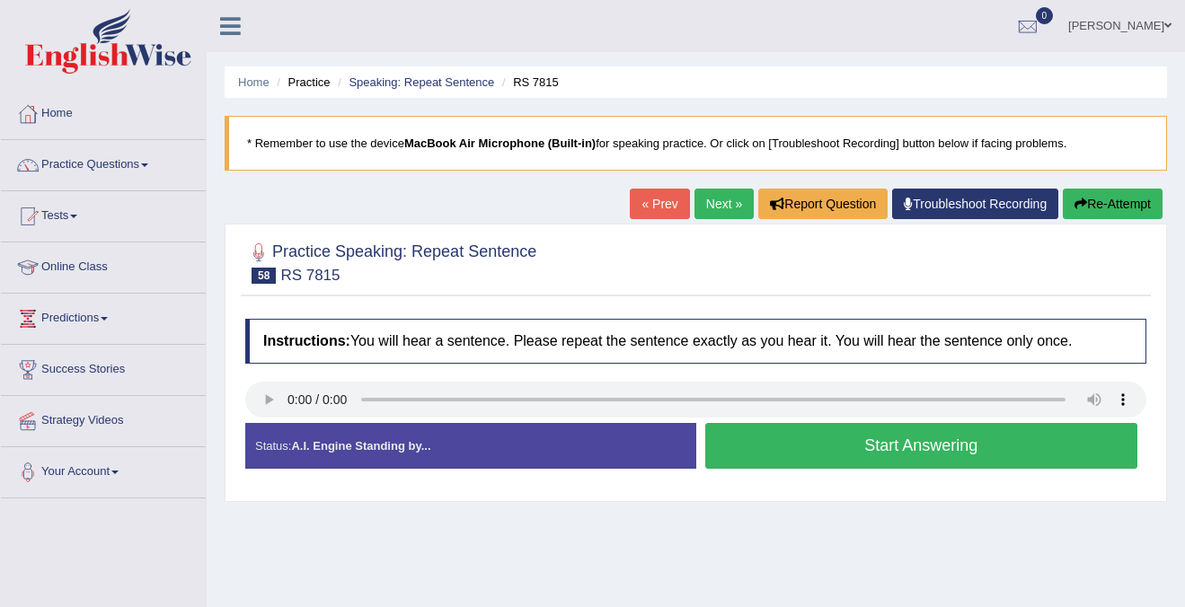
click at [774, 443] on button "Start Answering" at bounding box center [921, 446] width 433 height 46
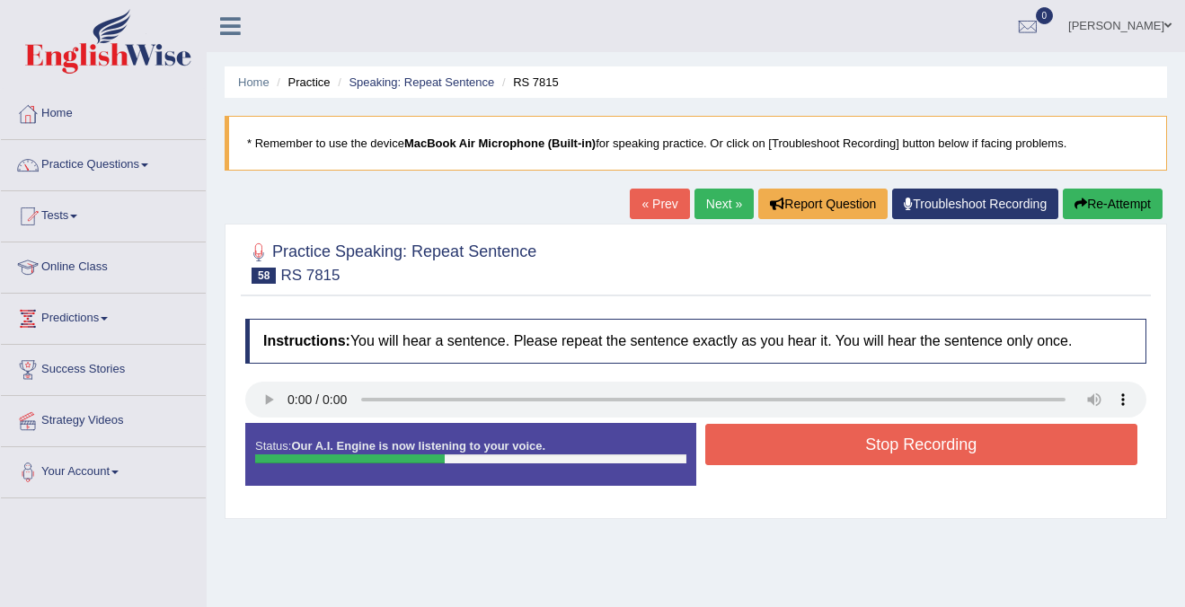
click at [774, 444] on button "Stop Recording" at bounding box center [921, 444] width 433 height 41
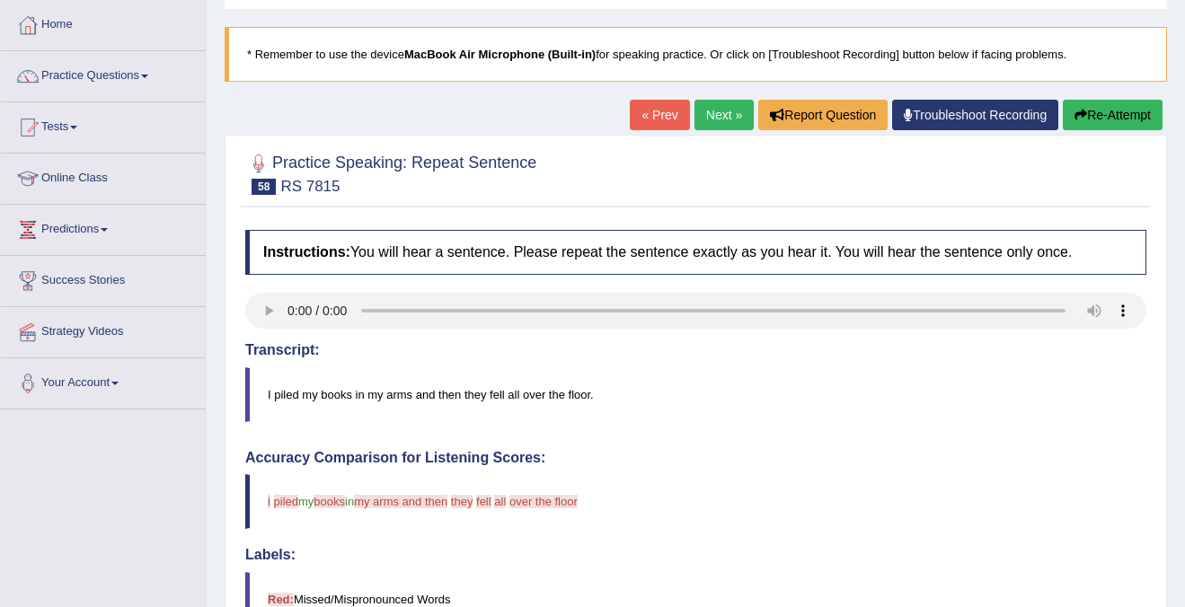
scroll to position [83, 0]
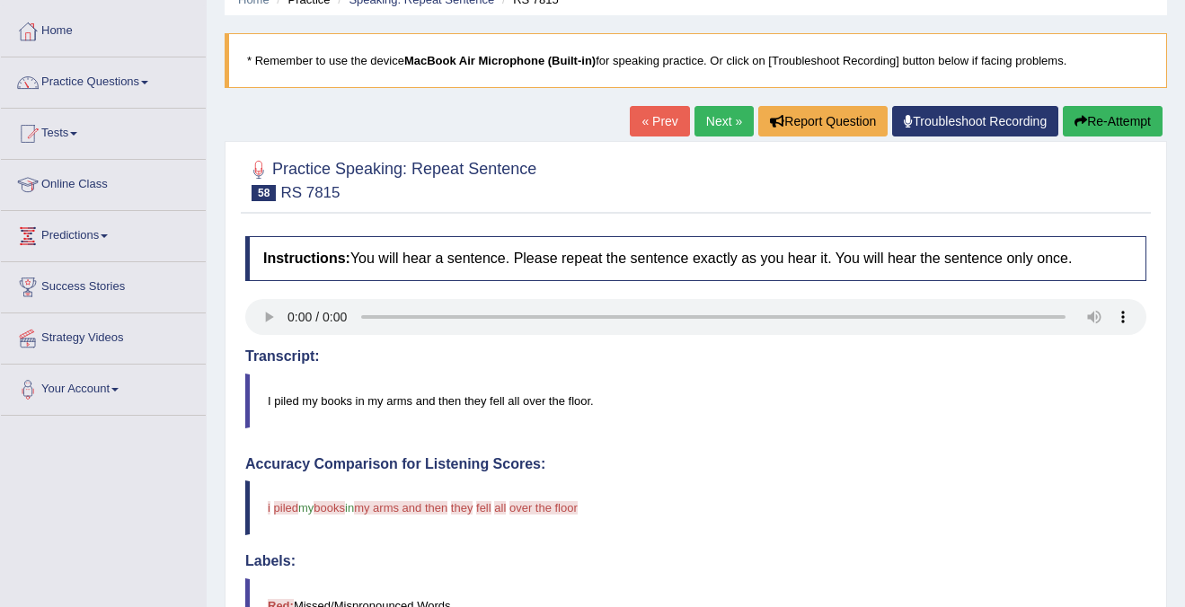
click at [1074, 127] on icon "button" at bounding box center [1080, 121] width 13 height 13
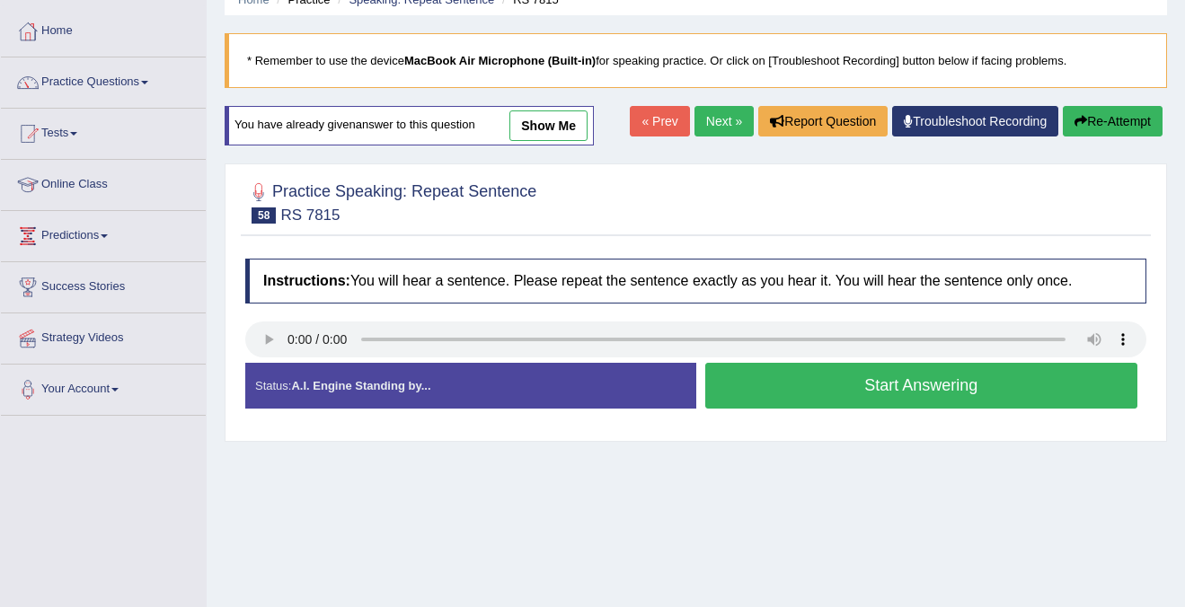
click at [851, 387] on button "Start Answering" at bounding box center [921, 386] width 433 height 46
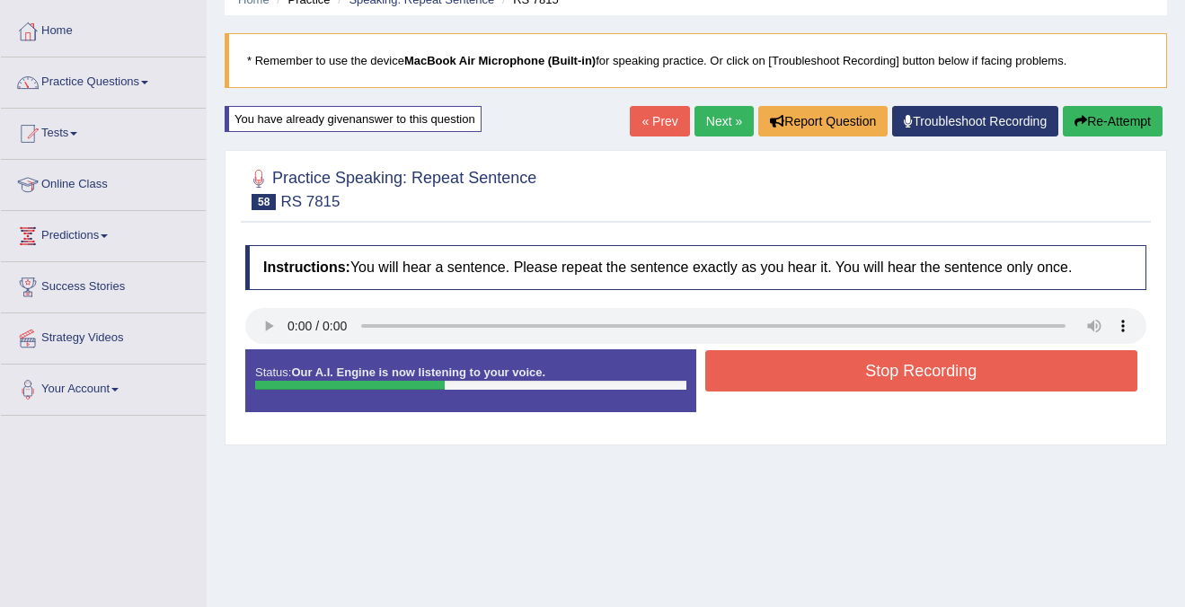
click at [856, 385] on button "Stop Recording" at bounding box center [921, 370] width 433 height 41
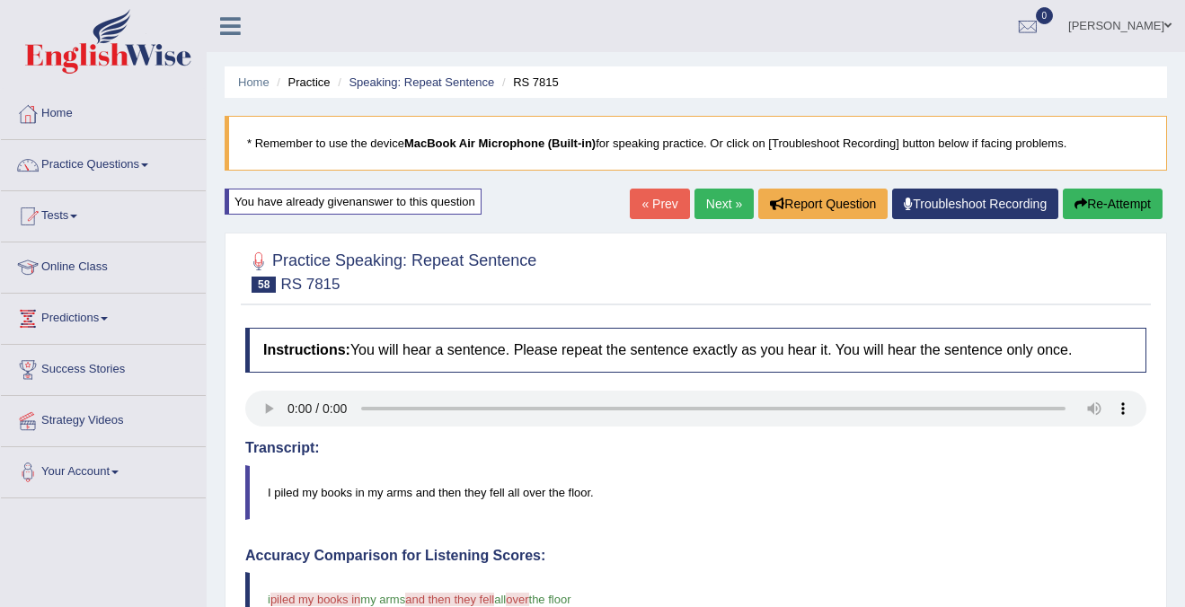
click at [736, 205] on link "Next »" at bounding box center [723, 204] width 59 height 31
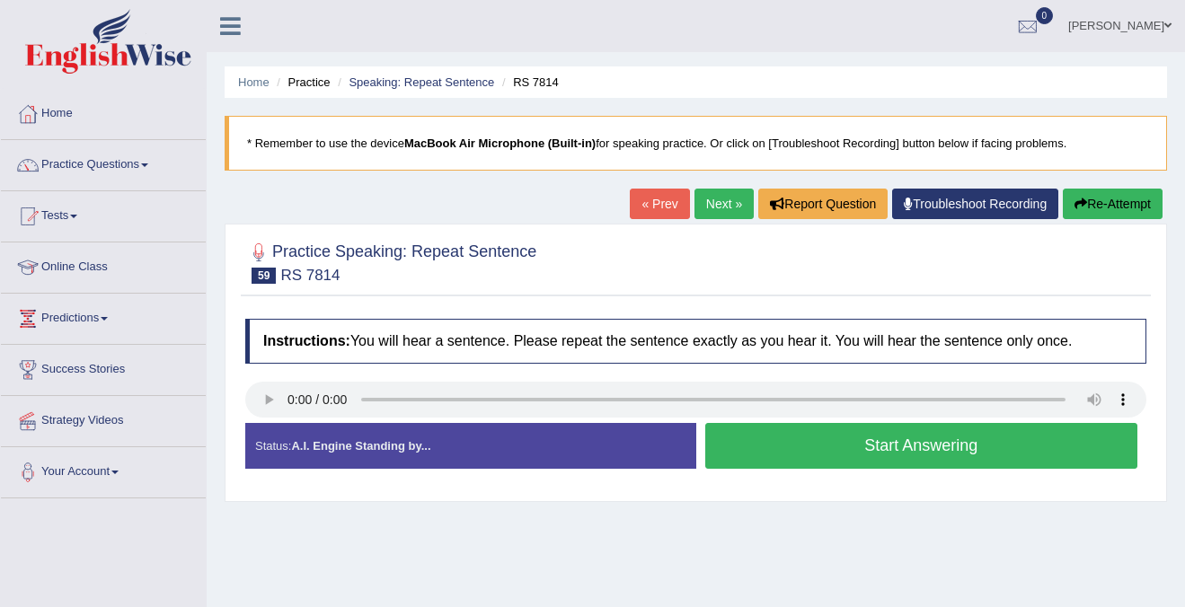
click at [783, 453] on button "Start Answering" at bounding box center [921, 446] width 433 height 46
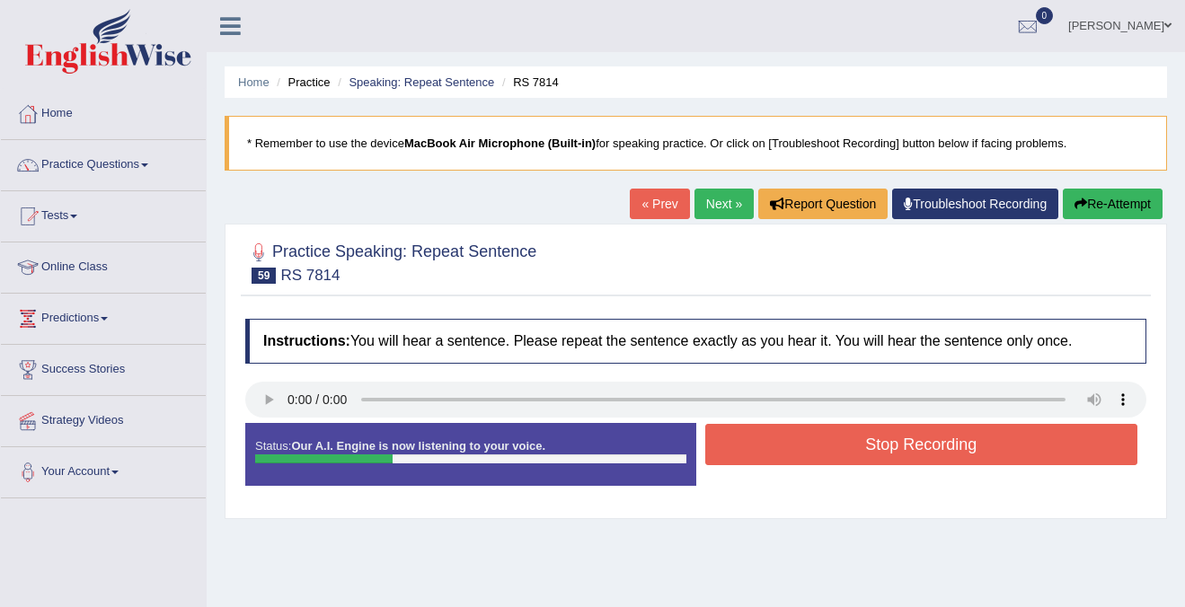
click at [783, 453] on button "Stop Recording" at bounding box center [921, 444] width 433 height 41
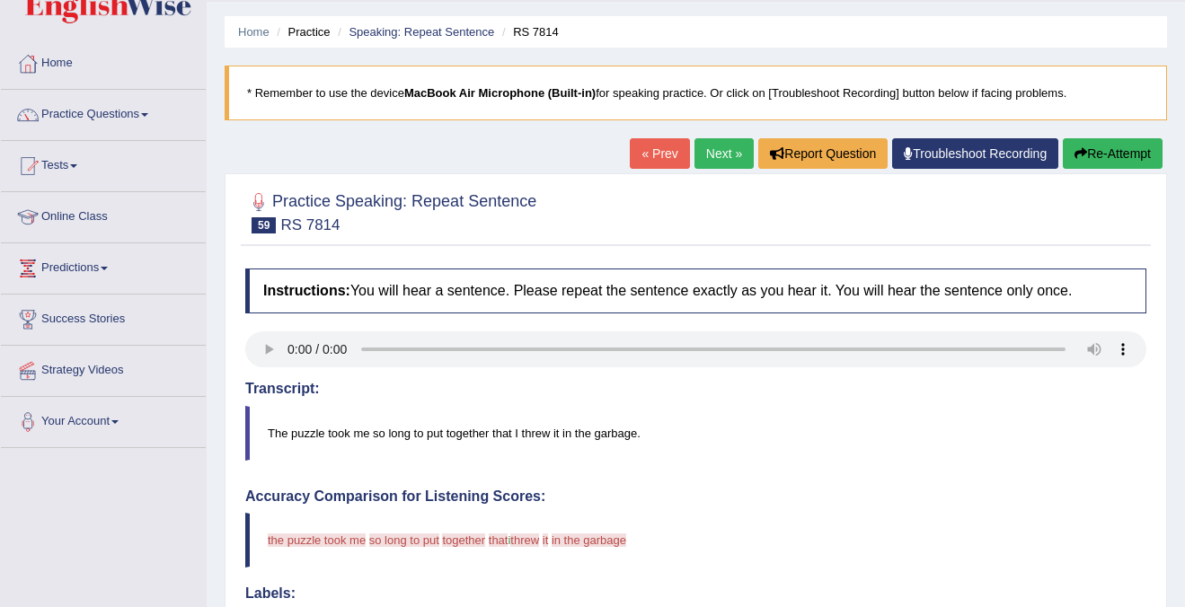
scroll to position [25, 0]
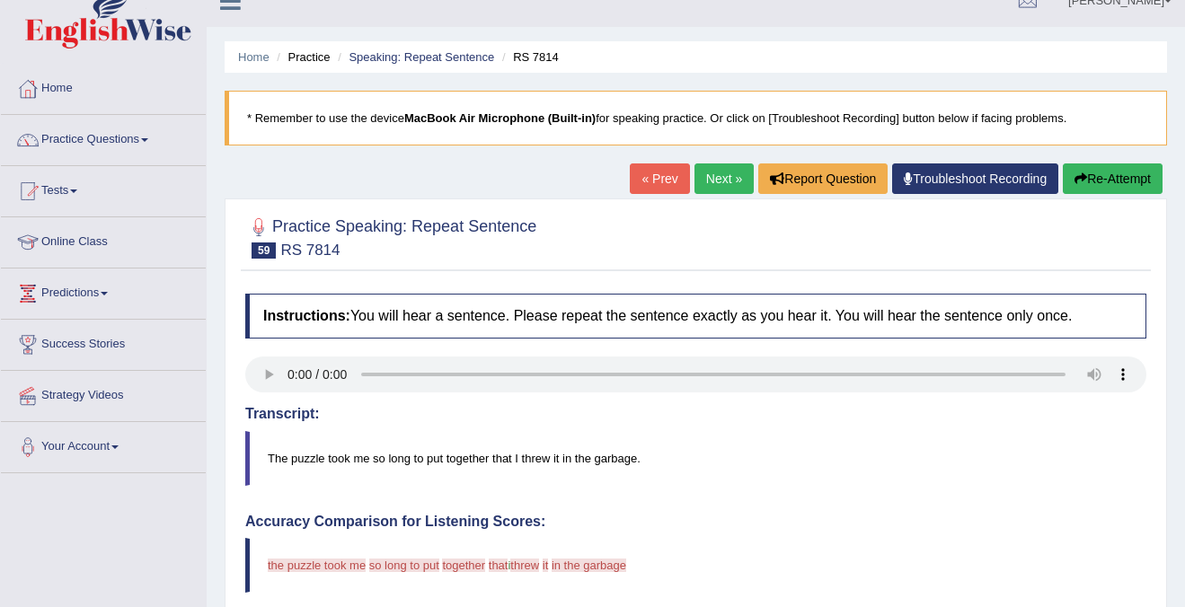
click at [1108, 169] on button "Re-Attempt" at bounding box center [1112, 178] width 100 height 31
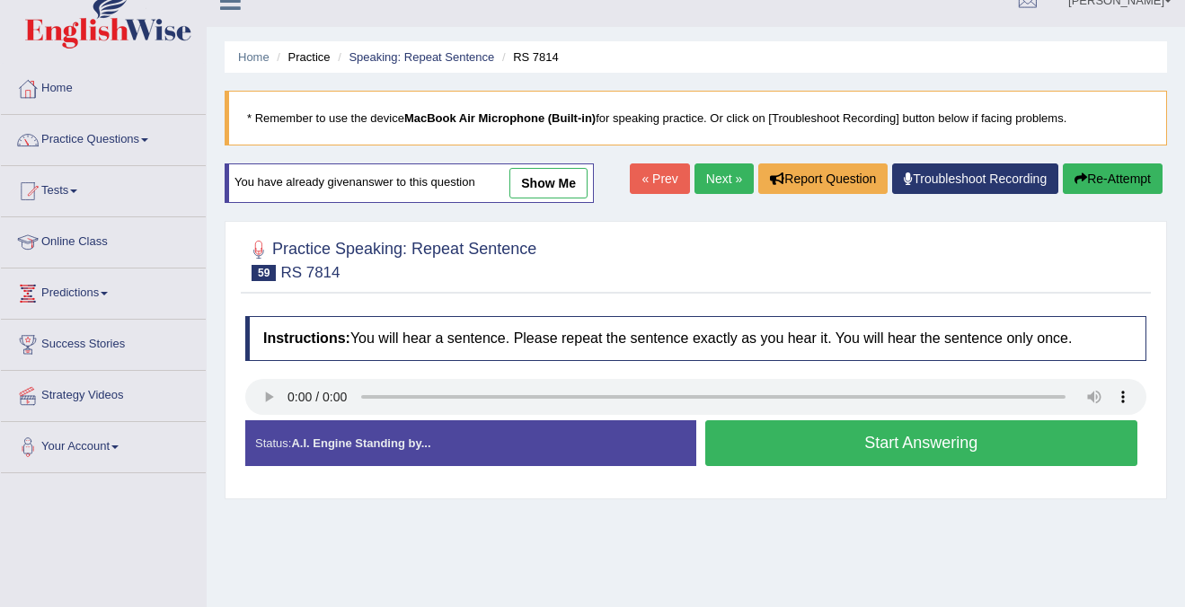
click at [759, 446] on button "Start Answering" at bounding box center [921, 443] width 433 height 46
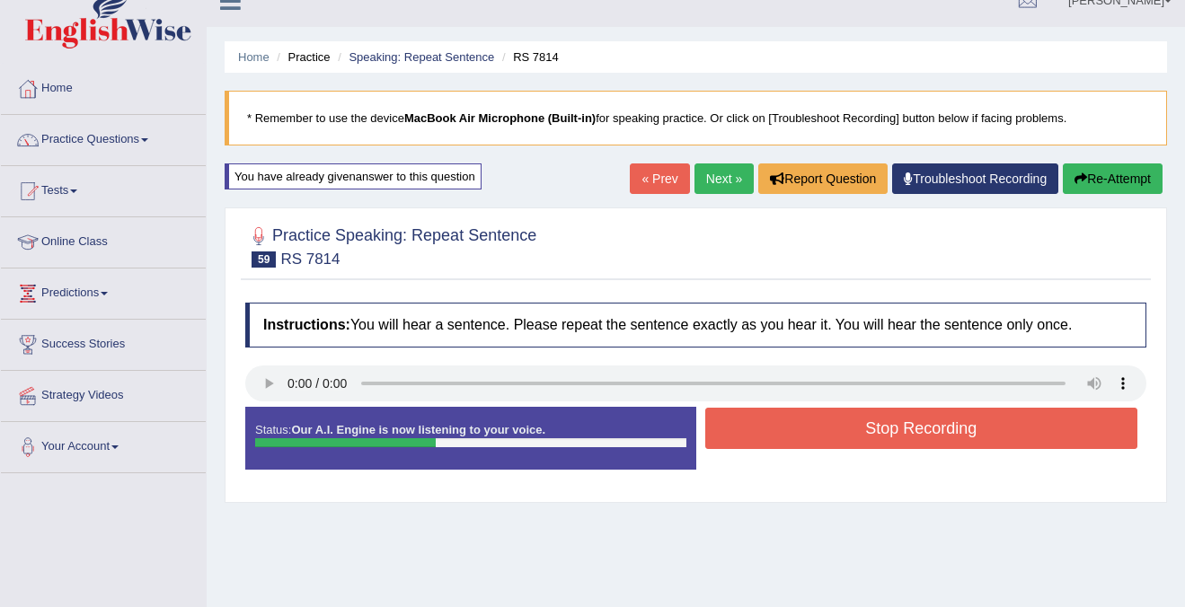
click at [787, 432] on button "Stop Recording" at bounding box center [921, 428] width 433 height 41
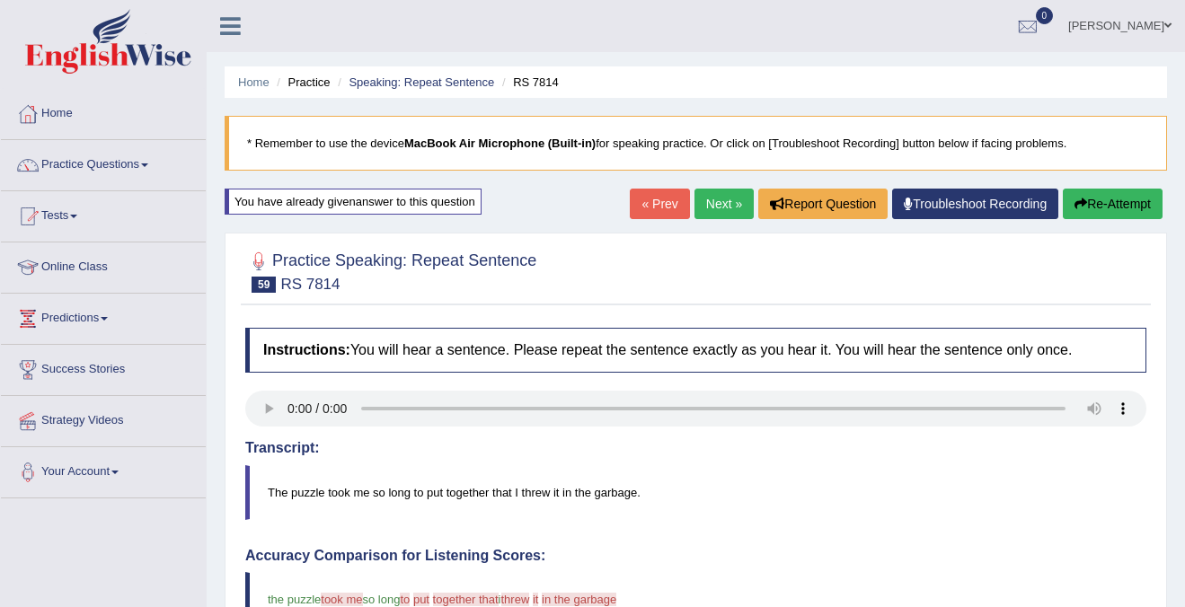
click at [711, 207] on link "Next »" at bounding box center [723, 204] width 59 height 31
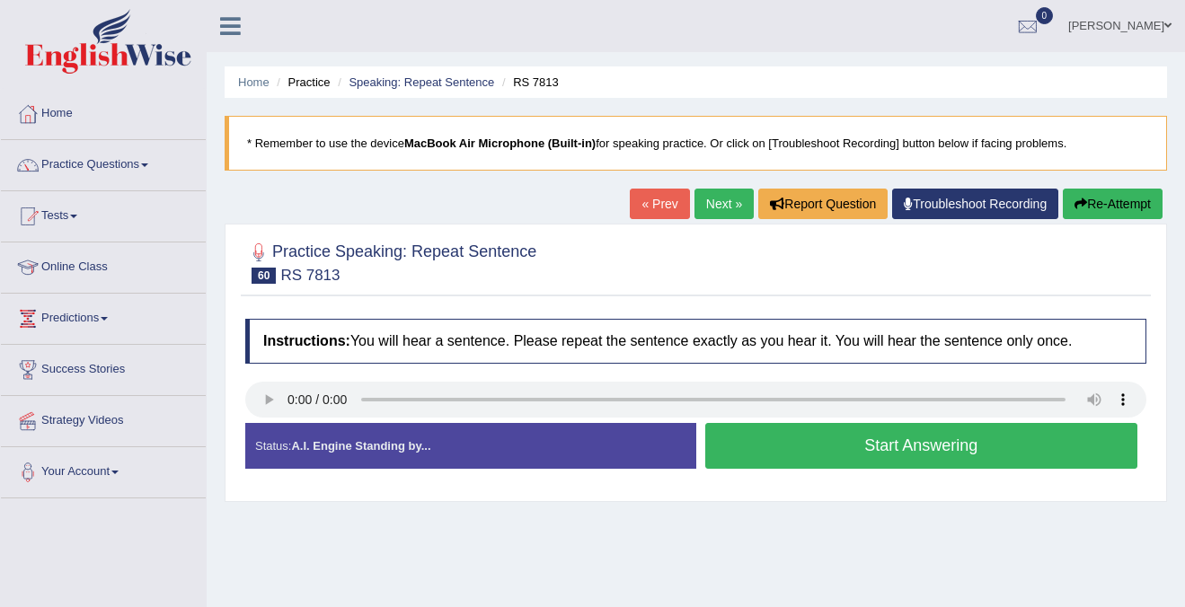
click at [805, 430] on button "Start Answering" at bounding box center [921, 446] width 433 height 46
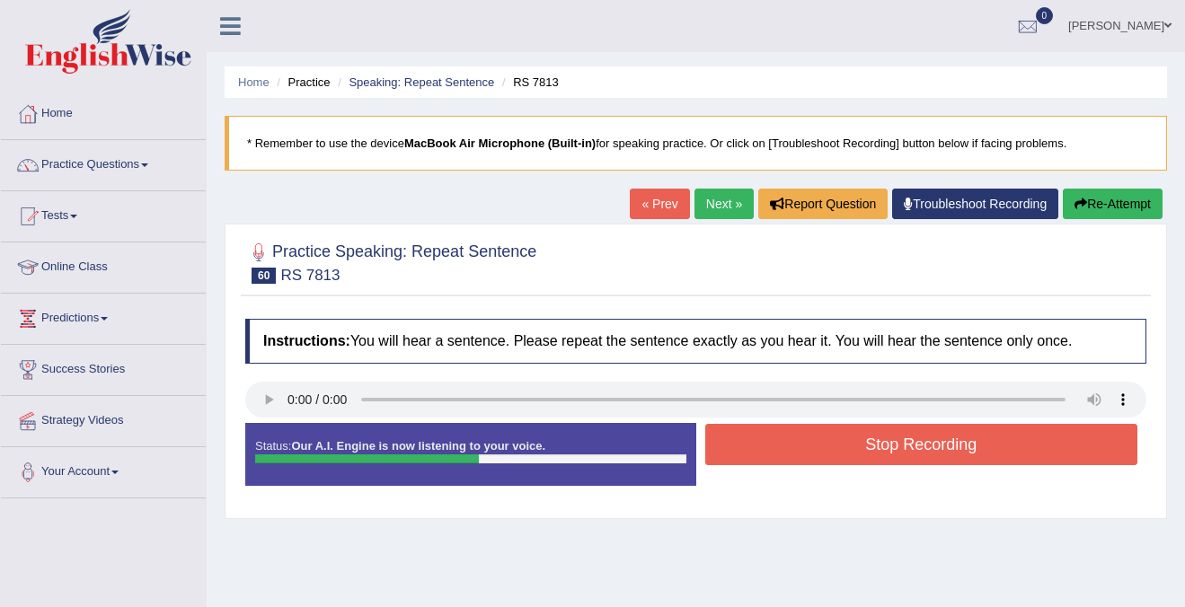
click at [816, 452] on button "Stop Recording" at bounding box center [921, 444] width 433 height 41
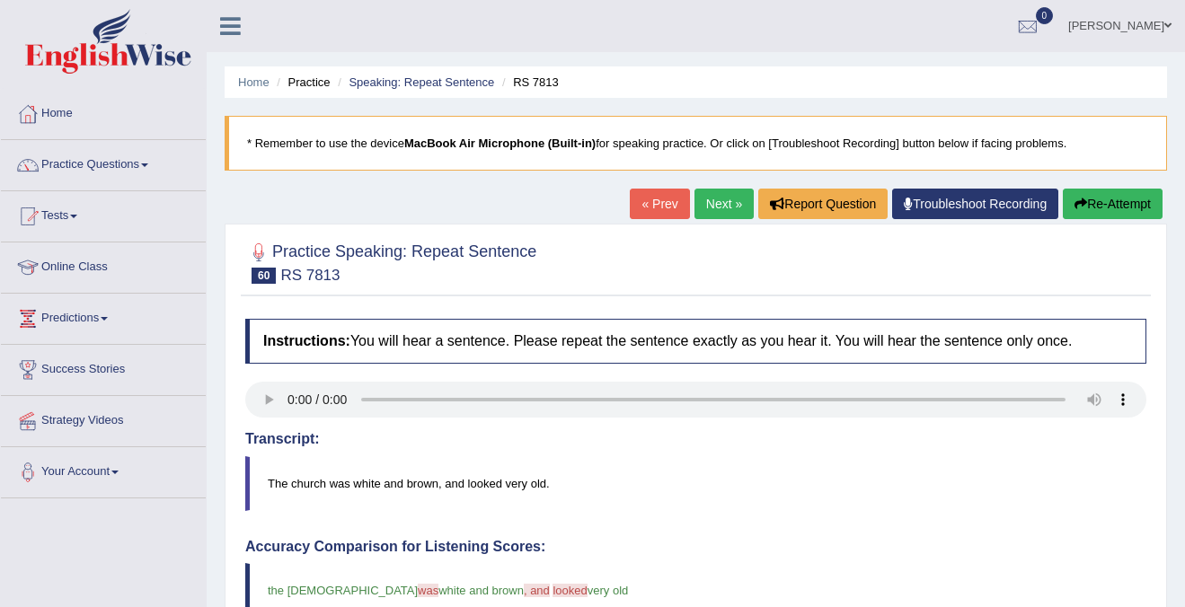
click at [714, 205] on link "Next »" at bounding box center [723, 204] width 59 height 31
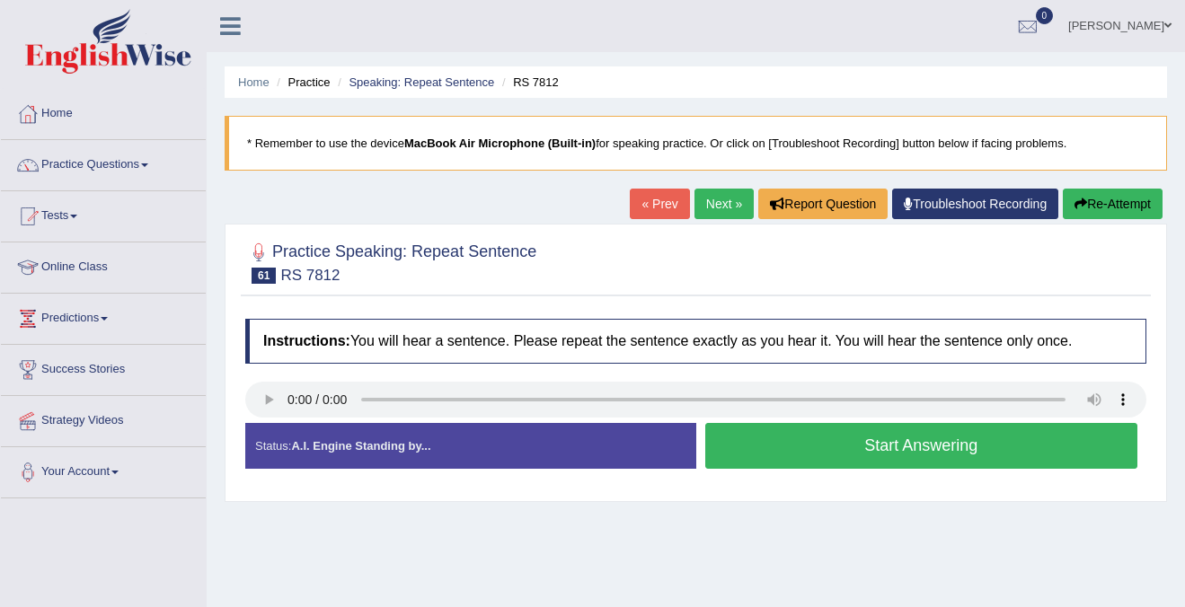
click at [847, 443] on button "Start Answering" at bounding box center [921, 446] width 433 height 46
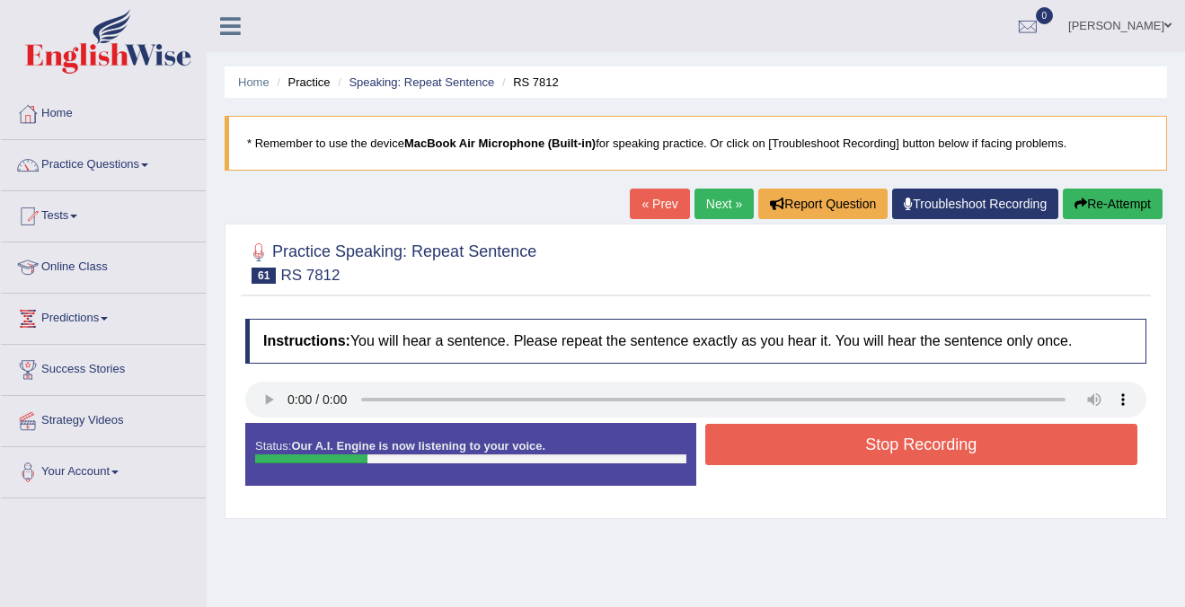
click at [847, 443] on button "Stop Recording" at bounding box center [921, 444] width 433 height 41
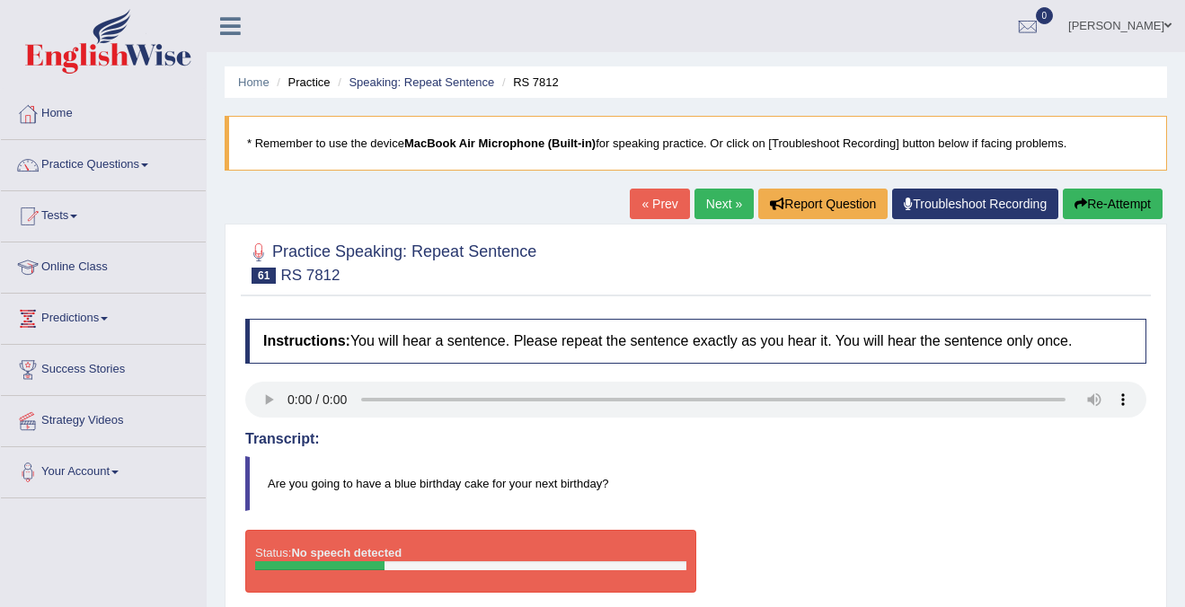
click at [1133, 207] on button "Re-Attempt" at bounding box center [1112, 204] width 100 height 31
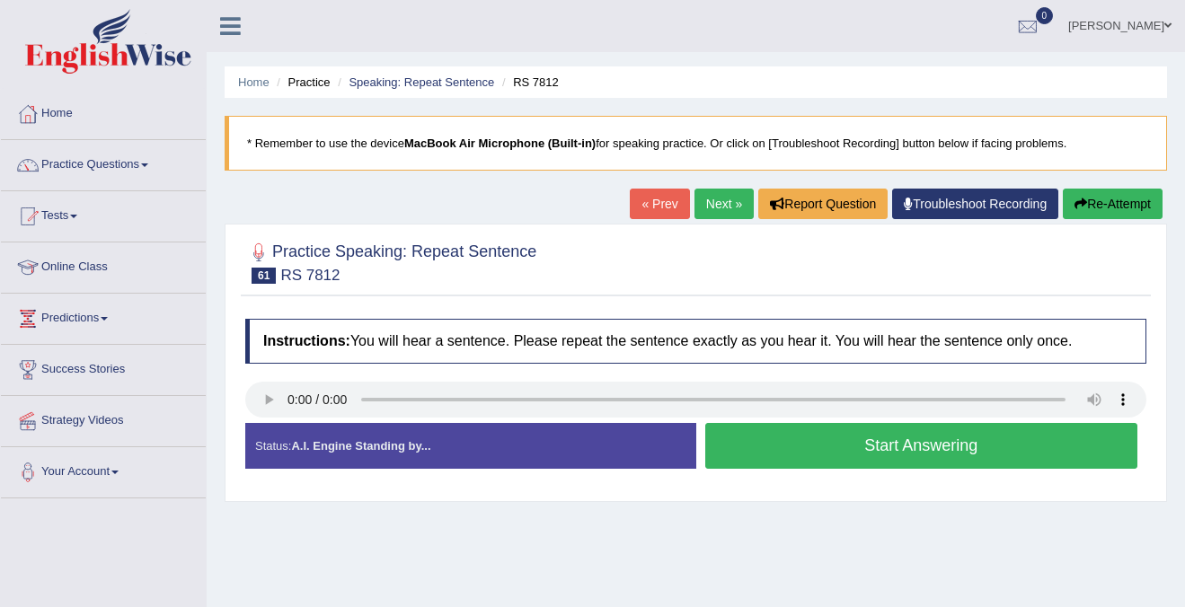
click at [808, 436] on button "Start Answering" at bounding box center [921, 446] width 433 height 46
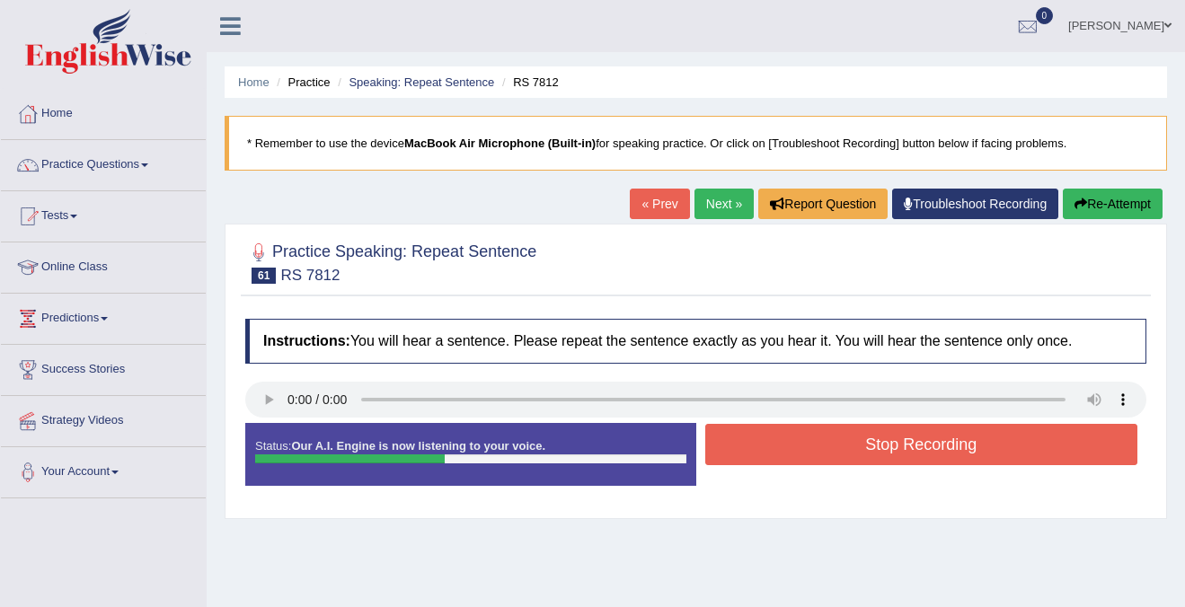
click at [808, 436] on button "Stop Recording" at bounding box center [921, 444] width 433 height 41
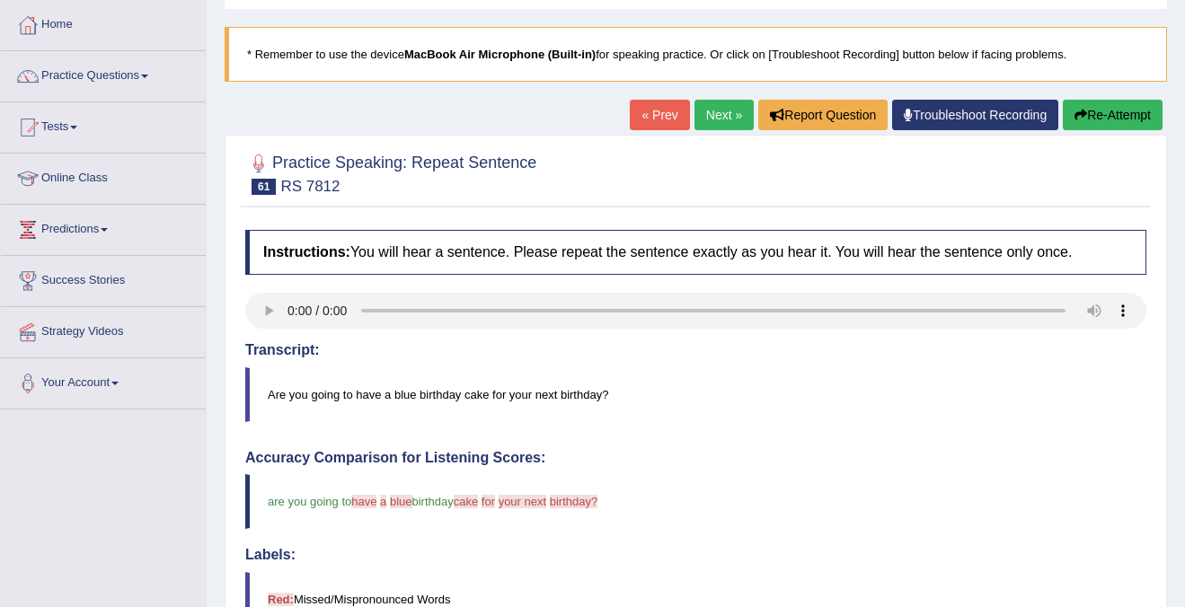
scroll to position [60, 0]
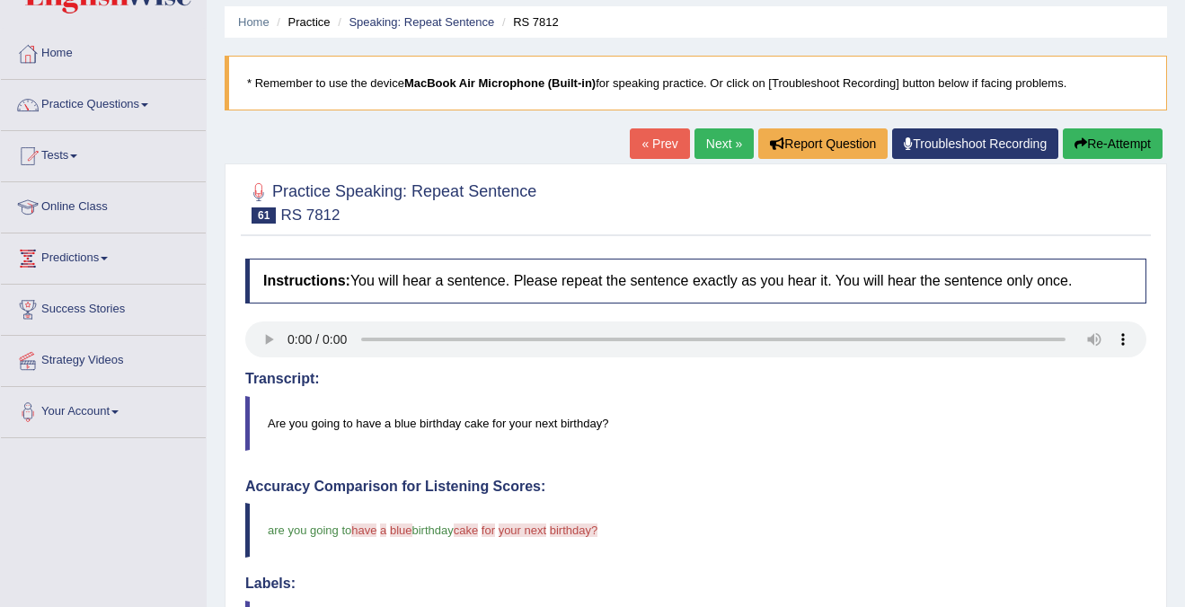
click at [1088, 153] on button "Re-Attempt" at bounding box center [1112, 143] width 100 height 31
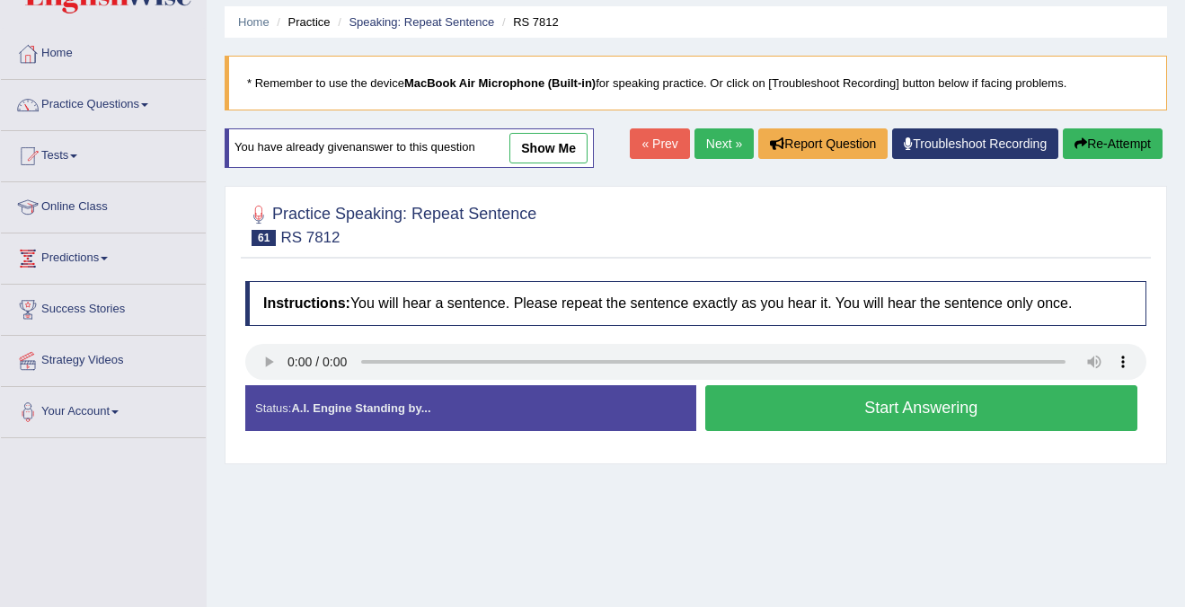
click at [833, 419] on button "Start Answering" at bounding box center [921, 408] width 433 height 46
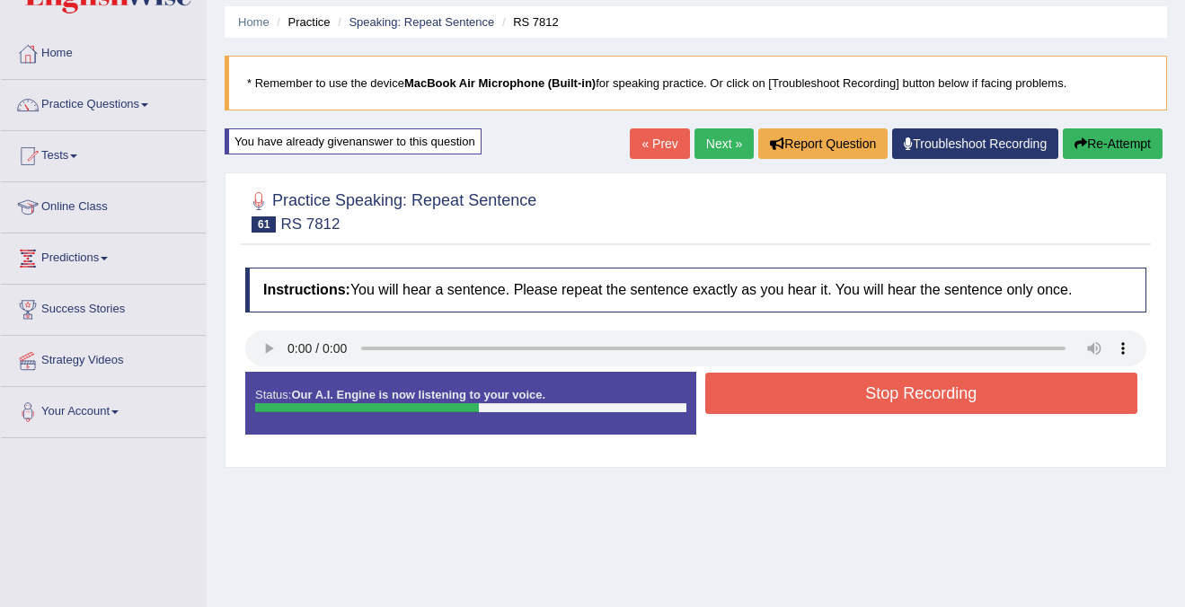
click at [836, 414] on div "Stop Recording" at bounding box center [921, 396] width 451 height 46
click at [840, 402] on button "Stop Recording" at bounding box center [921, 393] width 433 height 41
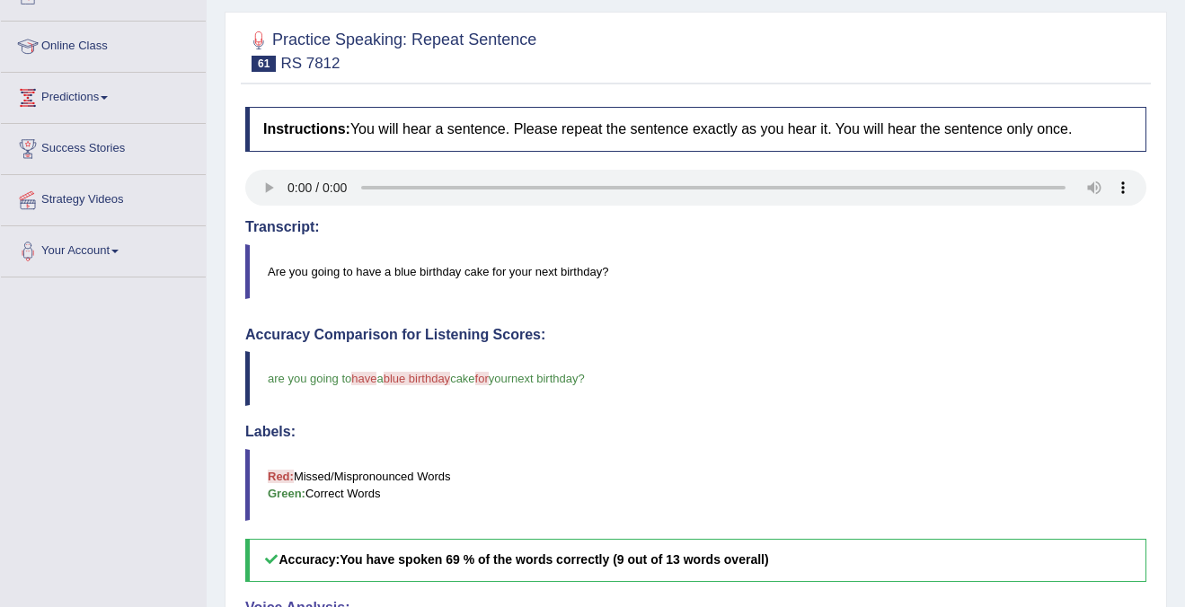
scroll to position [79, 0]
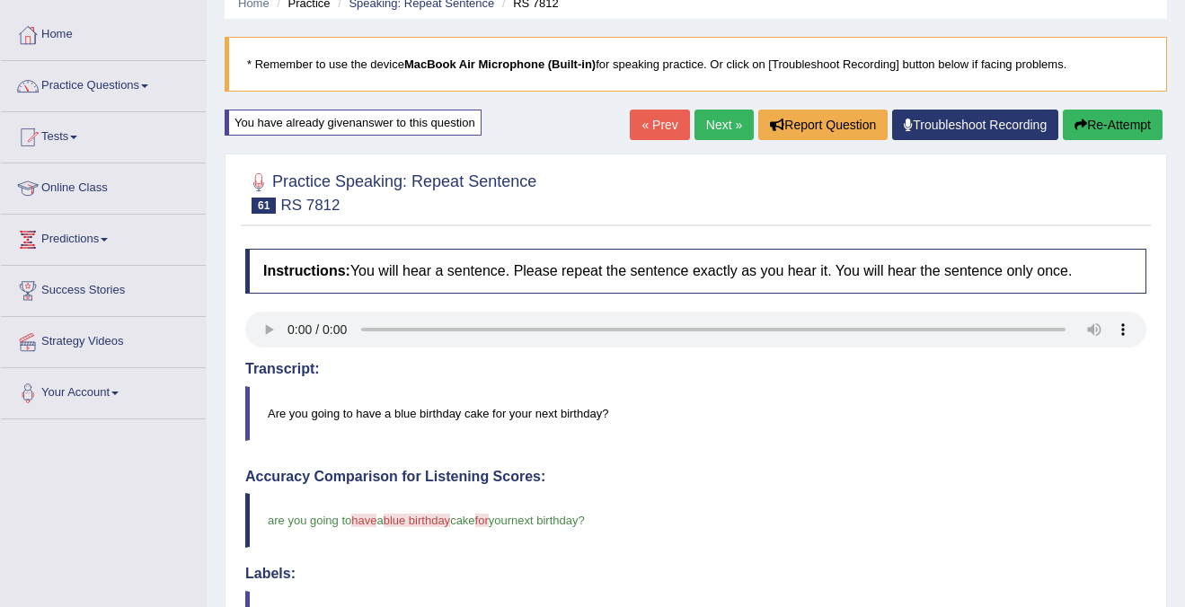
click at [709, 129] on link "Next »" at bounding box center [723, 125] width 59 height 31
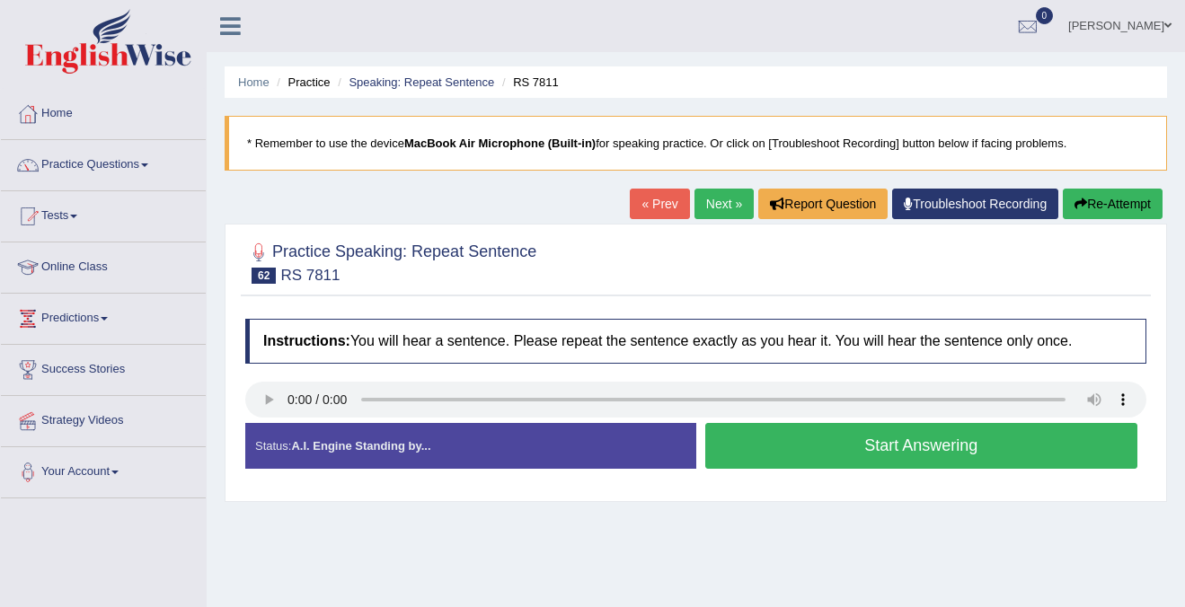
click at [750, 445] on button "Start Answering" at bounding box center [921, 446] width 433 height 46
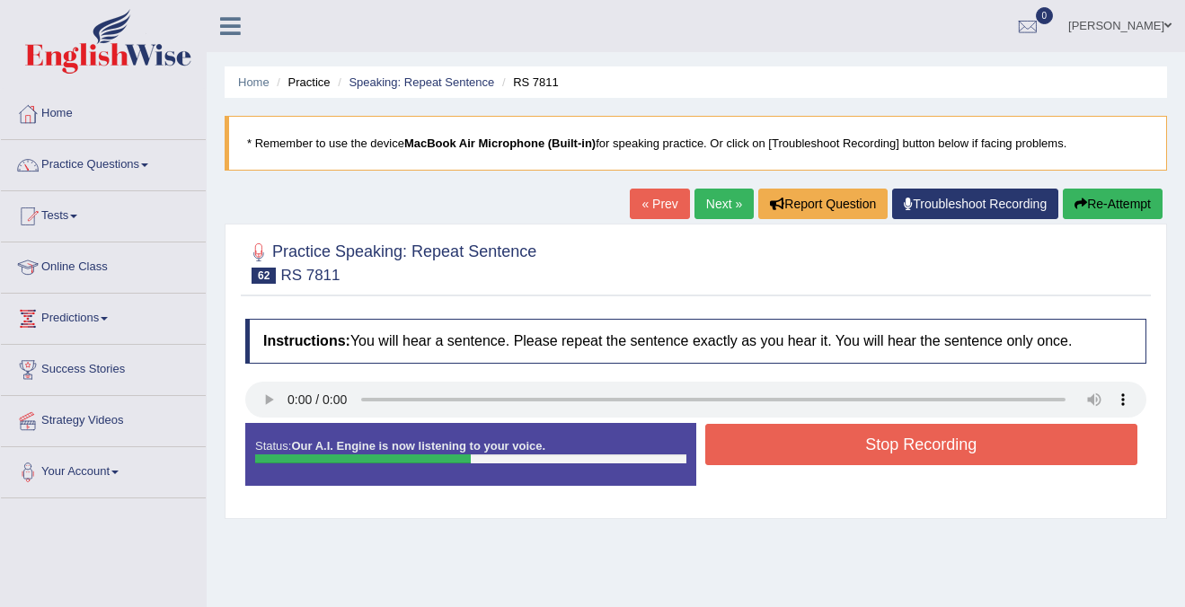
click at [750, 445] on button "Stop Recording" at bounding box center [921, 444] width 433 height 41
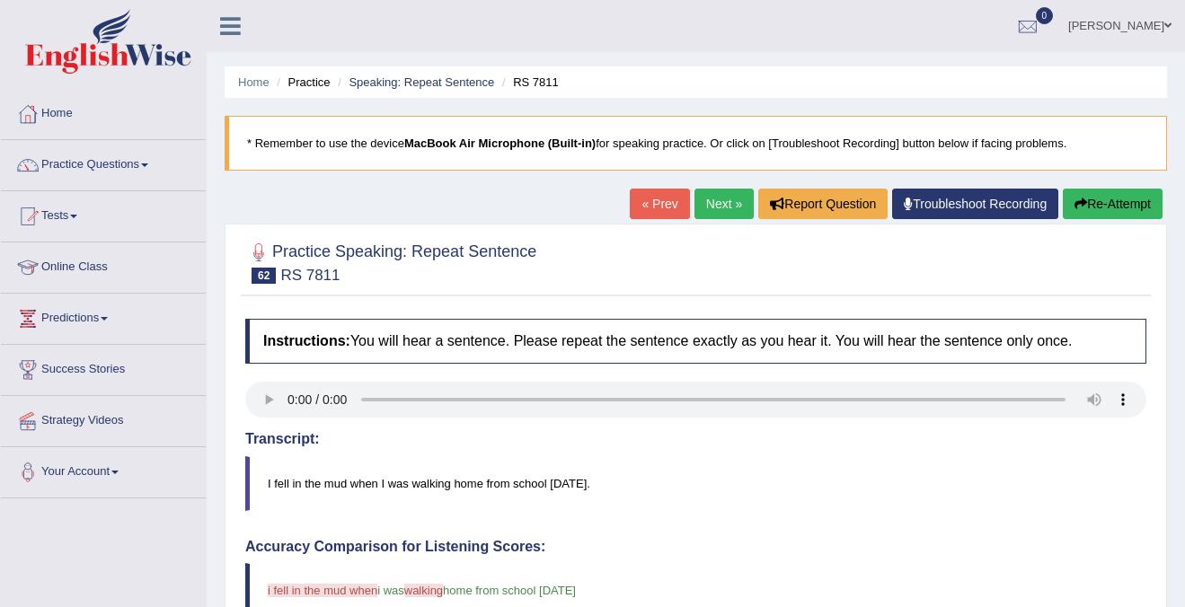
click at [1074, 206] on icon "button" at bounding box center [1080, 204] width 13 height 13
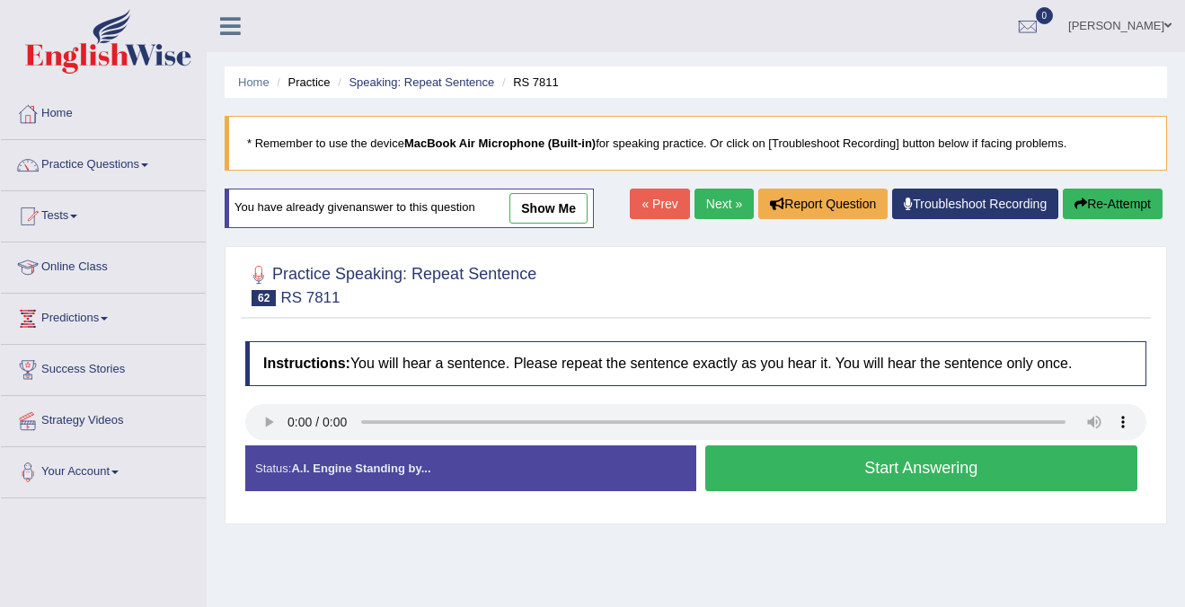
click at [764, 447] on button "Start Answering" at bounding box center [921, 468] width 433 height 46
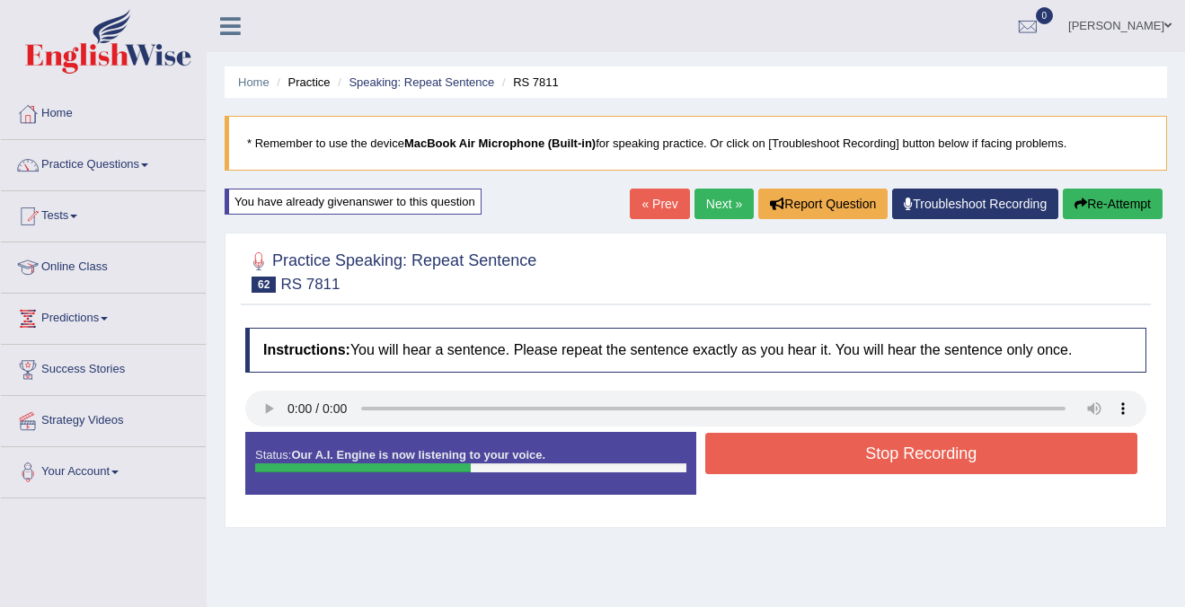
click at [764, 447] on button "Stop Recording" at bounding box center [921, 453] width 433 height 41
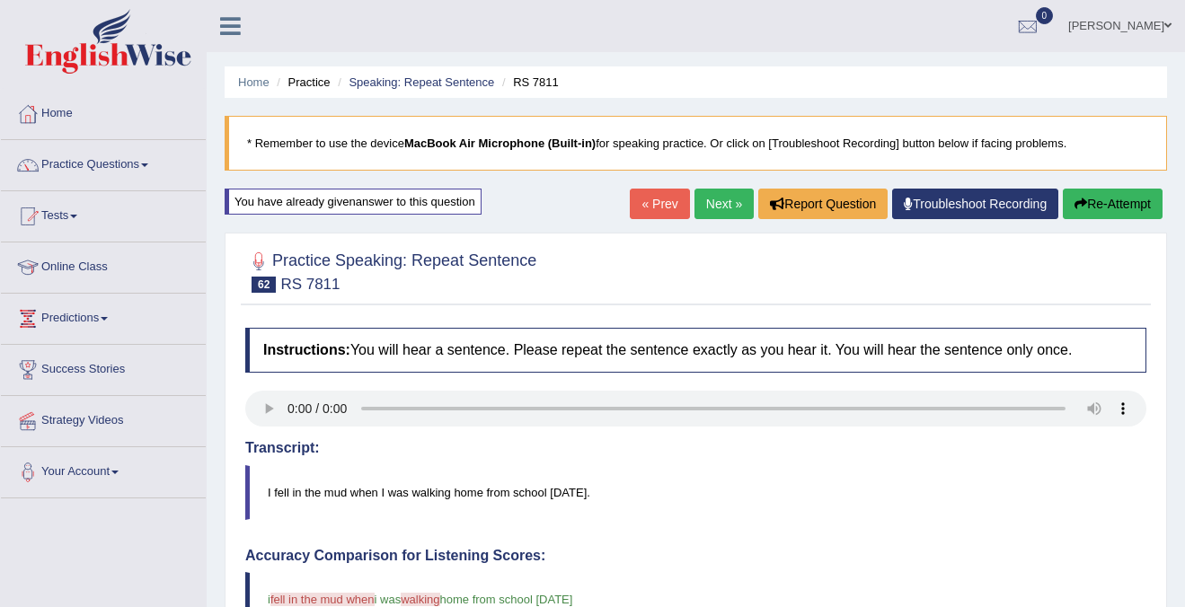
click at [718, 195] on link "Next »" at bounding box center [723, 204] width 59 height 31
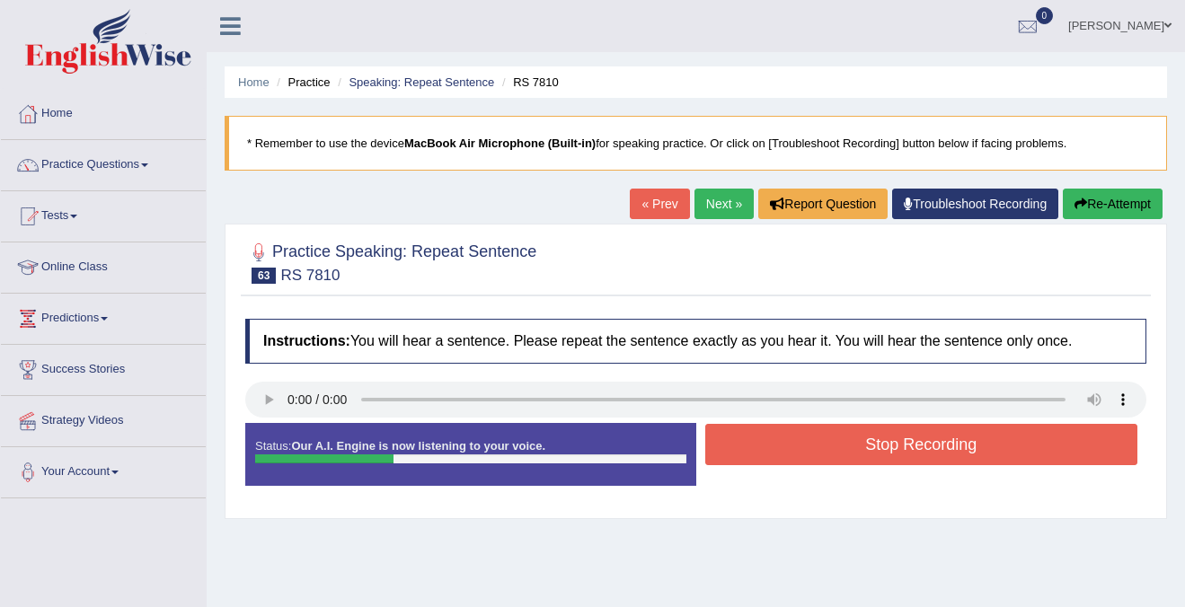
click at [961, 458] on button "Stop Recording" at bounding box center [921, 444] width 433 height 41
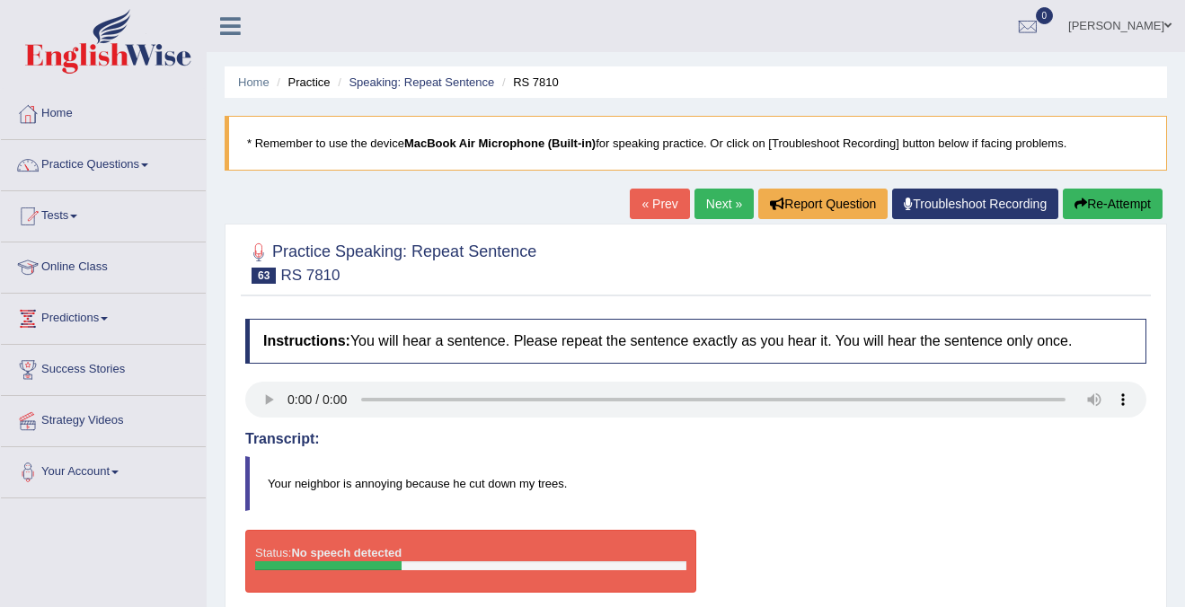
click at [1154, 196] on button "Re-Attempt" at bounding box center [1112, 204] width 100 height 31
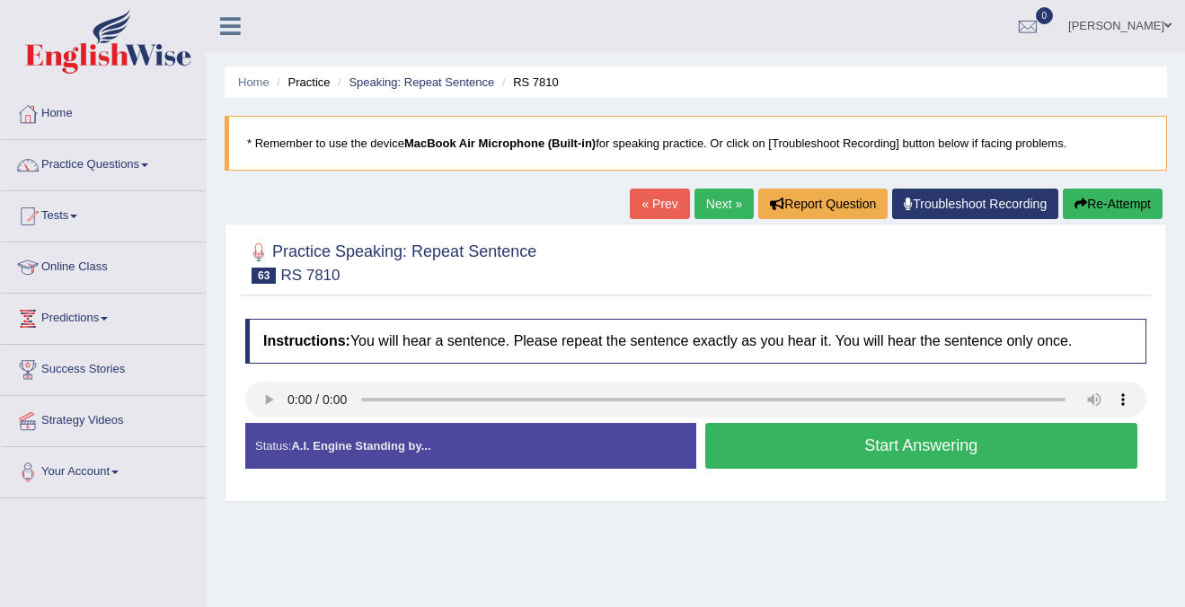
click at [870, 450] on button "Start Answering" at bounding box center [921, 446] width 433 height 46
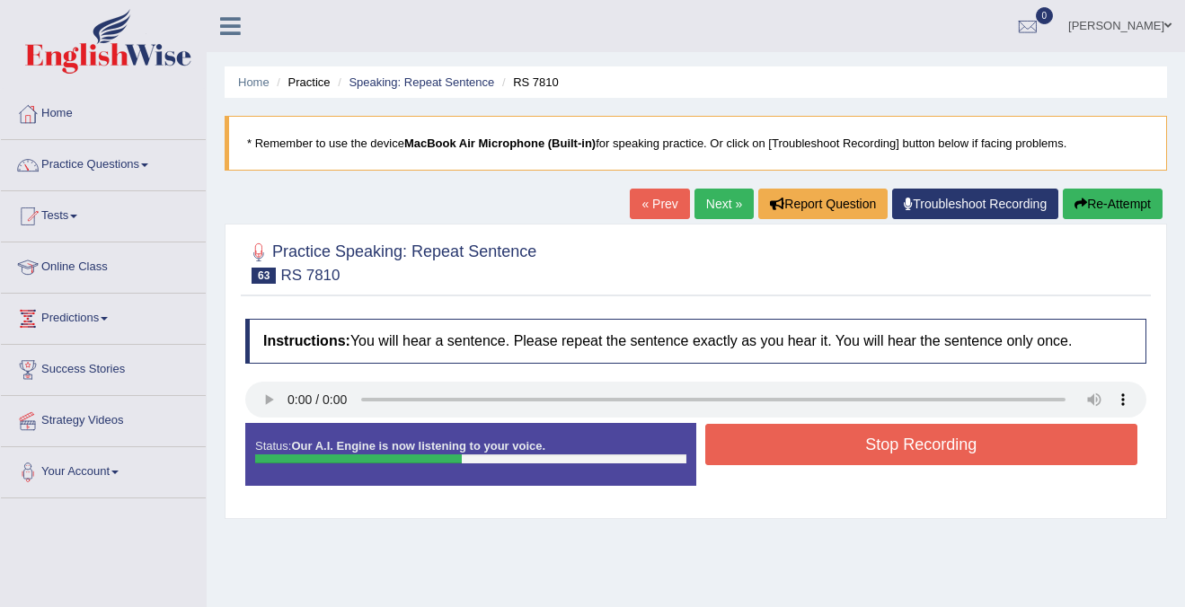
click at [870, 450] on button "Stop Recording" at bounding box center [921, 444] width 433 height 41
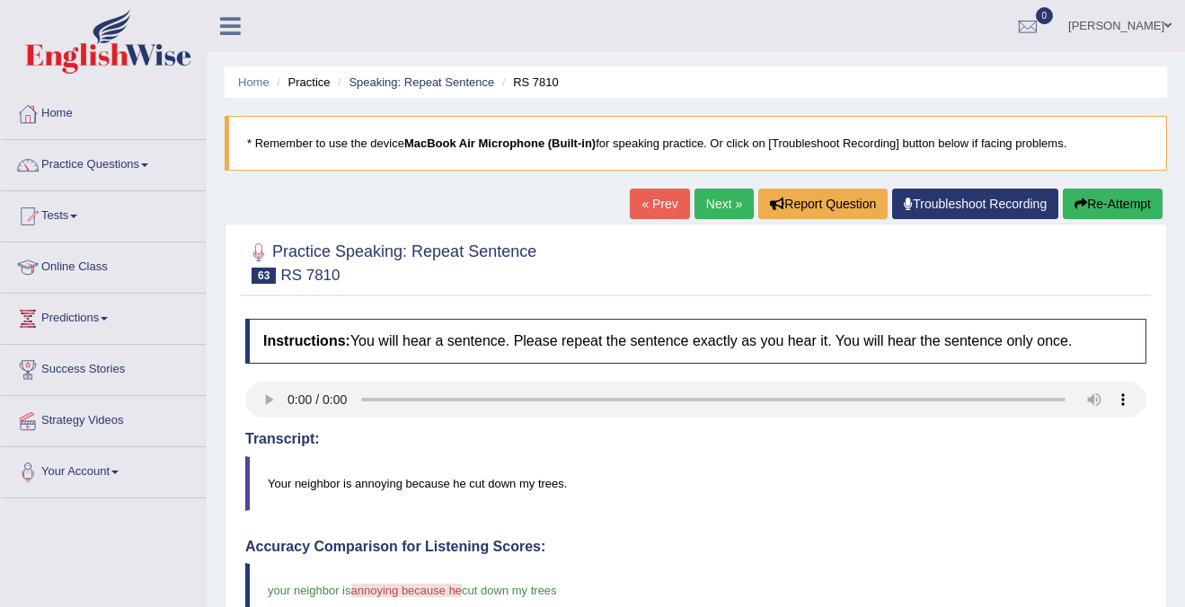
click at [716, 210] on link "Next »" at bounding box center [723, 204] width 59 height 31
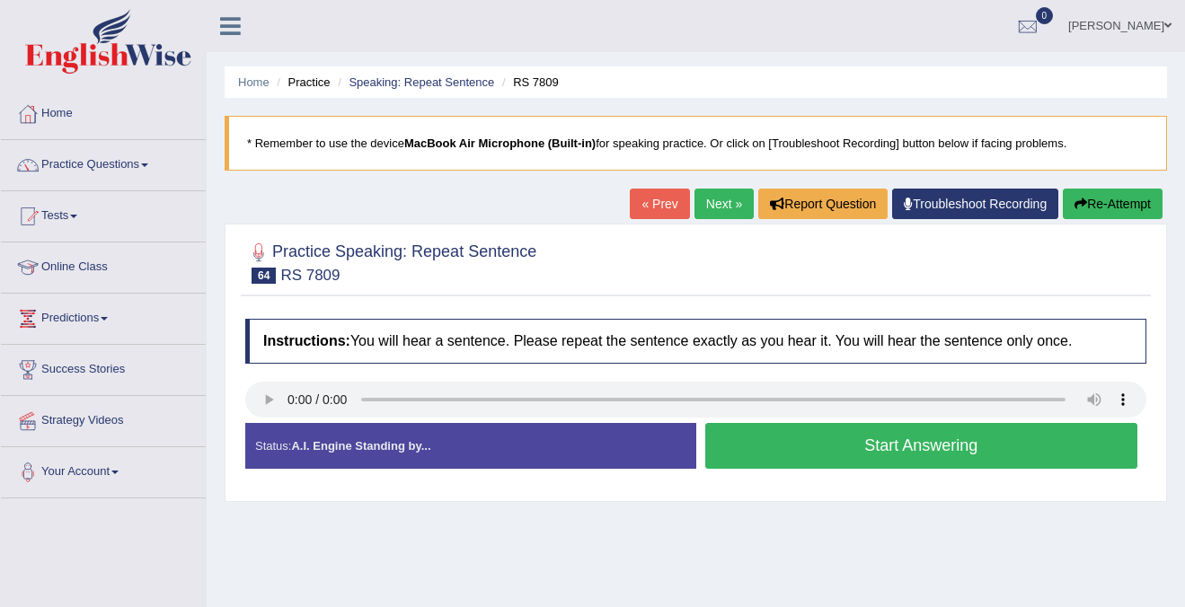
click at [813, 450] on button "Start Answering" at bounding box center [921, 446] width 433 height 46
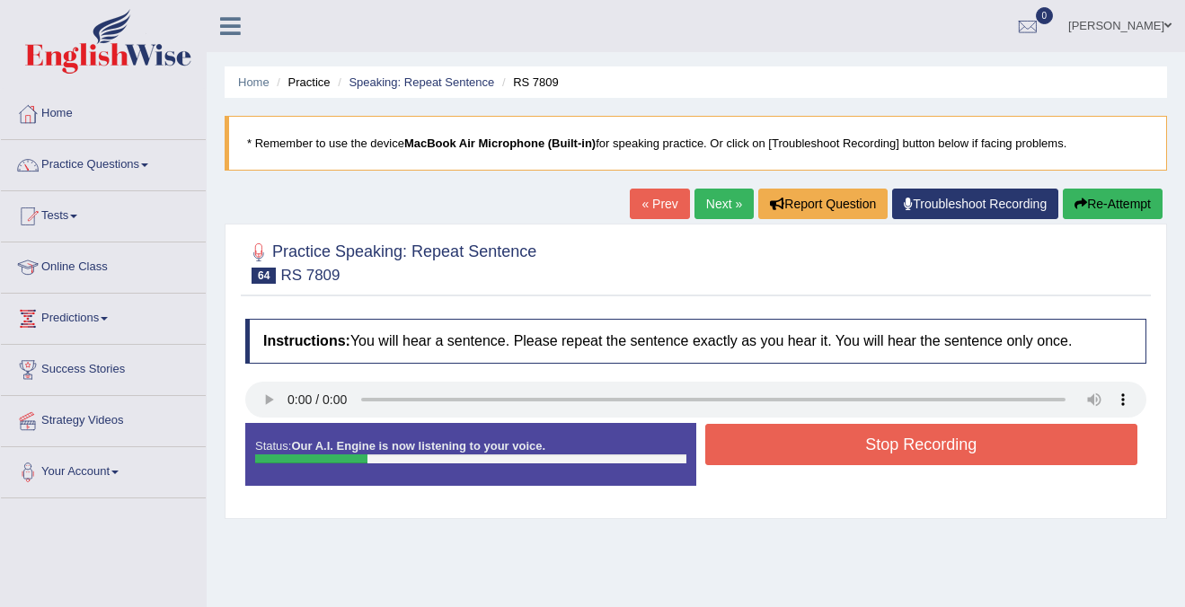
click at [813, 450] on button "Stop Recording" at bounding box center [921, 444] width 433 height 41
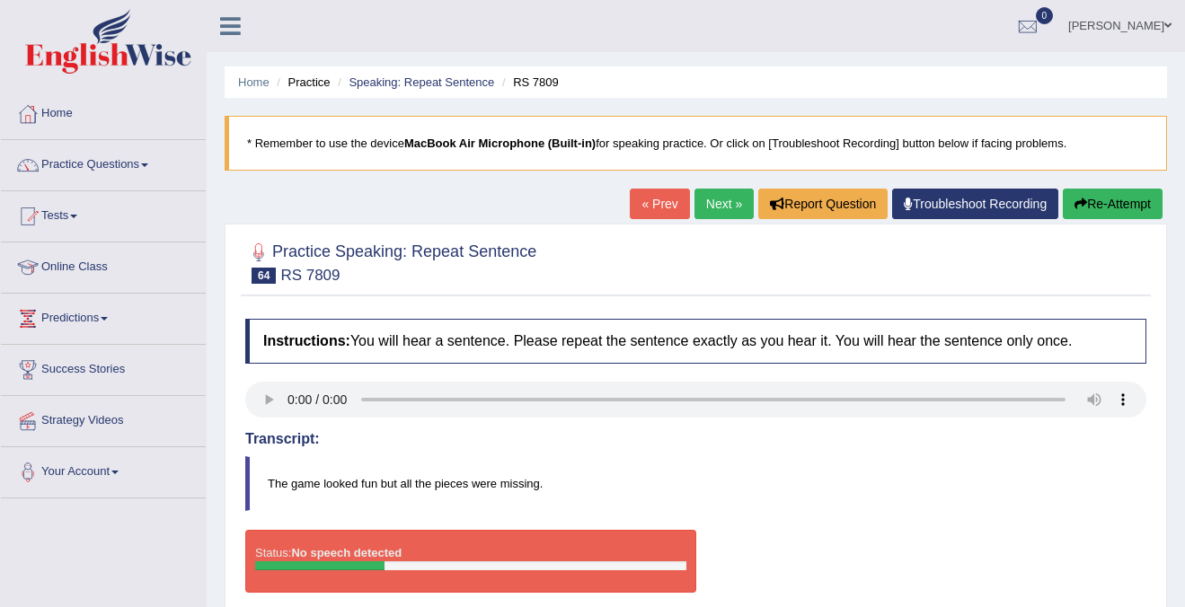
click at [1132, 197] on button "Re-Attempt" at bounding box center [1112, 204] width 100 height 31
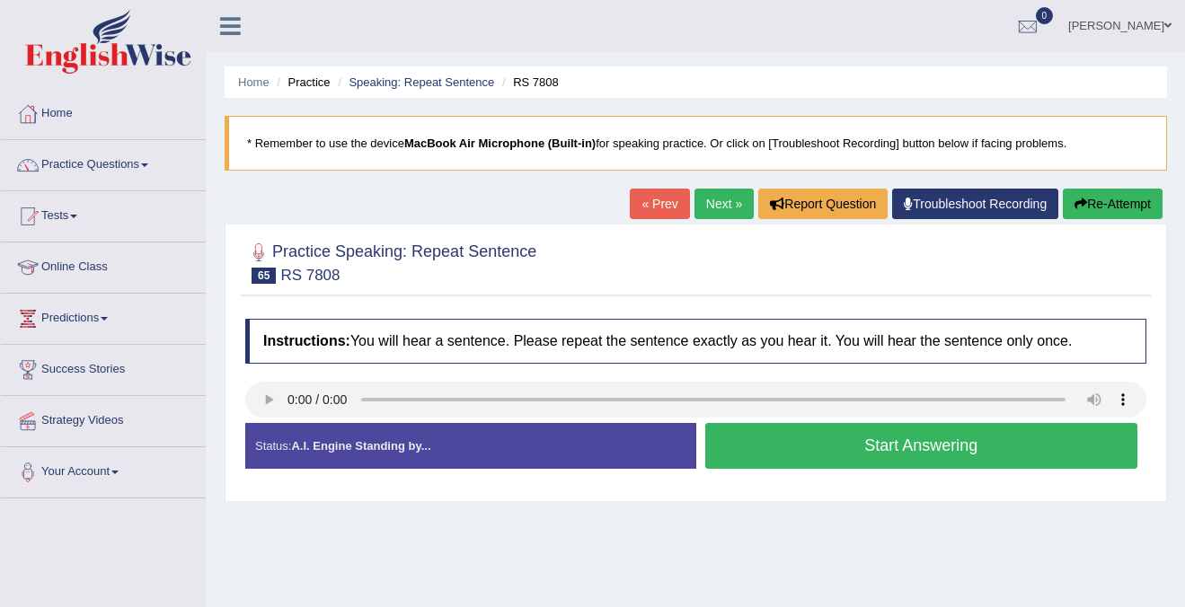
click at [652, 202] on link "« Prev" at bounding box center [659, 204] width 59 height 31
click at [813, 464] on button "Start Answering" at bounding box center [921, 446] width 433 height 46
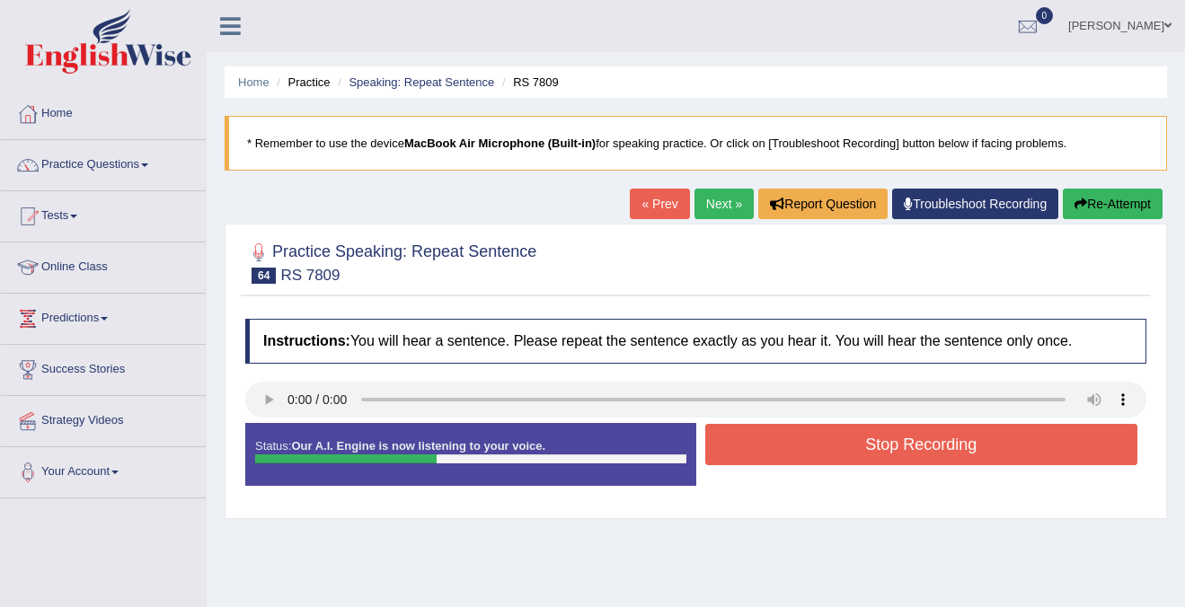
click at [820, 447] on button "Stop Recording" at bounding box center [921, 444] width 433 height 41
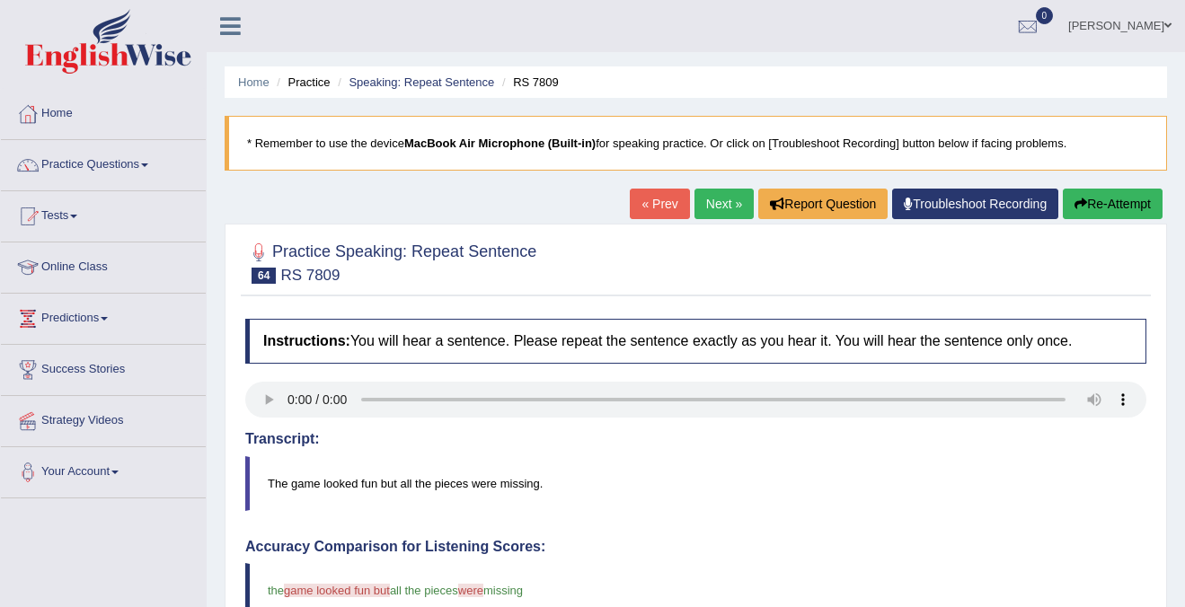
click at [716, 204] on link "Next »" at bounding box center [723, 204] width 59 height 31
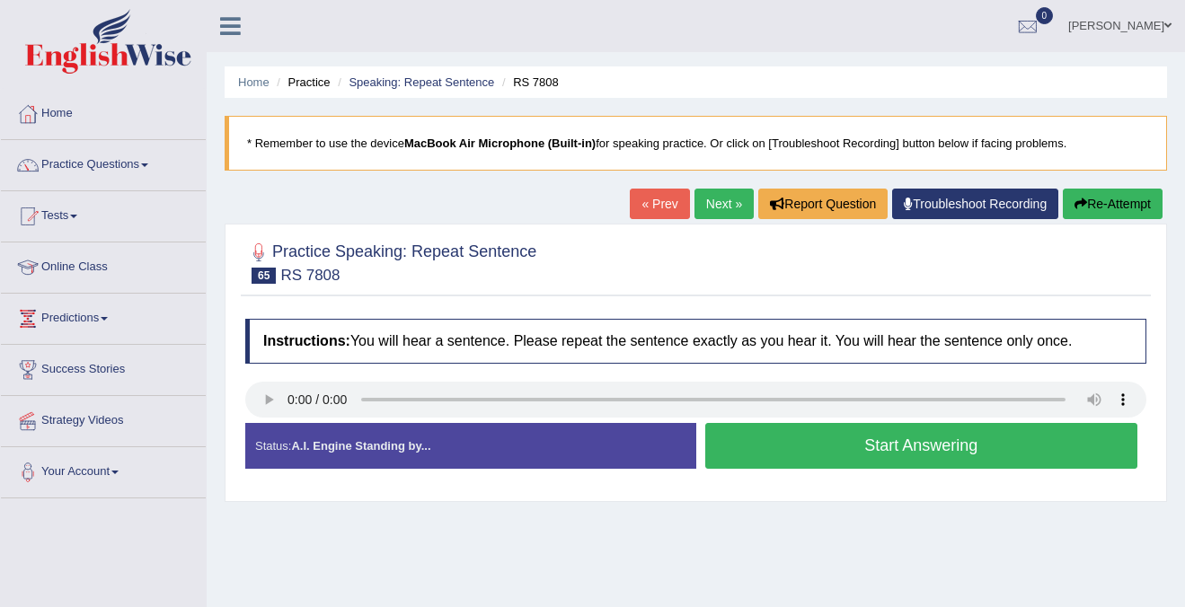
click at [805, 433] on button "Start Answering" at bounding box center [921, 446] width 433 height 46
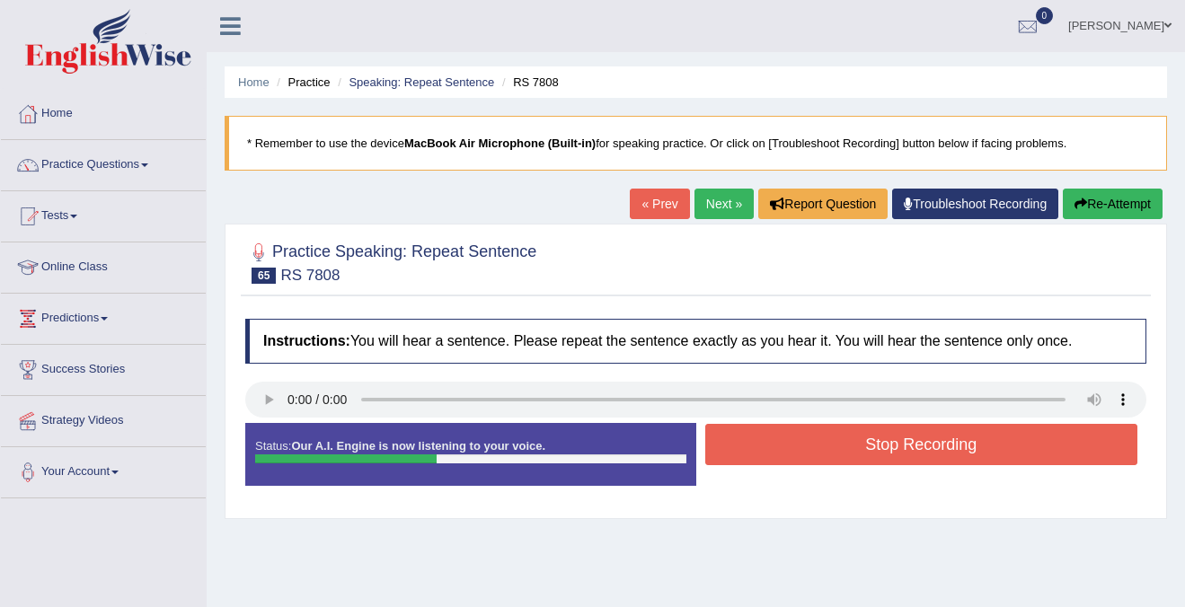
click at [807, 450] on button "Stop Recording" at bounding box center [921, 444] width 433 height 41
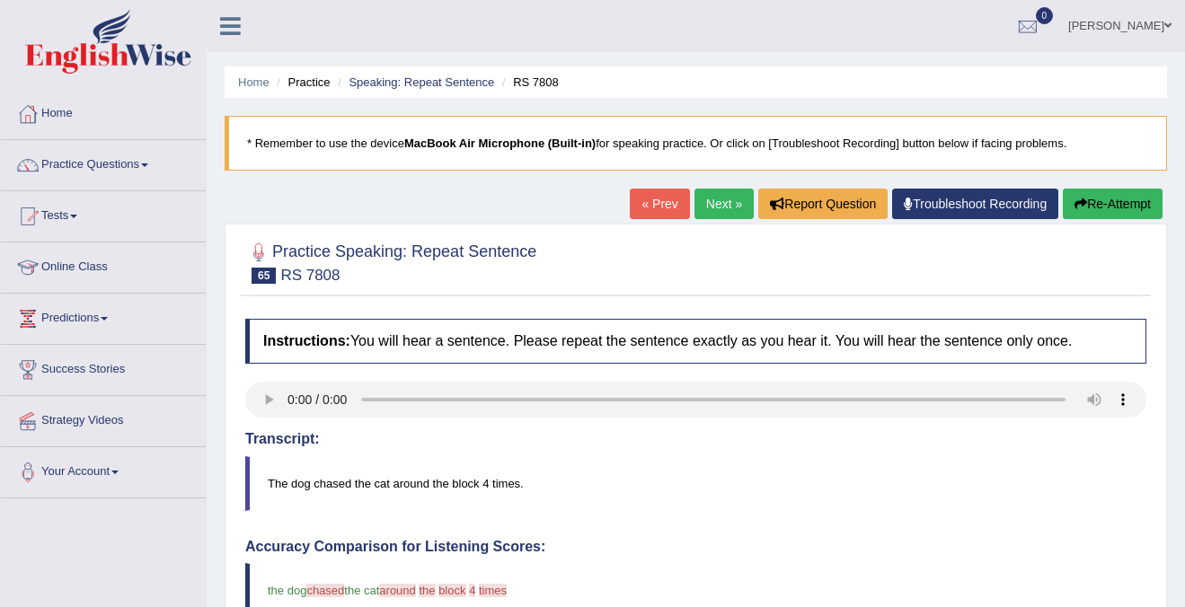
click at [1145, 213] on button "Re-Attempt" at bounding box center [1112, 204] width 100 height 31
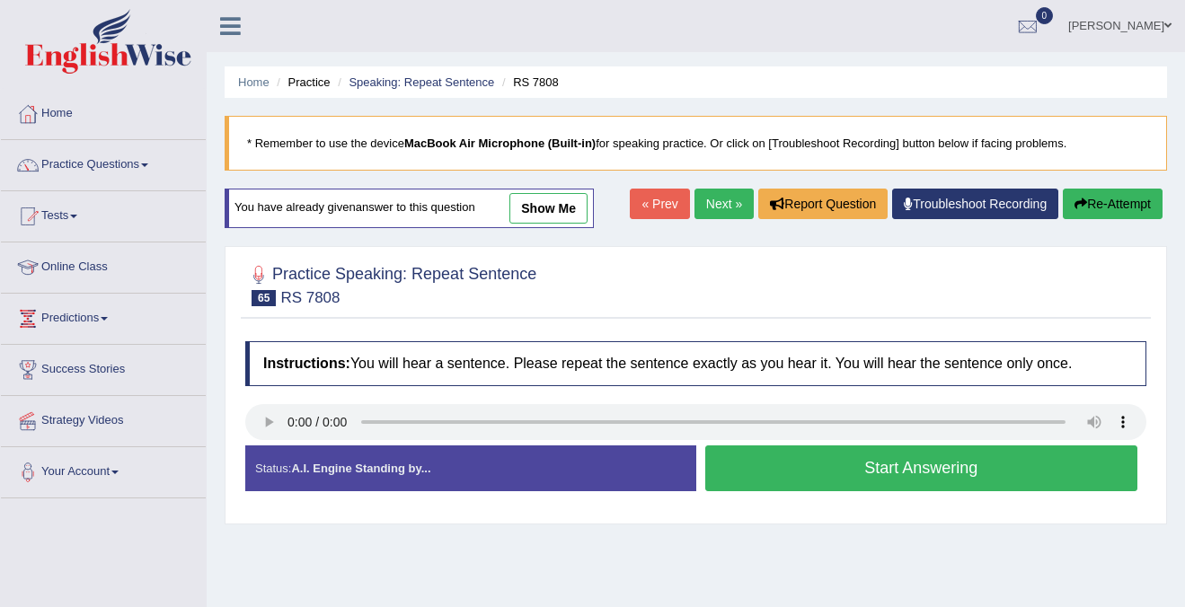
click at [952, 473] on button "Start Answering" at bounding box center [921, 468] width 433 height 46
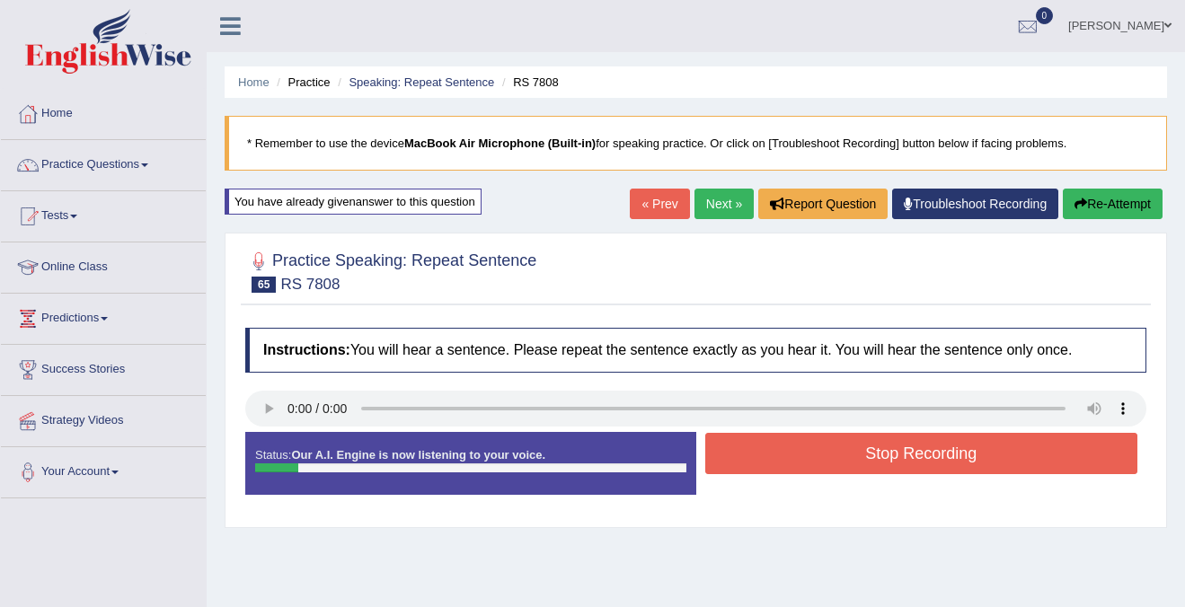
click at [964, 458] on button "Stop Recording" at bounding box center [921, 453] width 433 height 41
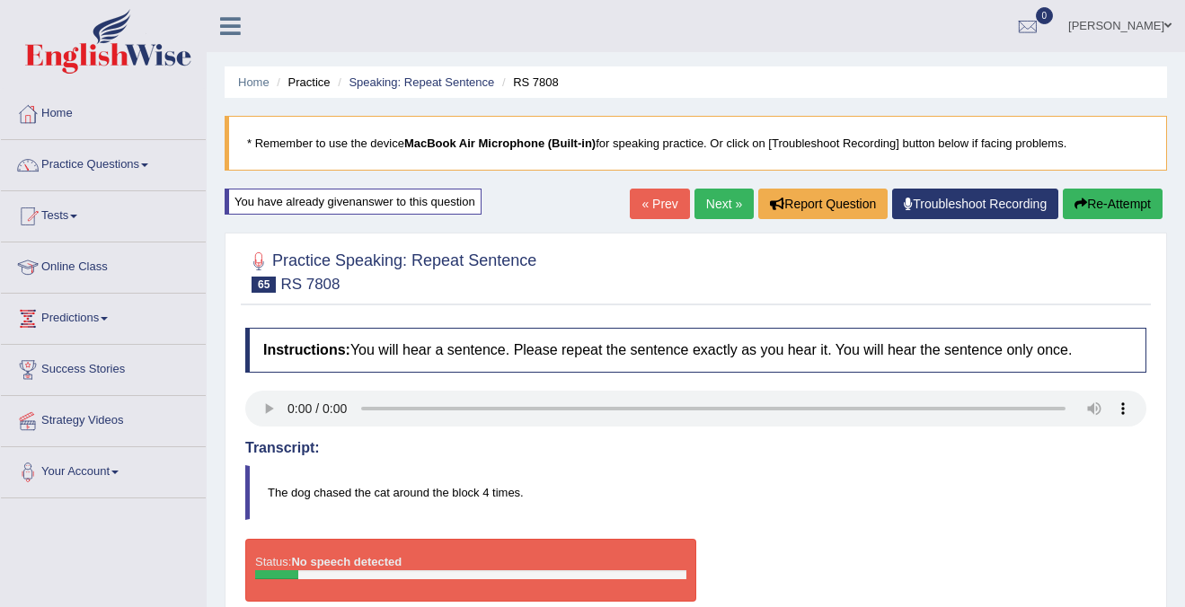
click at [1106, 216] on button "Re-Attempt" at bounding box center [1112, 204] width 100 height 31
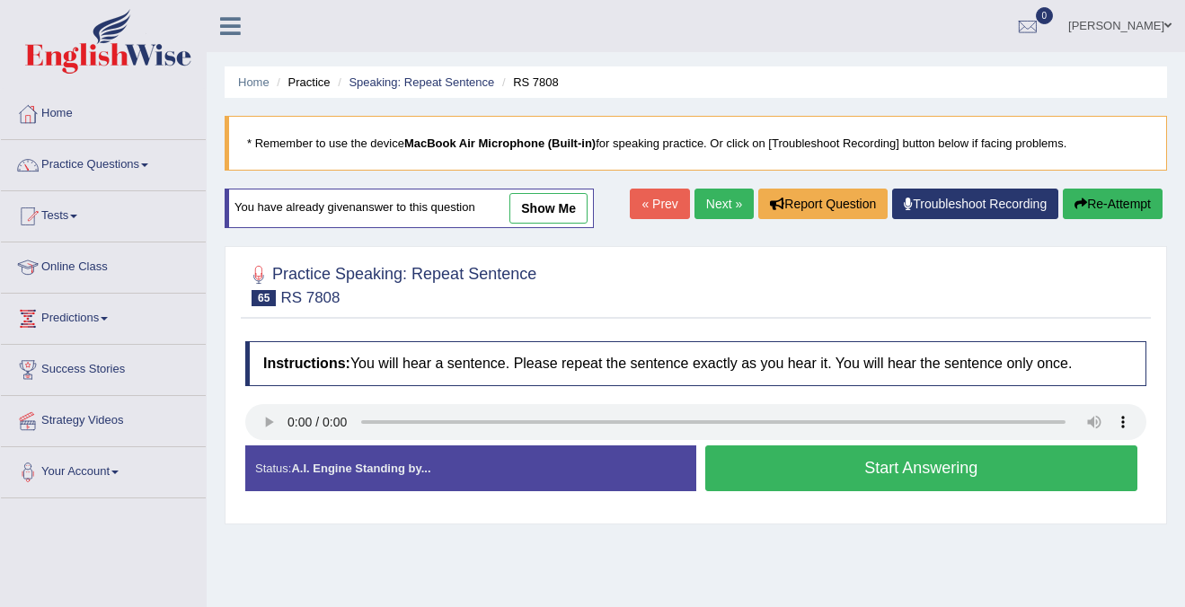
click at [826, 462] on button "Start Answering" at bounding box center [921, 468] width 433 height 46
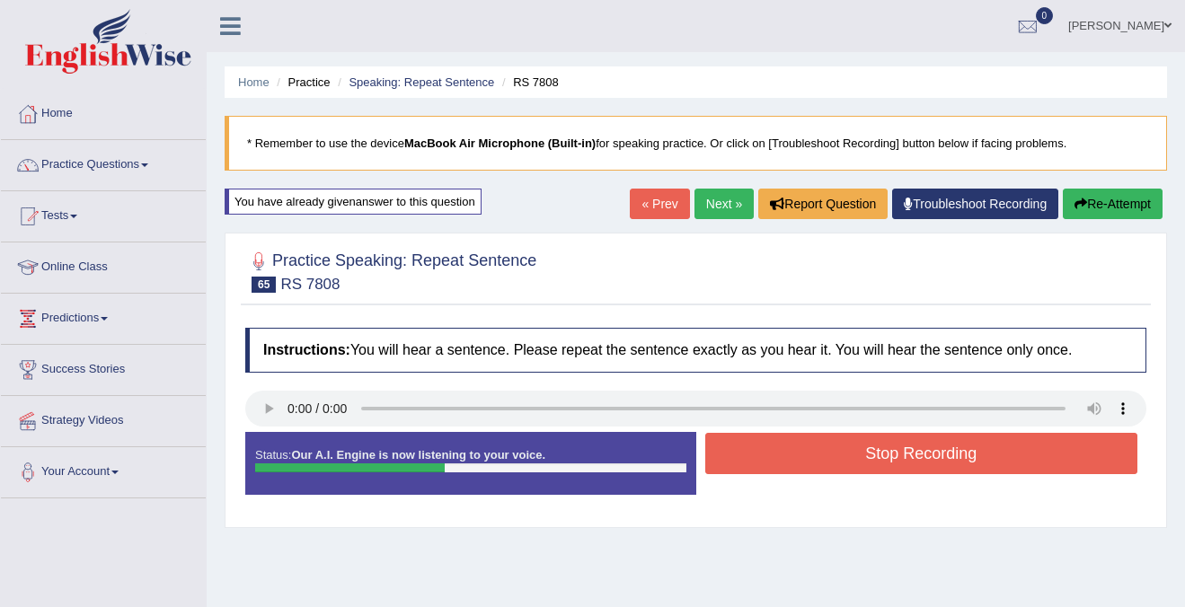
click at [826, 462] on button "Stop Recording" at bounding box center [921, 453] width 433 height 41
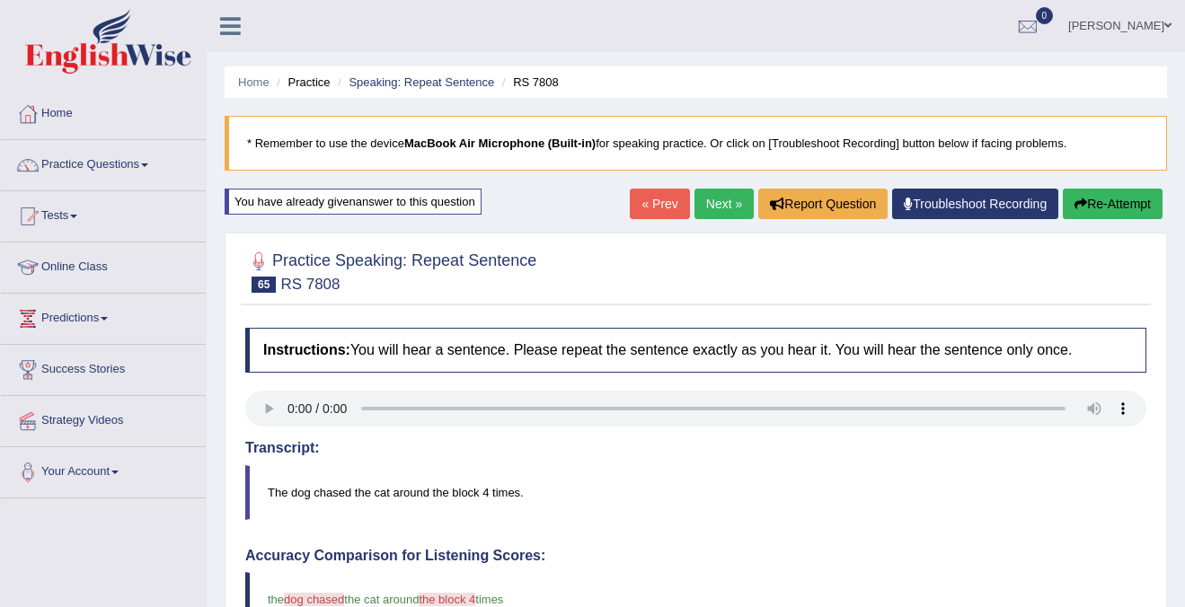
click at [711, 222] on div "« Prev Next » Report Question Troubleshoot Recording Re-Attempt" at bounding box center [898, 206] width 537 height 35
click at [713, 203] on link "Next »" at bounding box center [723, 204] width 59 height 31
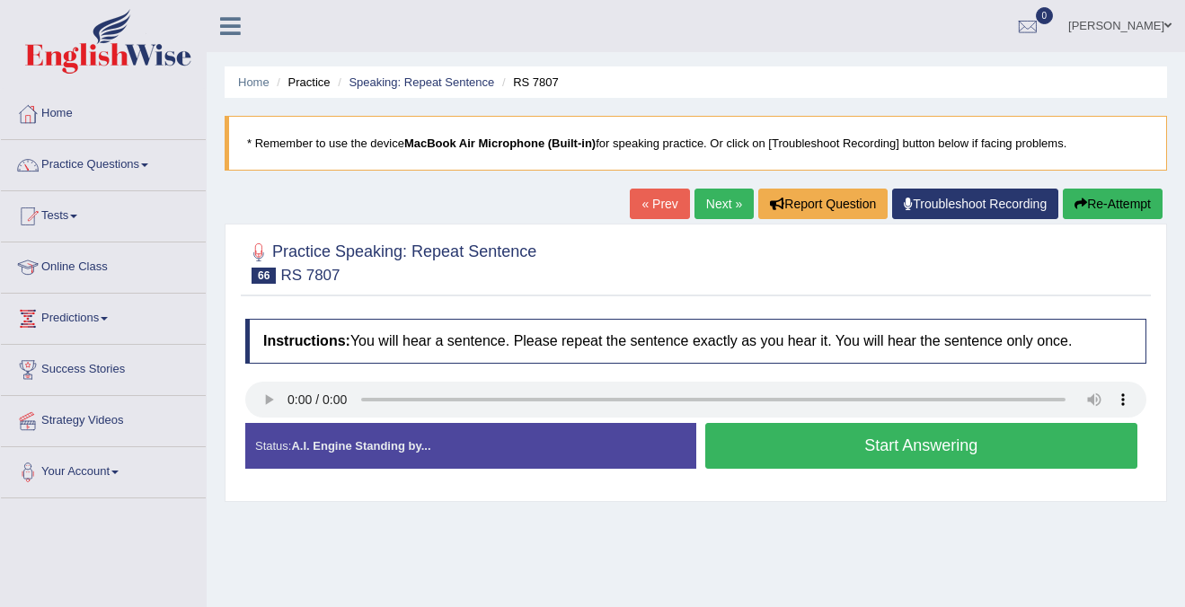
click at [973, 448] on button "Start Answering" at bounding box center [921, 446] width 433 height 46
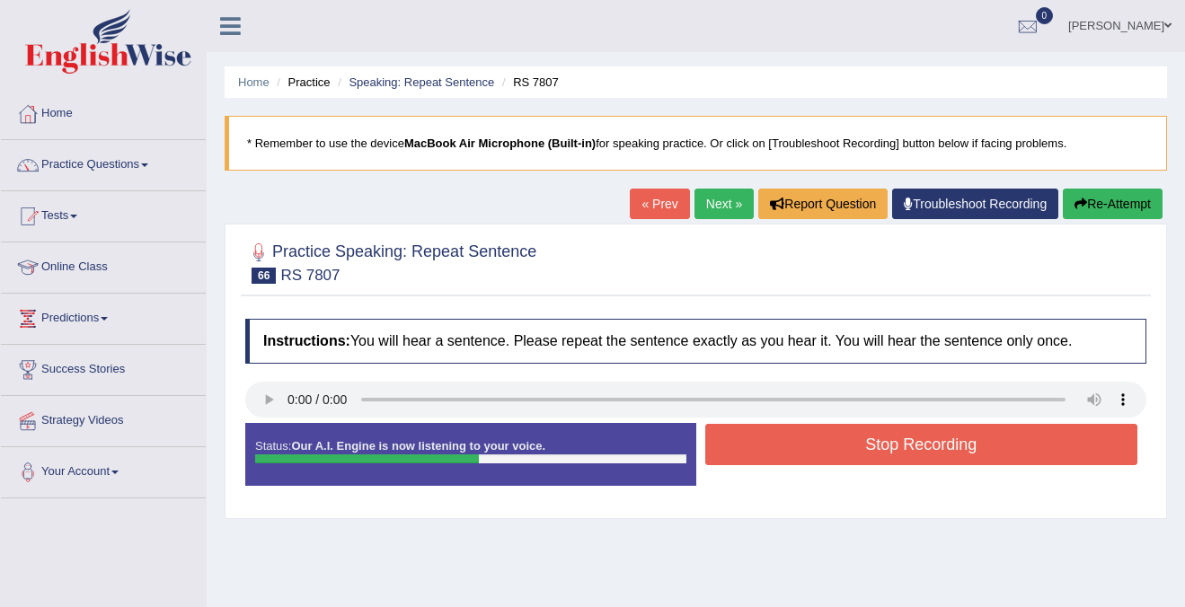
click at [973, 448] on button "Stop Recording" at bounding box center [921, 444] width 433 height 41
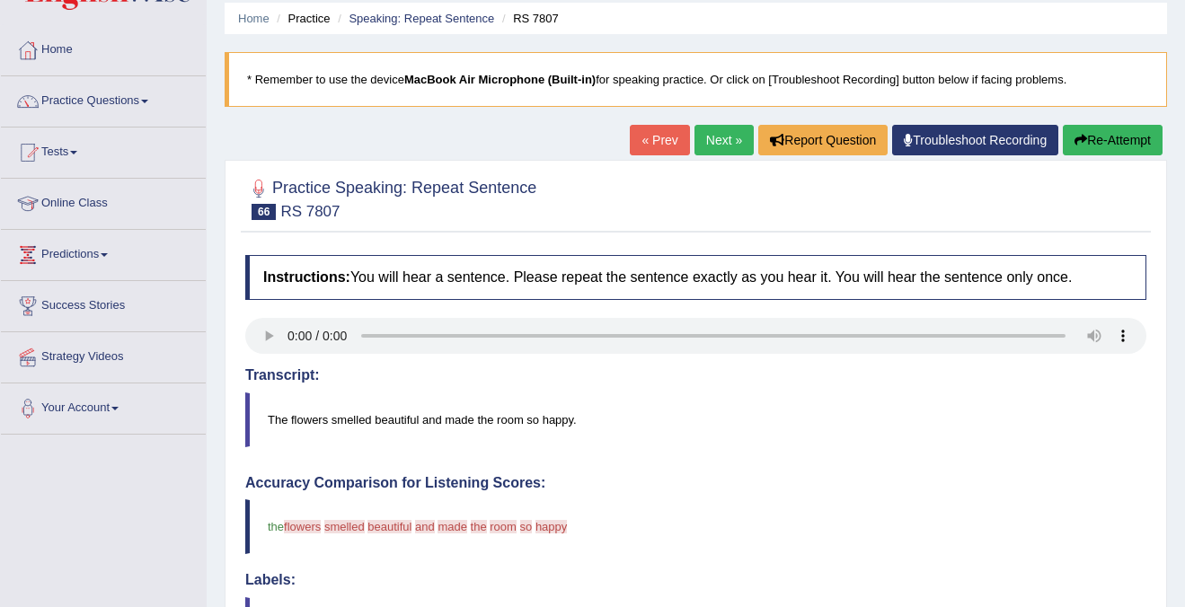
scroll to position [12, 0]
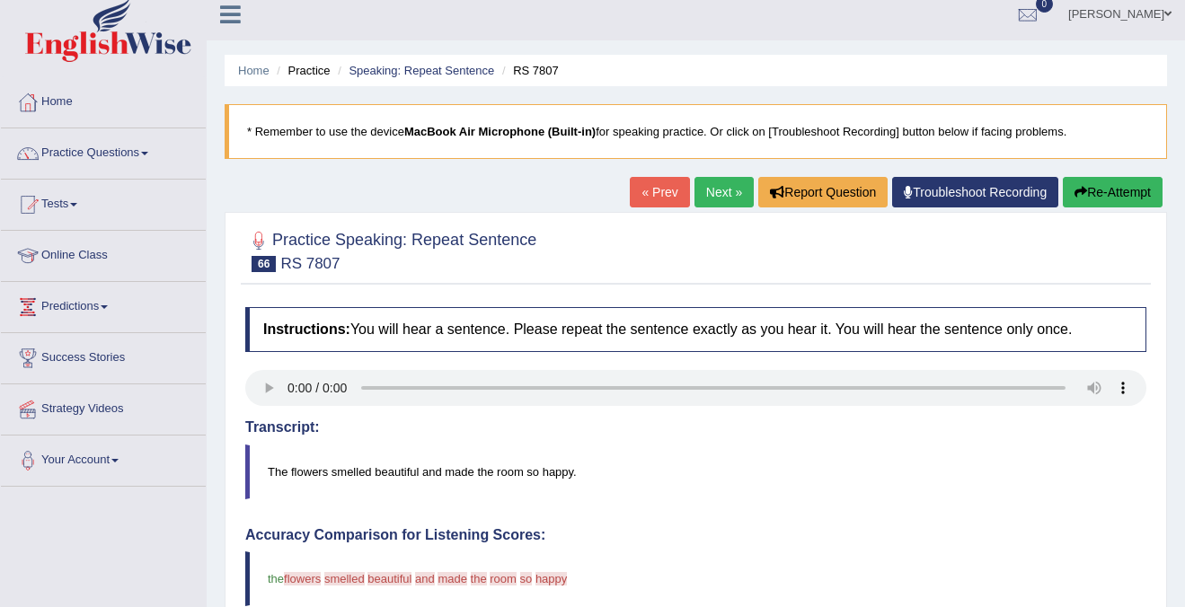
click at [1078, 199] on button "Re-Attempt" at bounding box center [1112, 192] width 100 height 31
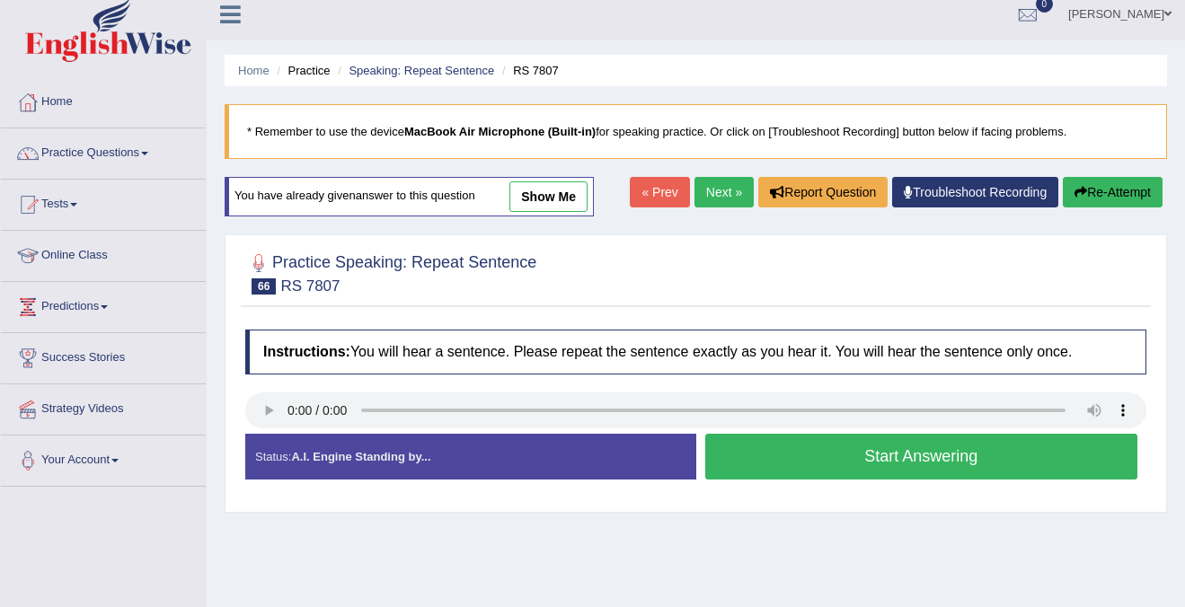
click at [1041, 444] on button "Start Answering" at bounding box center [921, 457] width 433 height 46
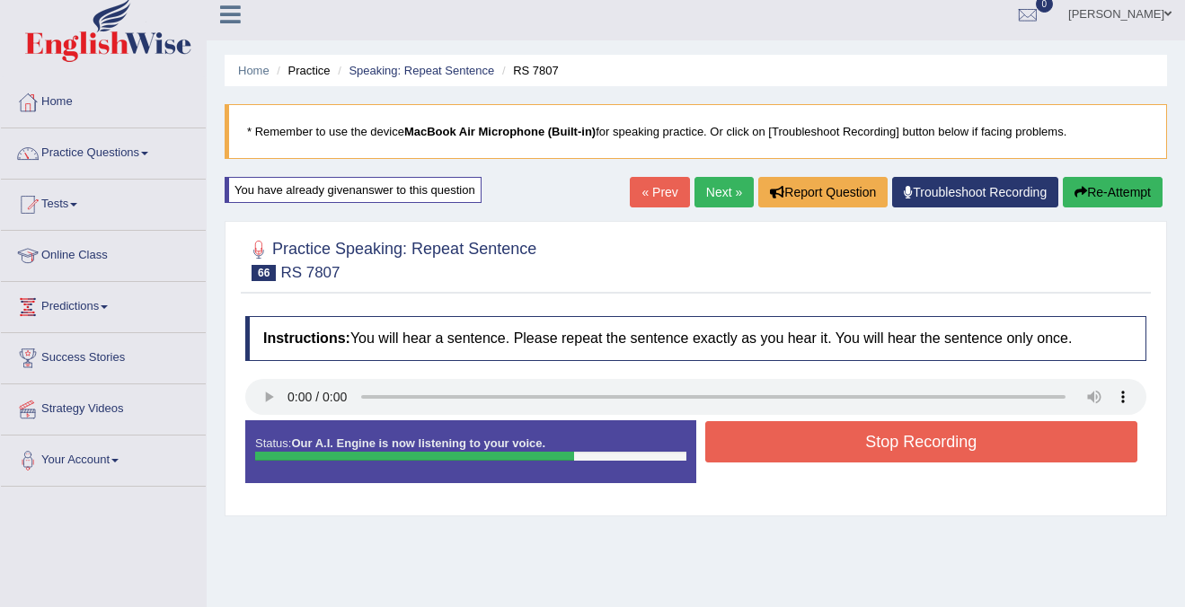
click at [1041, 444] on button "Stop Recording" at bounding box center [921, 441] width 433 height 41
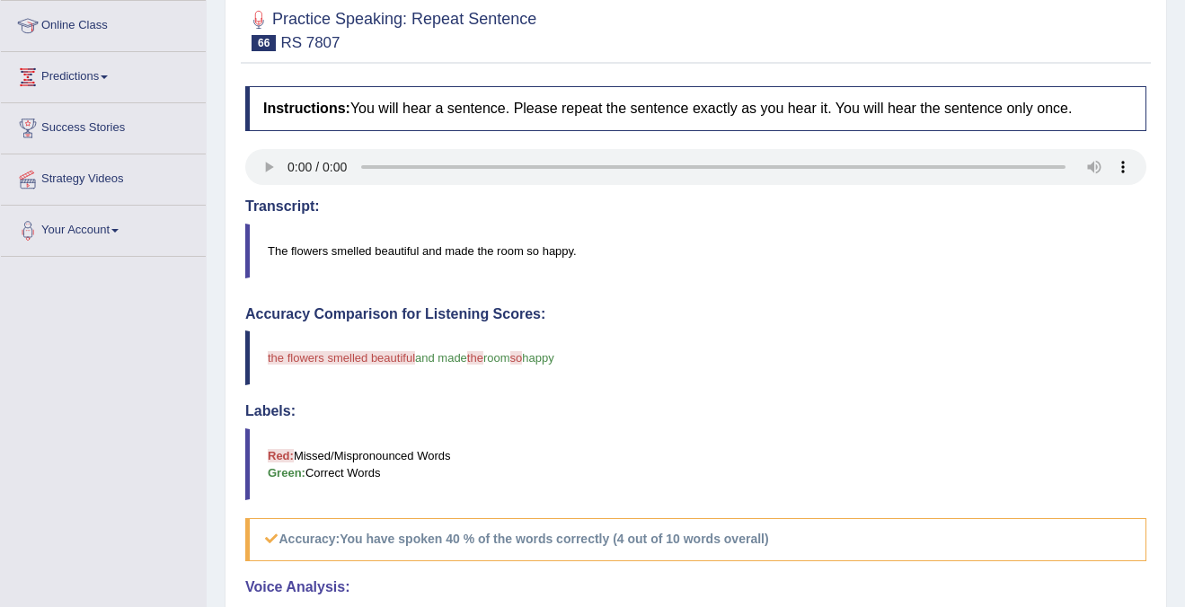
scroll to position [127, 0]
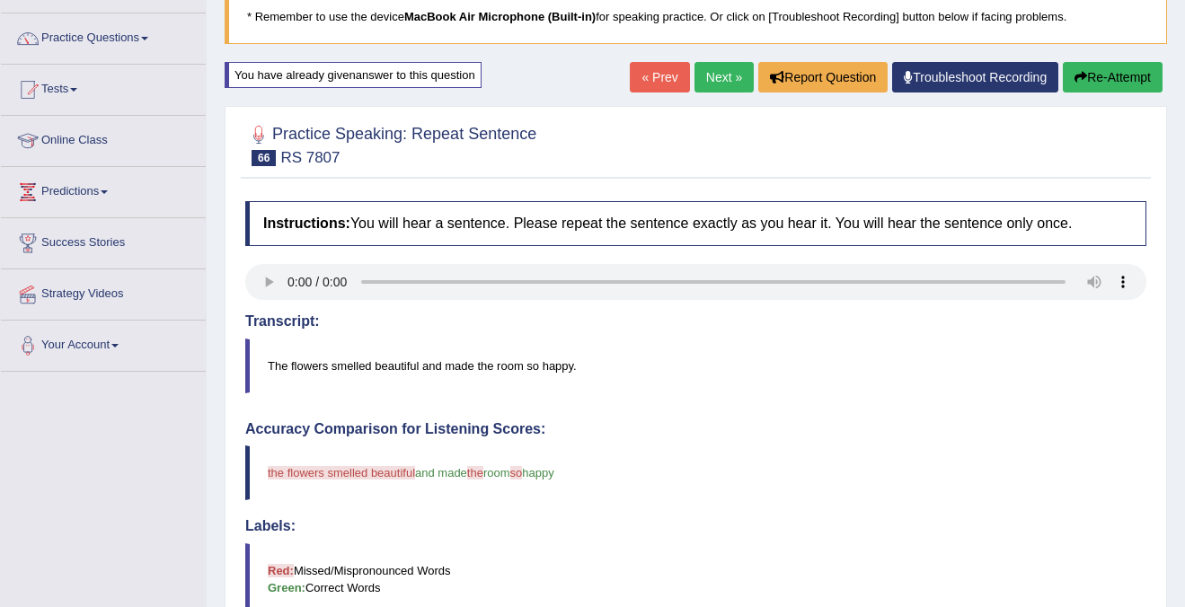
click at [1116, 82] on button "Re-Attempt" at bounding box center [1112, 77] width 100 height 31
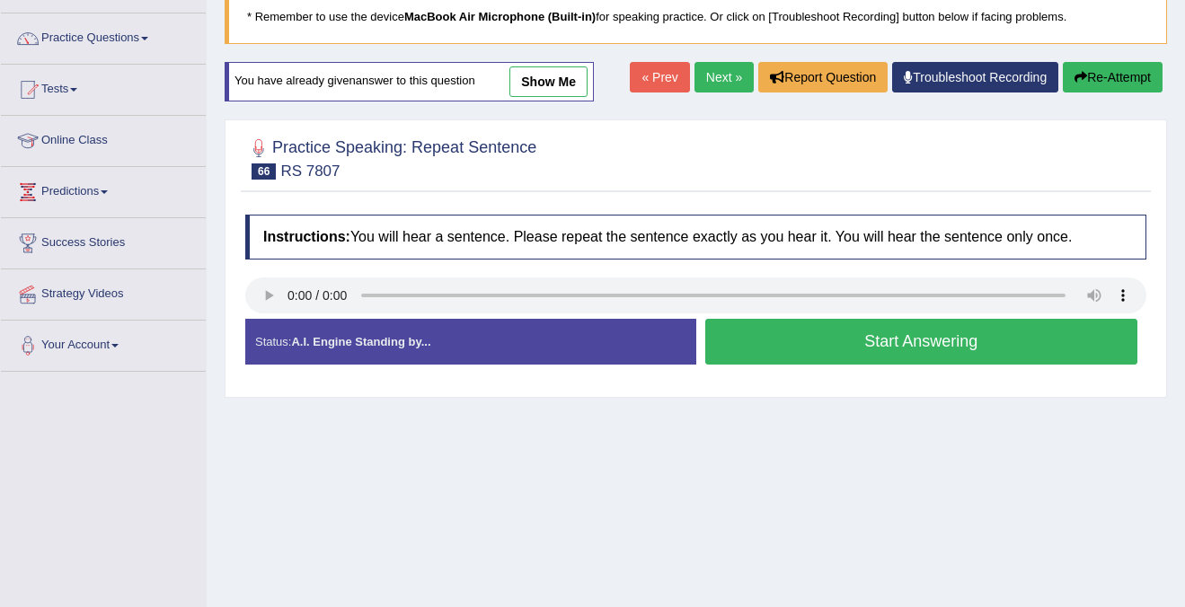
scroll to position [127, 0]
click at [1018, 341] on button "Start Answering" at bounding box center [921, 342] width 433 height 46
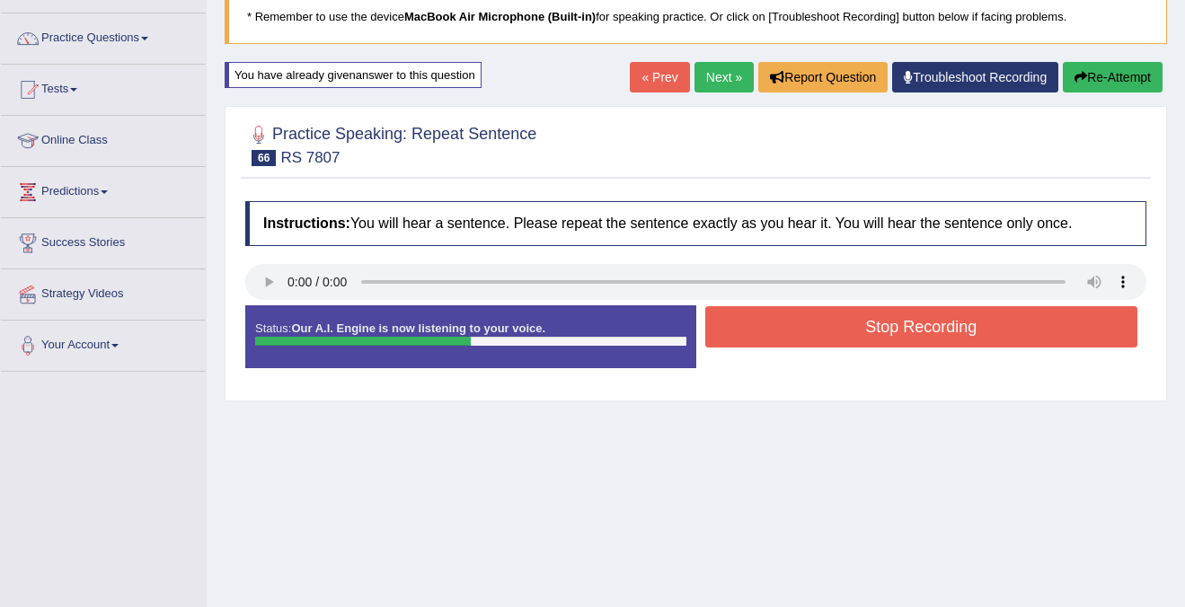
click at [1013, 330] on button "Stop Recording" at bounding box center [921, 326] width 433 height 41
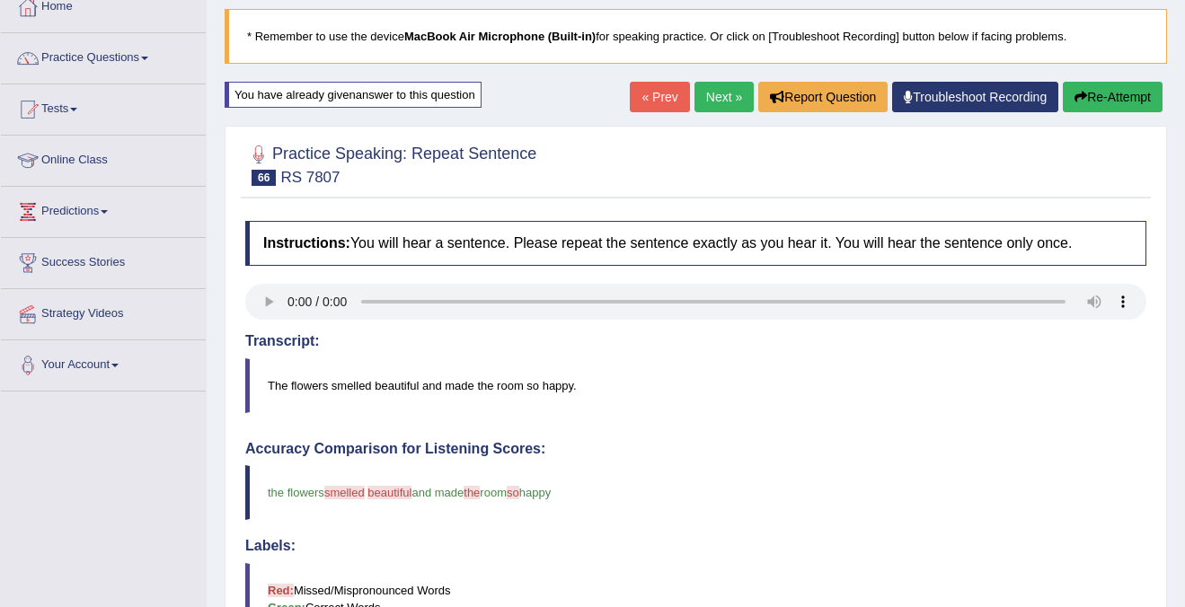
scroll to position [20, 0]
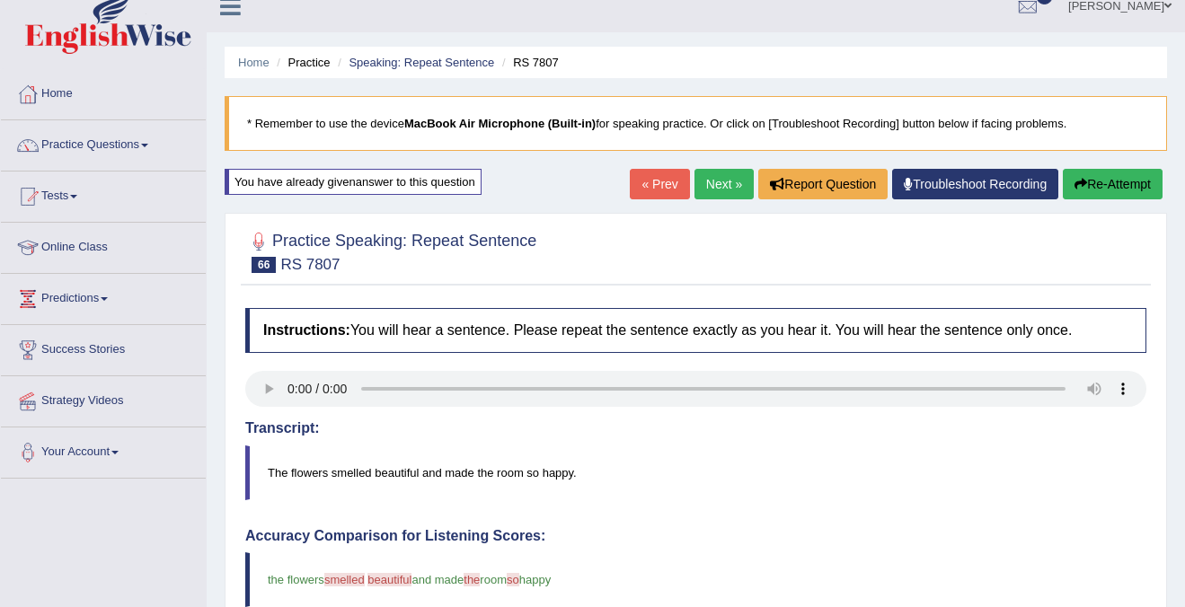
click at [722, 182] on link "Next »" at bounding box center [723, 184] width 59 height 31
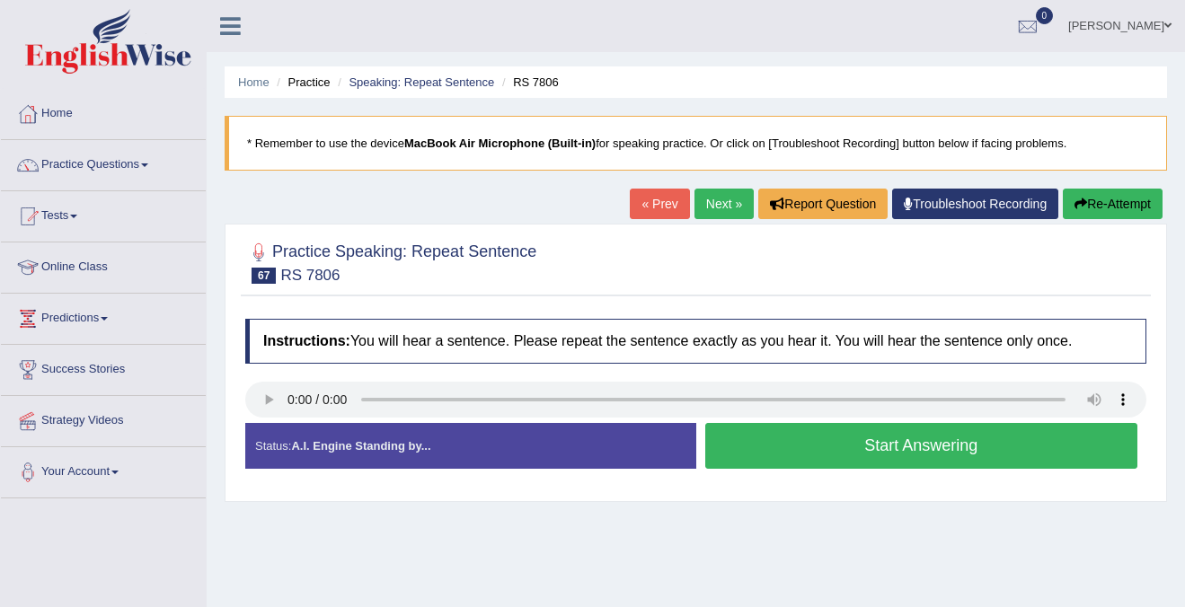
click at [946, 447] on button "Start Answering" at bounding box center [921, 446] width 433 height 46
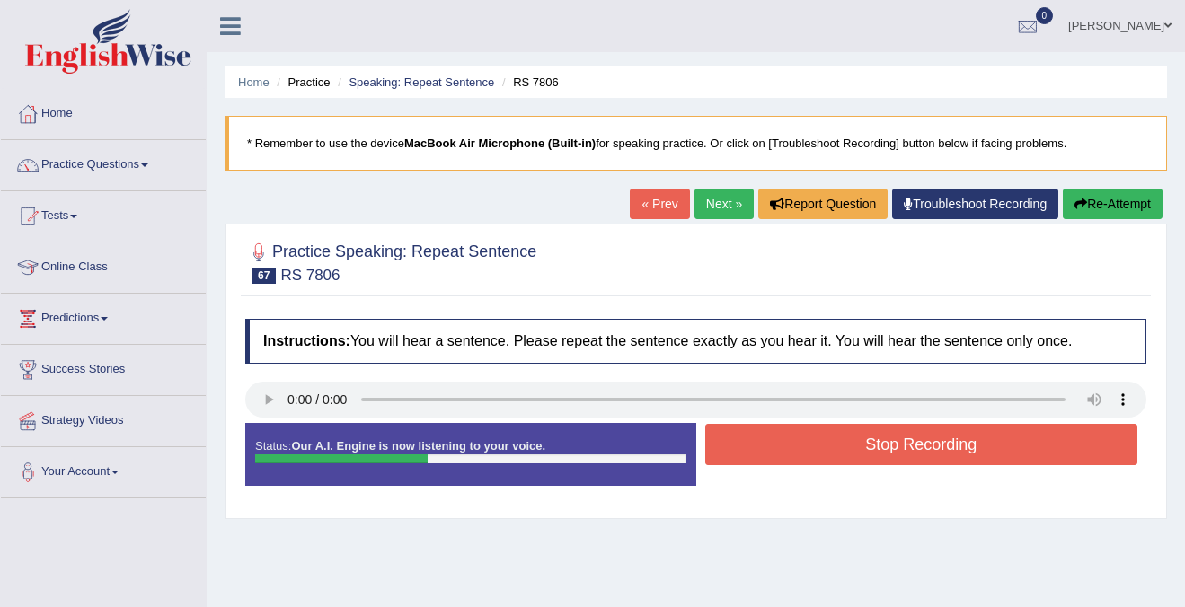
click at [946, 447] on button "Stop Recording" at bounding box center [921, 444] width 433 height 41
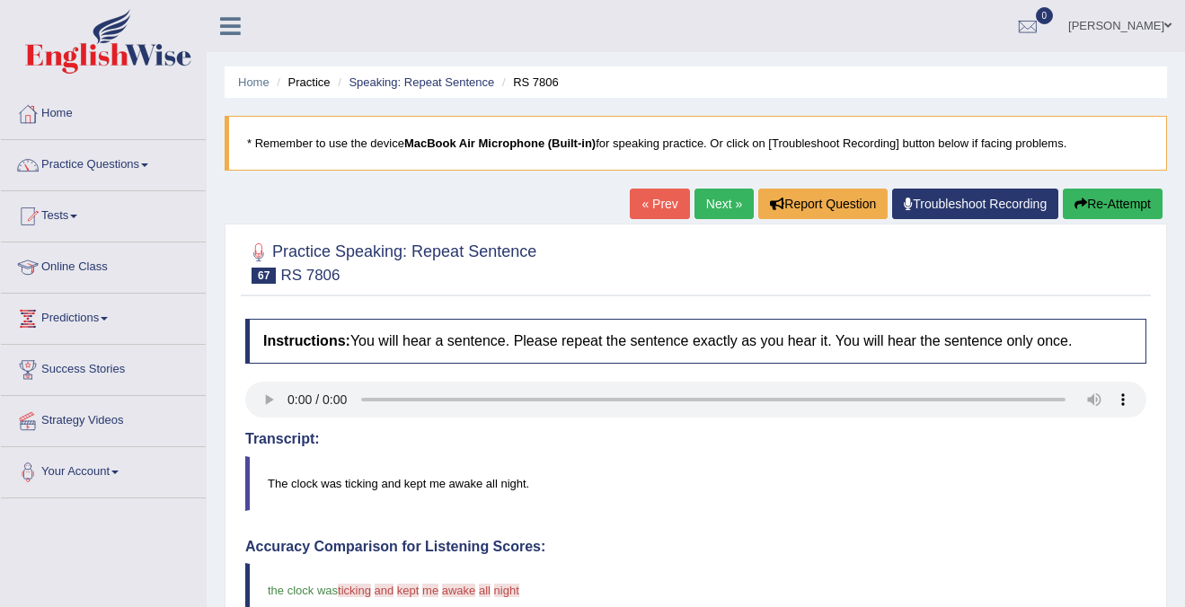
click at [708, 207] on link "Next »" at bounding box center [723, 204] width 59 height 31
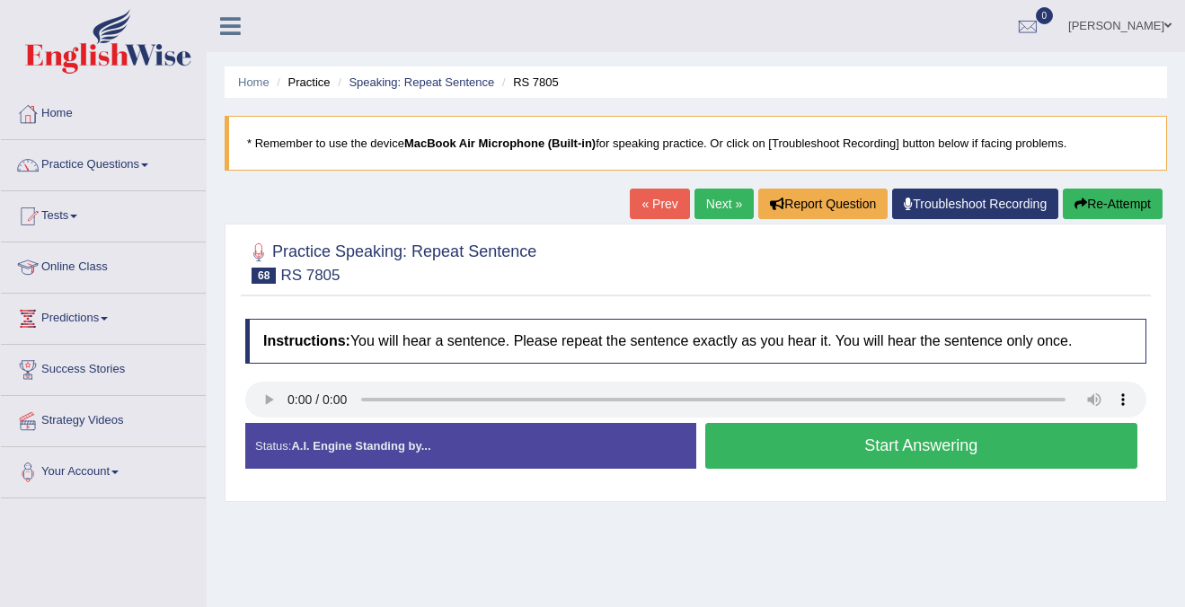
click at [933, 446] on button "Start Answering" at bounding box center [921, 446] width 433 height 46
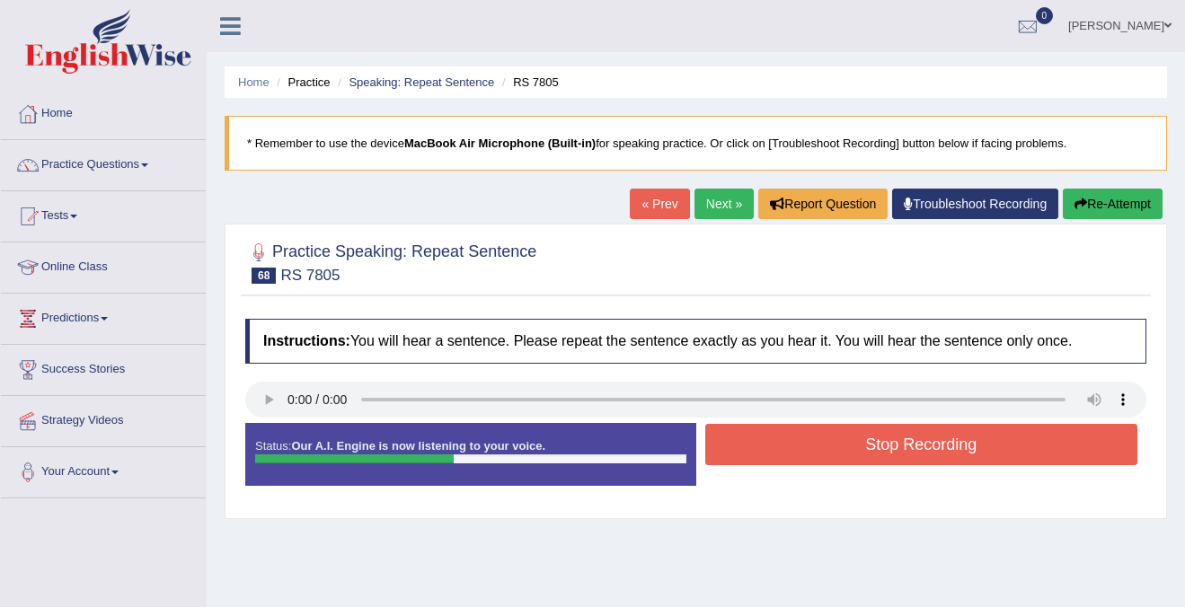
click at [932, 448] on button "Stop Recording" at bounding box center [921, 444] width 433 height 41
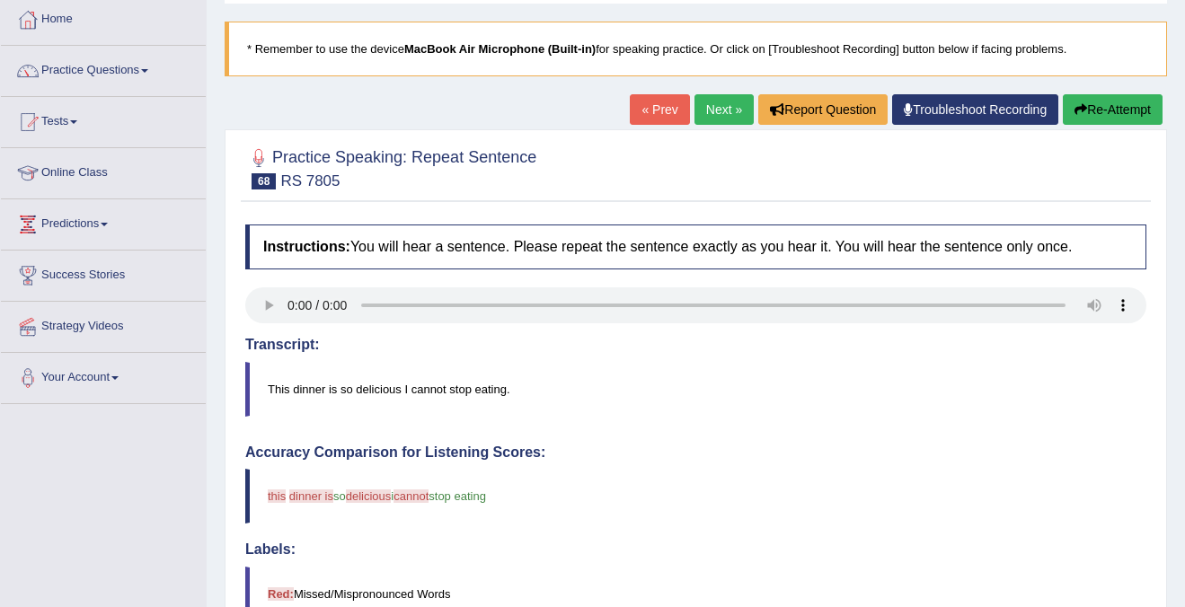
scroll to position [91, 0]
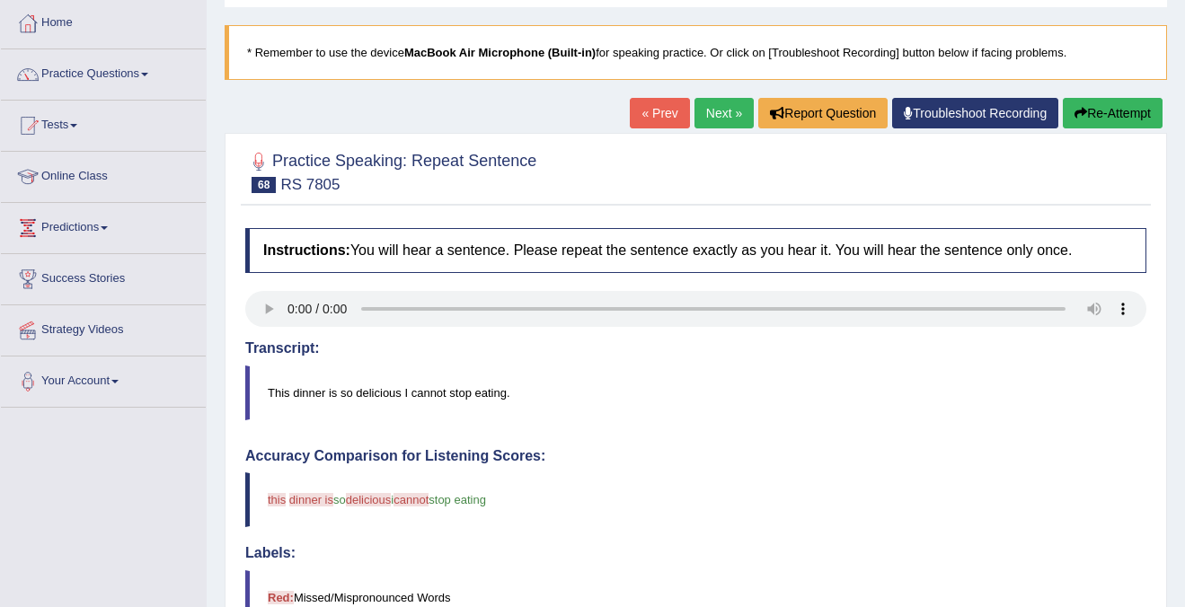
click at [932, 448] on h4 "Accuracy Comparison for Listening Scores:" at bounding box center [695, 456] width 901 height 16
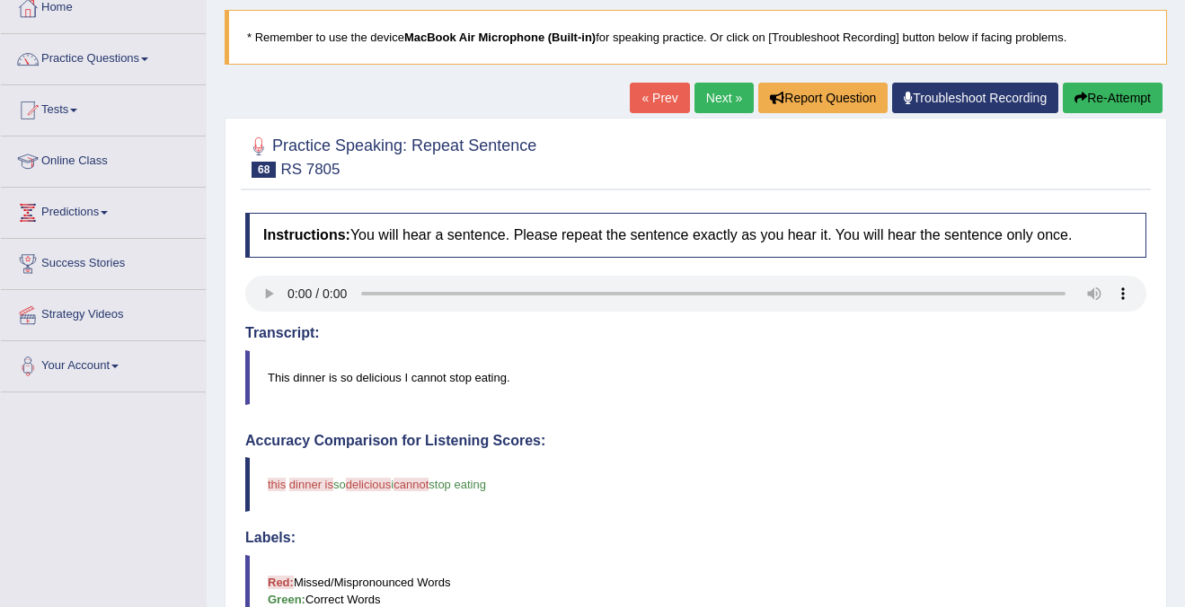
scroll to position [104, 0]
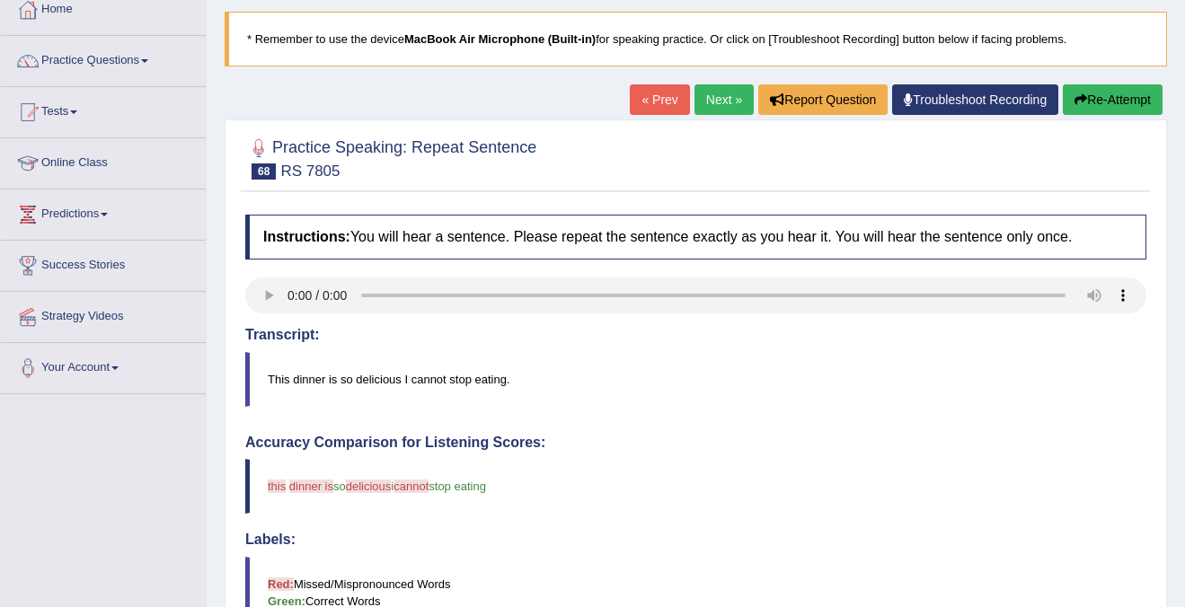
click at [1106, 98] on button "Re-Attempt" at bounding box center [1112, 99] width 100 height 31
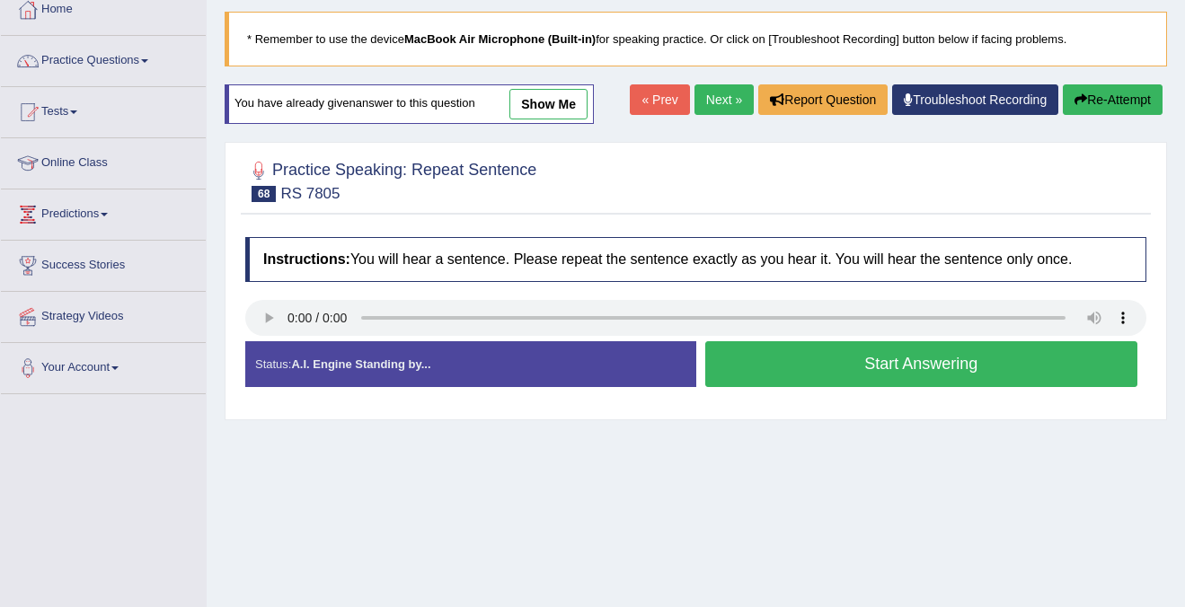
scroll to position [104, 0]
click at [824, 359] on button "Start Answering" at bounding box center [921, 364] width 433 height 46
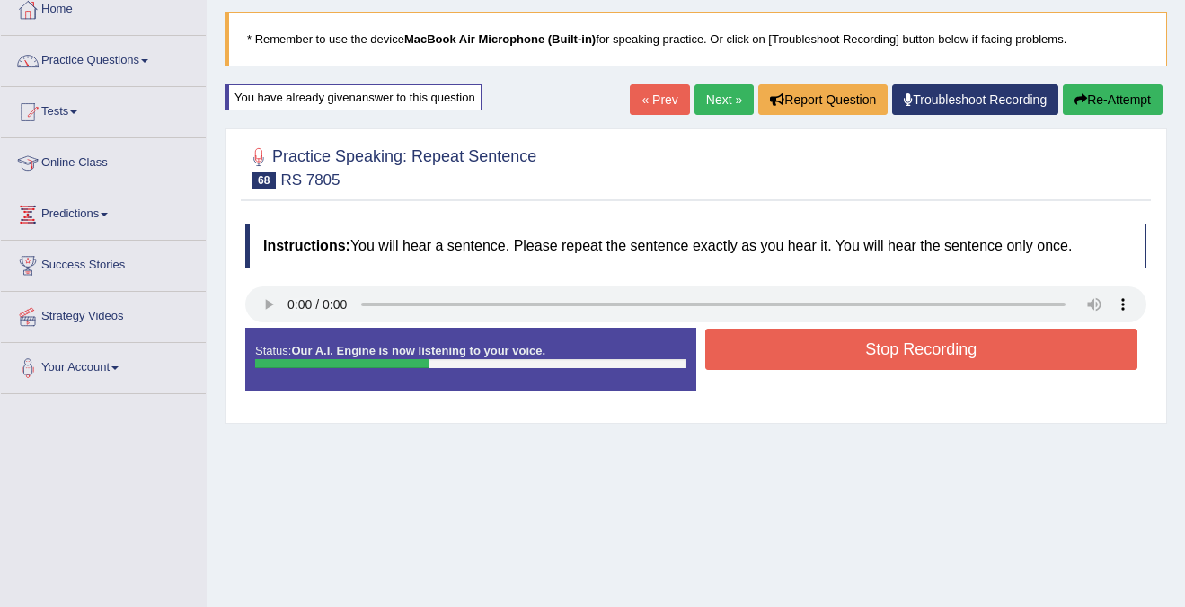
click at [824, 359] on button "Stop Recording" at bounding box center [921, 349] width 433 height 41
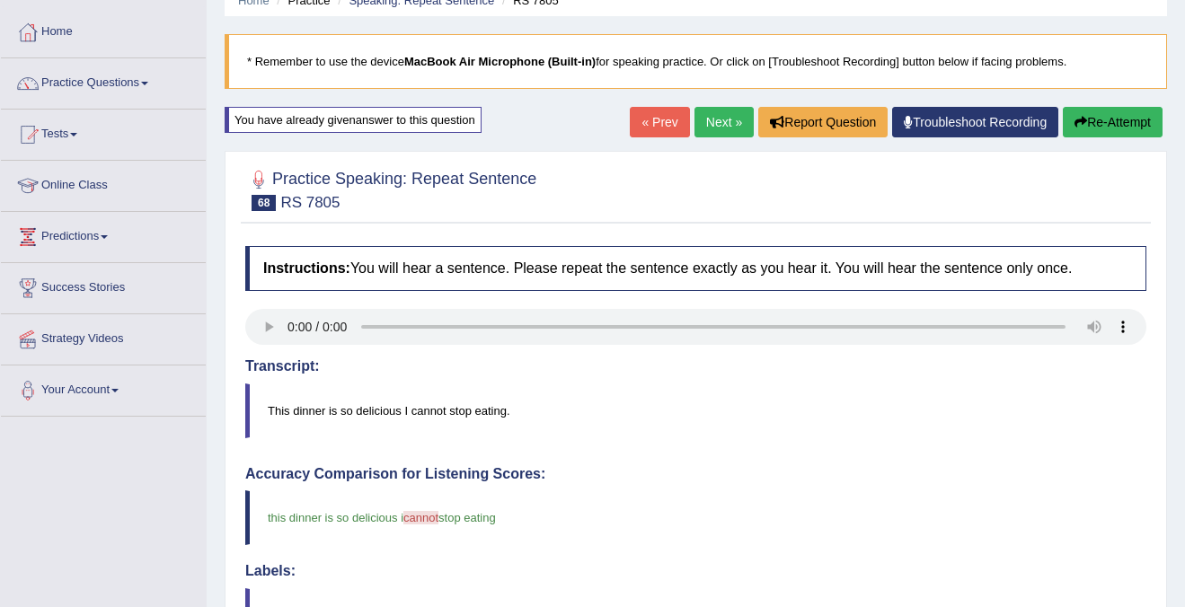
scroll to position [0, 0]
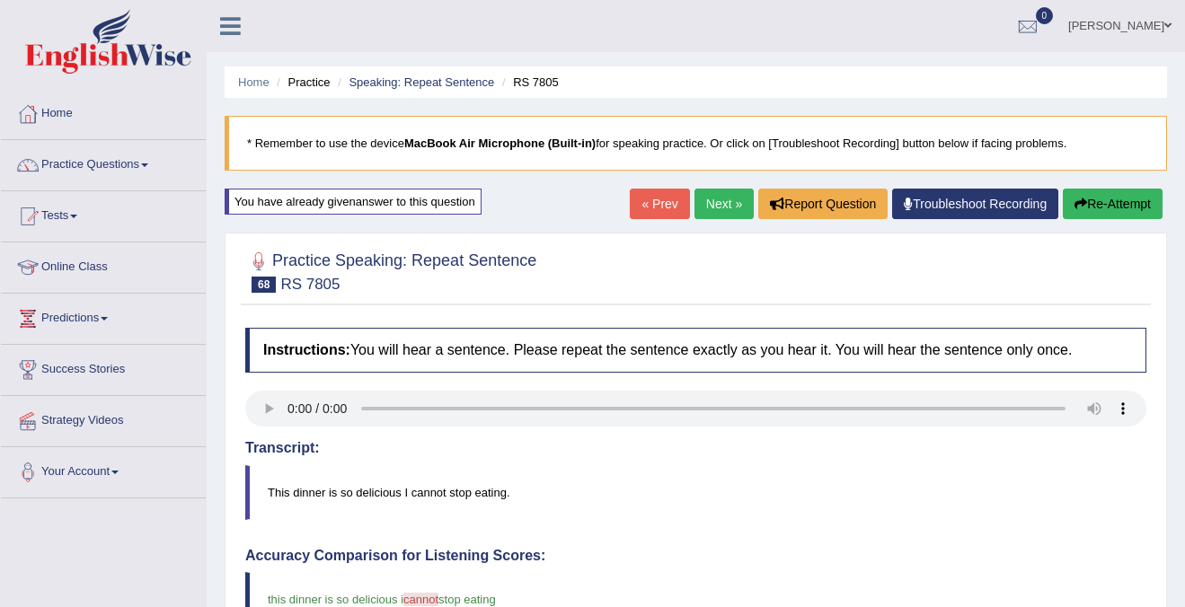
click at [703, 208] on link "Next »" at bounding box center [723, 204] width 59 height 31
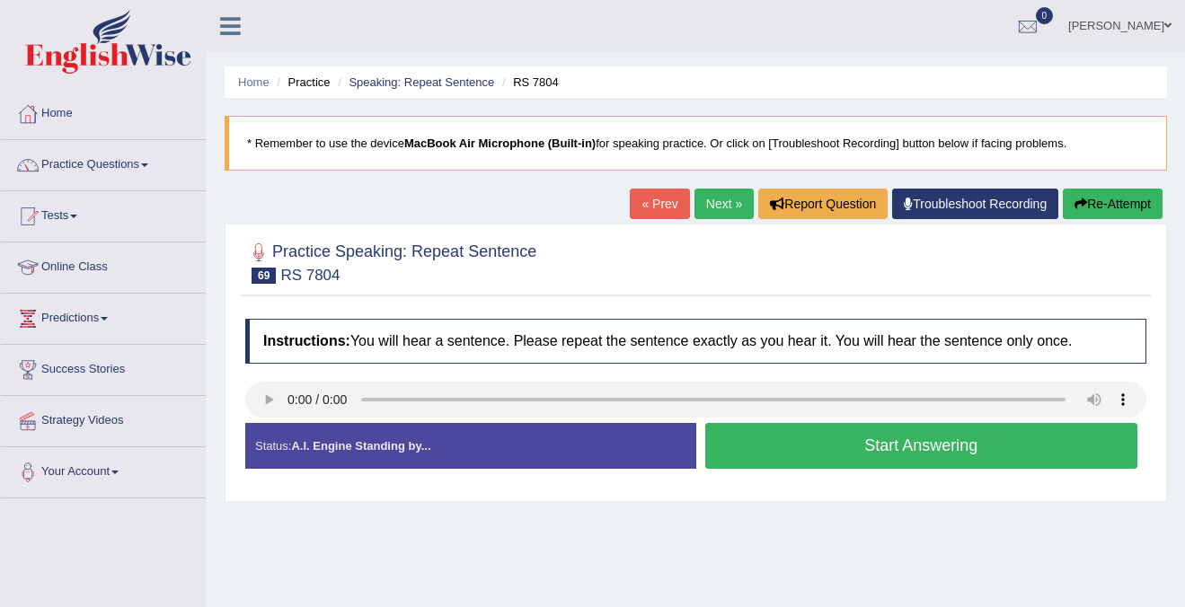
click at [944, 446] on button "Start Answering" at bounding box center [921, 446] width 433 height 46
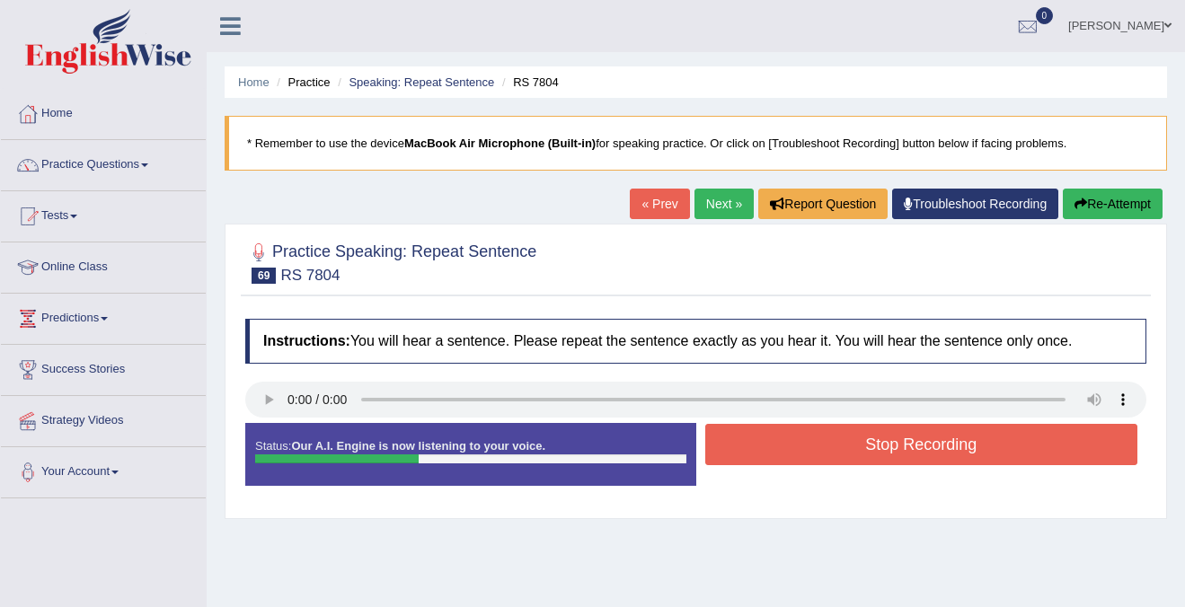
click at [944, 446] on button "Stop Recording" at bounding box center [921, 444] width 433 height 41
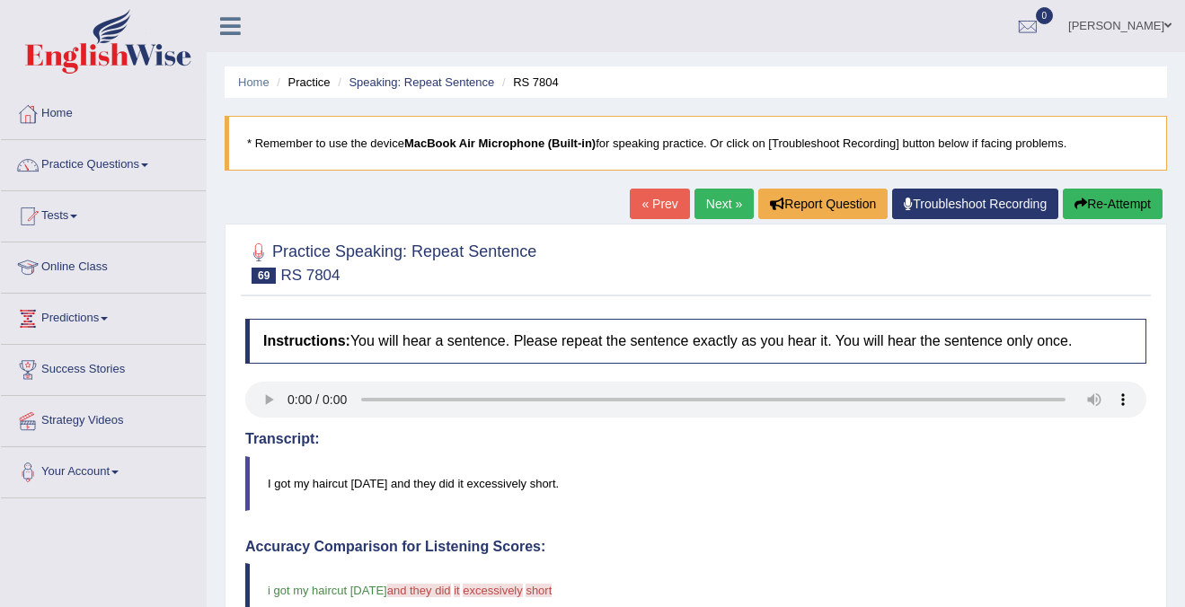
click at [703, 207] on link "Next »" at bounding box center [723, 204] width 59 height 31
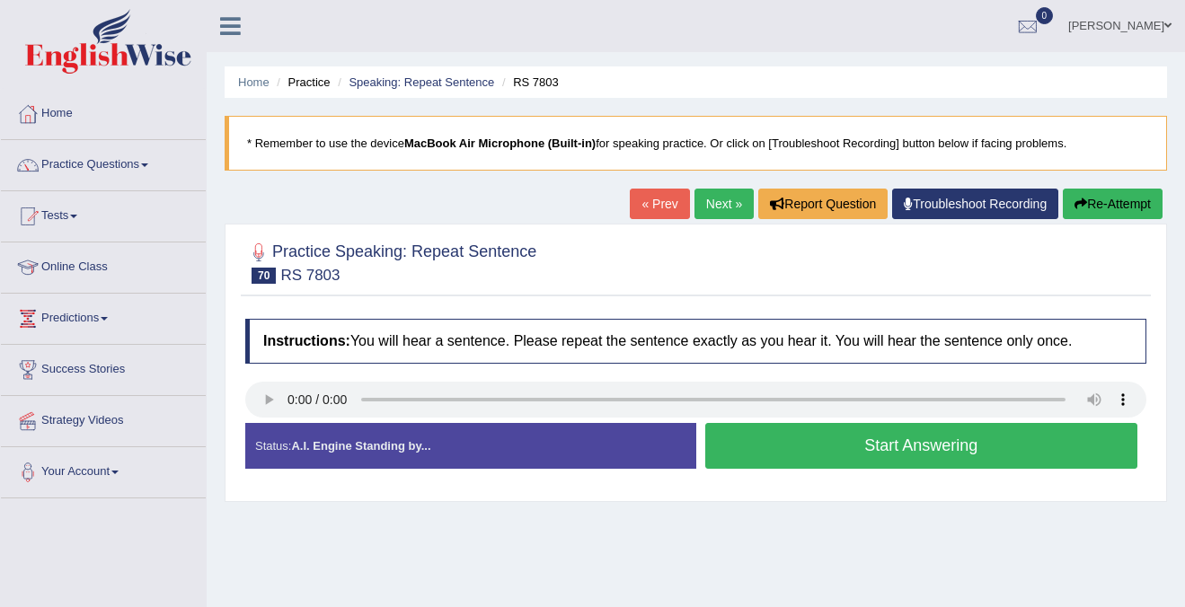
click at [852, 456] on button "Start Answering" at bounding box center [921, 446] width 433 height 46
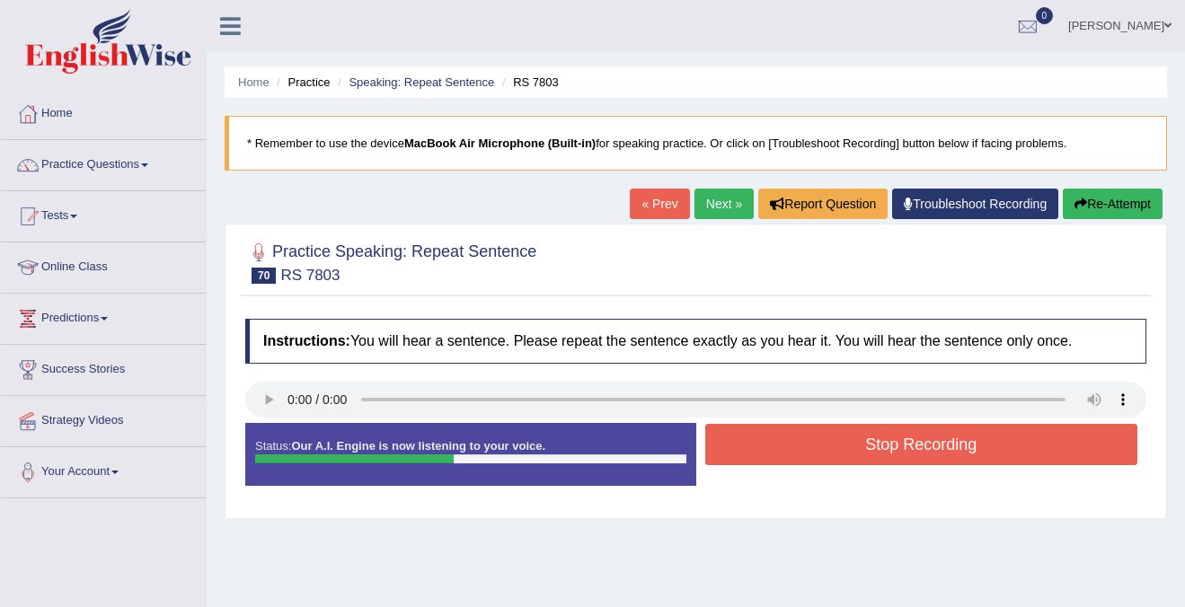
click at [852, 456] on button "Stop Recording" at bounding box center [921, 444] width 433 height 41
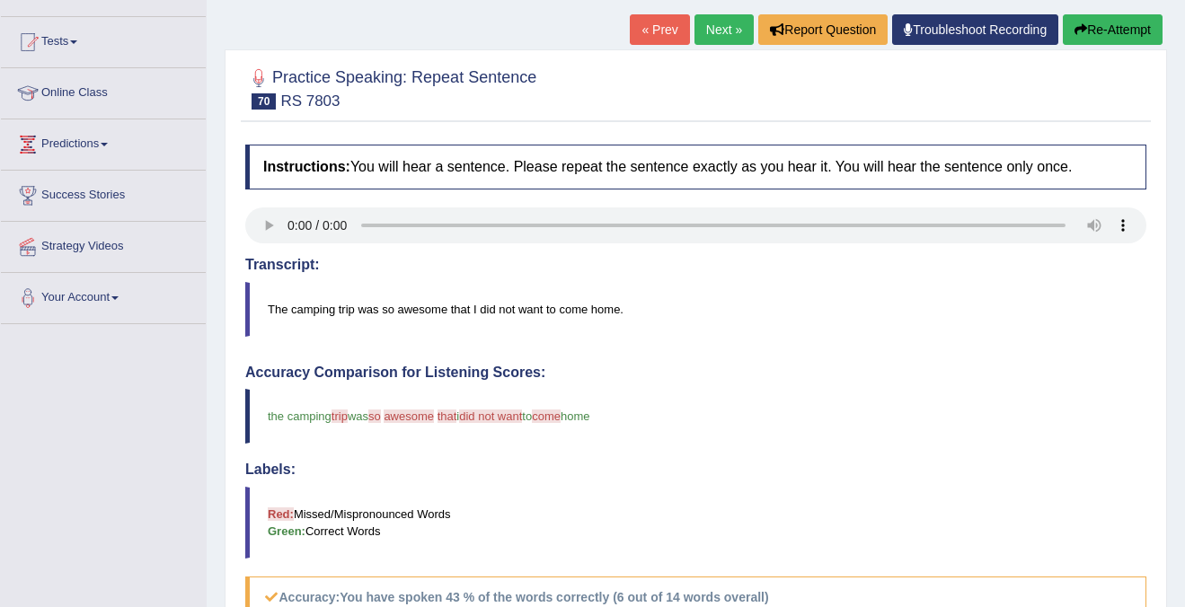
scroll to position [167, 0]
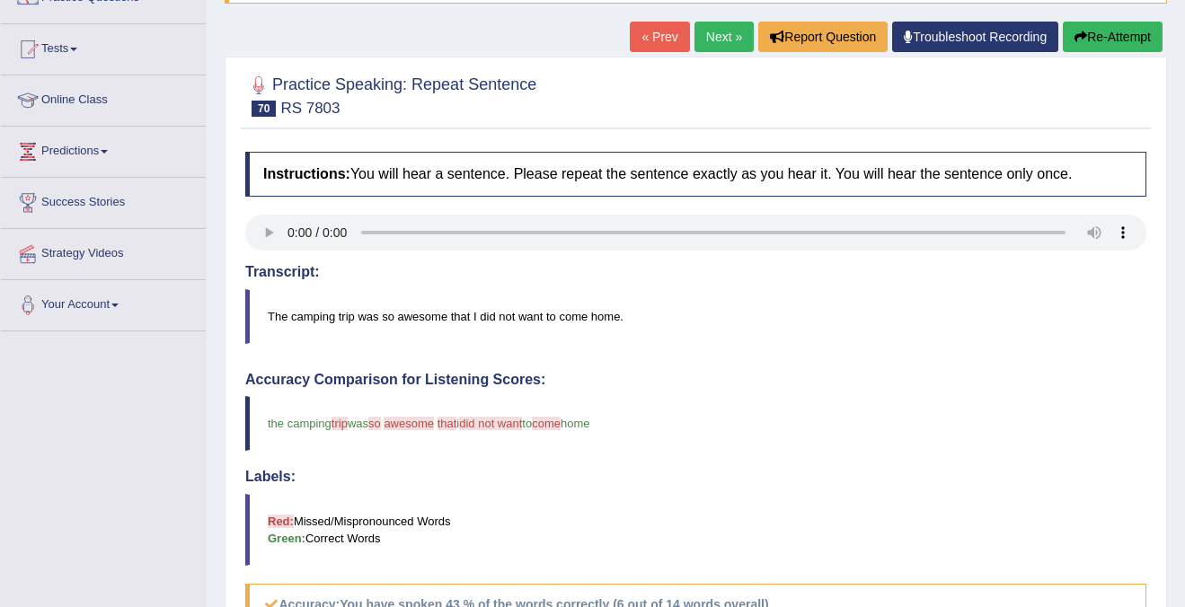
click at [719, 46] on link "Next »" at bounding box center [723, 37] width 59 height 31
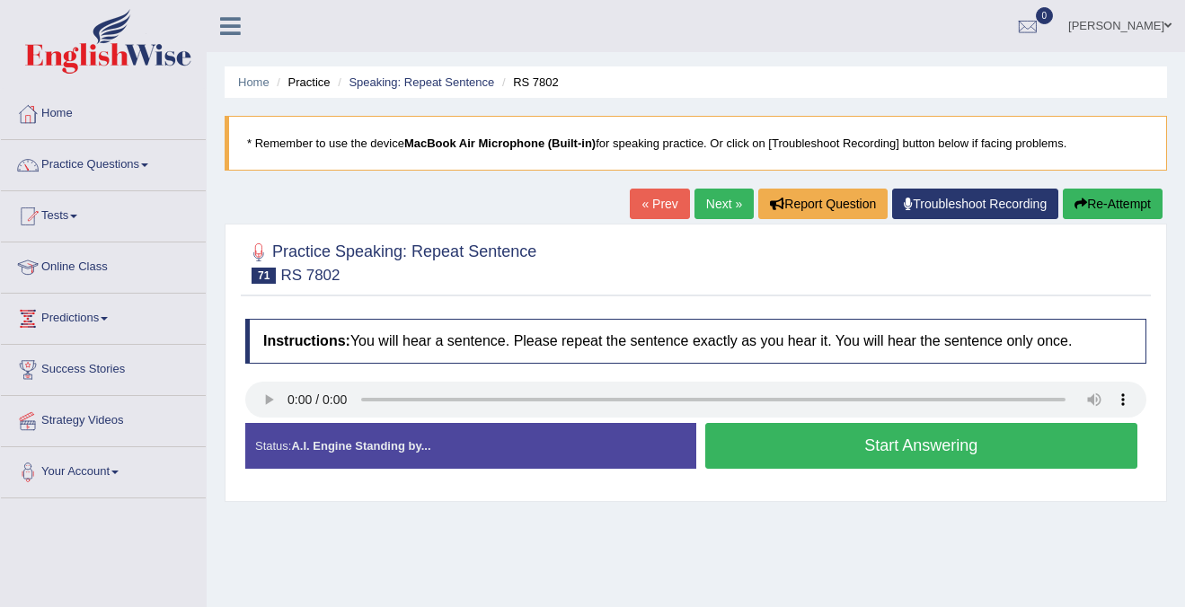
click at [934, 448] on button "Start Answering" at bounding box center [921, 446] width 433 height 46
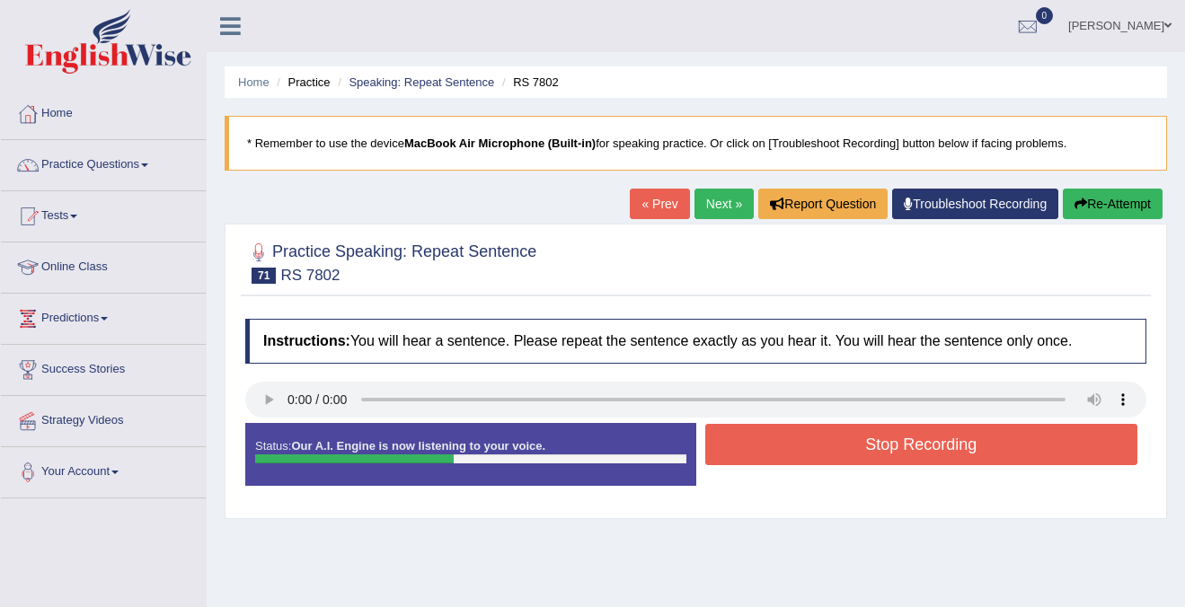
click at [934, 448] on button "Stop Recording" at bounding box center [921, 444] width 433 height 41
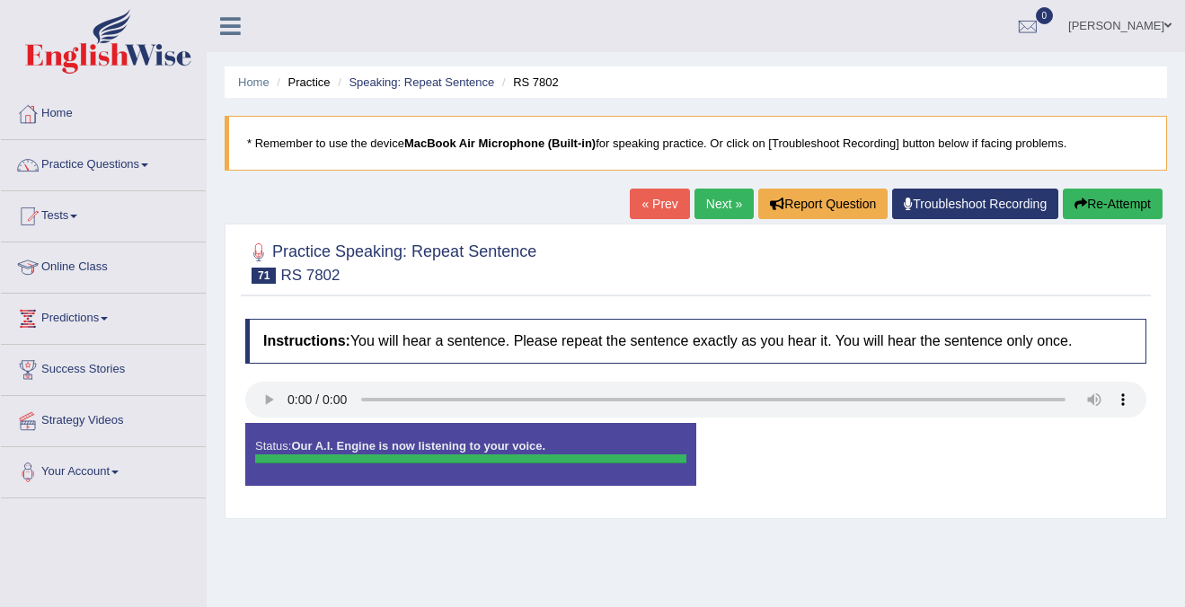
click at [1098, 198] on button "Re-Attempt" at bounding box center [1112, 204] width 100 height 31
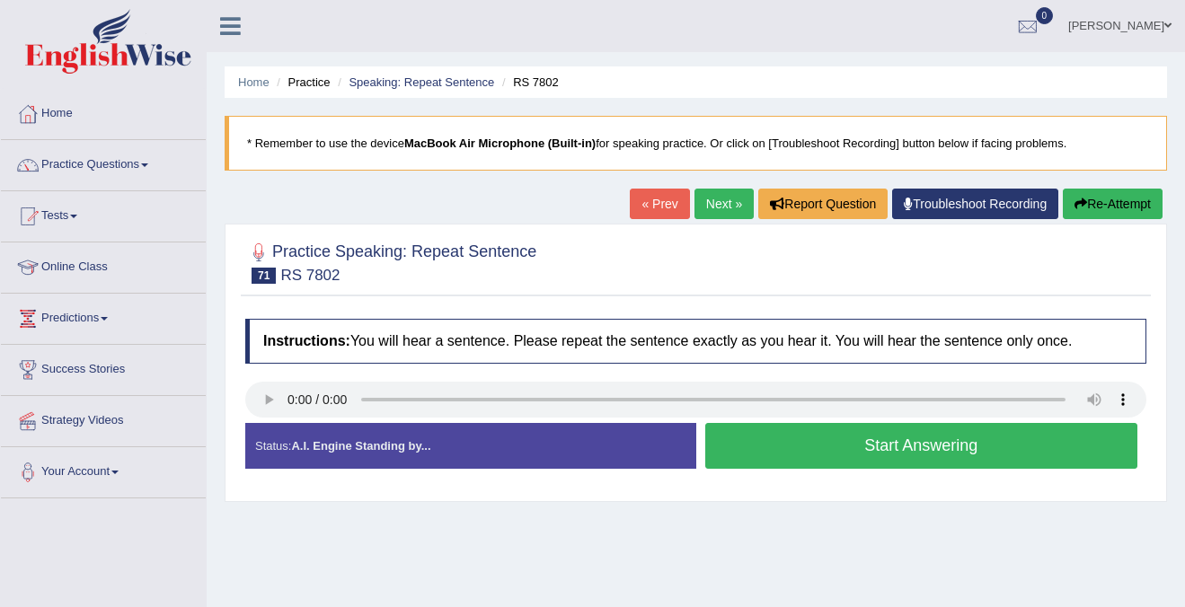
click at [808, 450] on button "Start Answering" at bounding box center [921, 446] width 433 height 46
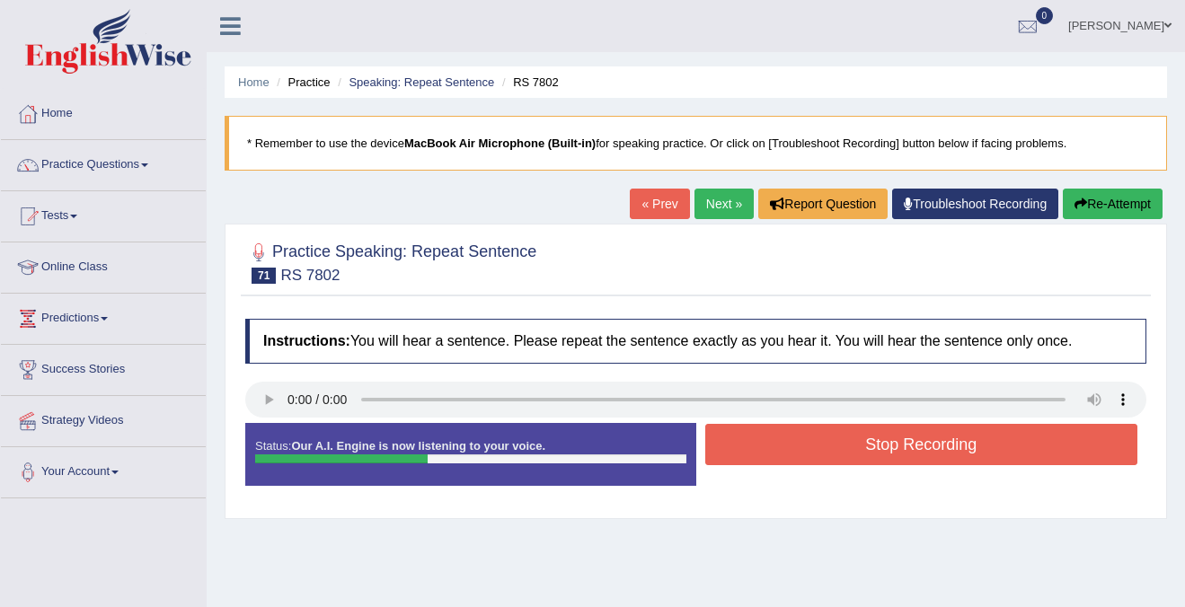
click at [808, 450] on button "Stop Recording" at bounding box center [921, 444] width 433 height 41
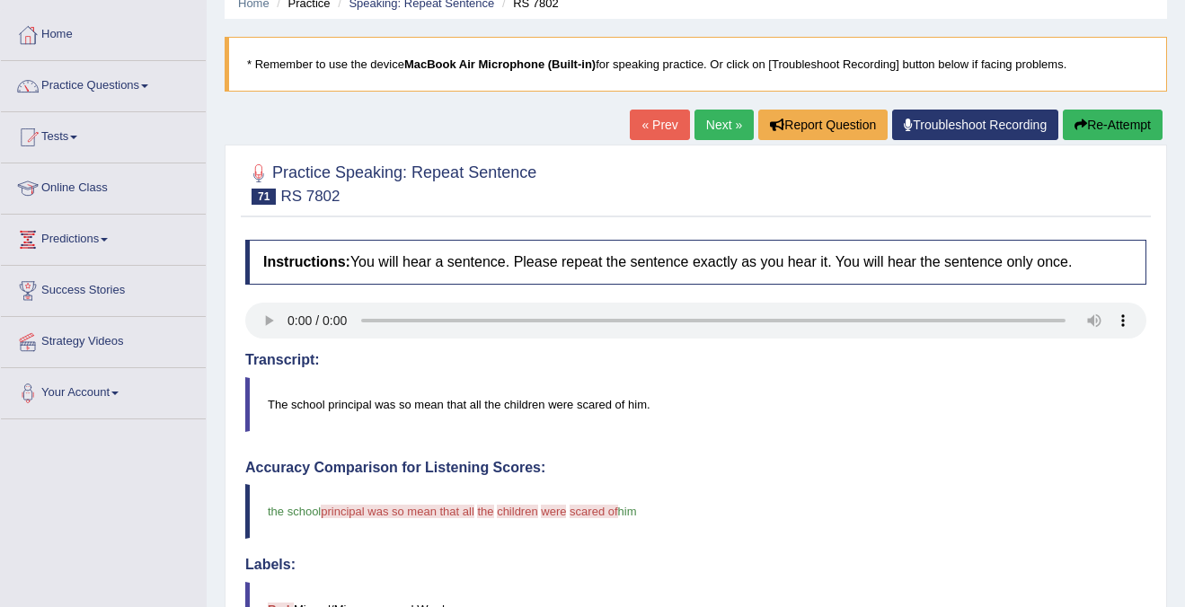
scroll to position [93, 0]
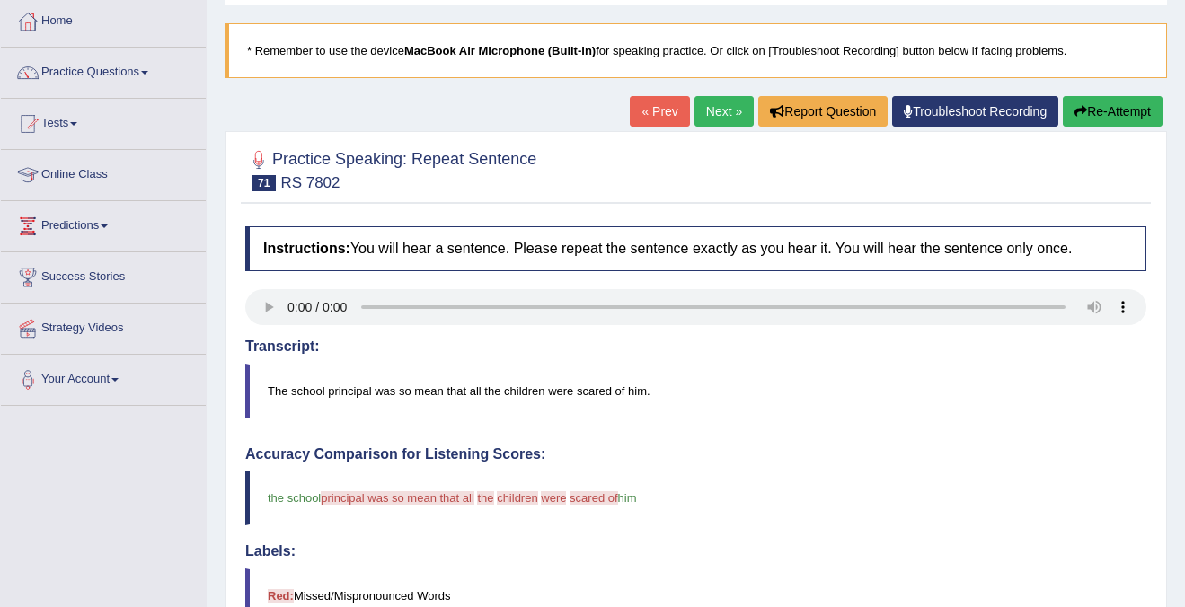
click at [694, 115] on link "Next »" at bounding box center [723, 111] width 59 height 31
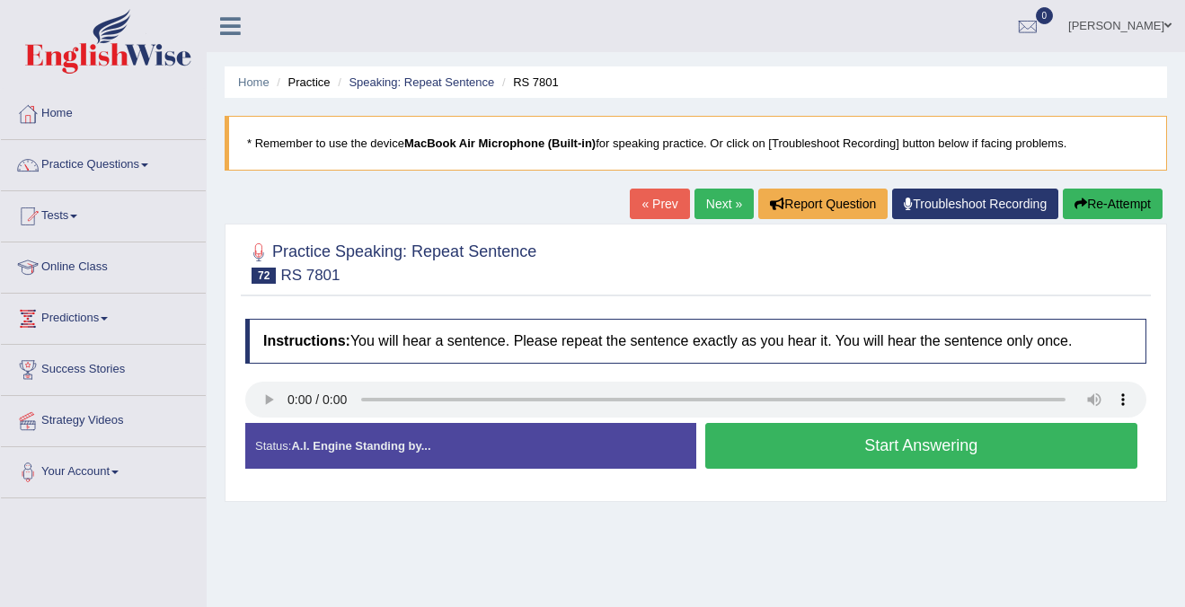
click at [931, 441] on button "Start Answering" at bounding box center [921, 446] width 433 height 46
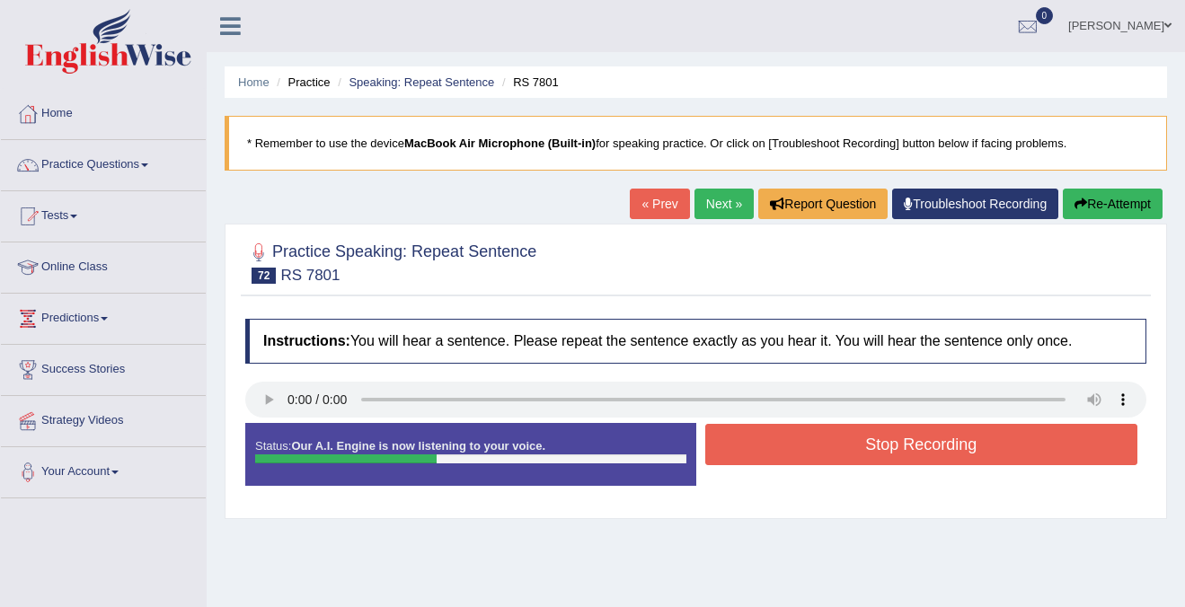
click at [931, 441] on button "Stop Recording" at bounding box center [921, 444] width 433 height 41
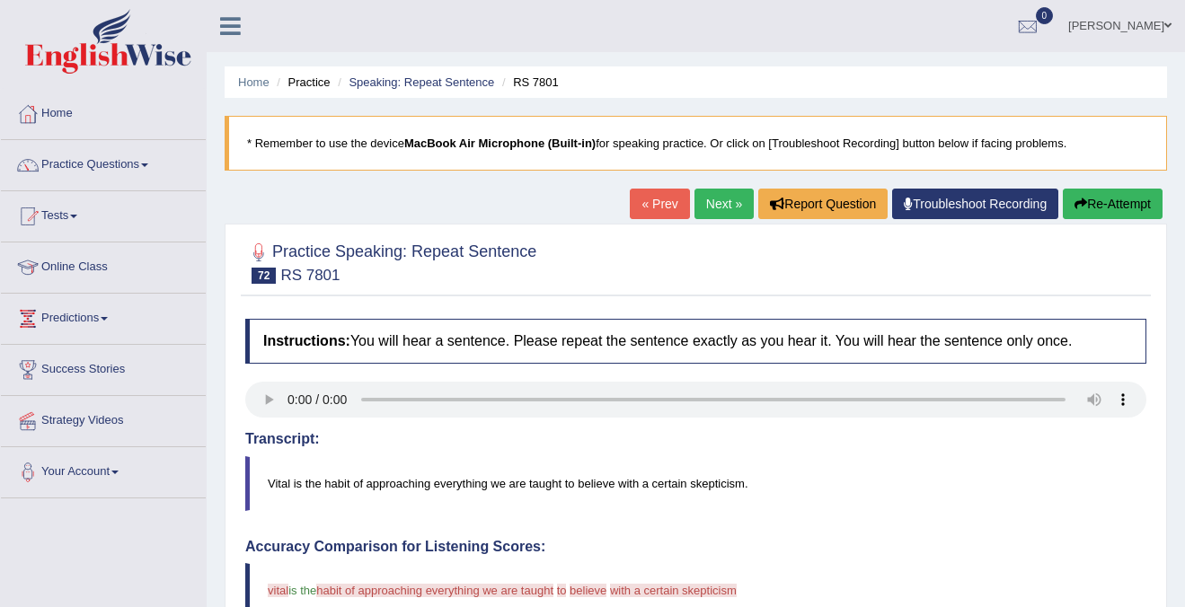
click at [702, 204] on link "Next »" at bounding box center [723, 204] width 59 height 31
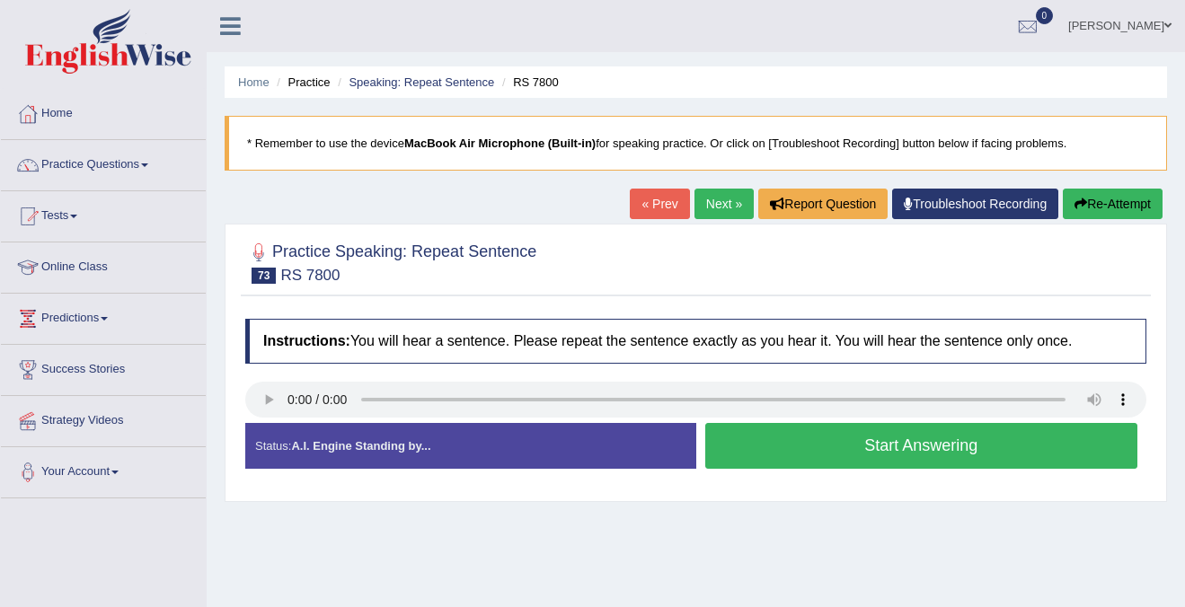
click at [932, 447] on button "Start Answering" at bounding box center [921, 446] width 433 height 46
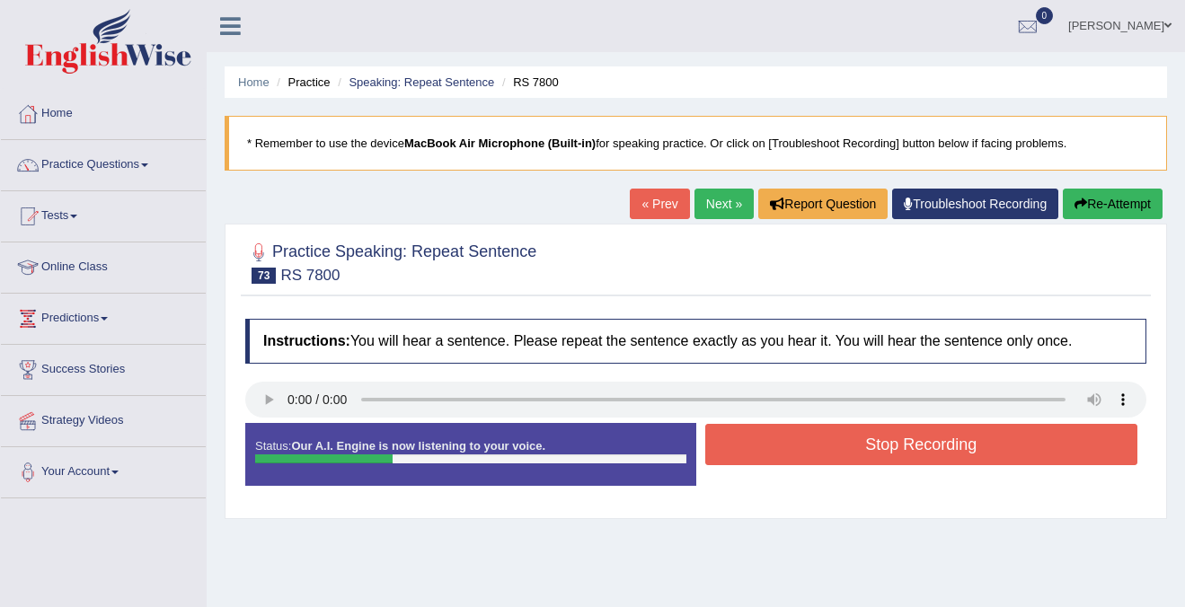
click at [932, 447] on button "Stop Recording" at bounding box center [921, 444] width 433 height 41
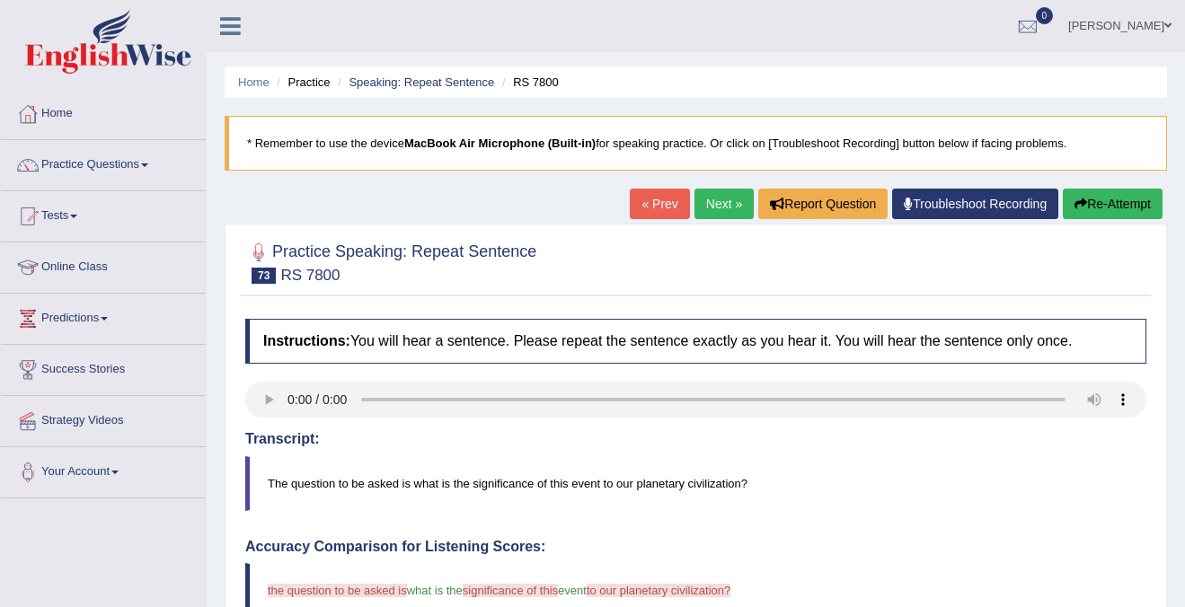
click at [704, 193] on link "Next »" at bounding box center [723, 204] width 59 height 31
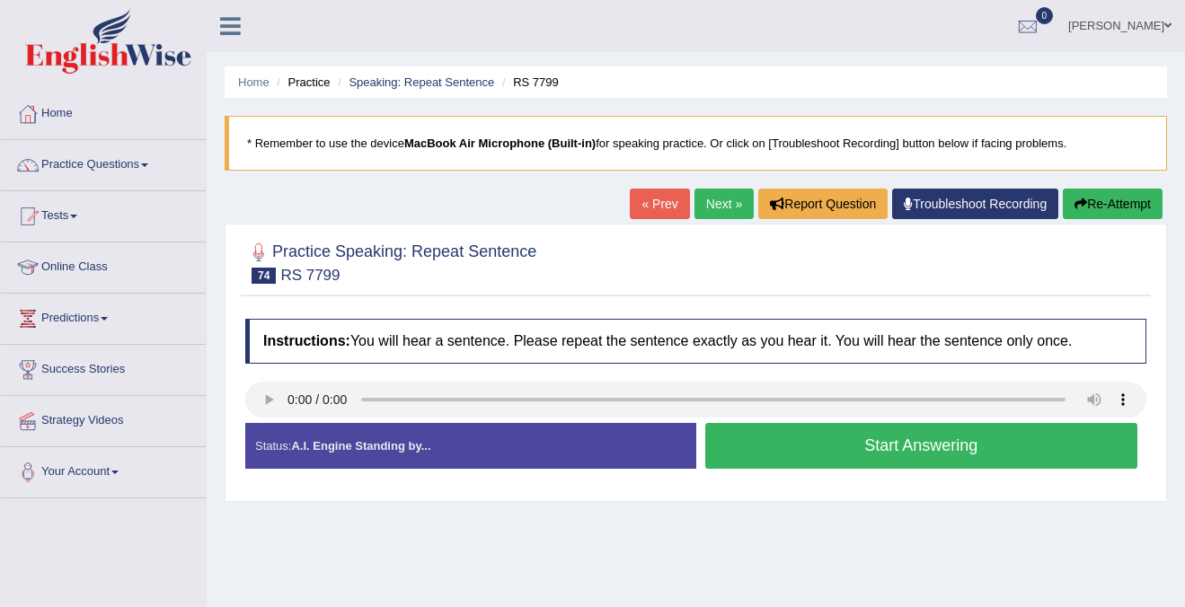
click at [886, 462] on button "Start Answering" at bounding box center [921, 446] width 433 height 46
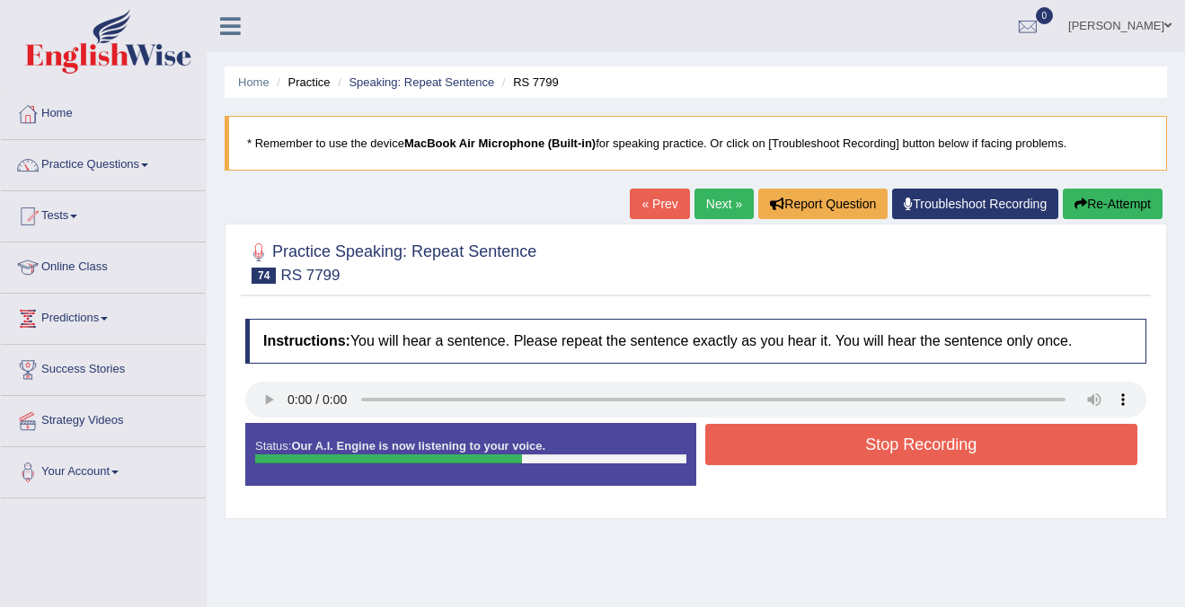
click at [912, 450] on button "Stop Recording" at bounding box center [921, 444] width 433 height 41
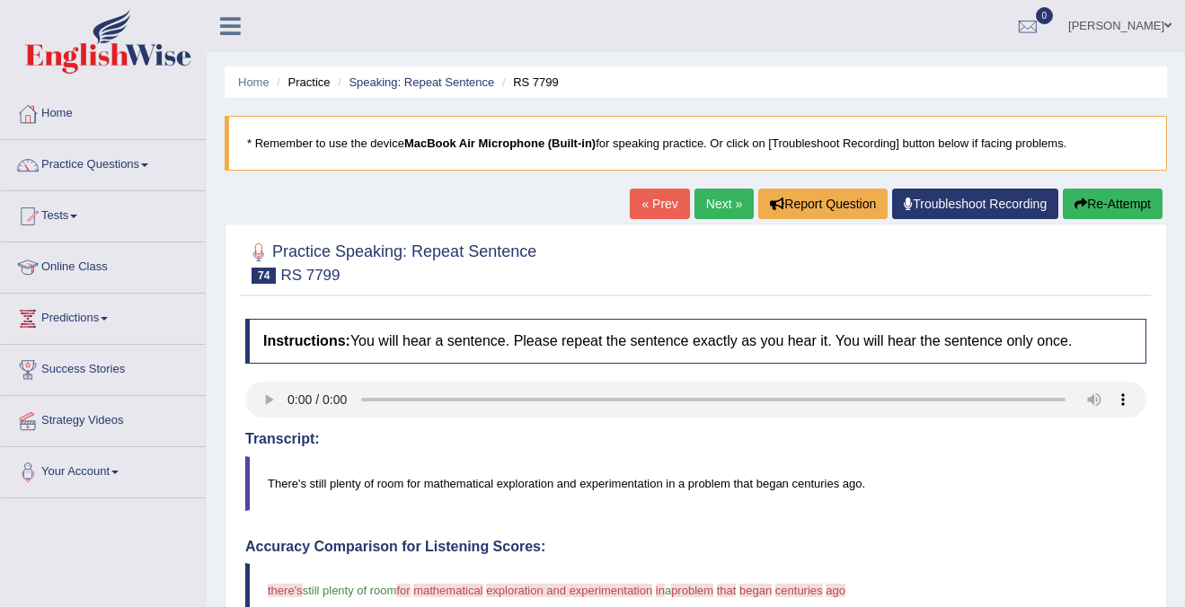
click at [701, 204] on link "Next »" at bounding box center [723, 204] width 59 height 31
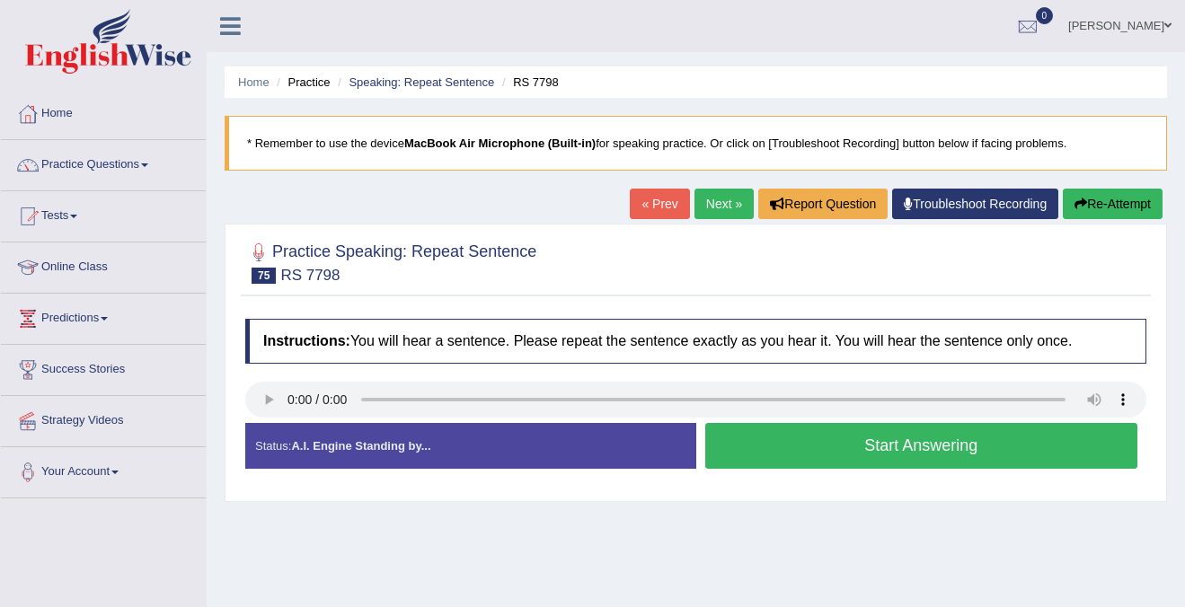
click at [773, 456] on button "Start Answering" at bounding box center [921, 446] width 433 height 46
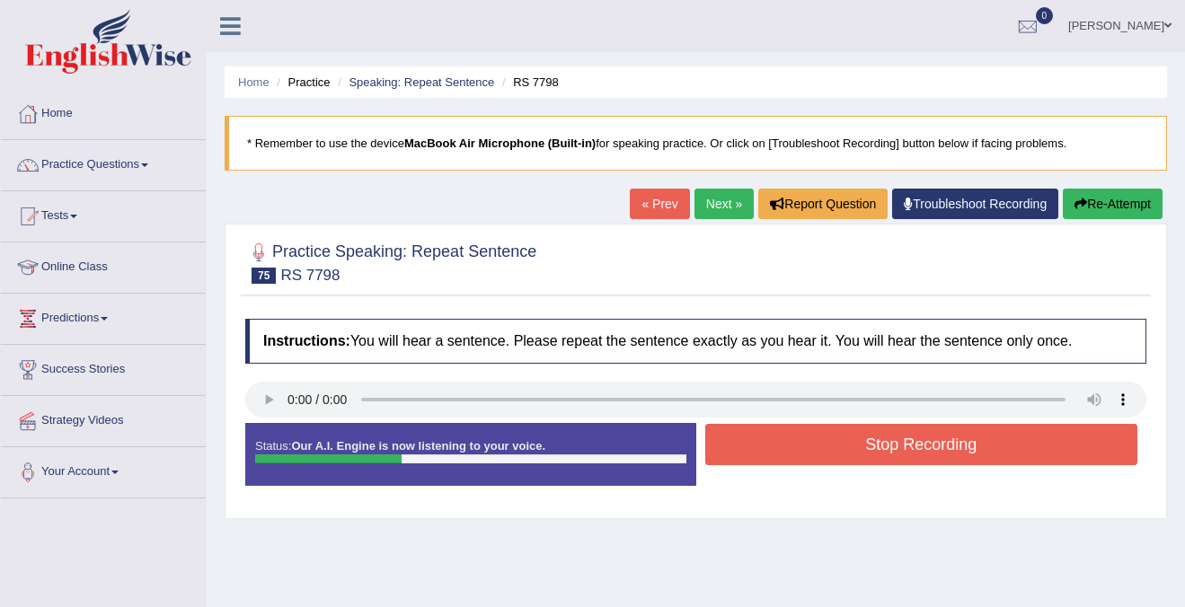
click at [773, 456] on button "Stop Recording" at bounding box center [921, 444] width 433 height 41
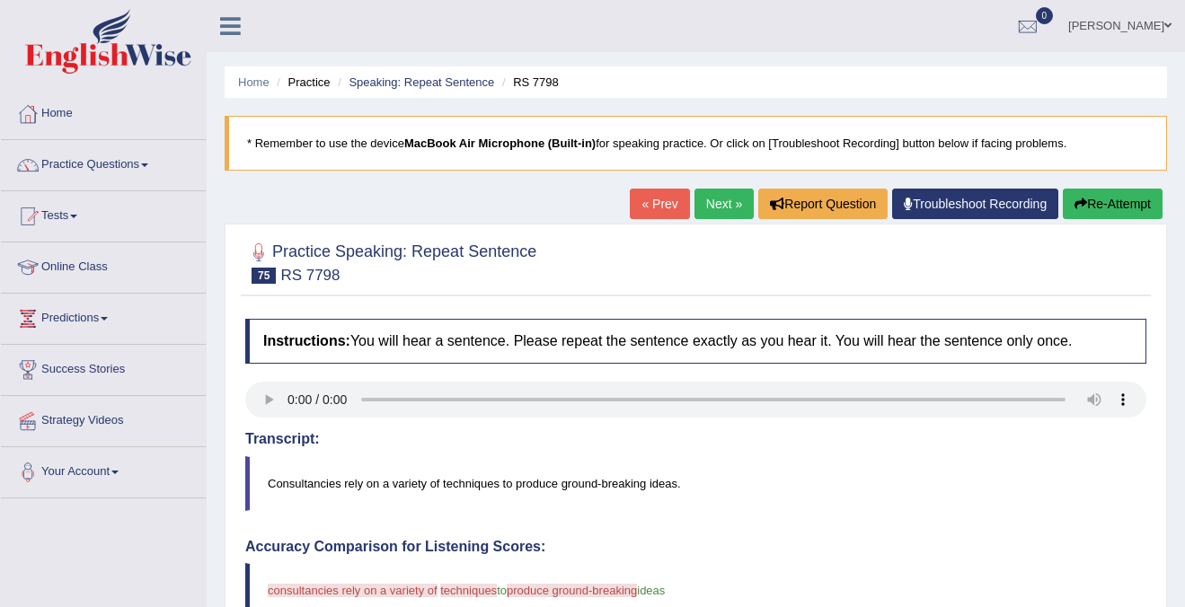
click at [709, 204] on link "Next »" at bounding box center [723, 204] width 59 height 31
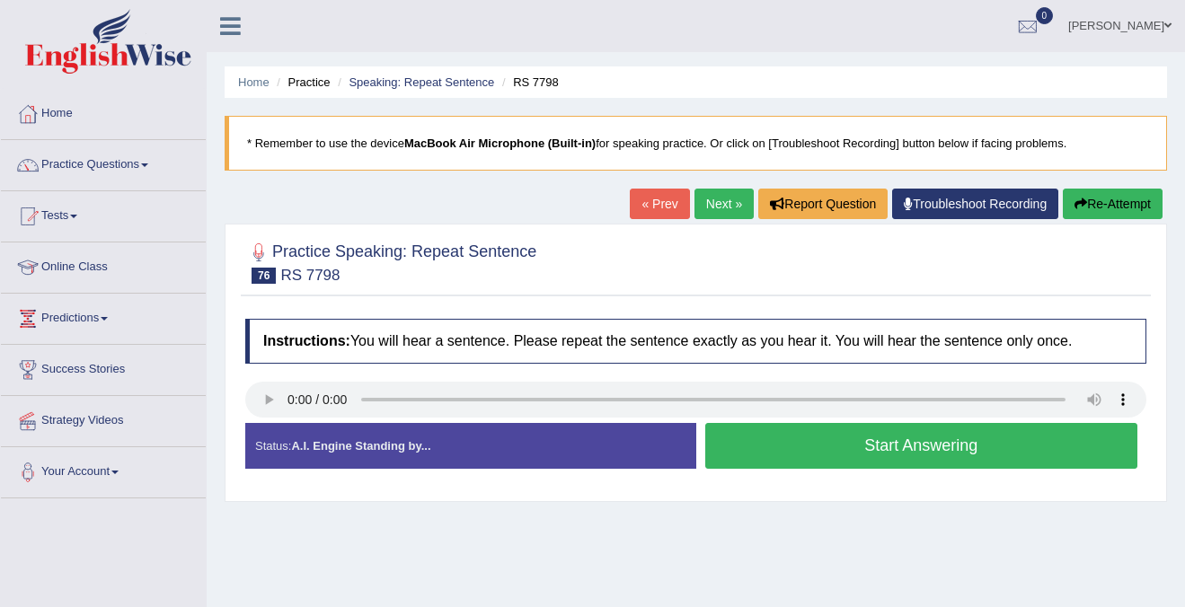
click at [708, 198] on link "Next »" at bounding box center [723, 204] width 59 height 31
click at [827, 443] on button "Start Answering" at bounding box center [921, 446] width 433 height 46
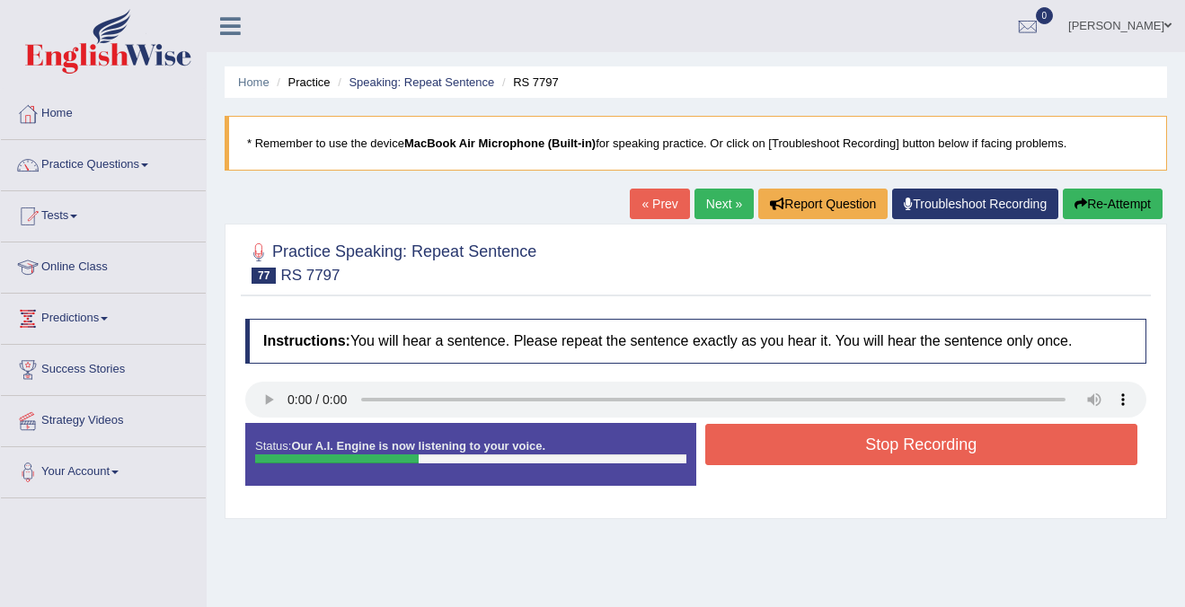
click at [956, 442] on button "Stop Recording" at bounding box center [921, 444] width 433 height 41
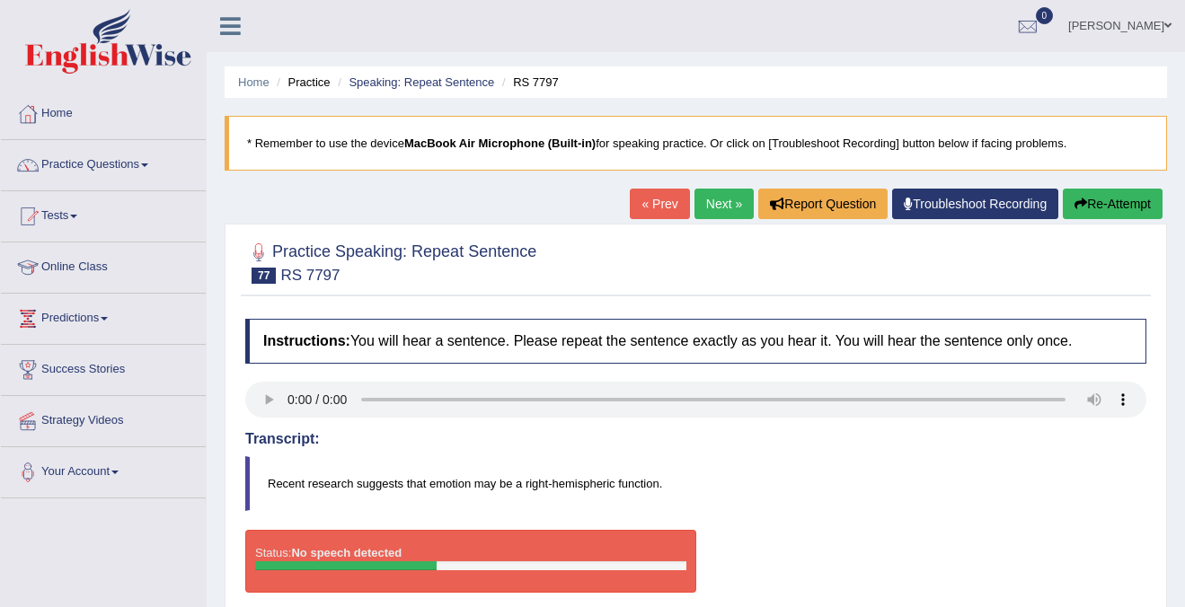
click at [1096, 213] on button "Re-Attempt" at bounding box center [1112, 204] width 100 height 31
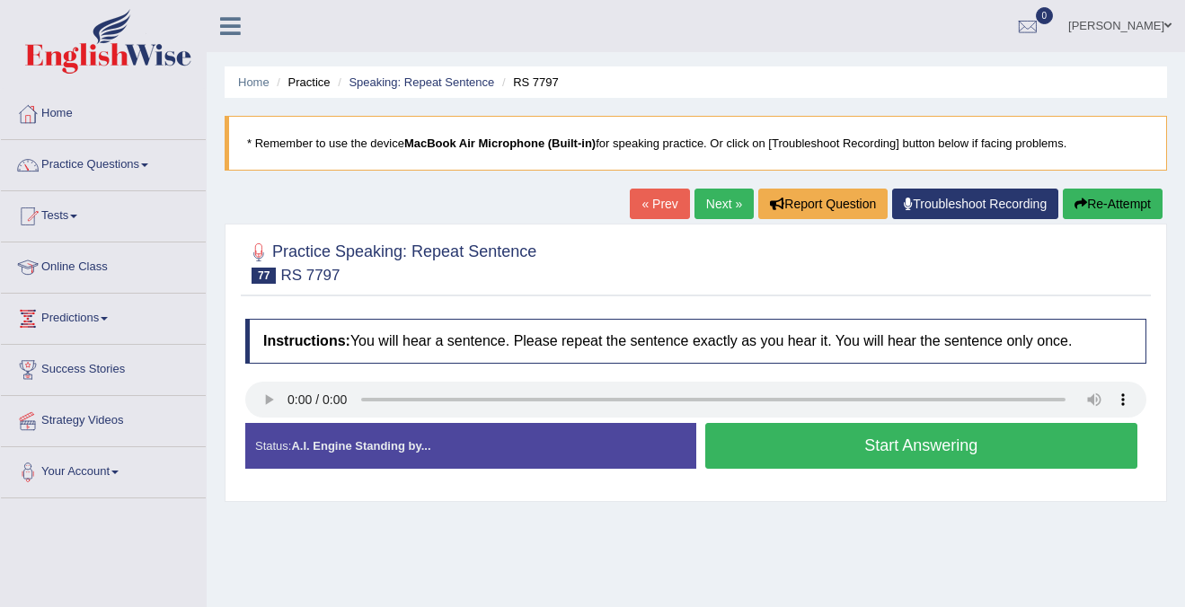
click at [742, 446] on button "Start Answering" at bounding box center [921, 446] width 433 height 46
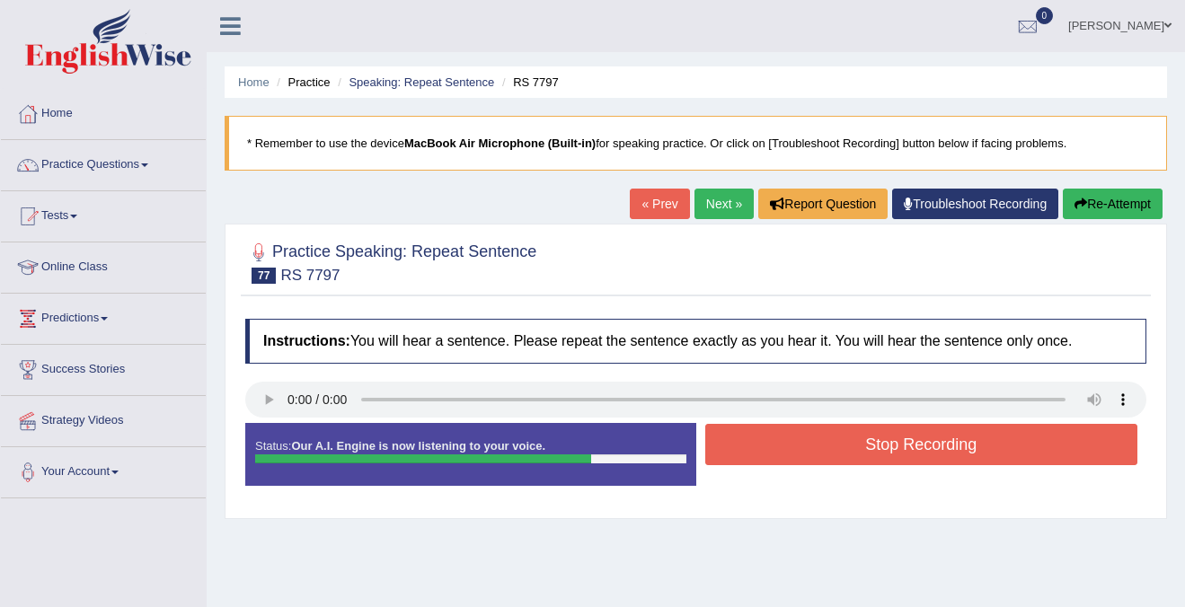
click at [784, 460] on button "Stop Recording" at bounding box center [921, 444] width 433 height 41
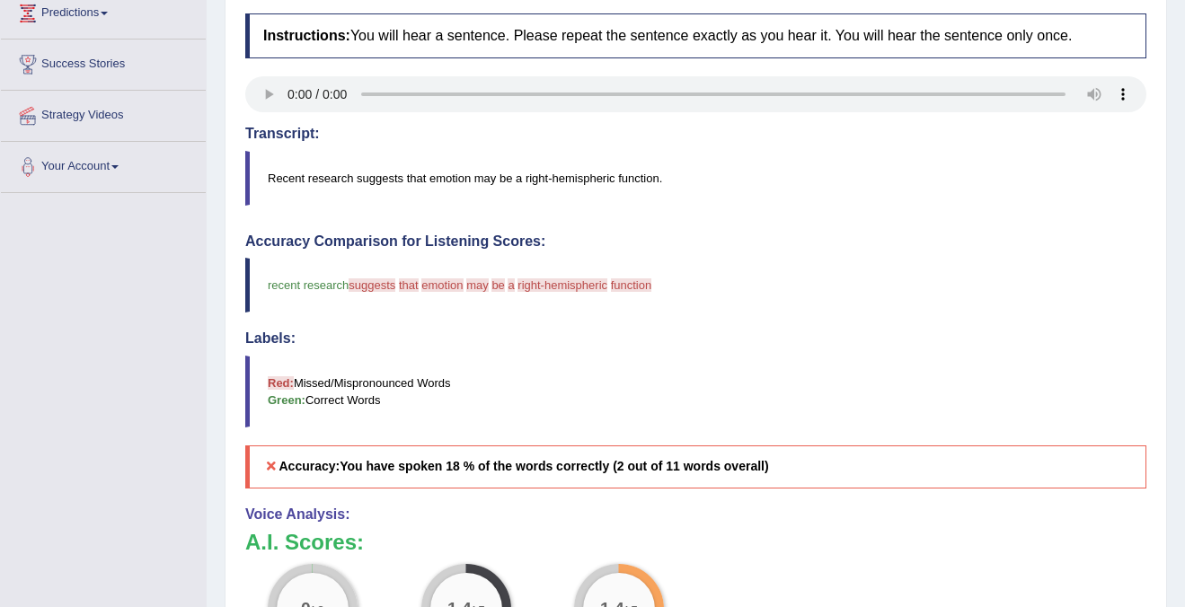
scroll to position [300, 0]
